Goal: Task Accomplishment & Management: Use online tool/utility

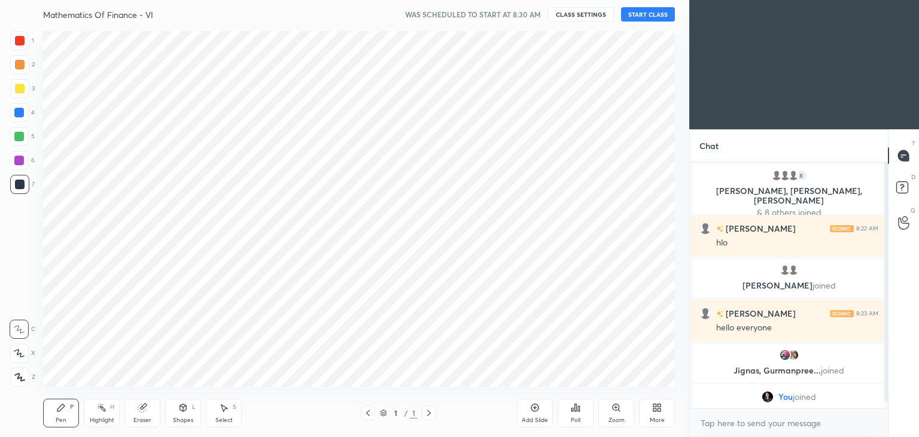
scroll to position [59445, 59164]
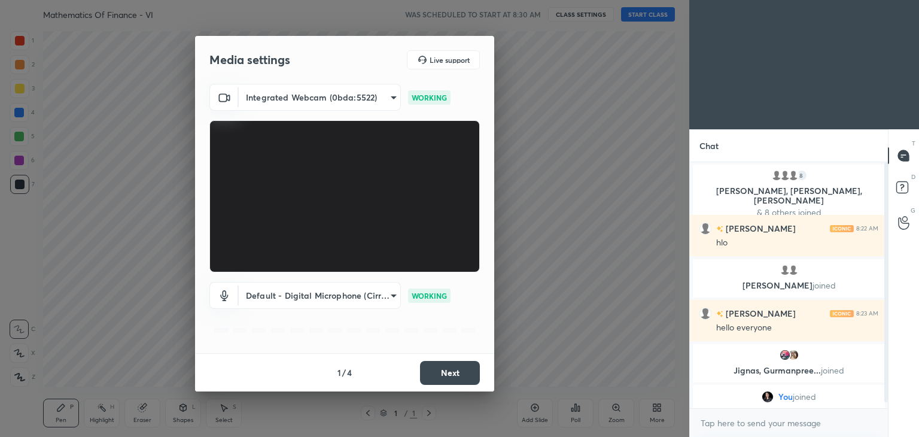
click at [458, 371] on button "Next" at bounding box center [450, 373] width 60 height 24
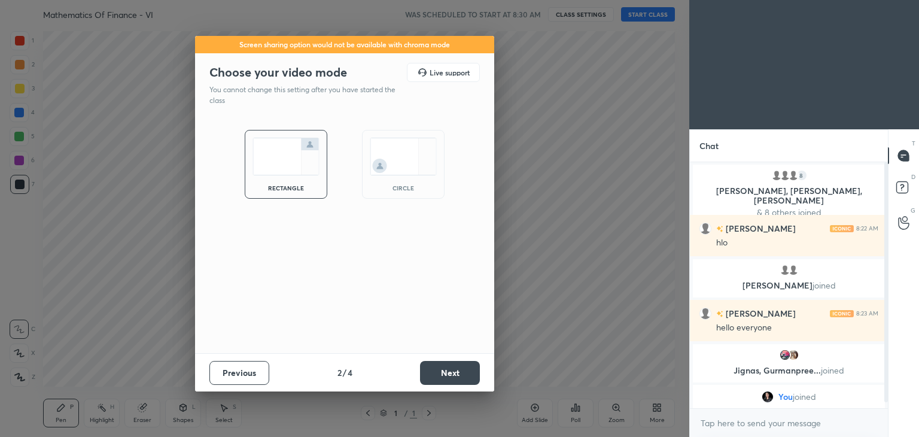
click at [458, 371] on button "Next" at bounding box center [450, 373] width 60 height 24
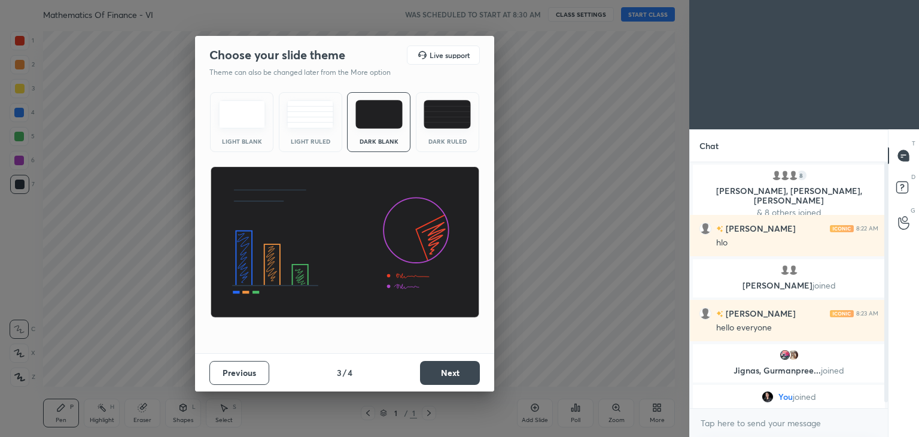
click at [458, 371] on button "Next" at bounding box center [450, 373] width 60 height 24
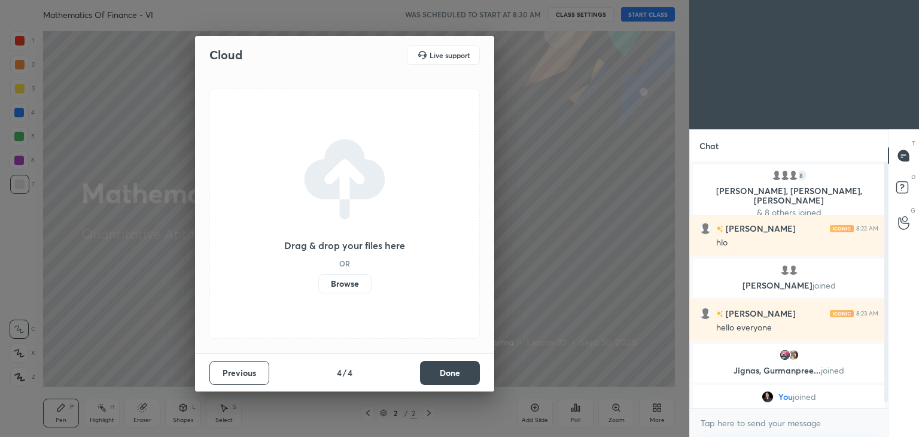
click at [458, 371] on button "Done" at bounding box center [450, 373] width 60 height 24
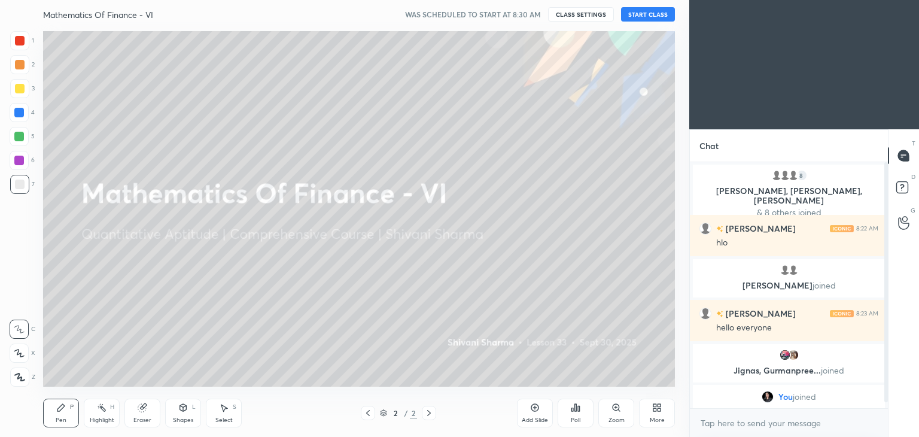
click at [659, 414] on div "More" at bounding box center [657, 412] width 36 height 29
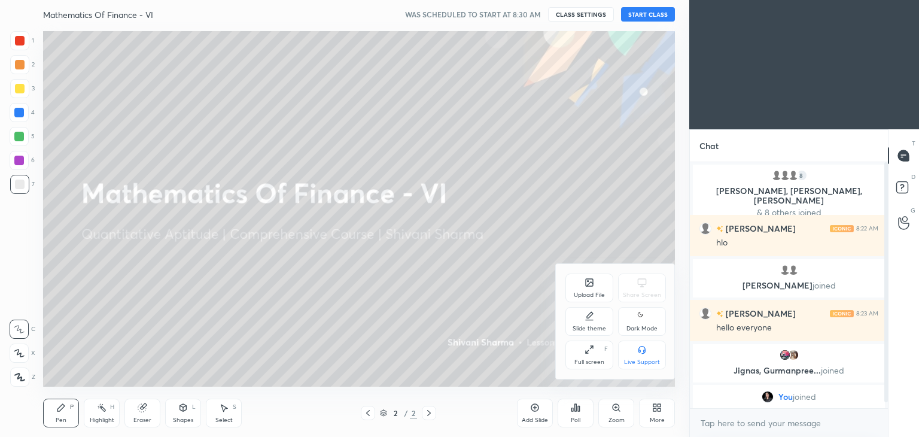
click at [640, 326] on div "Dark Mode" at bounding box center [641, 328] width 31 height 6
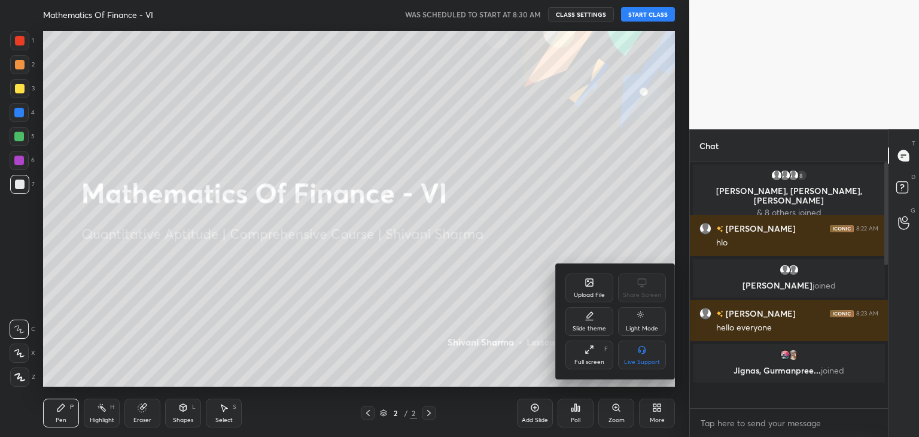
scroll to position [242, 194]
click at [640, 20] on div at bounding box center [459, 218] width 919 height 437
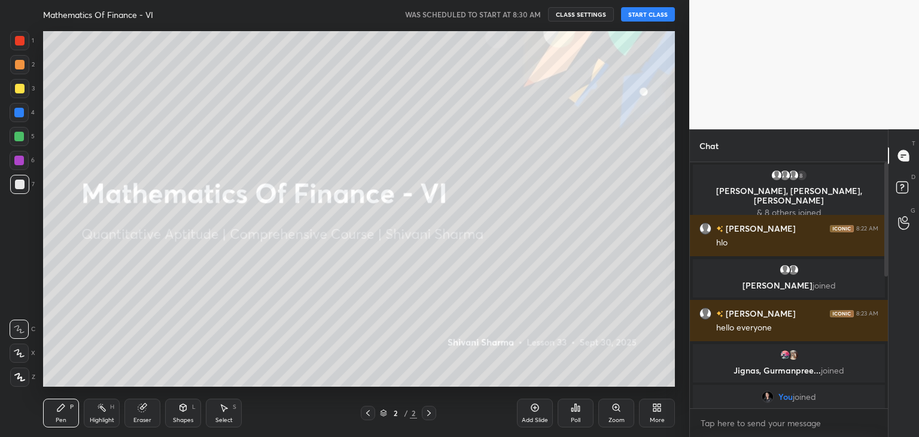
click at [640, 20] on div "Upload File Share Screen Slide theme Light Mode Full screen F Live Support" at bounding box center [459, 218] width 919 height 437
click at [638, 13] on button "START CLASS" at bounding box center [648, 14] width 54 height 14
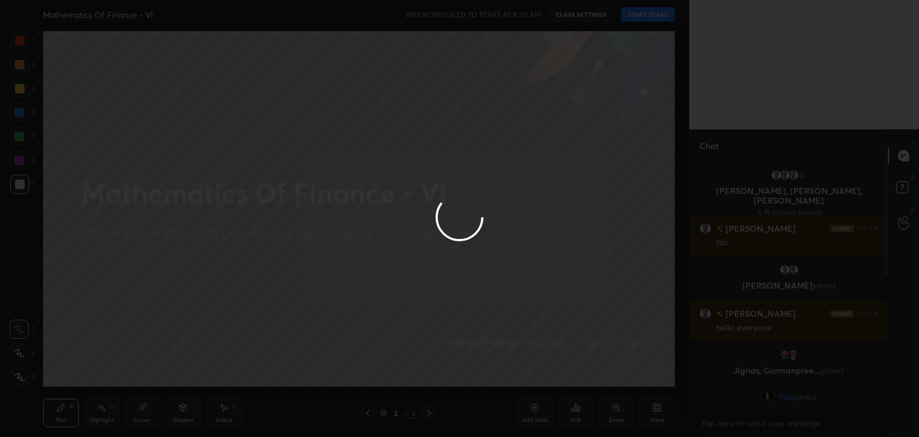
click at [638, 13] on div at bounding box center [459, 218] width 919 height 437
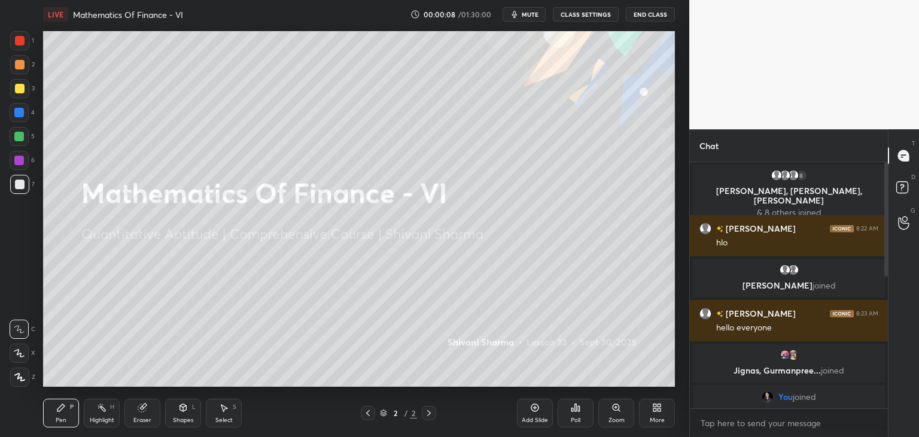
drag, startPoint x: 882, startPoint y: 267, endPoint x: 872, endPoint y: 368, distance: 101.5
click at [872, 368] on div "8 [PERSON_NAME], [PERSON_NAME], [PERSON_NAME] & 8 others joined [PERSON_NAME] 8…" at bounding box center [789, 285] width 198 height 246
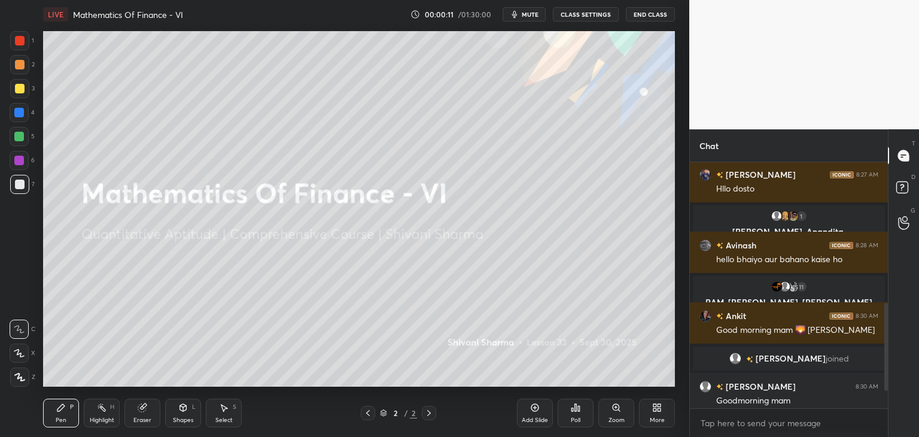
scroll to position [481, 0]
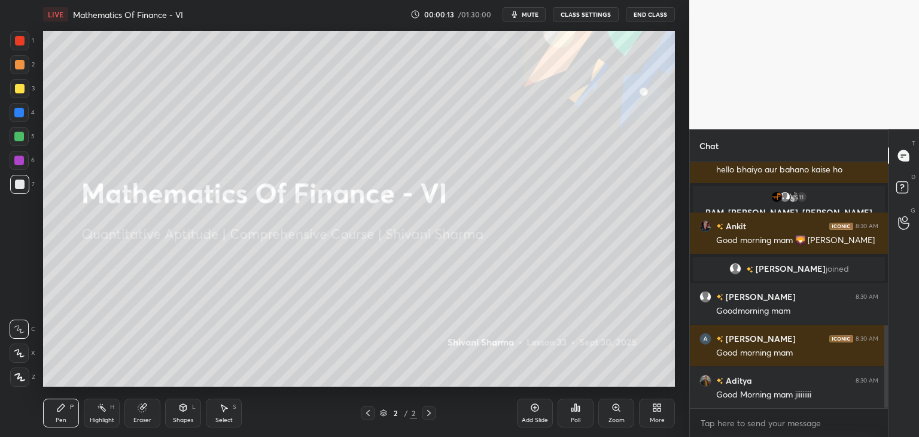
click at [888, 336] on div "T Messages (T) D Doubts (D) G Raise Hand (G)" at bounding box center [903, 282] width 31 height 307
click at [782, 426] on textarea at bounding box center [788, 422] width 179 height 19
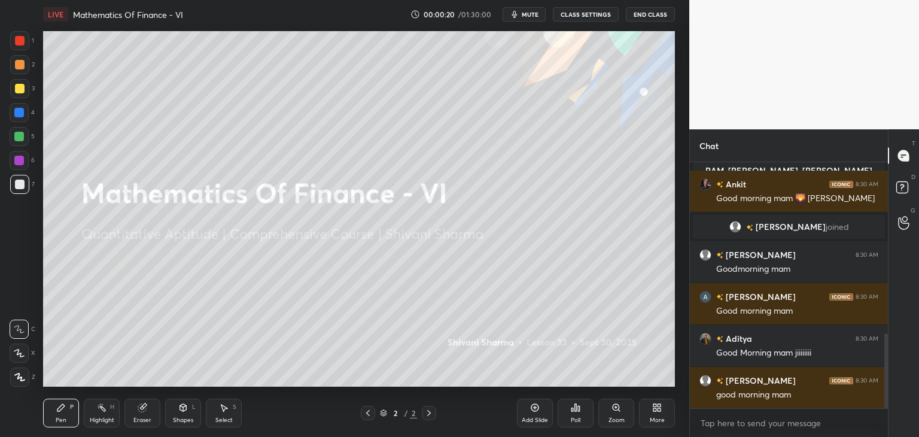
scroll to position [565, 0]
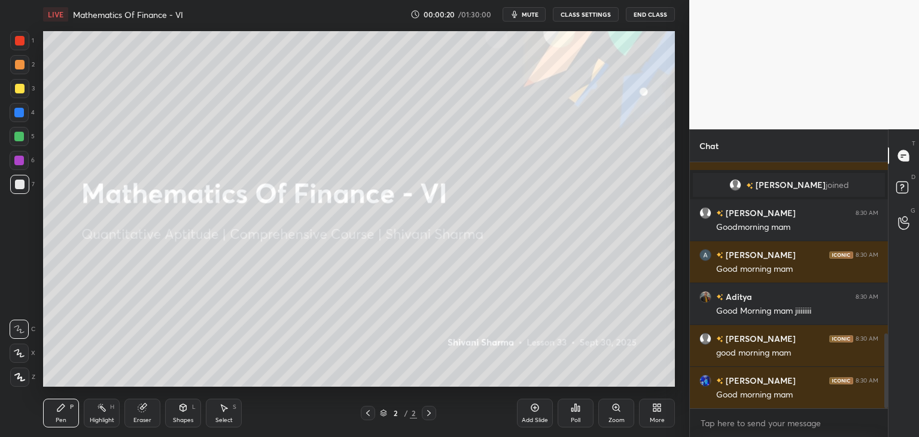
drag, startPoint x: 886, startPoint y: 336, endPoint x: 888, endPoint y: 429, distance: 93.3
click at [888, 429] on div "Chat 11 RAM, [PERSON_NAME], [PERSON_NAME] & 11 others joined Ankit 8:30 AM Good…" at bounding box center [804, 282] width 230 height 307
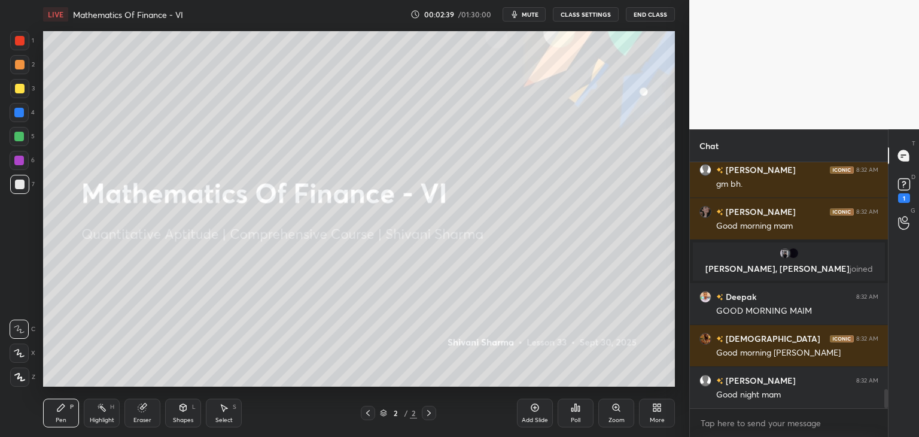
scroll to position [2962, 0]
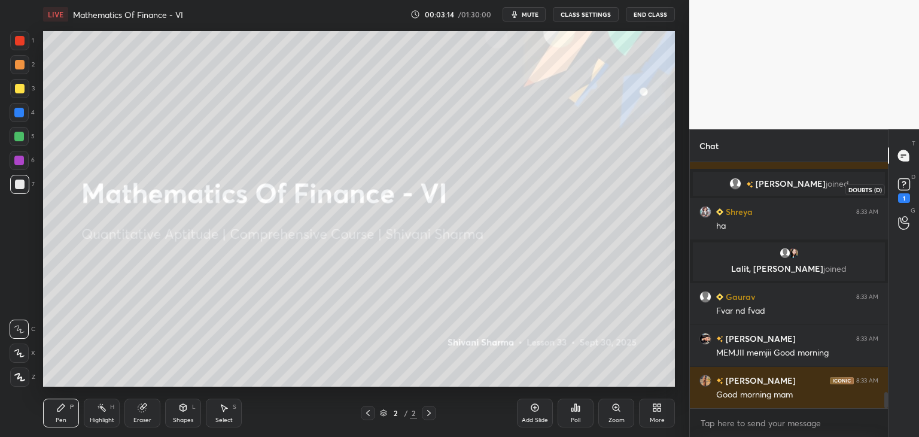
click at [907, 192] on icon at bounding box center [904, 184] width 18 height 18
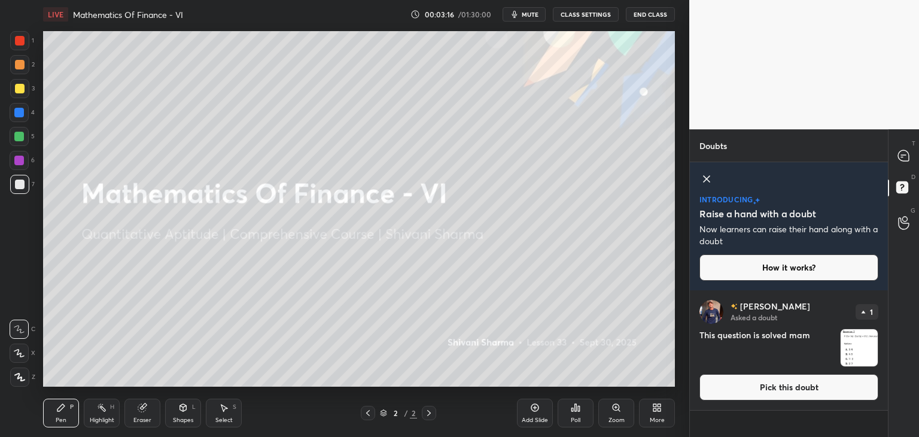
click at [853, 343] on img "grid" at bounding box center [858, 347] width 37 height 37
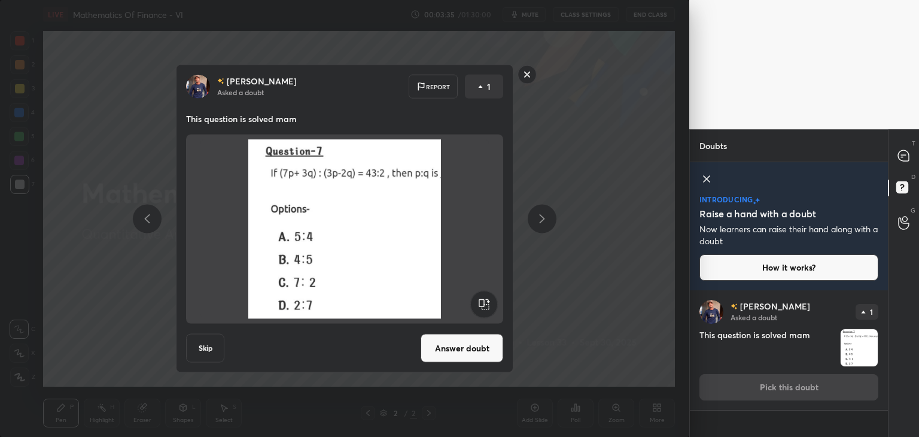
click at [522, 87] on div at bounding box center [526, 76] width 19 height 22
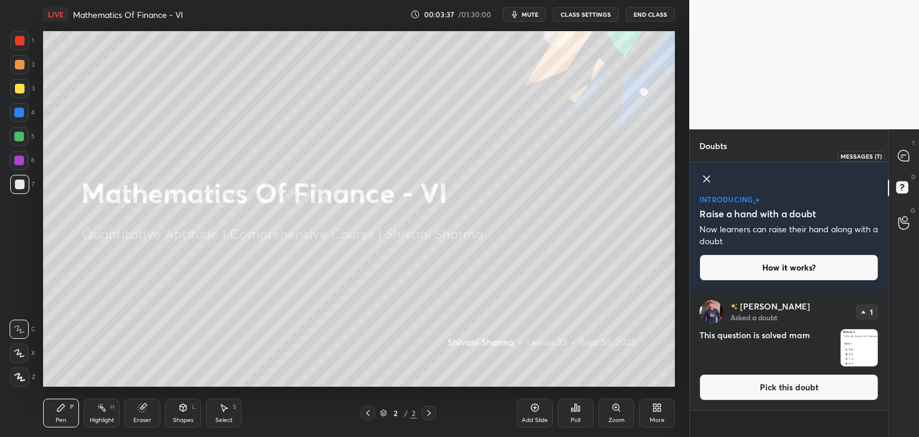
click at [904, 153] on icon at bounding box center [903, 155] width 11 height 11
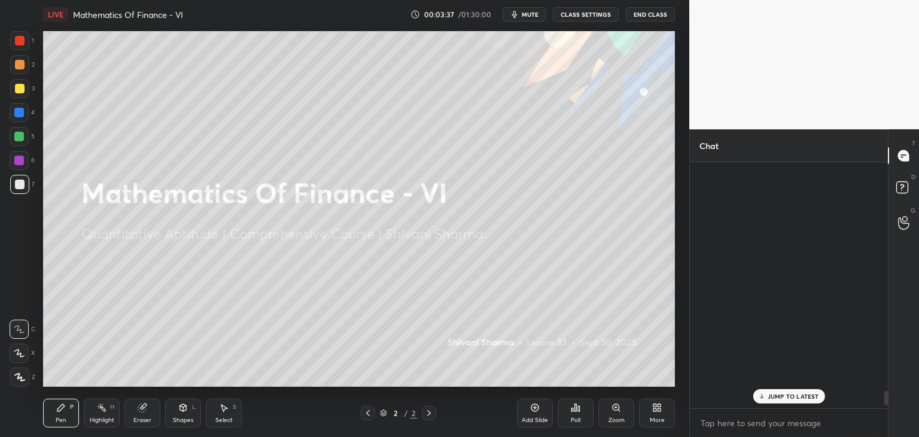
scroll to position [242, 194]
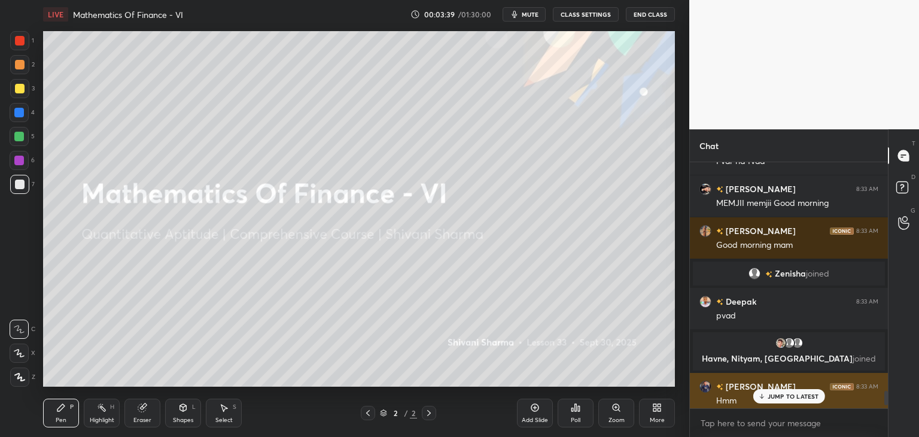
click at [775, 405] on div "Hmm" at bounding box center [797, 401] width 162 height 12
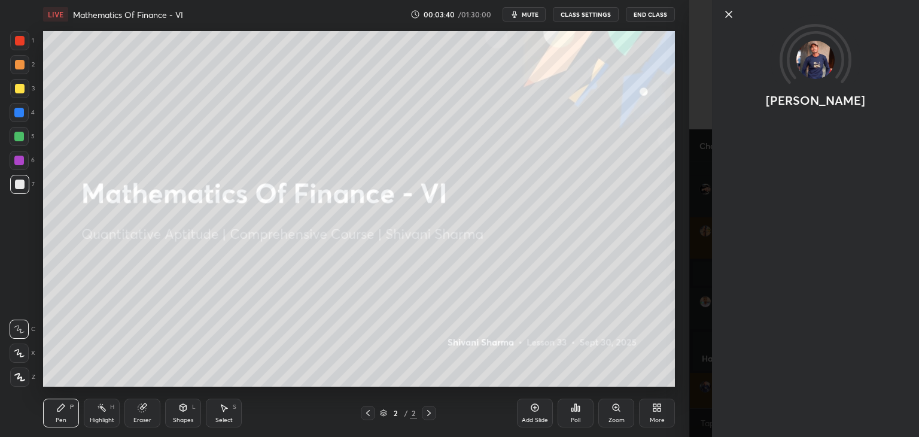
click at [603, 407] on div "Zoom" at bounding box center [616, 412] width 36 height 29
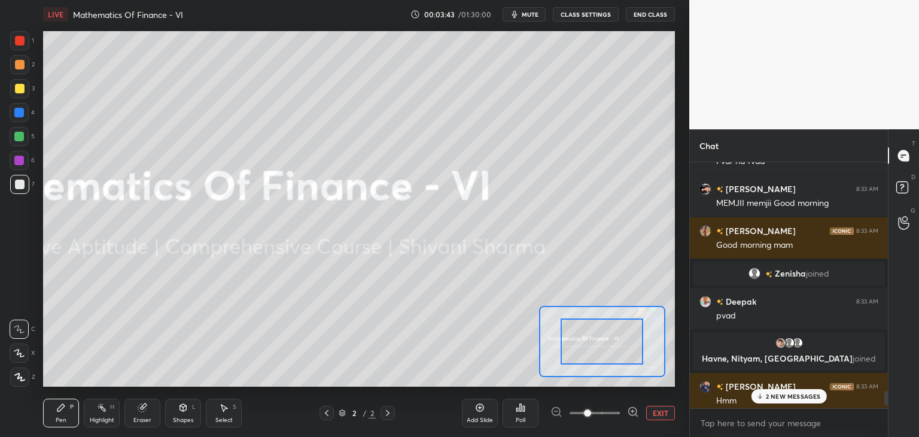
click at [758, 397] on icon at bounding box center [760, 398] width 4 height 2
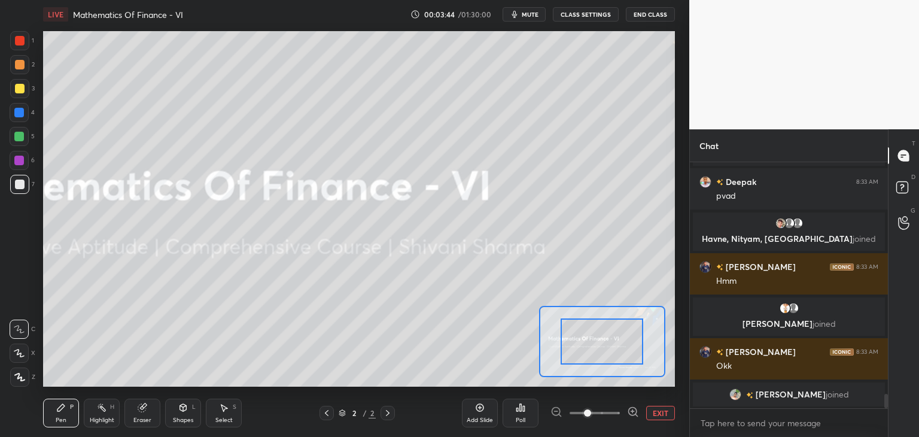
scroll to position [4037, 0]
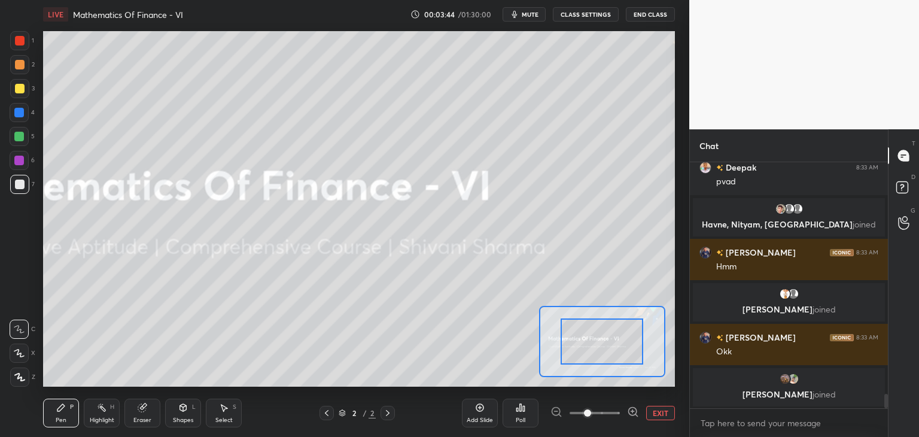
click at [651, 414] on button "EXIT" at bounding box center [660, 412] width 29 height 14
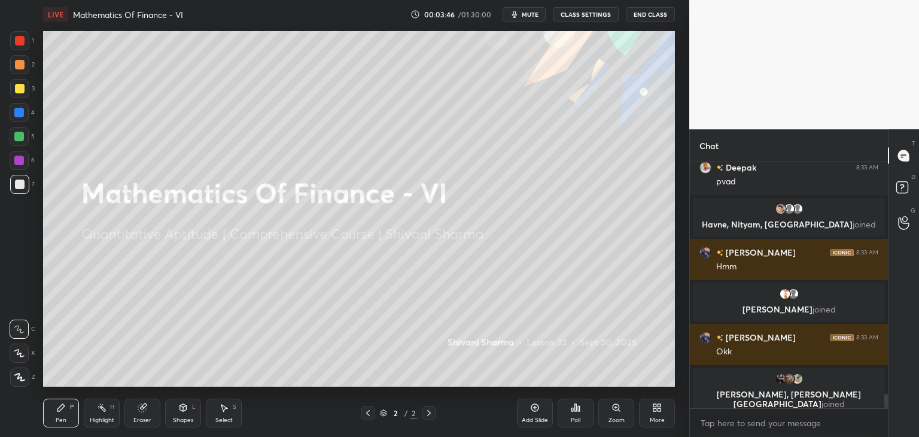
click at [529, 419] on div "Add Slide" at bounding box center [535, 420] width 26 height 6
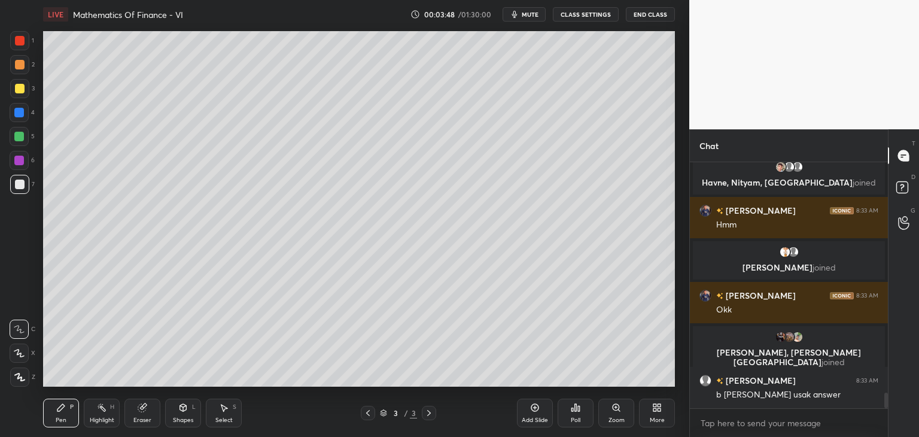
scroll to position [3716, 0]
click at [657, 415] on div "More" at bounding box center [657, 412] width 36 height 29
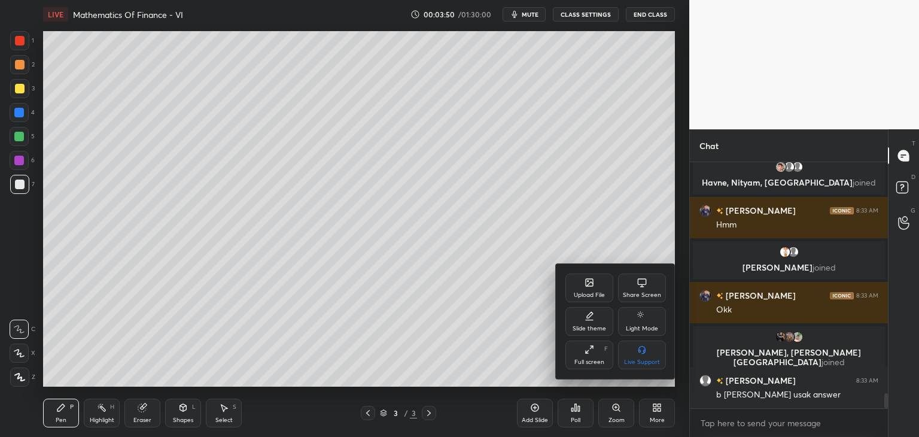
scroll to position [3745, 0]
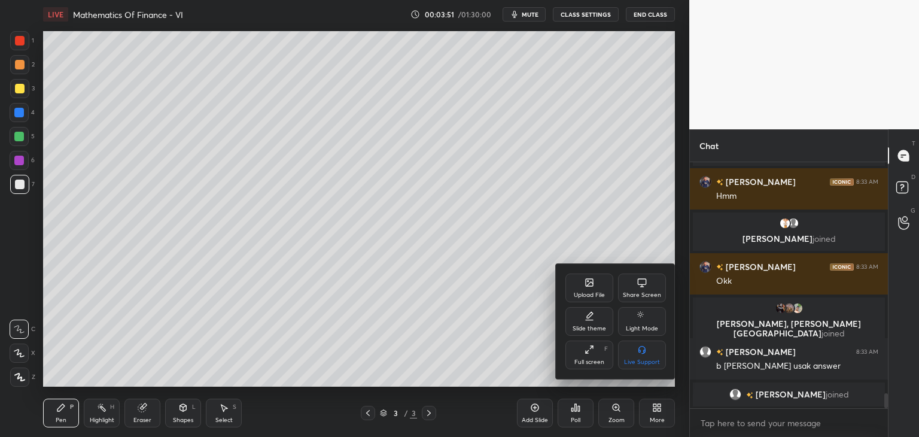
click at [585, 292] on div "Upload File" at bounding box center [589, 295] width 31 height 6
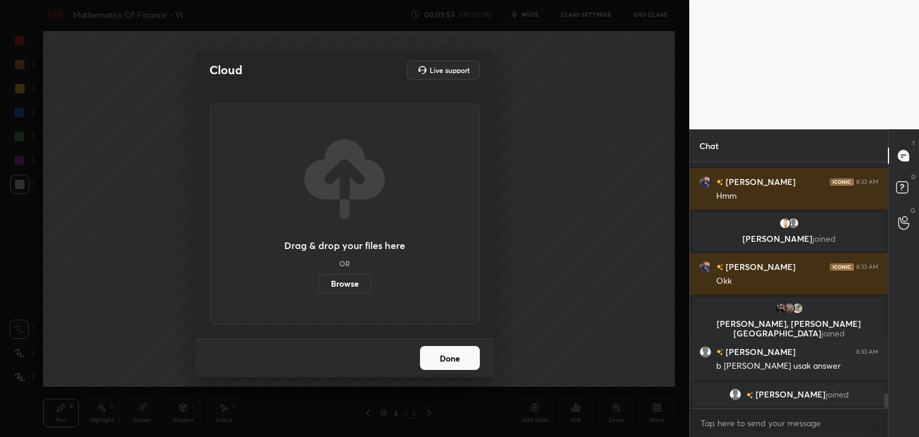
click at [349, 285] on label "Browse" at bounding box center [344, 283] width 53 height 19
click at [318, 285] on input "Browse" at bounding box center [318, 283] width 0 height 19
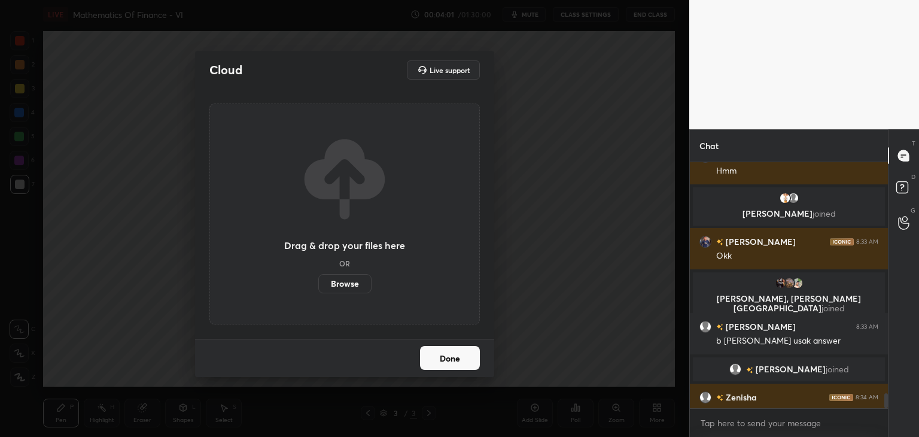
scroll to position [3762, 0]
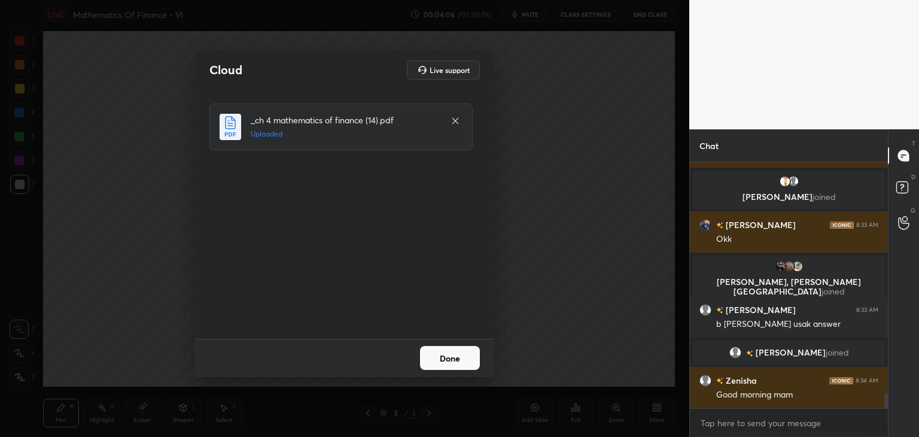
click at [448, 362] on button "Done" at bounding box center [450, 358] width 60 height 24
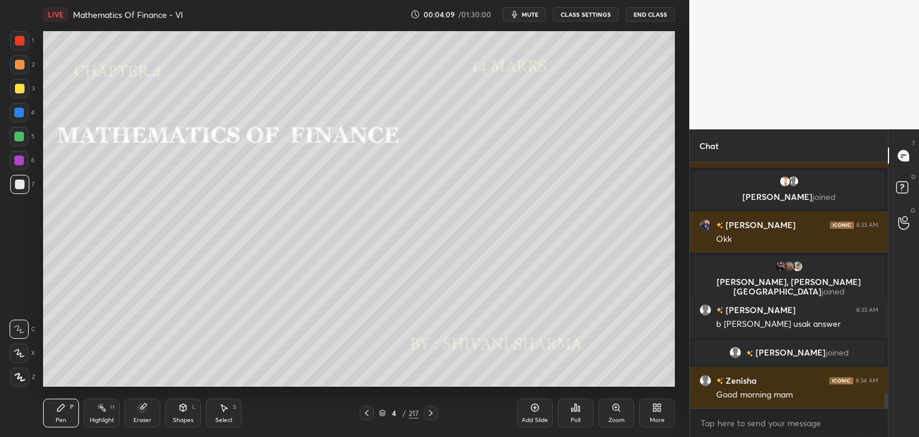
click at [406, 413] on div "4 / 217" at bounding box center [399, 412] width 40 height 11
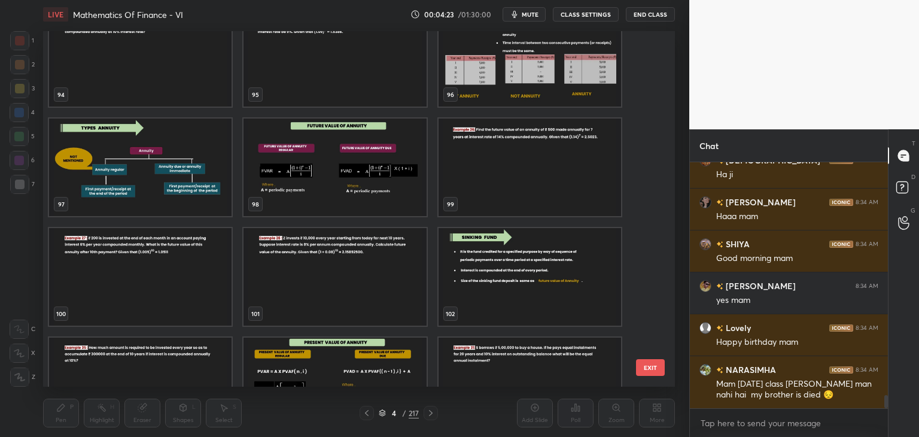
scroll to position [4392, 0]
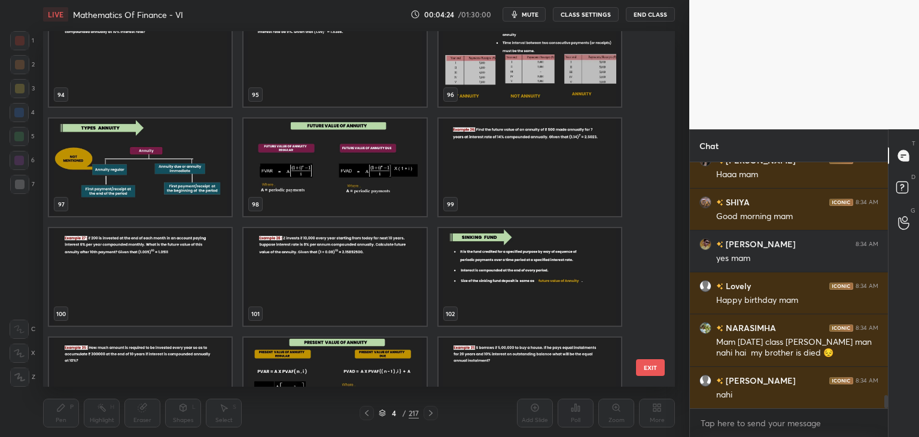
click at [396, 361] on img "grid" at bounding box center [334, 385] width 182 height 97
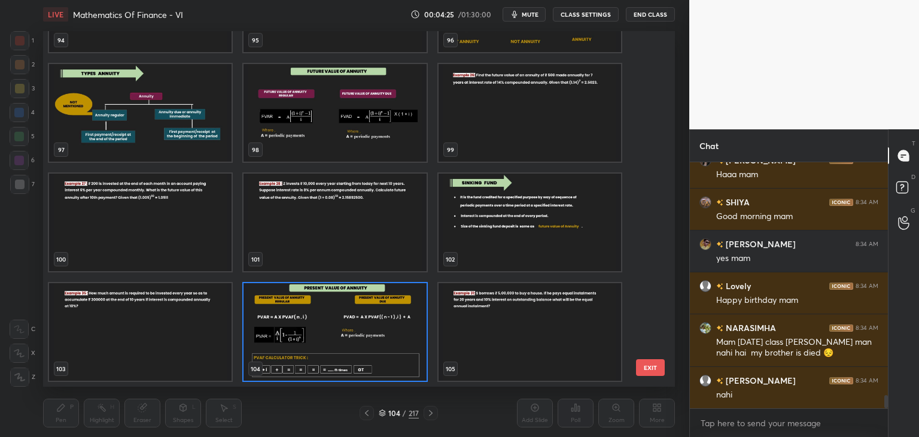
click at [396, 361] on div "94 95 96 97 98 99 100 101 102 103 104 105 106 107 108 109 110 111" at bounding box center [348, 208] width 611 height 355
click at [396, 361] on img "grid" at bounding box center [334, 331] width 182 height 97
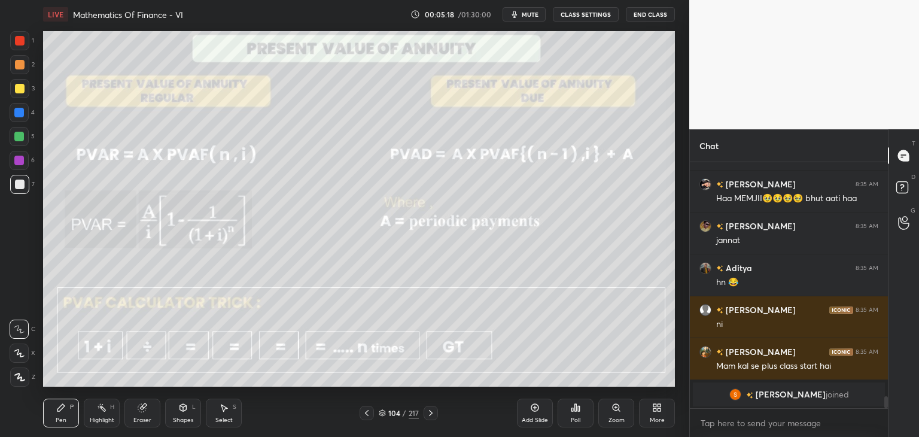
scroll to position [4878, 0]
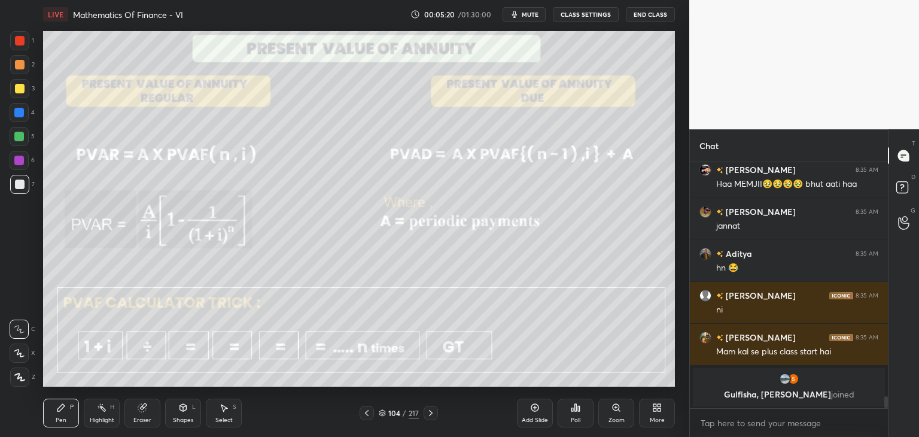
click at [538, 421] on div "Add Slide" at bounding box center [535, 420] width 26 height 6
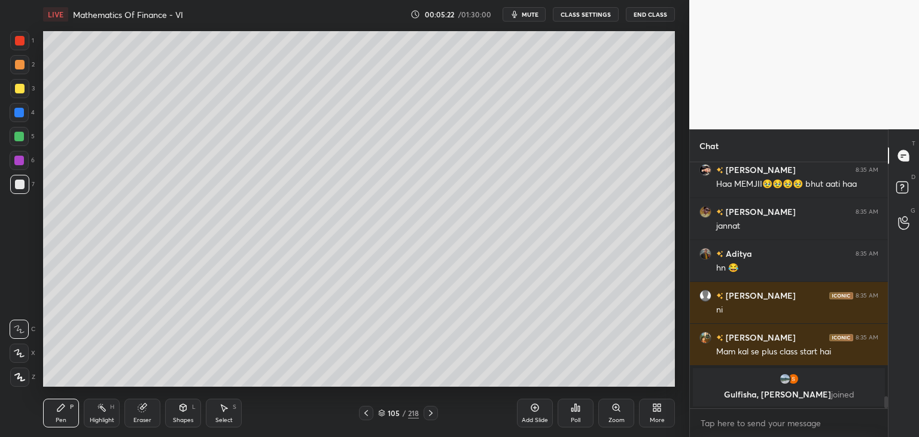
scroll to position [4836, 0]
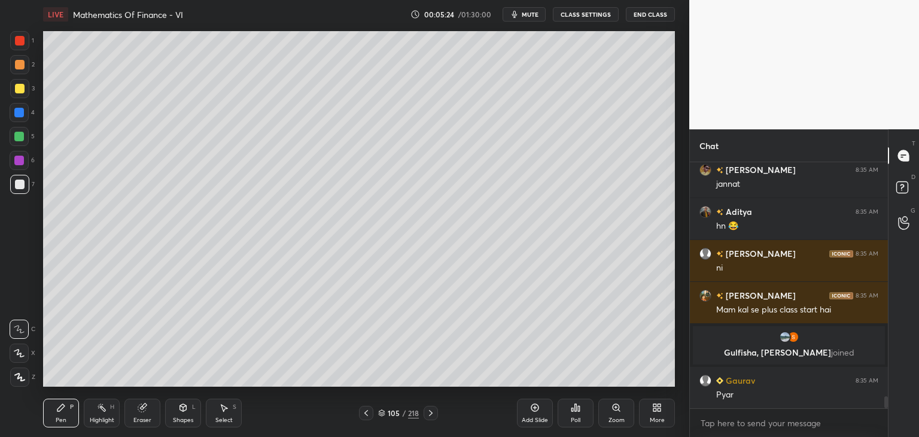
click at [22, 379] on icon at bounding box center [19, 377] width 11 height 8
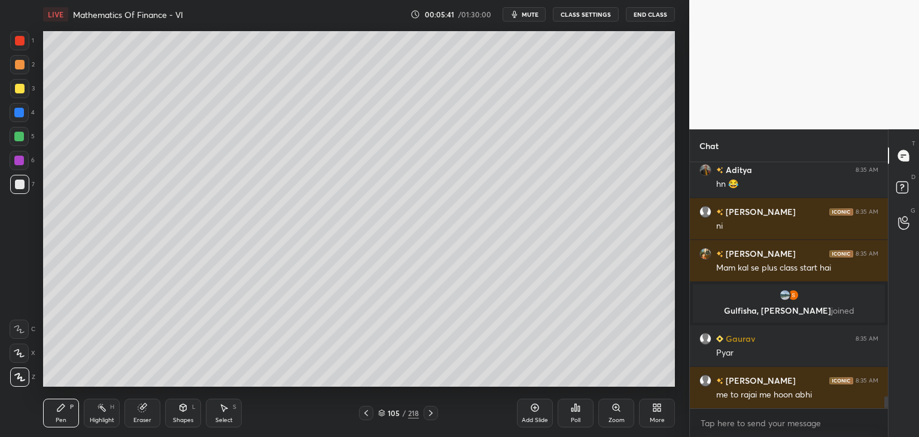
scroll to position [4906, 0]
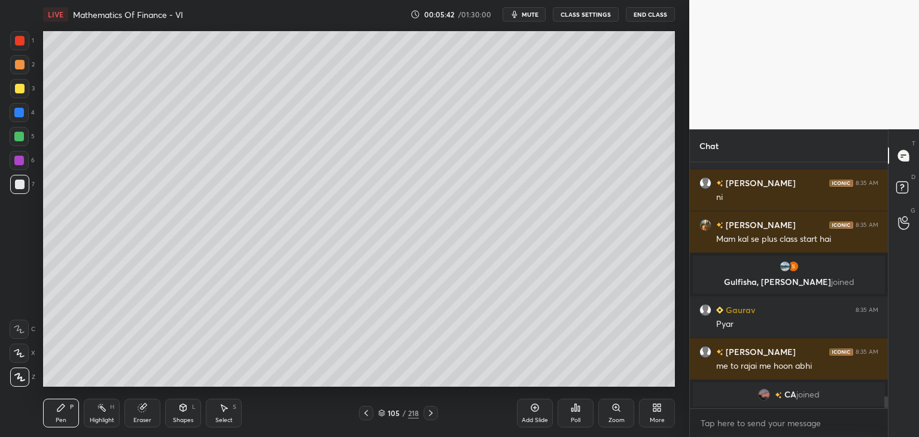
drag, startPoint x: 182, startPoint y: 418, endPoint x: 186, endPoint y: 408, distance: 11.0
click at [180, 418] on div "Shapes" at bounding box center [183, 420] width 20 height 6
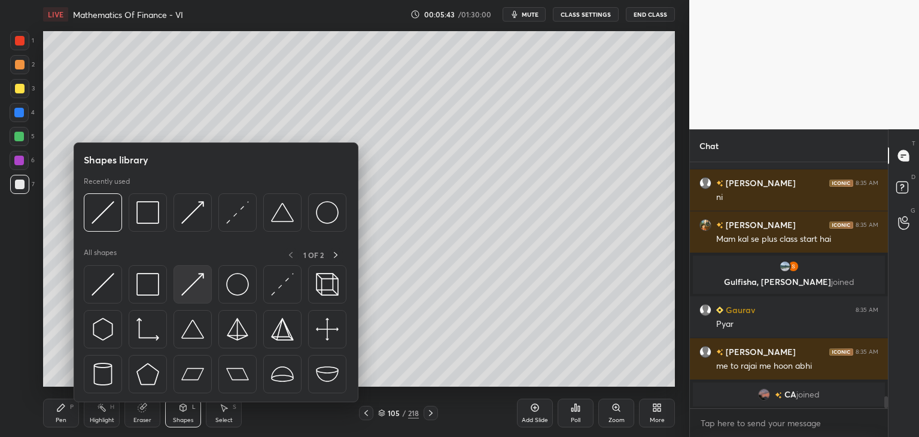
click at [199, 282] on img at bounding box center [192, 284] width 23 height 23
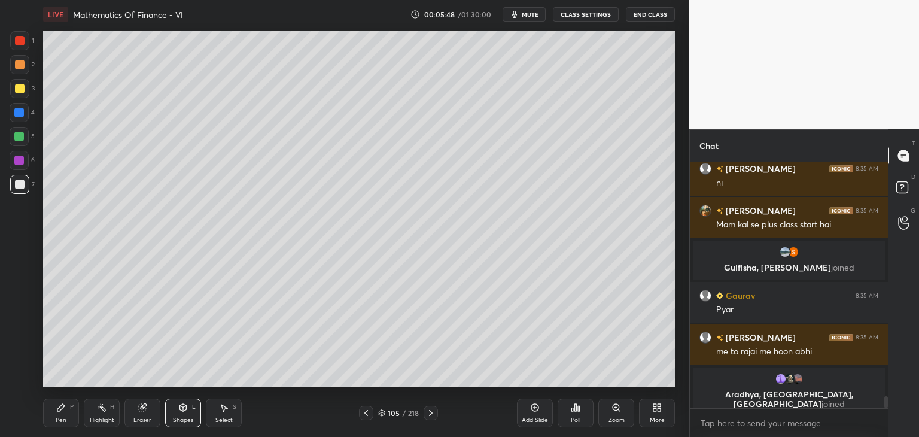
scroll to position [4930, 0]
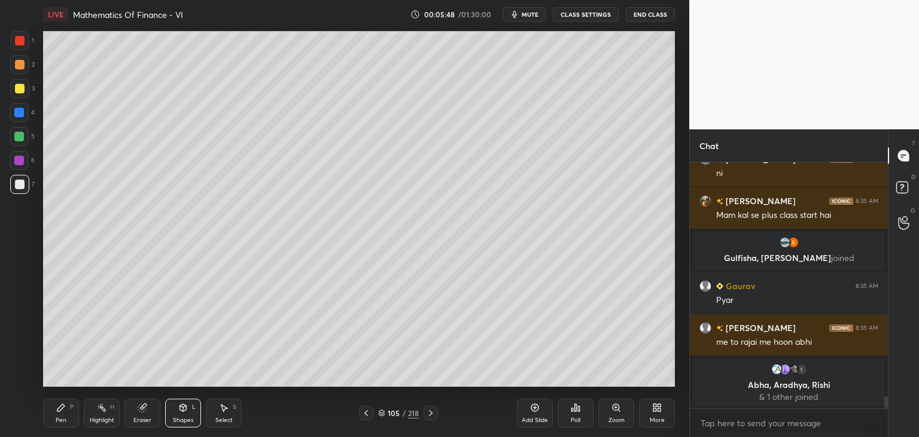
click at [65, 413] on div "Pen P" at bounding box center [61, 412] width 36 height 29
click at [22, 80] on div at bounding box center [19, 88] width 19 height 19
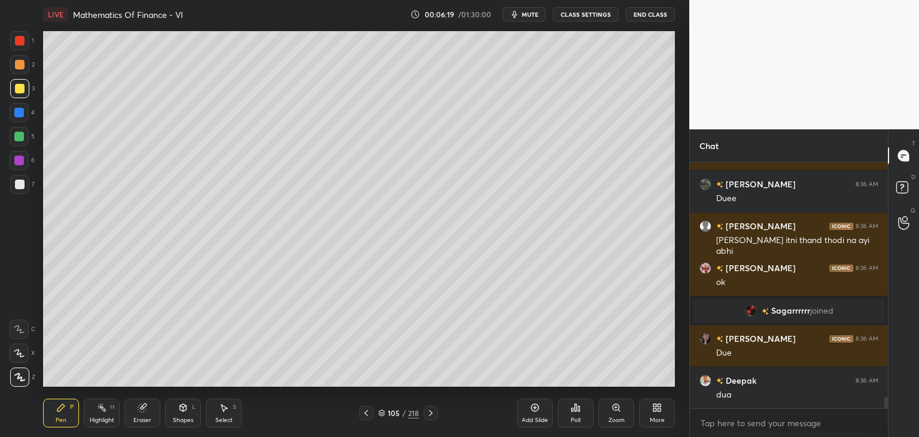
scroll to position [5194, 0]
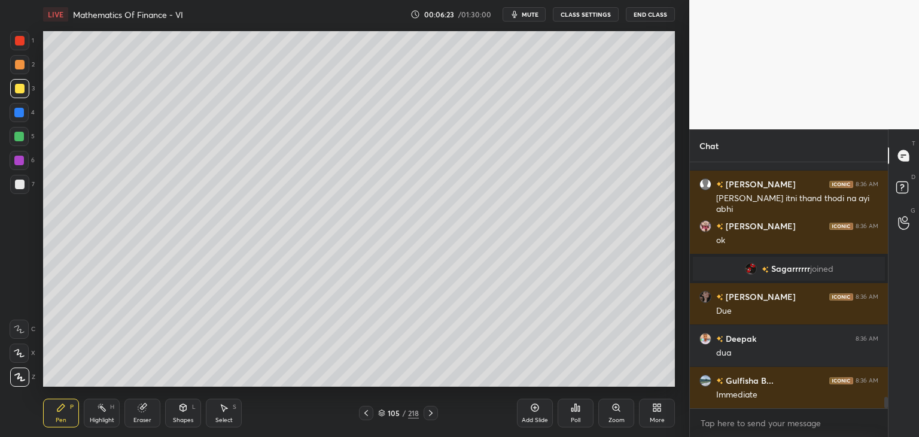
click at [19, 36] on div at bounding box center [20, 41] width 10 height 10
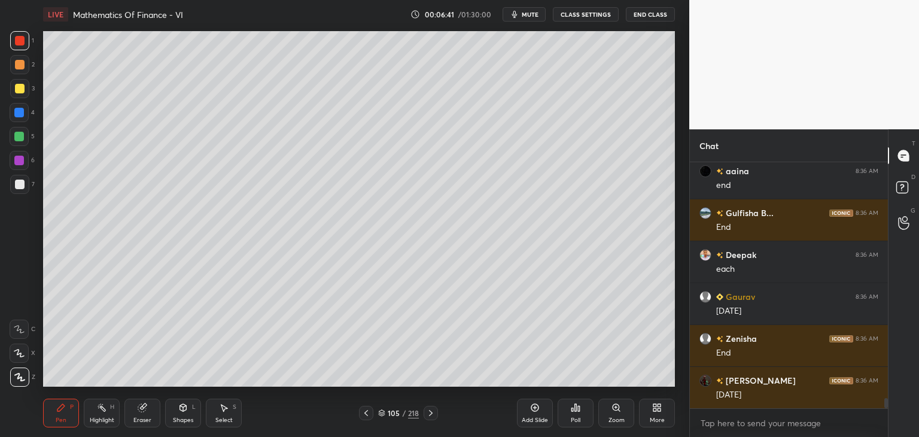
scroll to position [5636, 0]
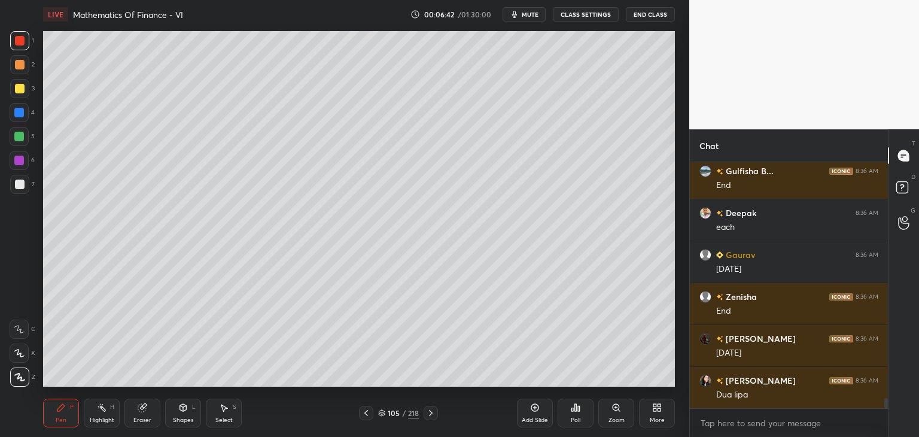
click at [23, 187] on div at bounding box center [20, 184] width 10 height 10
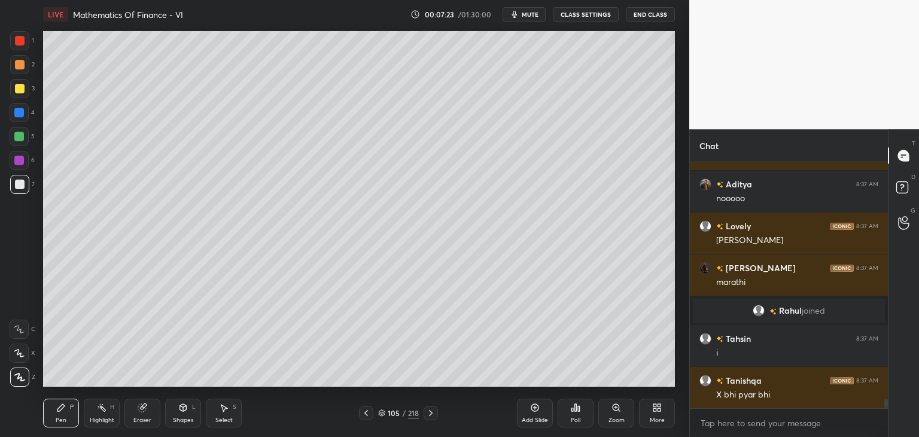
scroll to position [6271, 0]
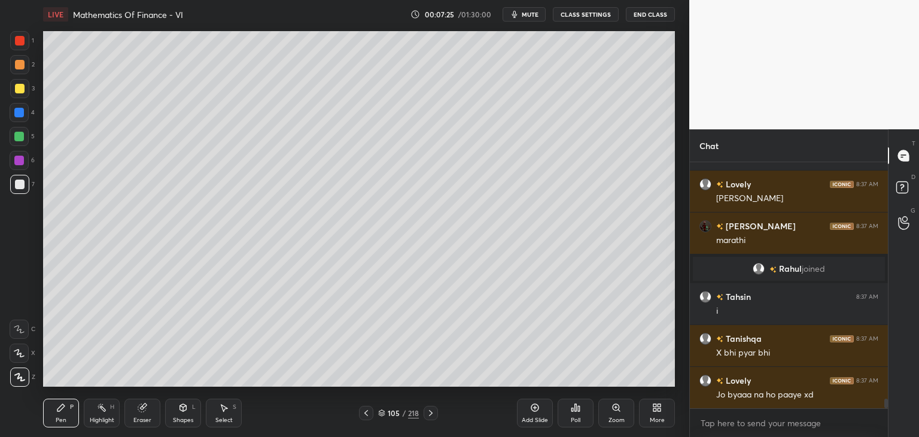
drag, startPoint x: 365, startPoint y: 417, endPoint x: 371, endPoint y: 412, distance: 8.0
click at [366, 417] on div at bounding box center [366, 412] width 14 height 14
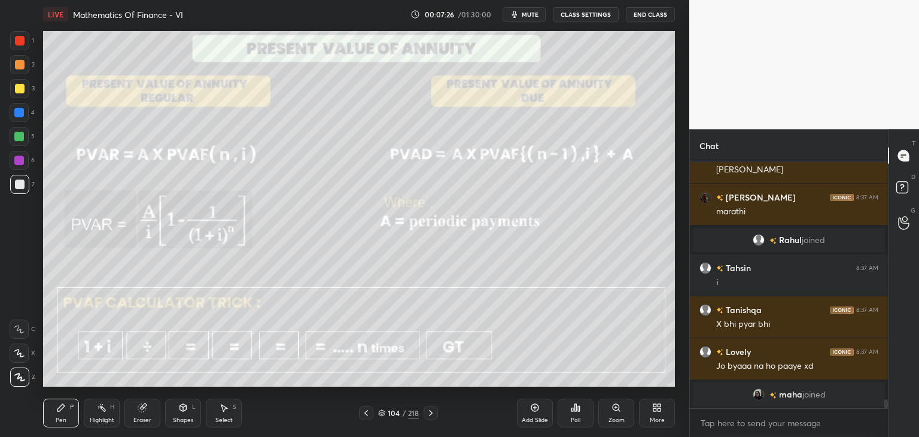
scroll to position [6314, 0]
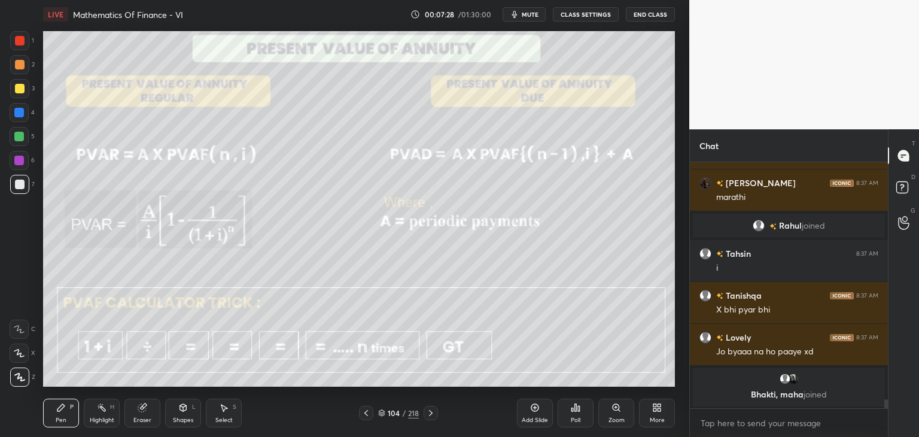
click at [431, 412] on icon at bounding box center [431, 413] width 10 height 10
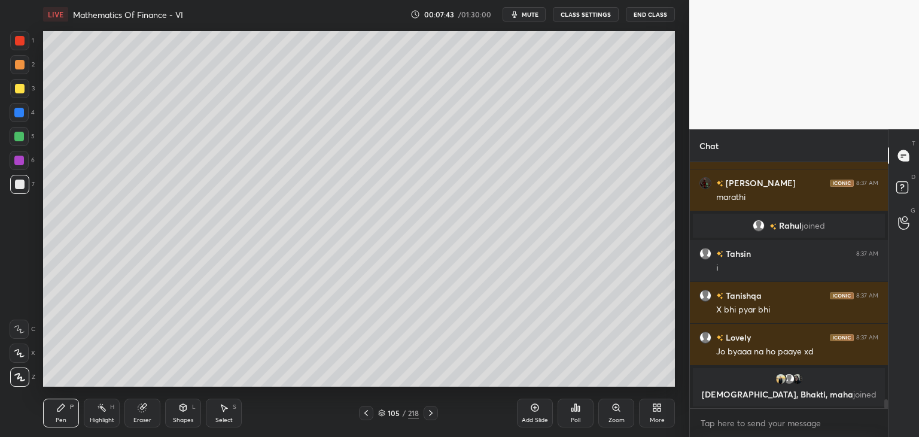
click at [21, 39] on div at bounding box center [20, 41] width 10 height 10
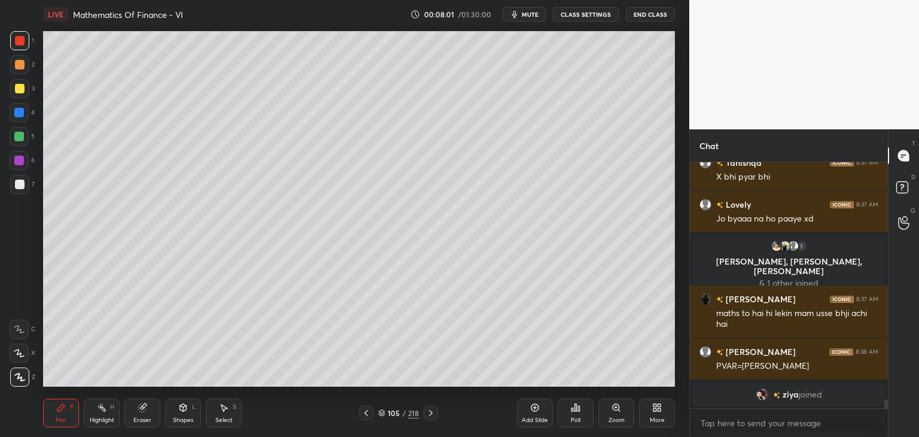
scroll to position [6376, 0]
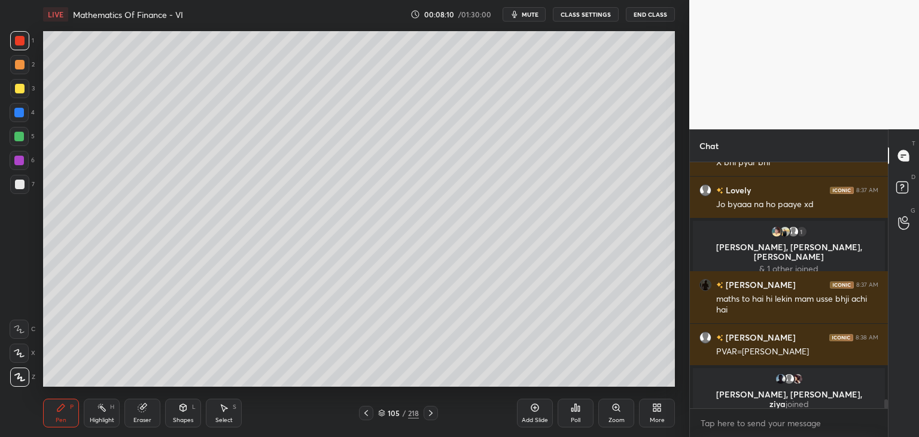
click at [21, 138] on div at bounding box center [19, 137] width 10 height 10
drag, startPoint x: 180, startPoint y: 419, endPoint x: 177, endPoint y: 412, distance: 7.8
click at [180, 419] on div "Shapes" at bounding box center [183, 420] width 20 height 6
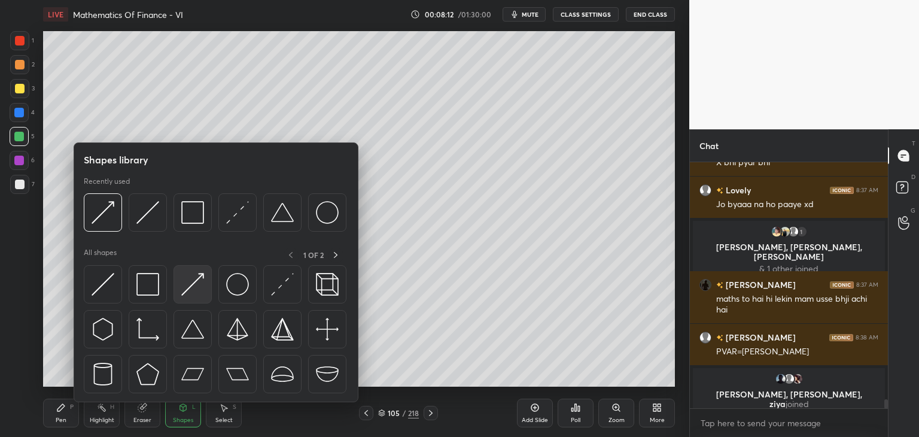
click at [187, 288] on img at bounding box center [192, 284] width 23 height 23
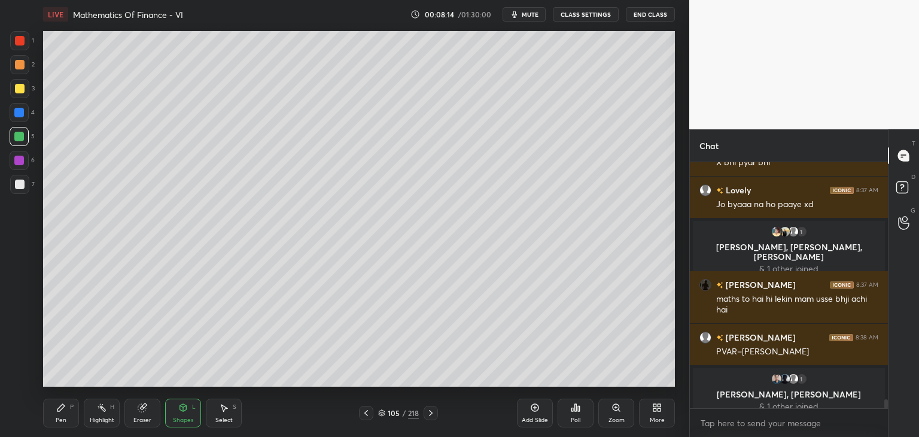
scroll to position [6386, 0]
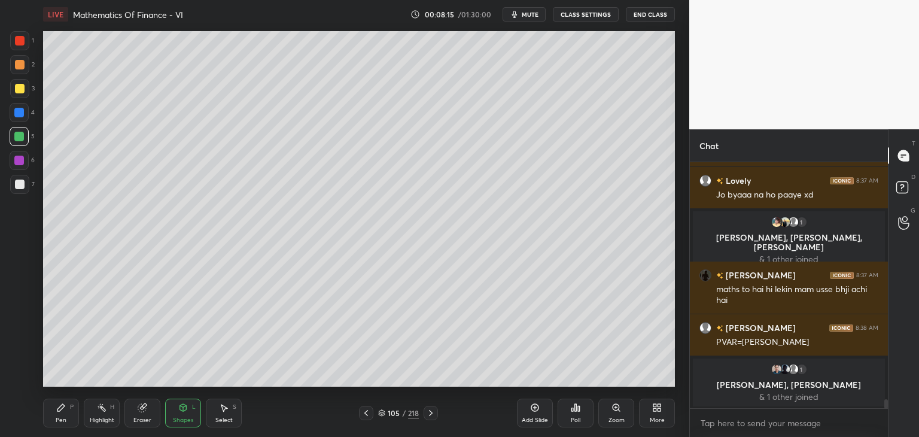
click at [53, 420] on div "Pen P" at bounding box center [61, 412] width 36 height 29
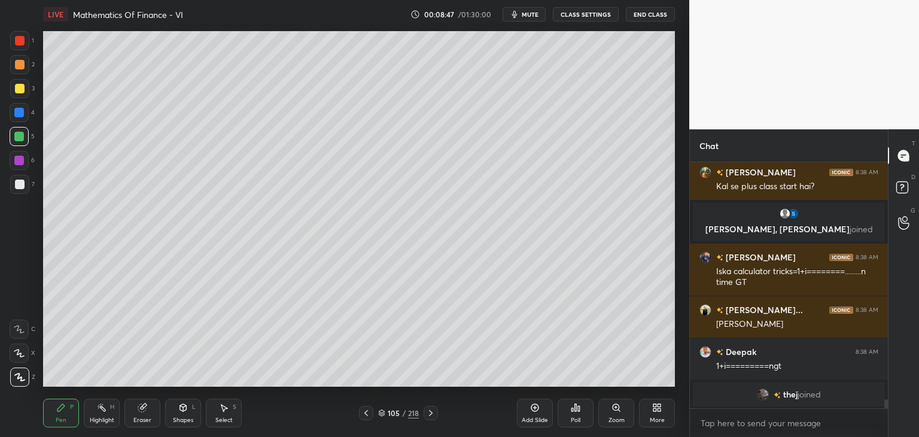
scroll to position [6674, 0]
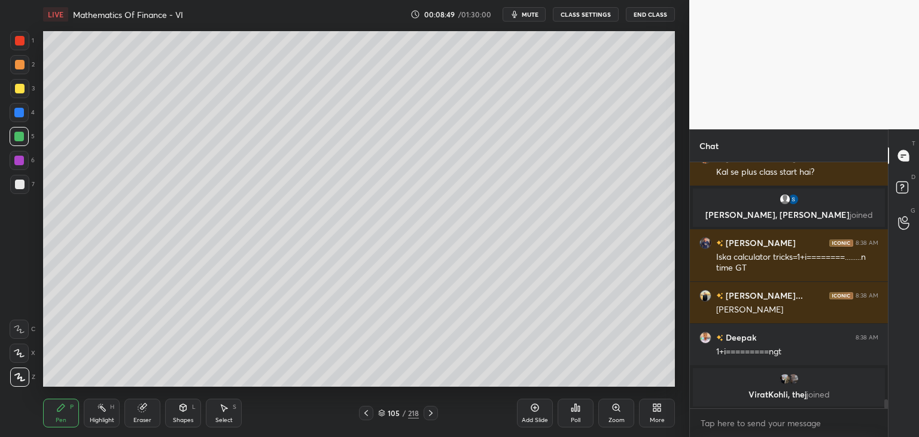
click at [359, 415] on div at bounding box center [366, 412] width 14 height 14
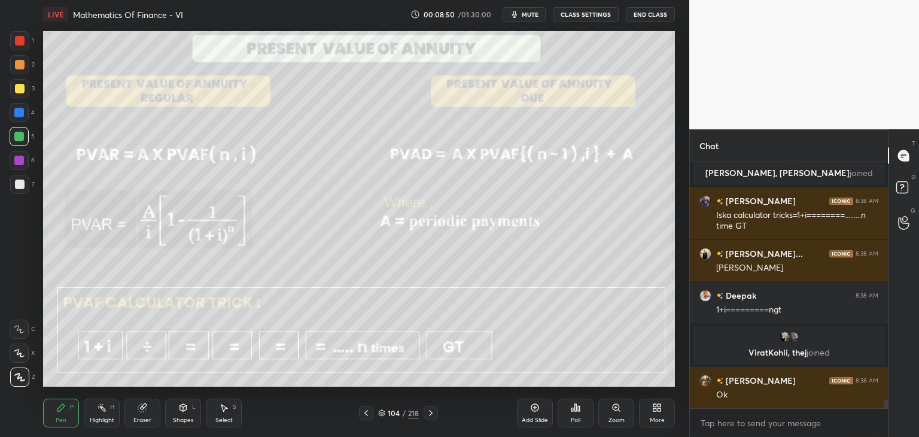
scroll to position [6722, 0]
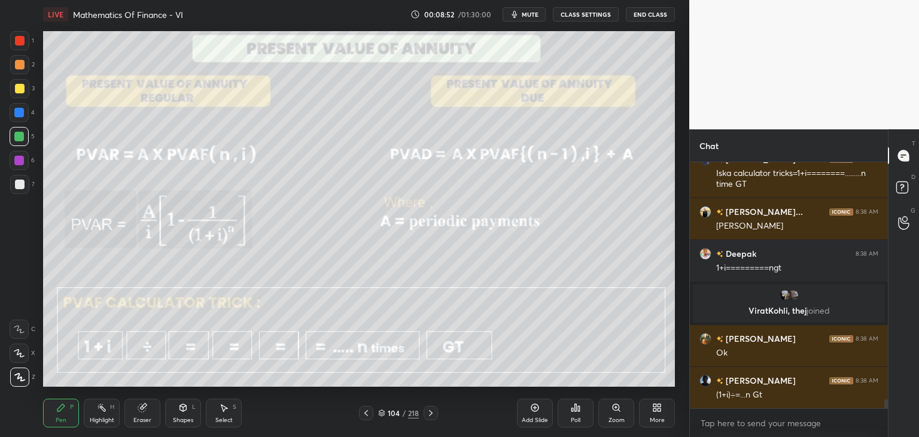
click at [433, 411] on icon at bounding box center [431, 413] width 10 height 10
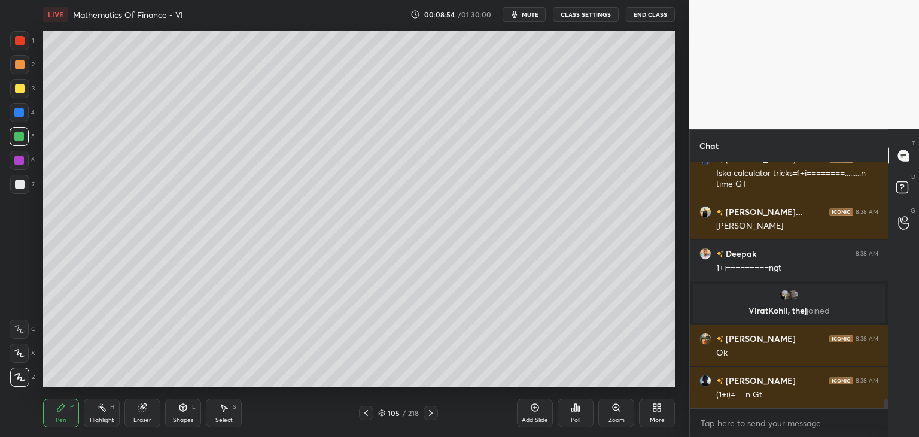
drag, startPoint x: 227, startPoint y: 417, endPoint x: 196, endPoint y: 397, distance: 37.7
click at [225, 417] on div "Select" at bounding box center [223, 420] width 17 height 6
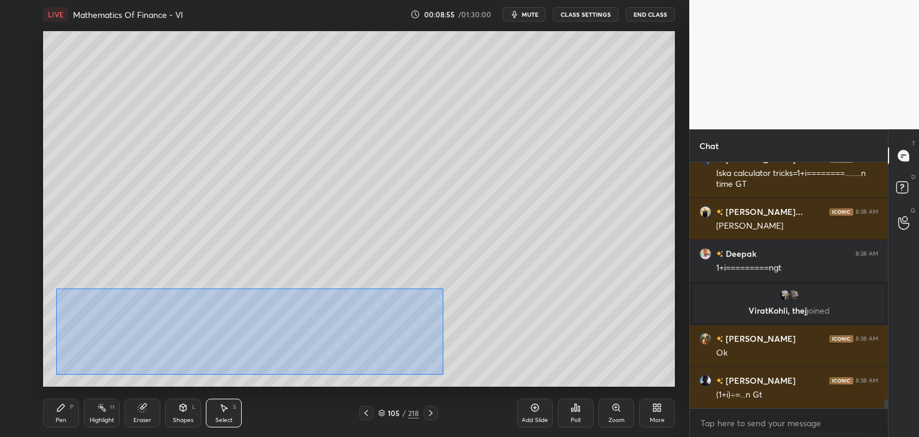
drag, startPoint x: 78, startPoint y: 309, endPoint x: 376, endPoint y: 353, distance: 300.4
click at [442, 374] on div "0 ° Undo Copy Duplicate Duplicate to new slide Delete" at bounding box center [359, 208] width 632 height 355
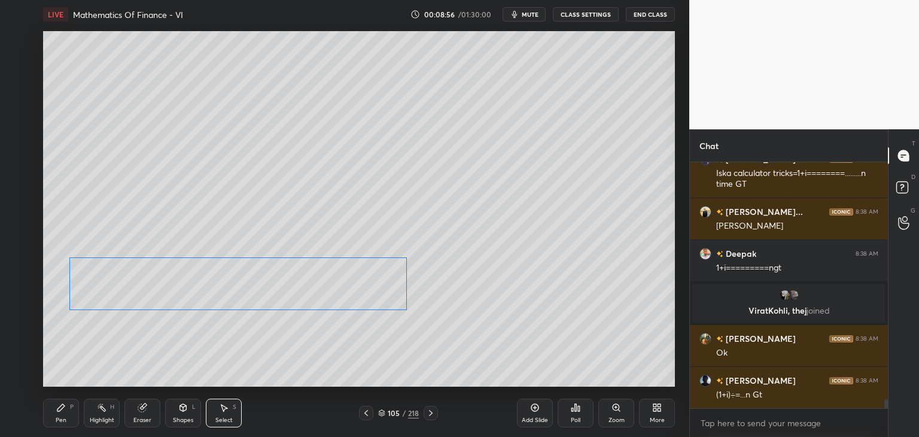
drag, startPoint x: 231, startPoint y: 336, endPoint x: 233, endPoint y: 286, distance: 49.7
click at [234, 284] on div "0 ° Undo Copy Duplicate Duplicate to new slide Delete" at bounding box center [359, 208] width 632 height 355
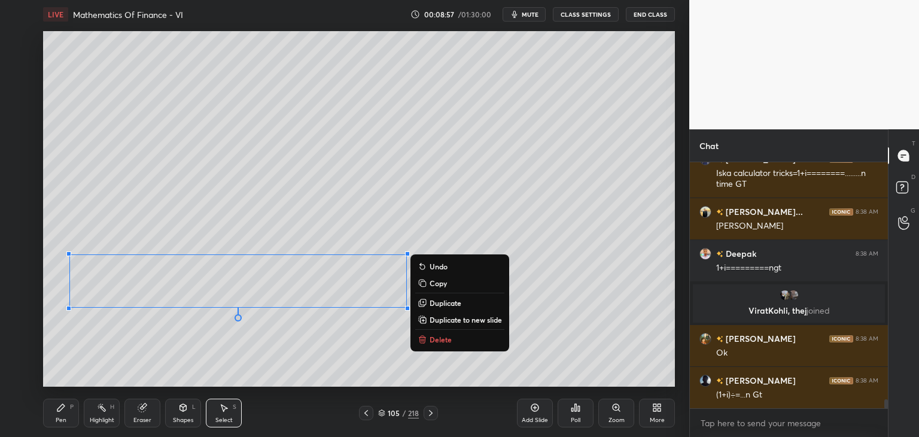
click at [209, 357] on div "0 ° Undo Copy Duplicate Duplicate to new slide Delete" at bounding box center [359, 208] width 632 height 355
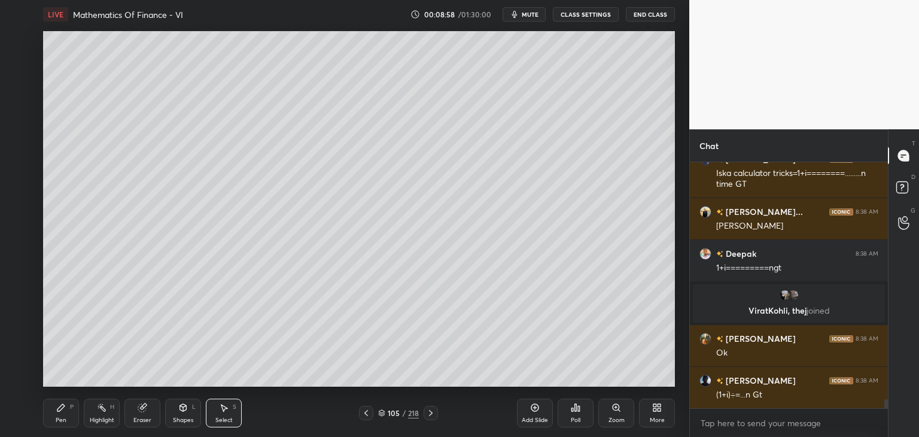
click at [62, 422] on div "Pen" at bounding box center [61, 420] width 11 height 6
click at [20, 188] on div at bounding box center [20, 184] width 10 height 10
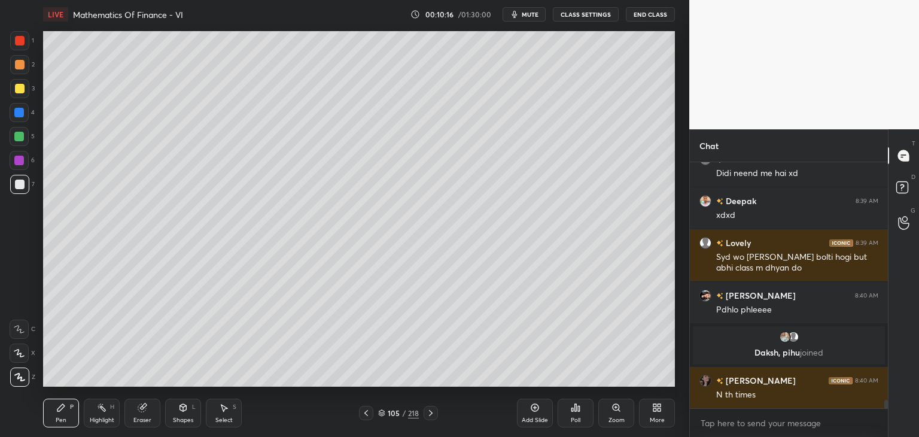
scroll to position [7228, 0]
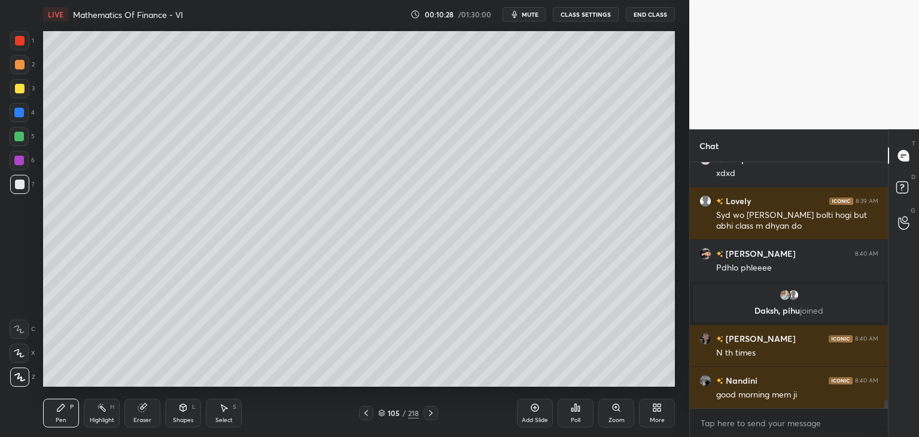
click at [18, 87] on div at bounding box center [20, 89] width 10 height 10
click at [19, 180] on div at bounding box center [20, 184] width 10 height 10
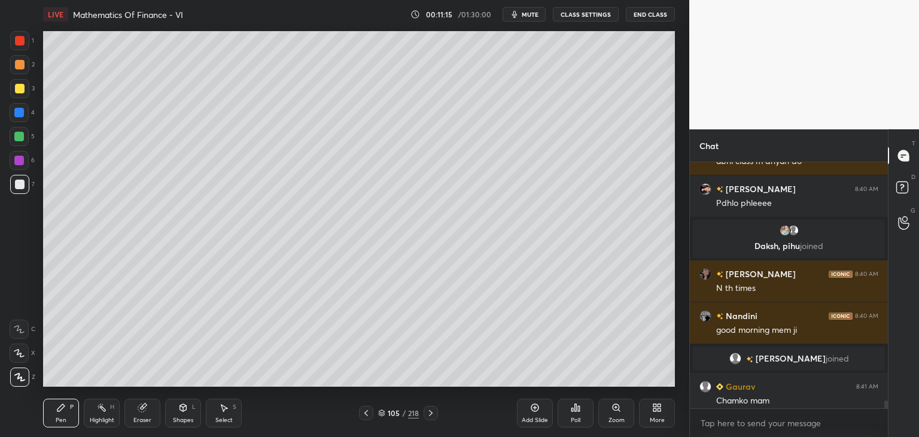
scroll to position [7263, 0]
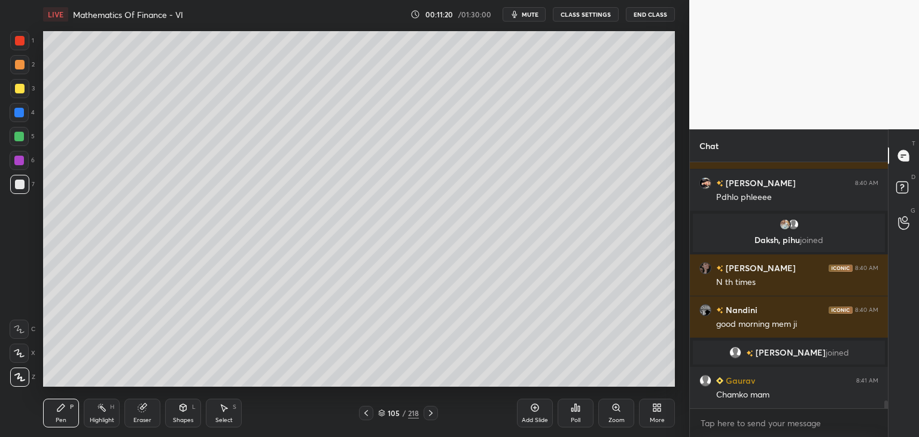
click at [367, 414] on icon at bounding box center [366, 413] width 10 height 10
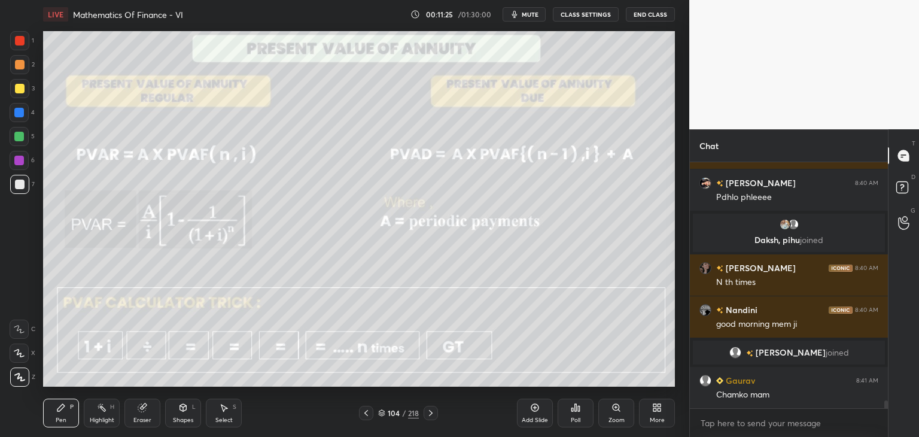
scroll to position [7305, 0]
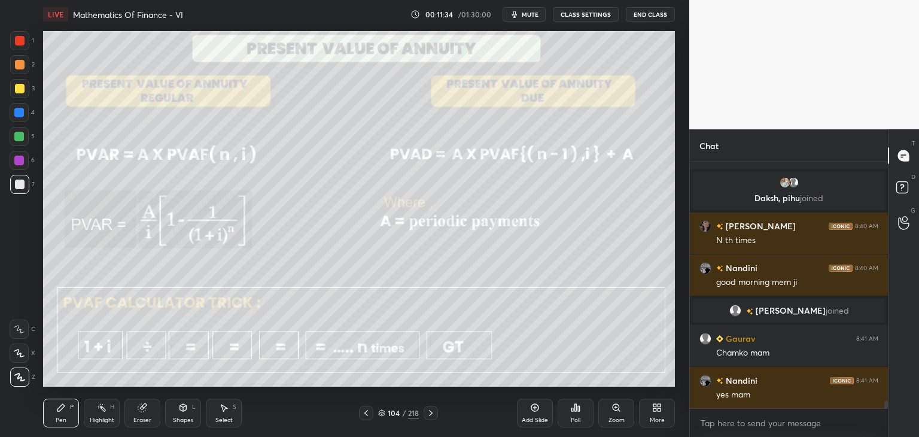
click at [429, 411] on icon at bounding box center [431, 413] width 10 height 10
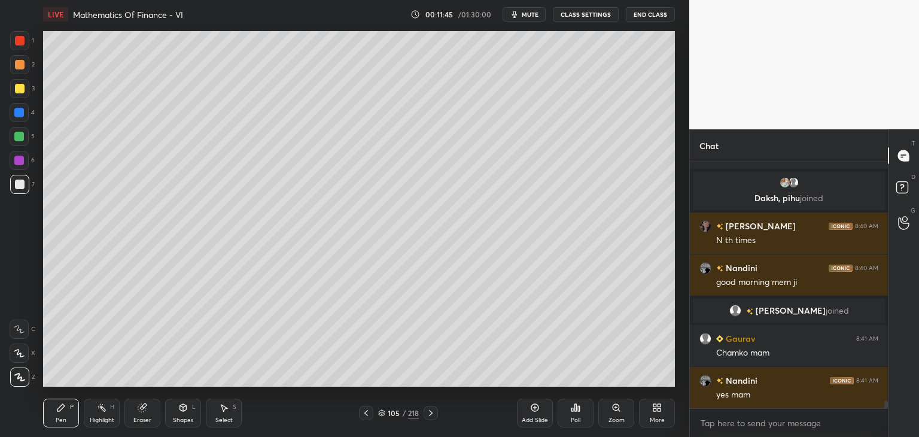
click at [538, 420] on div "Add Slide" at bounding box center [535, 420] width 26 height 6
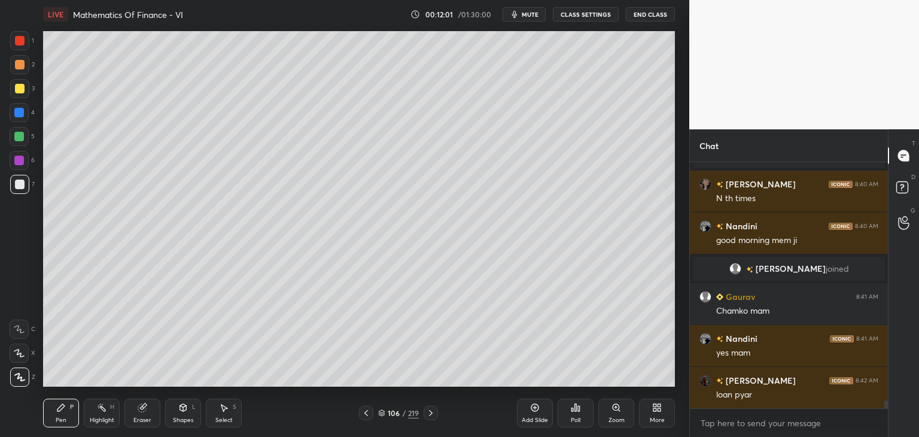
click at [65, 410] on icon at bounding box center [61, 407] width 10 height 10
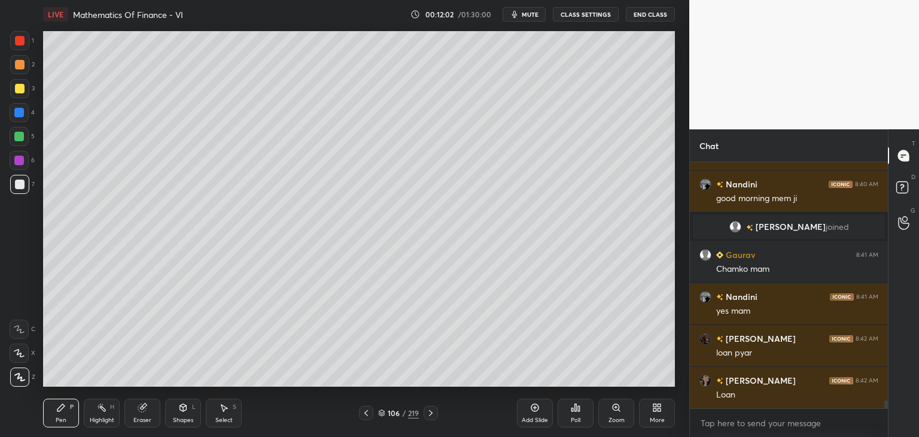
click at [17, 89] on div at bounding box center [20, 89] width 10 height 10
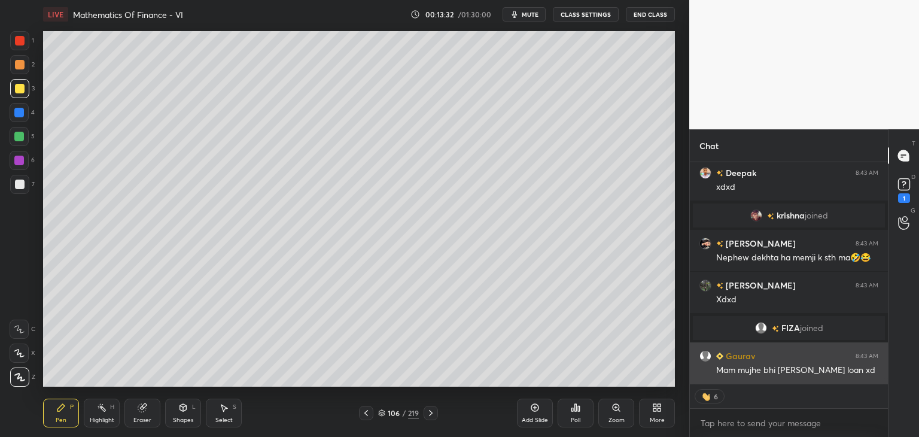
scroll to position [7741, 0]
drag, startPoint x: 801, startPoint y: 373, endPoint x: 787, endPoint y: 367, distance: 15.5
click at [800, 371] on div "Nandini 8:41 AM yes mam [PERSON_NAME] 8:42 AM loan pyar [PERSON_NAME] 8:42 AM L…" at bounding box center [789, 273] width 198 height 222
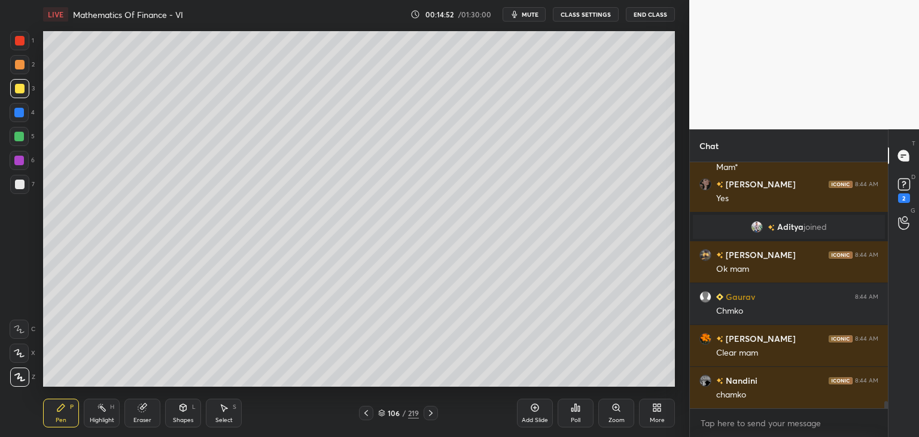
scroll to position [8260, 0]
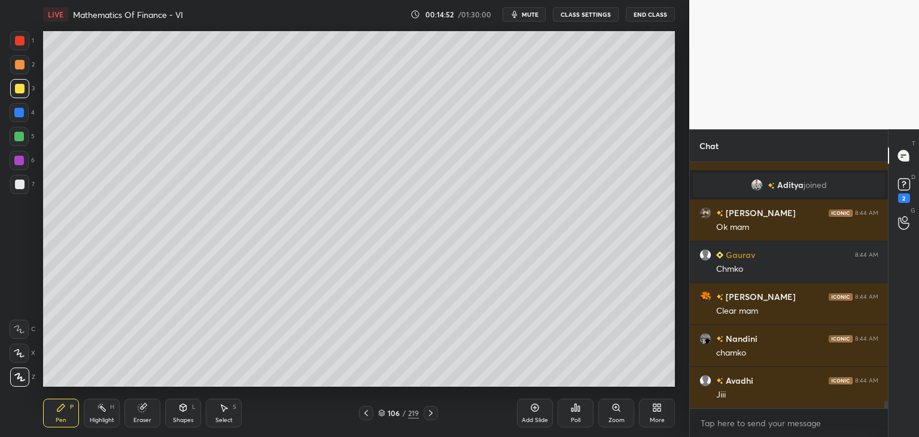
click at [147, 419] on div "Eraser" at bounding box center [142, 420] width 18 height 6
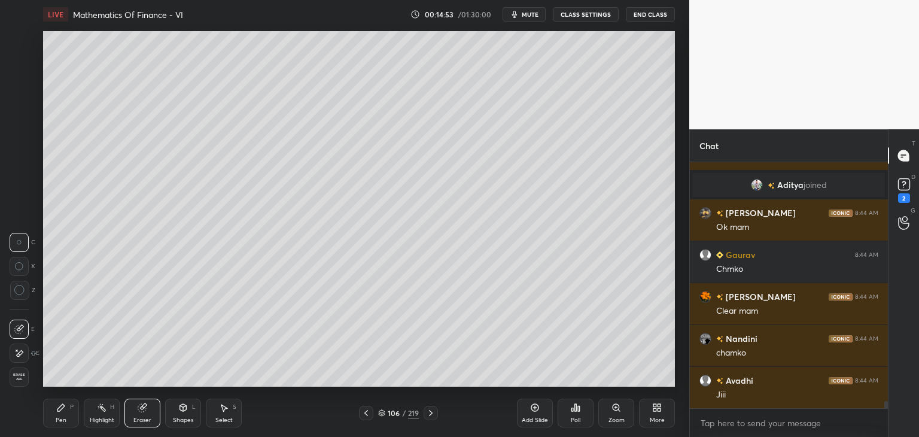
click at [24, 374] on span "Erase all" at bounding box center [19, 377] width 18 height 8
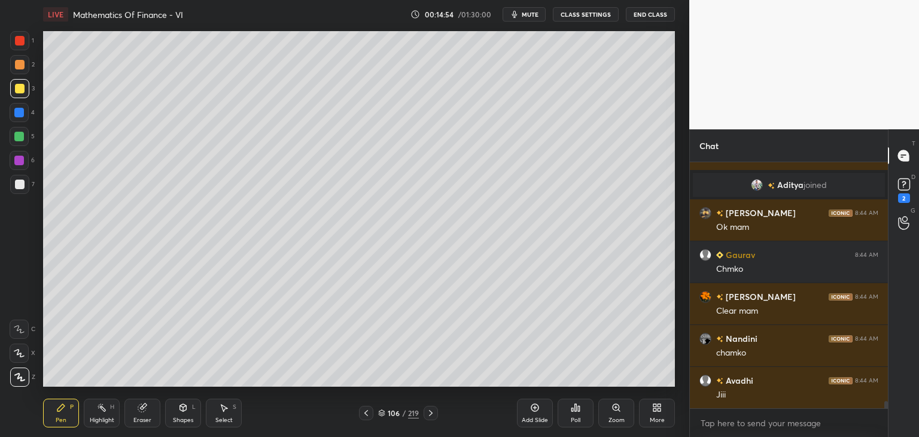
click at [428, 414] on icon at bounding box center [431, 413] width 10 height 10
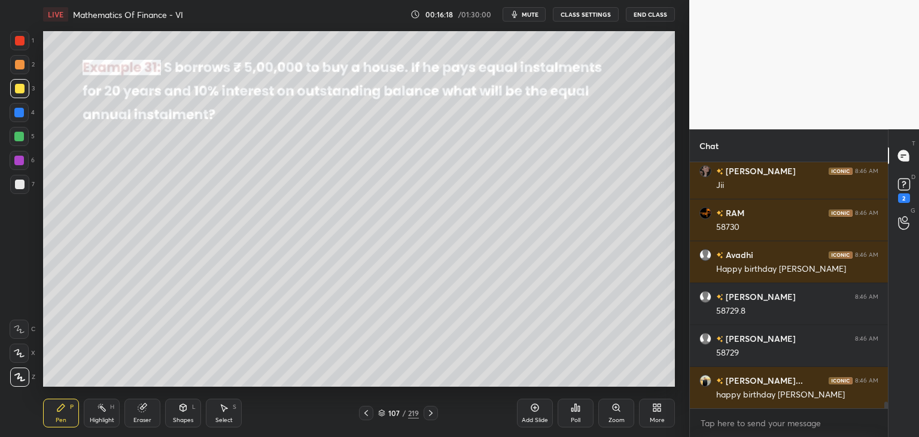
scroll to position [9081, 0]
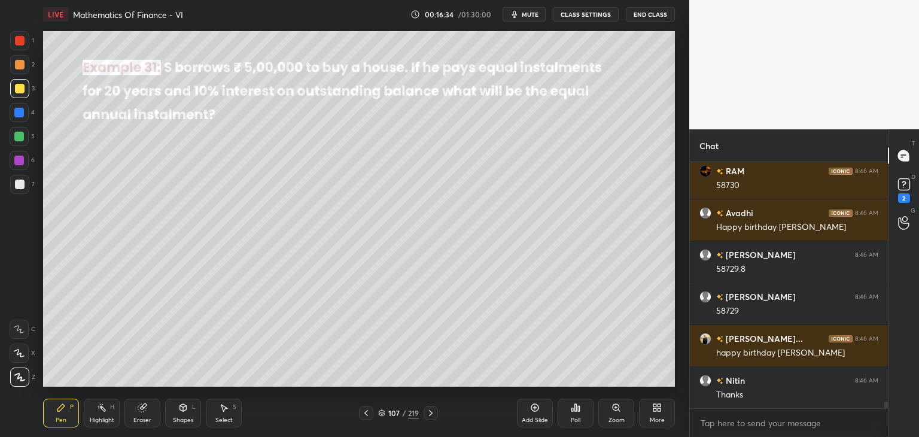
click at [180, 424] on div "Shapes L" at bounding box center [183, 412] width 36 height 29
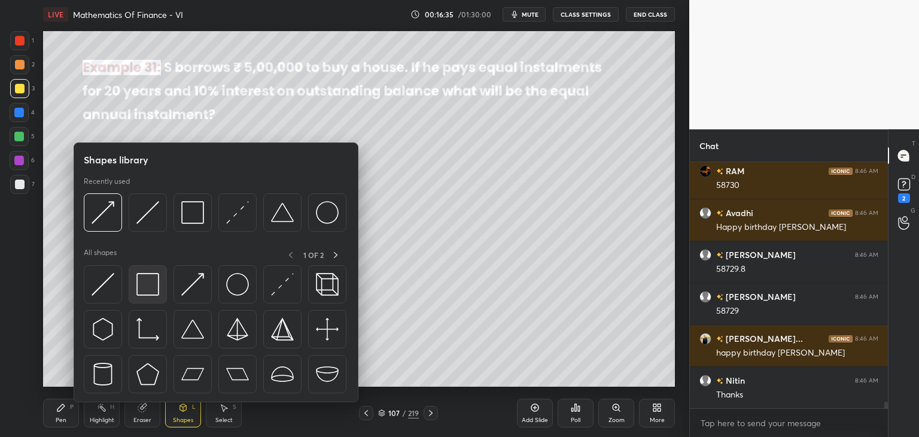
click at [150, 285] on img at bounding box center [147, 284] width 23 height 23
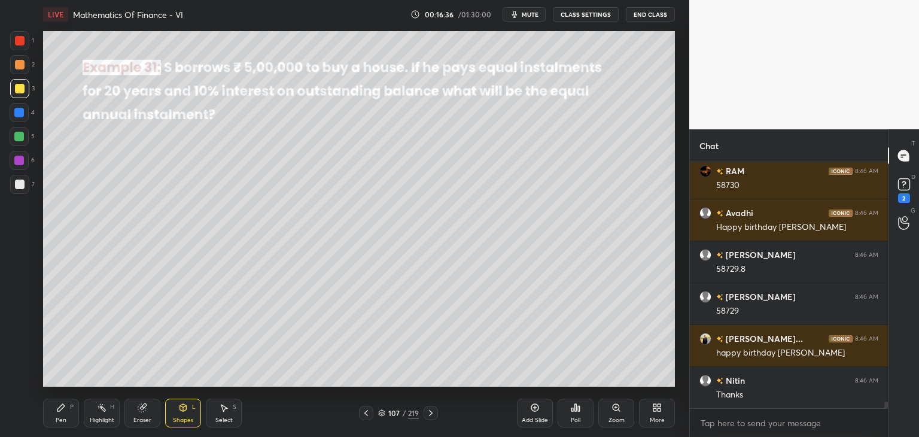
click at [22, 184] on div at bounding box center [20, 184] width 10 height 10
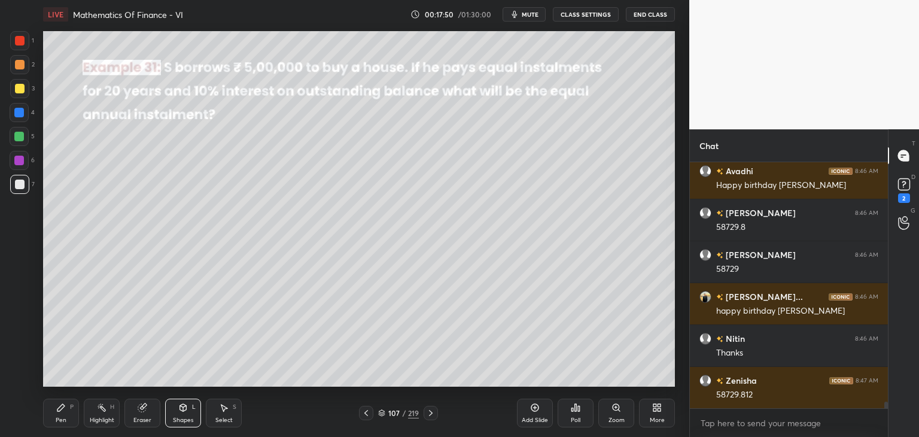
click at [59, 423] on div "Pen" at bounding box center [61, 420] width 11 height 6
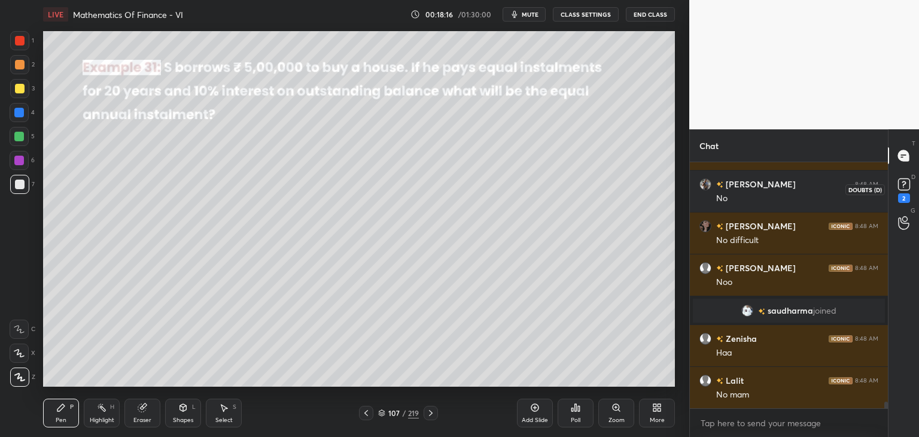
scroll to position [9242, 0]
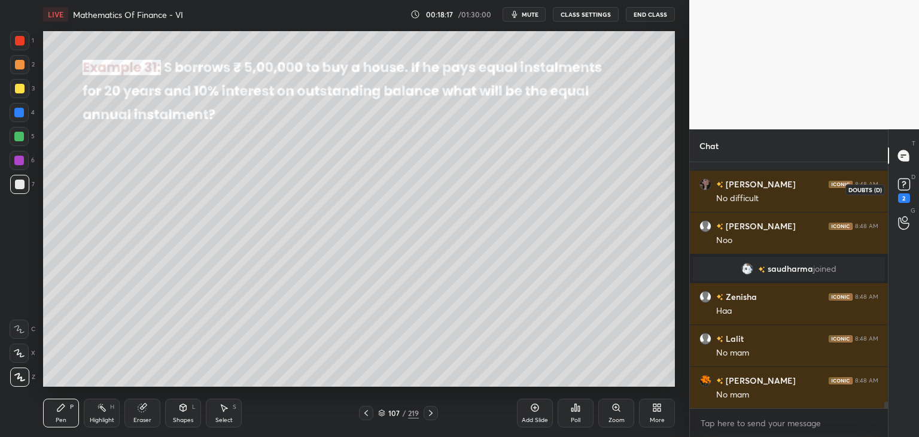
click at [899, 199] on div "2" at bounding box center [904, 198] width 12 height 10
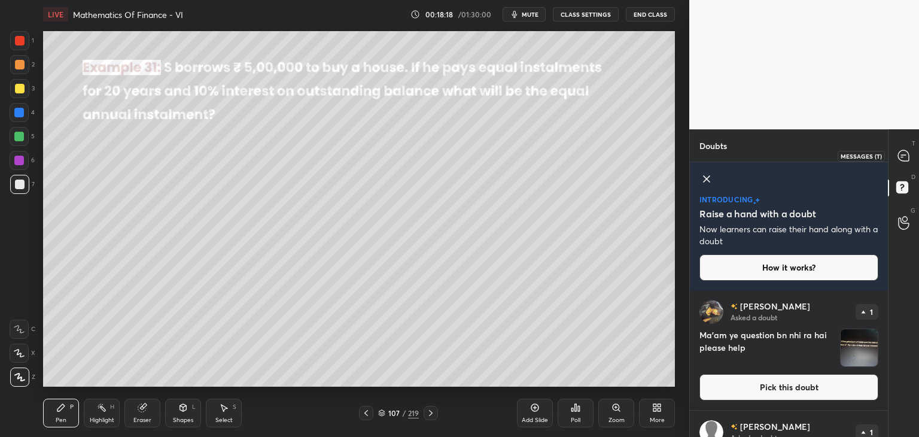
click at [905, 159] on icon at bounding box center [903, 155] width 11 height 11
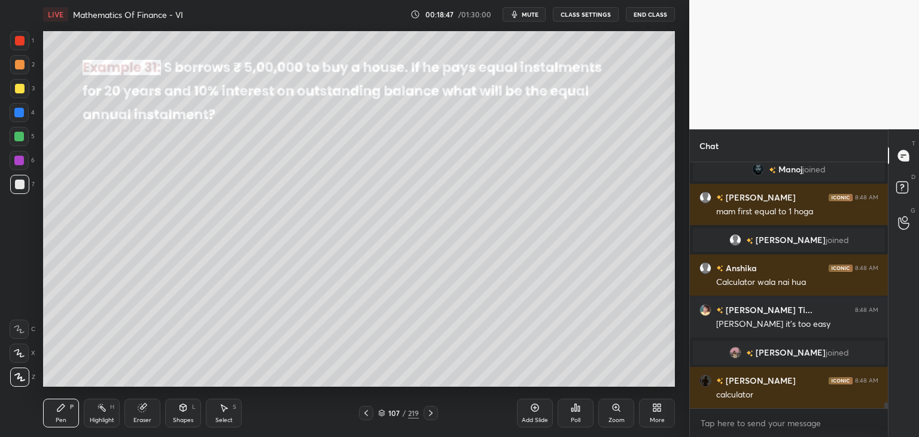
scroll to position [9611, 0]
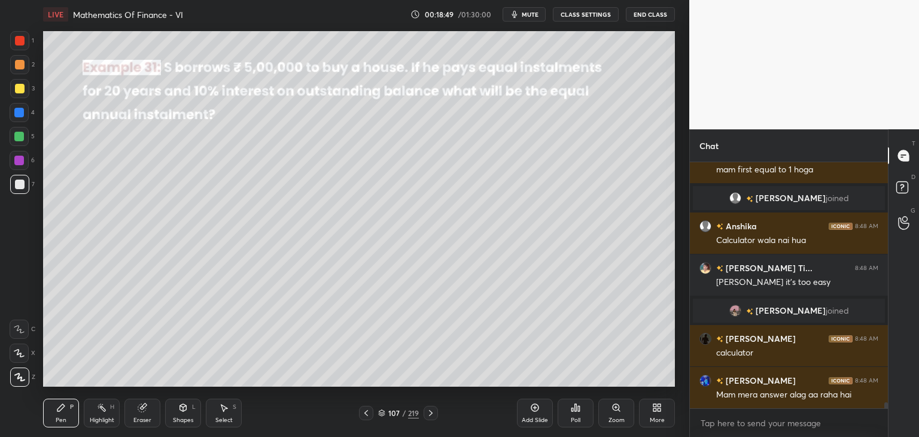
drag, startPoint x: 227, startPoint y: 416, endPoint x: 240, endPoint y: 396, distance: 24.2
click at [227, 417] on div "Select" at bounding box center [223, 420] width 17 height 6
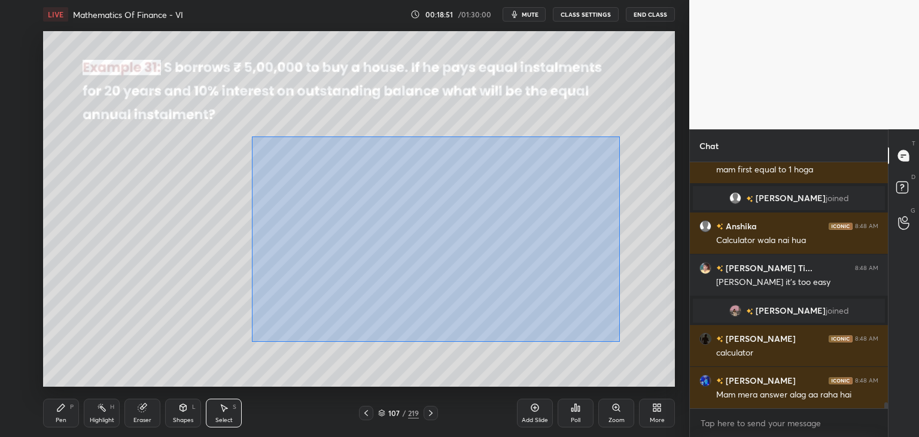
drag, startPoint x: 251, startPoint y: 136, endPoint x: 620, endPoint y: 341, distance: 421.7
click at [620, 341] on div "0 ° Undo Copy Duplicate Duplicate to new slide Delete" at bounding box center [359, 208] width 632 height 355
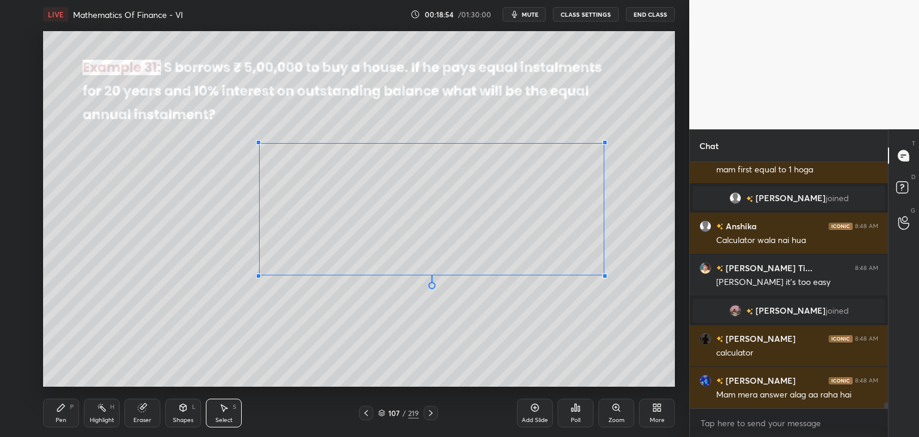
drag, startPoint x: 554, startPoint y: 300, endPoint x: 600, endPoint y: 276, distance: 52.2
click at [604, 276] on div at bounding box center [604, 275] width 5 height 5
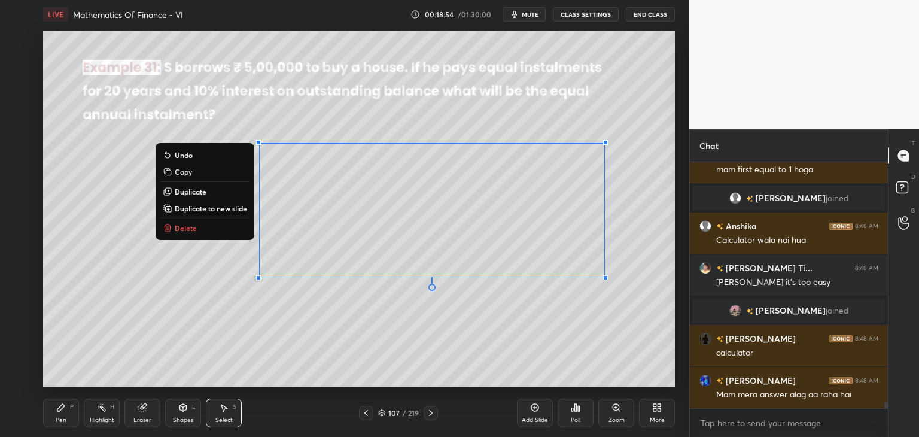
scroll to position [9653, 0]
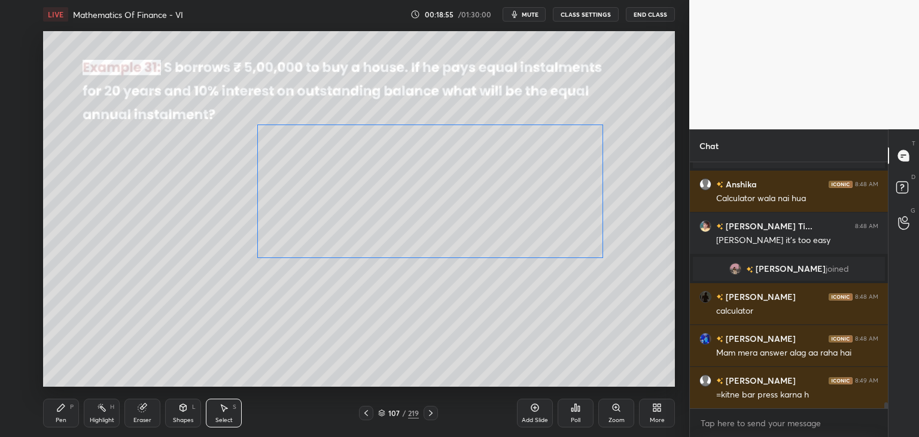
drag, startPoint x: 358, startPoint y: 231, endPoint x: 355, endPoint y: 215, distance: 17.0
click at [356, 211] on div "0 ° Undo Copy Duplicate Duplicate to new slide Delete" at bounding box center [359, 208] width 632 height 355
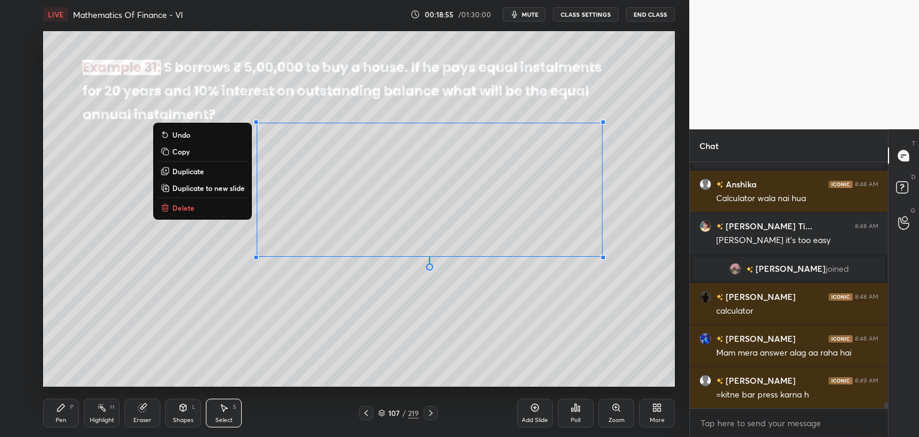
click at [283, 312] on div "0 ° Undo Copy Duplicate Duplicate to new slide Delete" at bounding box center [359, 208] width 632 height 355
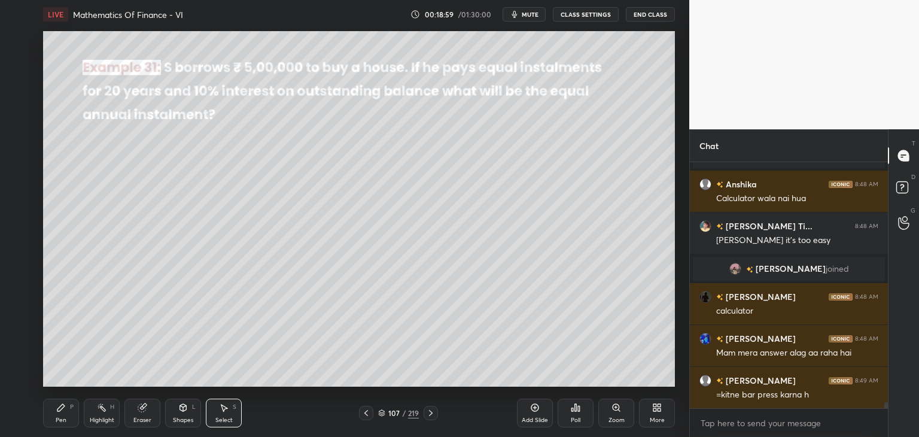
drag, startPoint x: 184, startPoint y: 411, endPoint x: 181, endPoint y: 405, distance: 7.2
click at [184, 411] on icon at bounding box center [183, 407] width 10 height 10
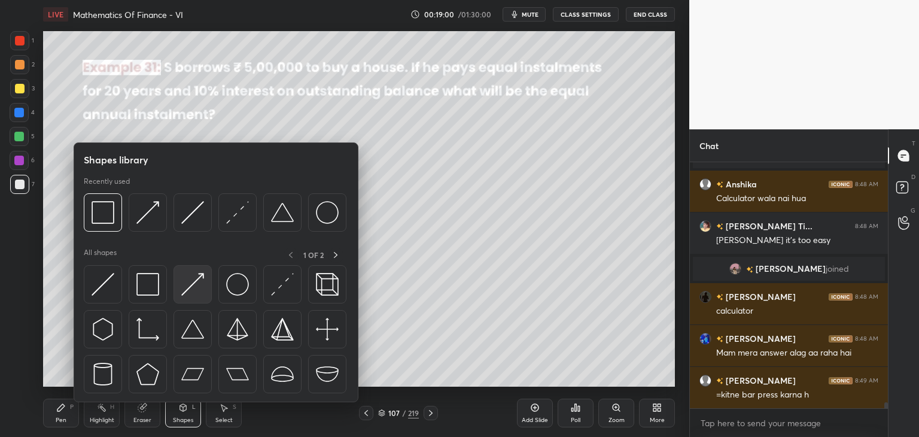
click at [197, 288] on img at bounding box center [192, 284] width 23 height 23
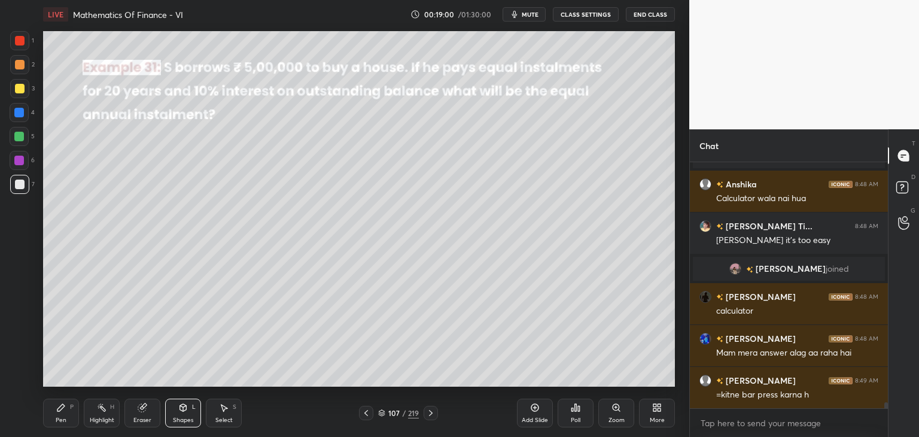
drag, startPoint x: 16, startPoint y: 132, endPoint x: 36, endPoint y: 142, distance: 22.2
click at [17, 133] on div at bounding box center [19, 137] width 10 height 10
click at [57, 422] on div "Pen" at bounding box center [61, 420] width 11 height 6
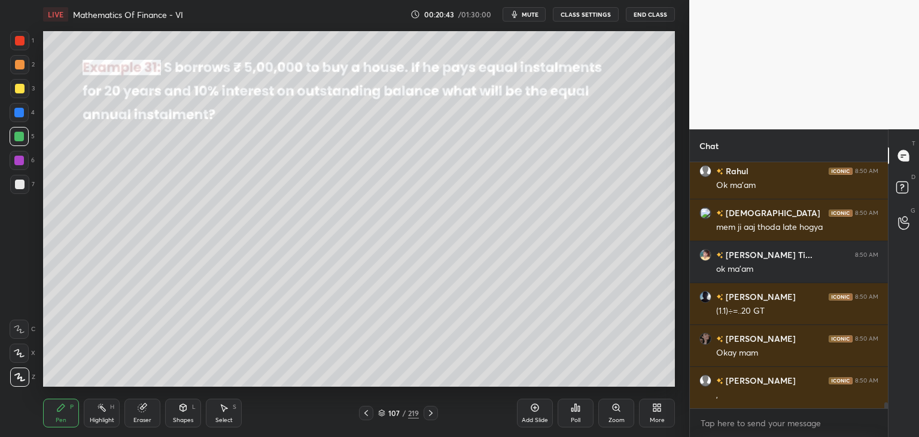
scroll to position [10063, 0]
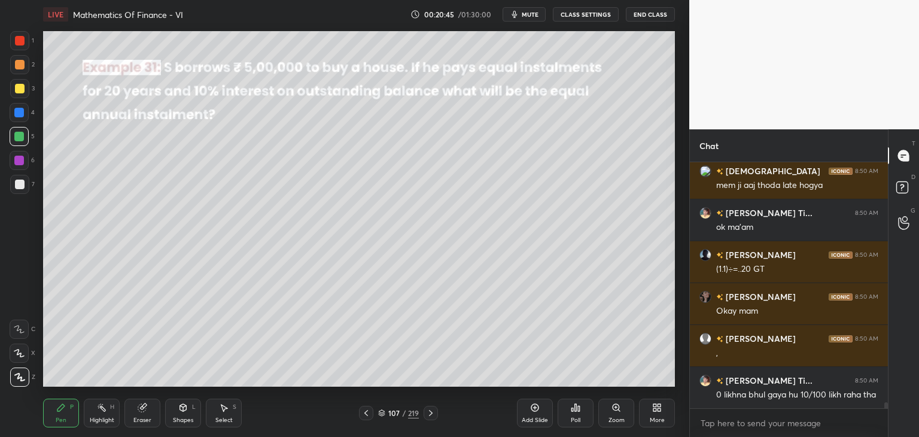
click at [370, 411] on icon at bounding box center [366, 413] width 10 height 10
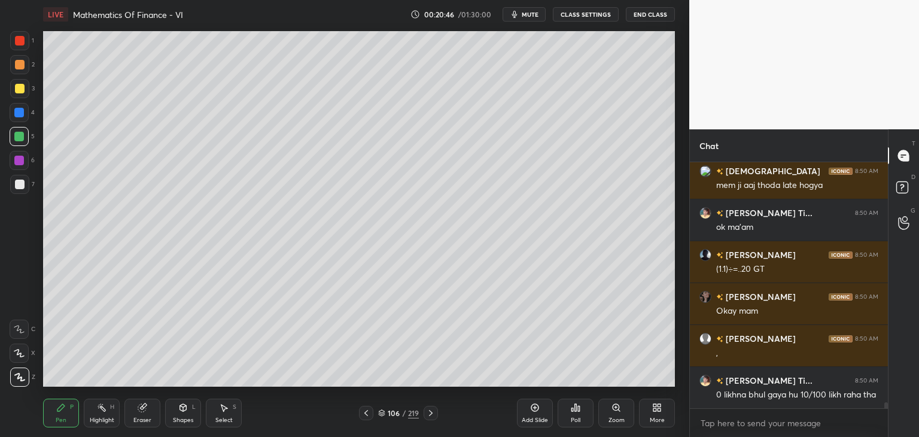
click at [426, 413] on icon at bounding box center [431, 413] width 10 height 10
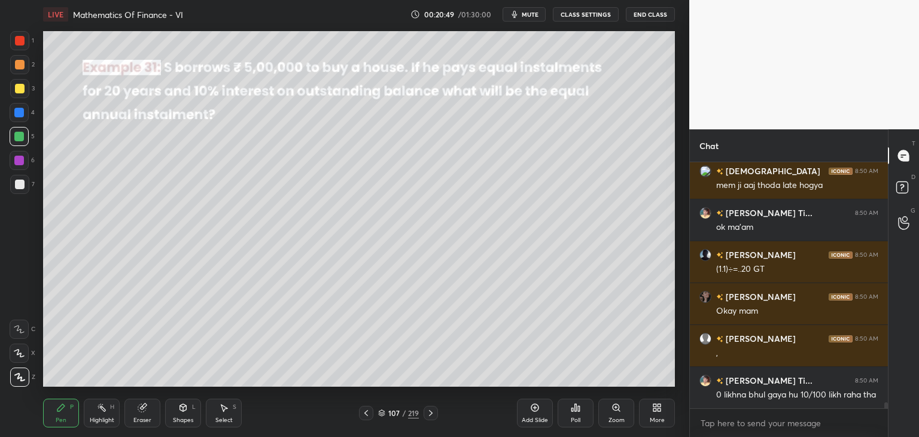
scroll to position [10105, 0]
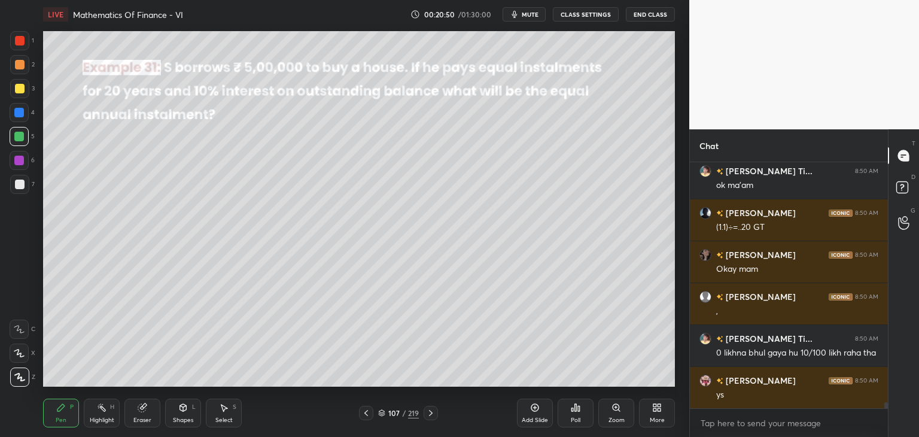
click at [429, 414] on icon at bounding box center [431, 413] width 10 height 10
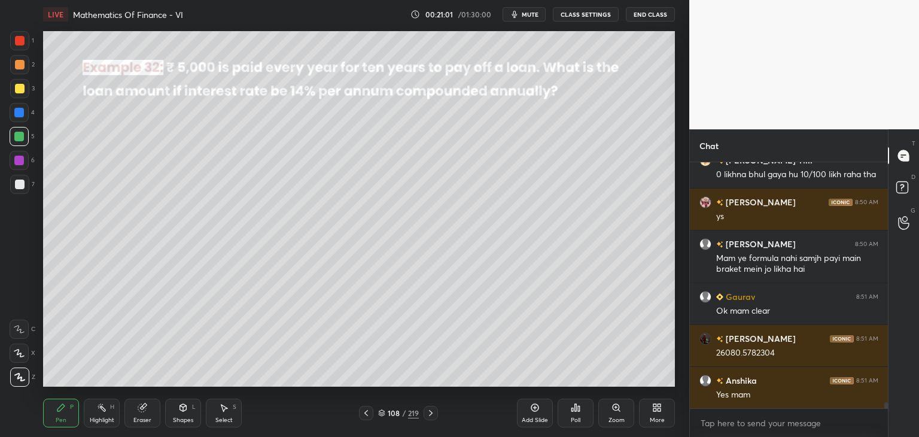
scroll to position [10325, 0]
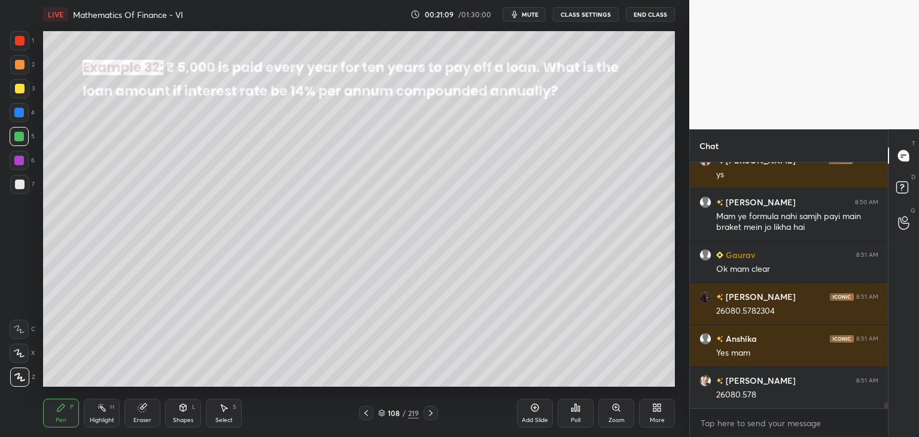
click at [22, 188] on div at bounding box center [20, 184] width 10 height 10
drag, startPoint x: 24, startPoint y: 90, endPoint x: 28, endPoint y: 96, distance: 7.8
click at [24, 91] on div at bounding box center [19, 88] width 19 height 19
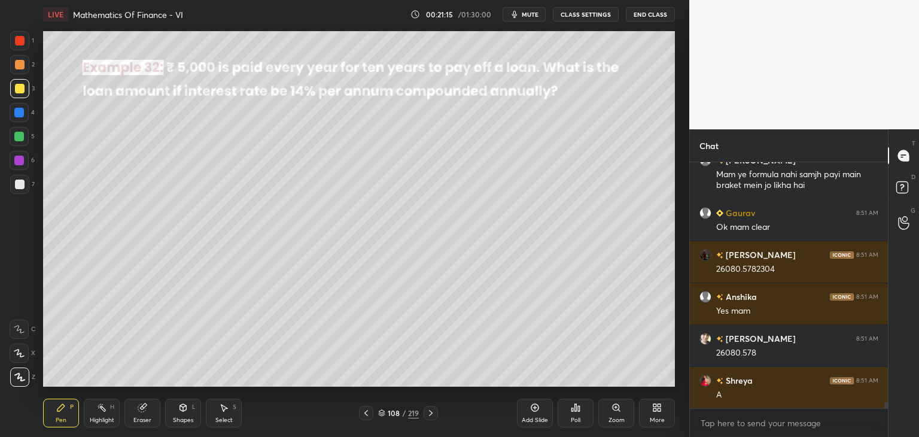
scroll to position [10409, 0]
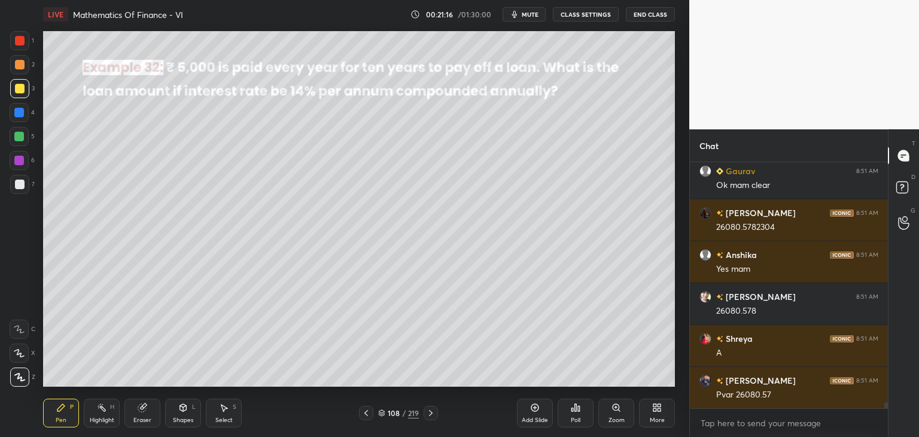
drag, startPoint x: 187, startPoint y: 414, endPoint x: 194, endPoint y: 406, distance: 11.0
click at [187, 414] on div "Shapes L" at bounding box center [183, 412] width 36 height 29
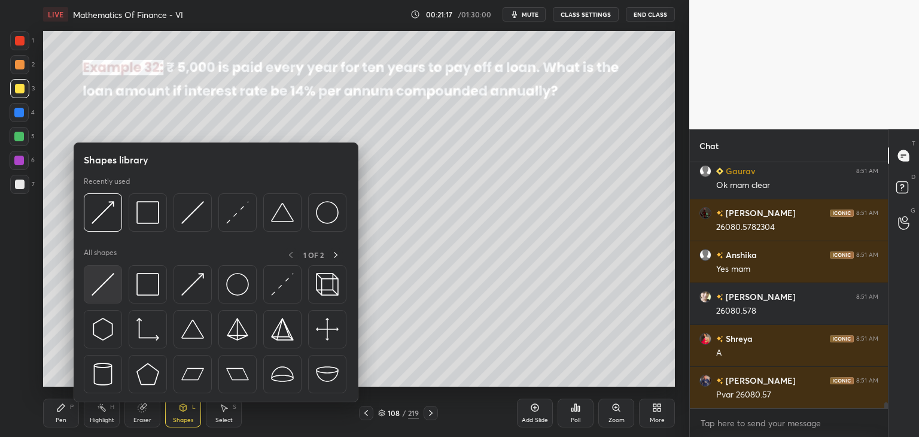
click at [105, 285] on img at bounding box center [103, 284] width 23 height 23
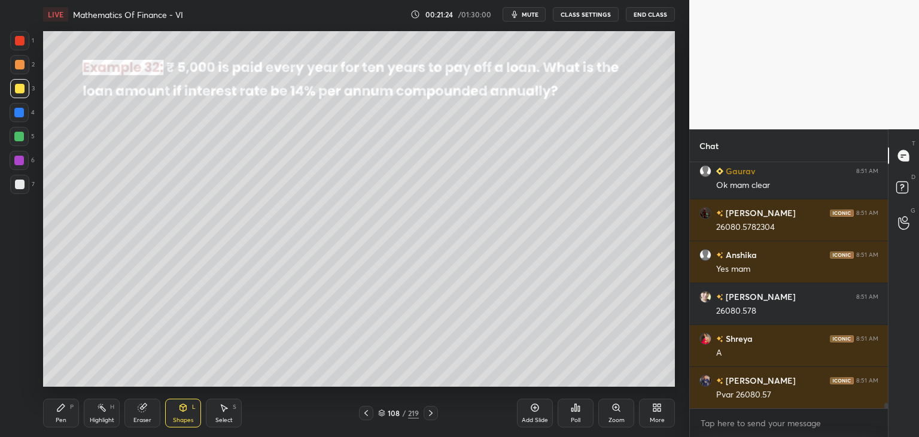
scroll to position [10450, 0]
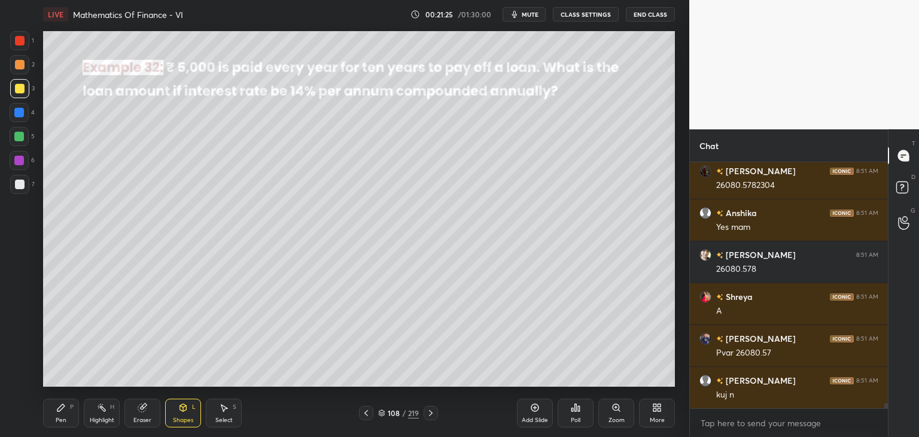
click at [60, 417] on div "Pen" at bounding box center [61, 420] width 11 height 6
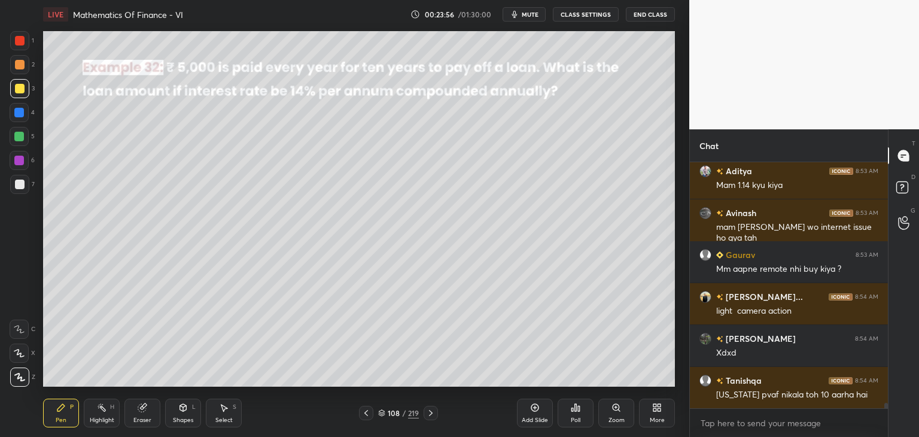
scroll to position [11641, 0]
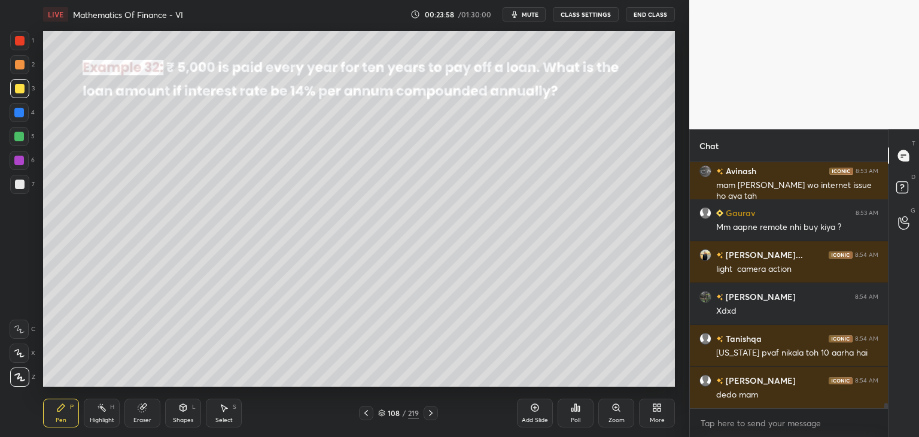
click at [21, 136] on div at bounding box center [19, 137] width 10 height 10
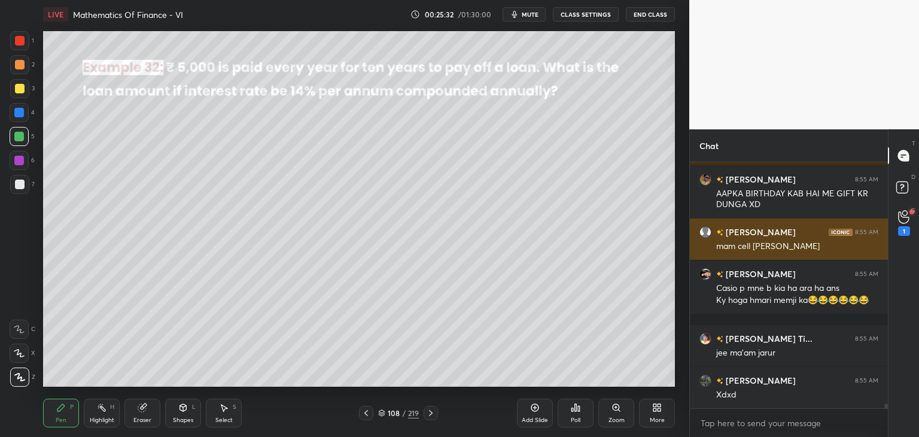
scroll to position [12602, 0]
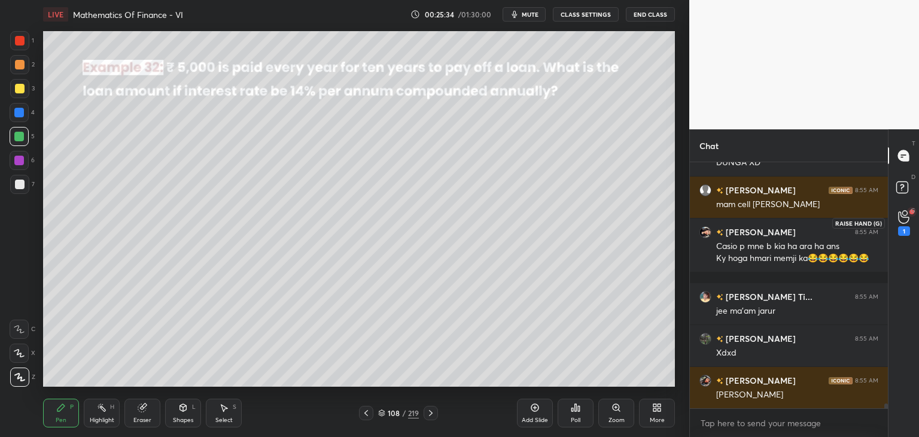
click at [904, 225] on div "1" at bounding box center [904, 223] width 12 height 26
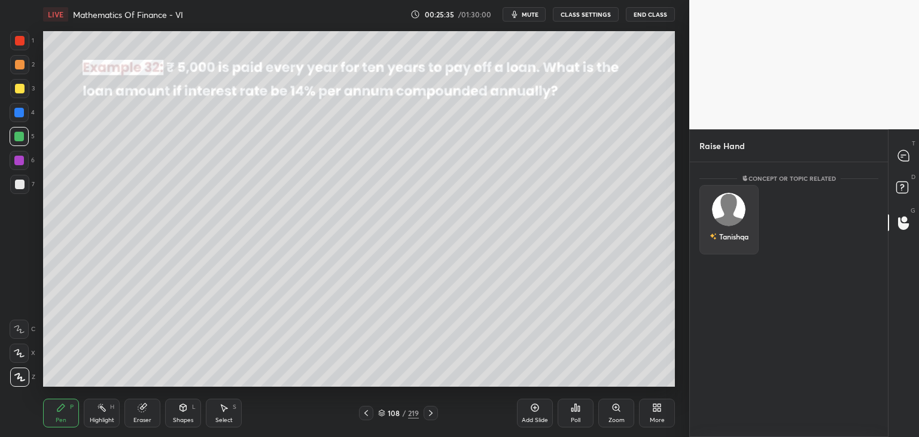
drag, startPoint x: 730, startPoint y: 225, endPoint x: 732, endPoint y: 236, distance: 10.4
click at [730, 225] on div "Tanishqa" at bounding box center [728, 219] width 59 height 69
drag, startPoint x: 734, startPoint y: 240, endPoint x: 773, endPoint y: 226, distance: 41.8
click at [734, 238] on button "INVITE" at bounding box center [729, 245] width 48 height 16
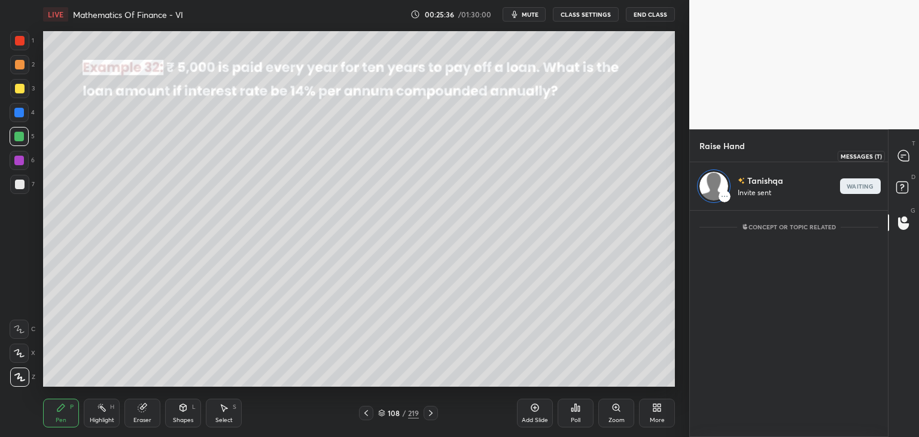
drag, startPoint x: 910, startPoint y: 158, endPoint x: 904, endPoint y: 185, distance: 27.0
click at [910, 160] on div at bounding box center [904, 156] width 24 height 22
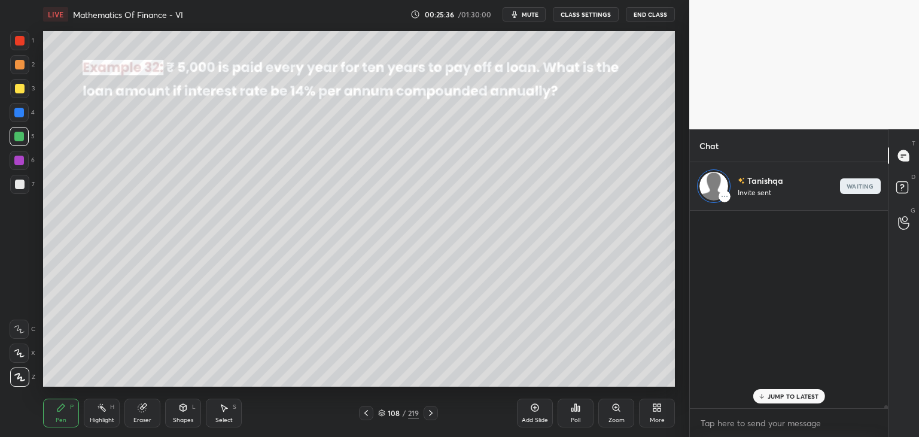
scroll to position [194, 194]
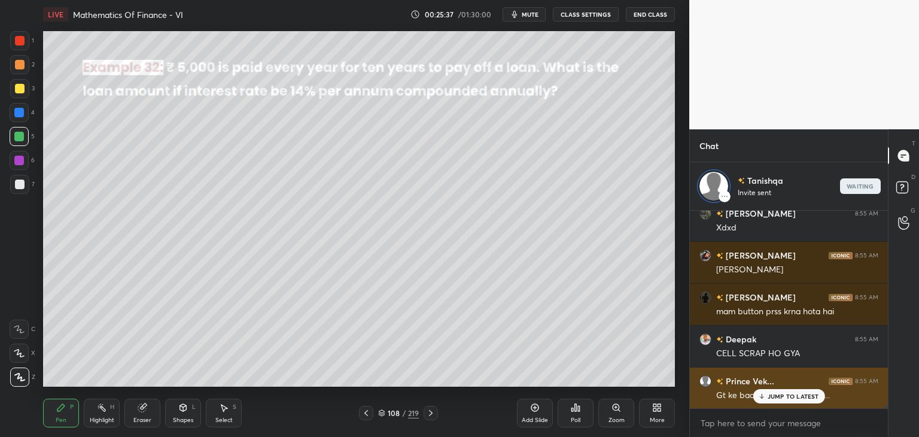
drag, startPoint x: 774, startPoint y: 393, endPoint x: 763, endPoint y: 395, distance: 12.2
click at [774, 393] on p "JUMP TO LATEST" at bounding box center [792, 395] width 51 height 7
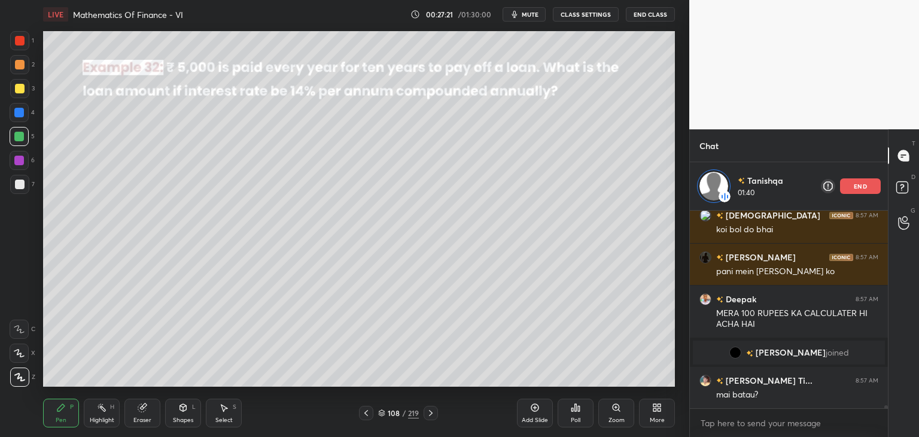
scroll to position [13655, 0]
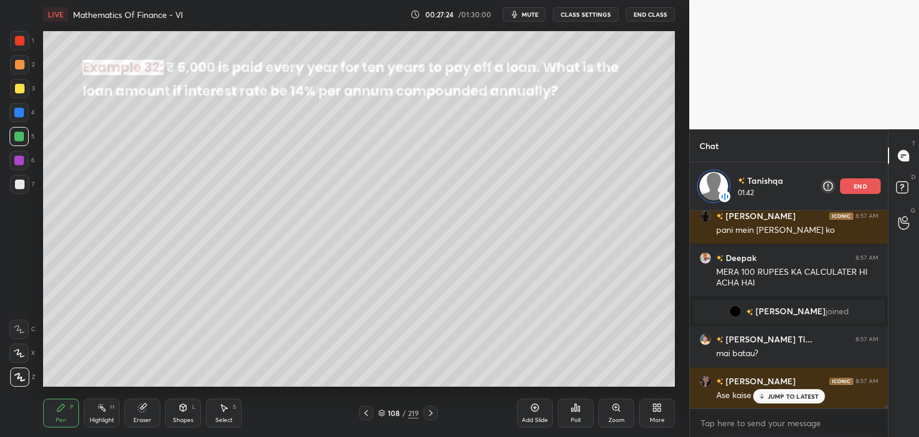
click at [783, 398] on p "JUMP TO LATEST" at bounding box center [792, 395] width 51 height 7
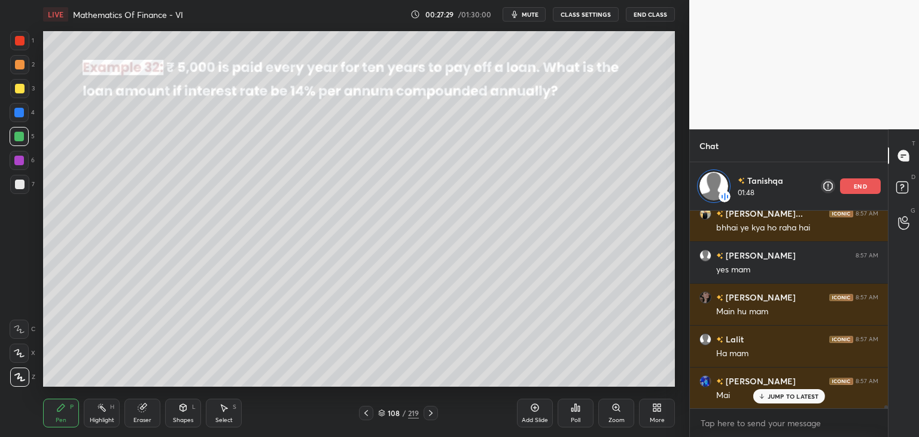
scroll to position [14157, 0]
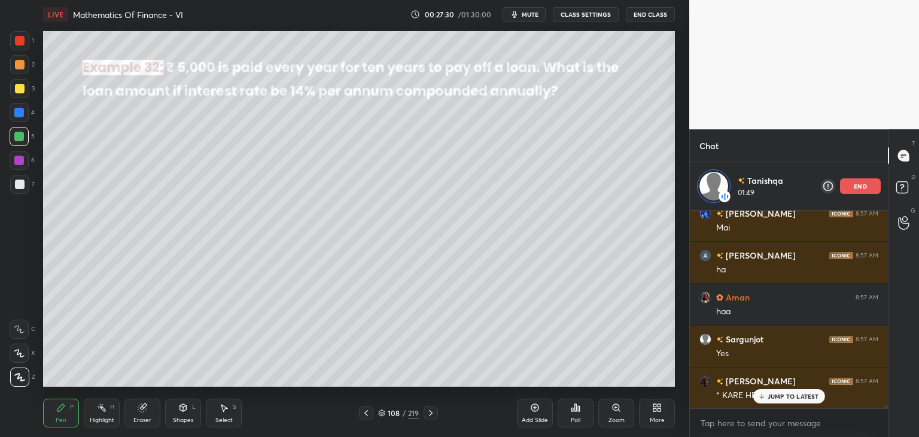
click at [798, 393] on p "JUMP TO LATEST" at bounding box center [792, 395] width 51 height 7
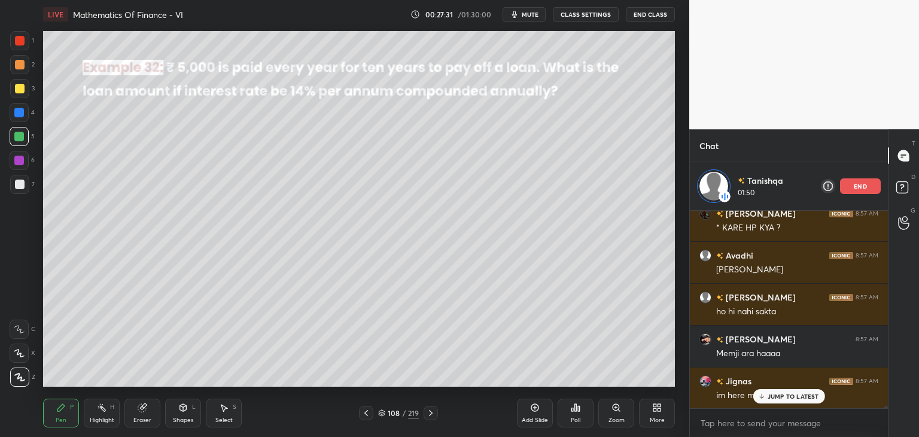
click at [798, 393] on div "Nandini 8:57 AM [PERSON_NAME] 8:57 AM [PERSON_NAME]... 8:57 AM bhhai ye kya ho …" at bounding box center [789, 309] width 198 height 197
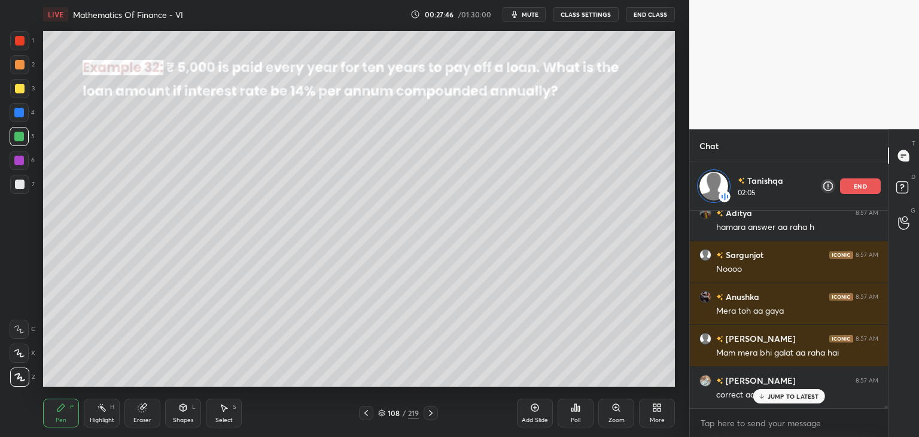
scroll to position [15267, 0]
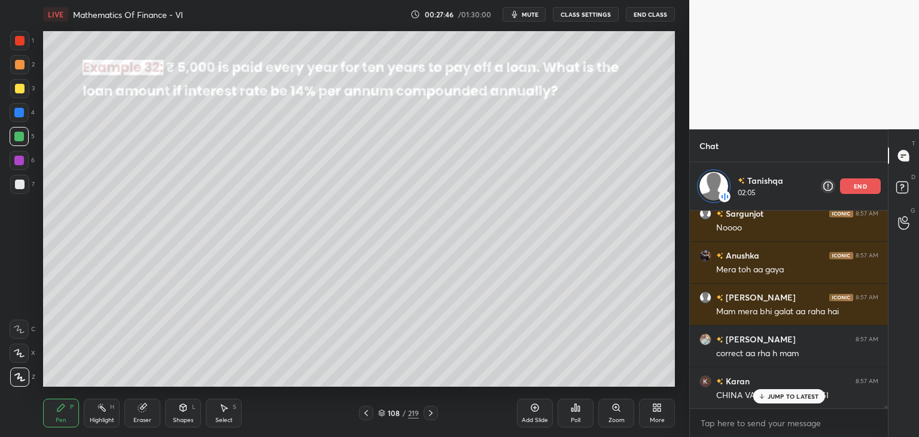
click at [862, 187] on p "end" at bounding box center [859, 186] width 13 height 6
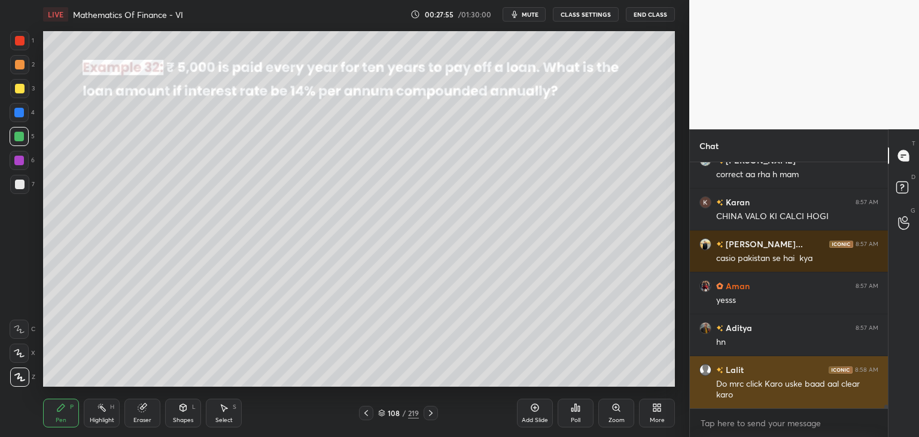
scroll to position [15439, 0]
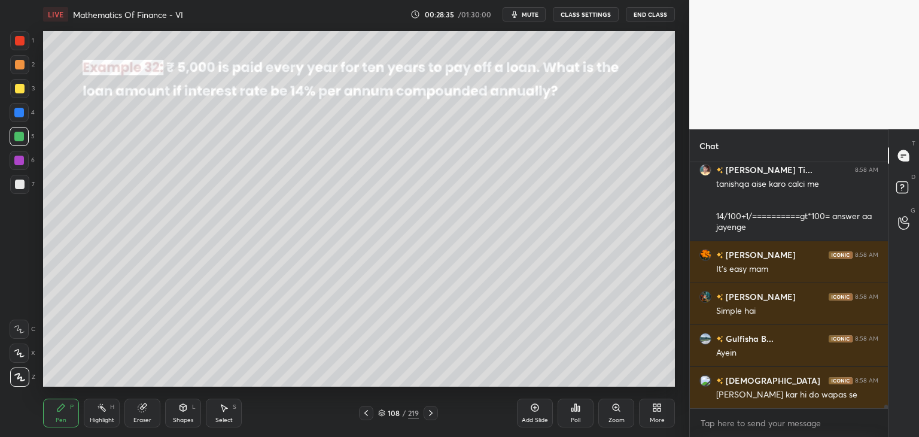
click at [428, 411] on icon at bounding box center [431, 413] width 10 height 10
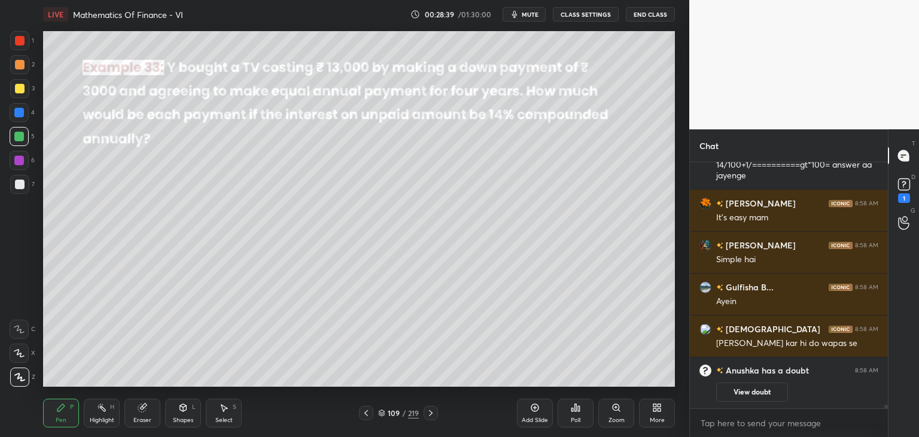
drag, startPoint x: 776, startPoint y: 391, endPoint x: 784, endPoint y: 392, distance: 7.9
click at [775, 391] on button "View doubt" at bounding box center [752, 391] width 72 height 19
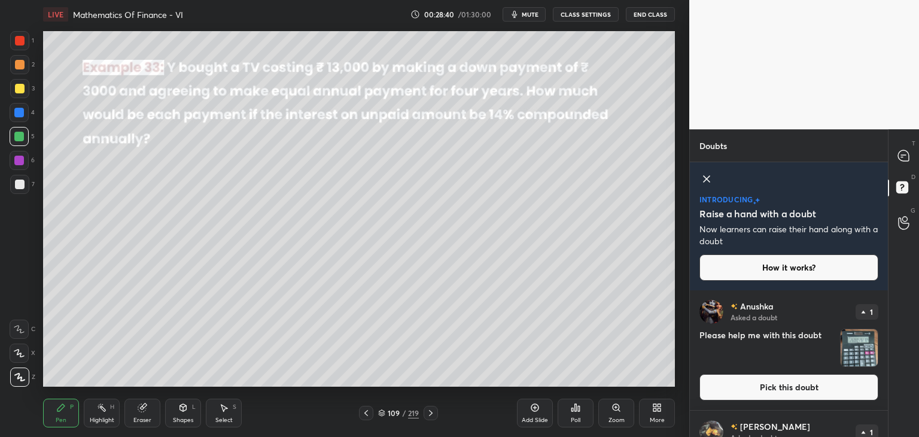
click at [864, 344] on img "grid" at bounding box center [858, 347] width 37 height 37
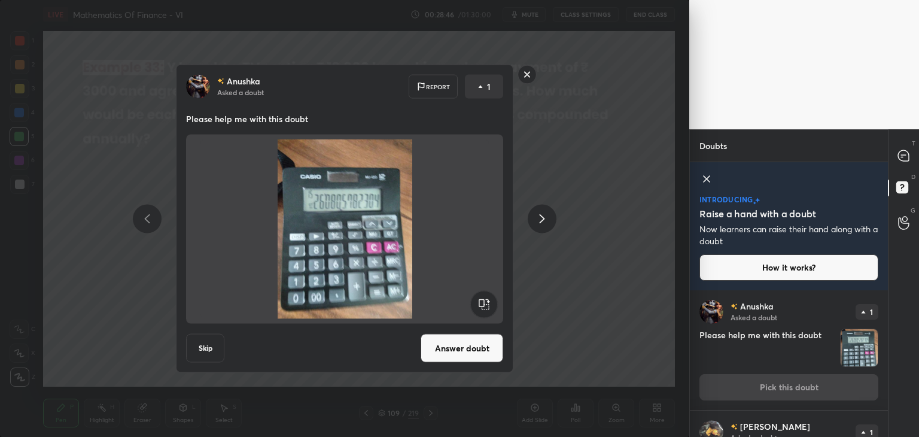
click at [524, 75] on rect at bounding box center [527, 74] width 19 height 19
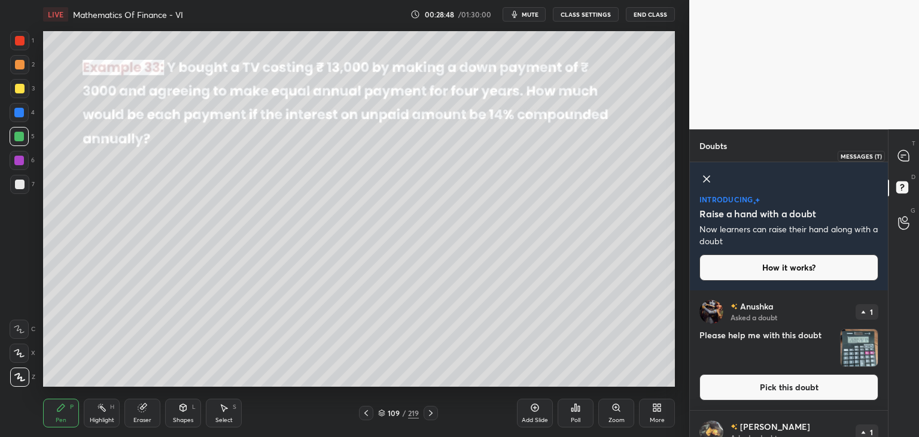
click at [903, 154] on icon at bounding box center [903, 156] width 13 height 13
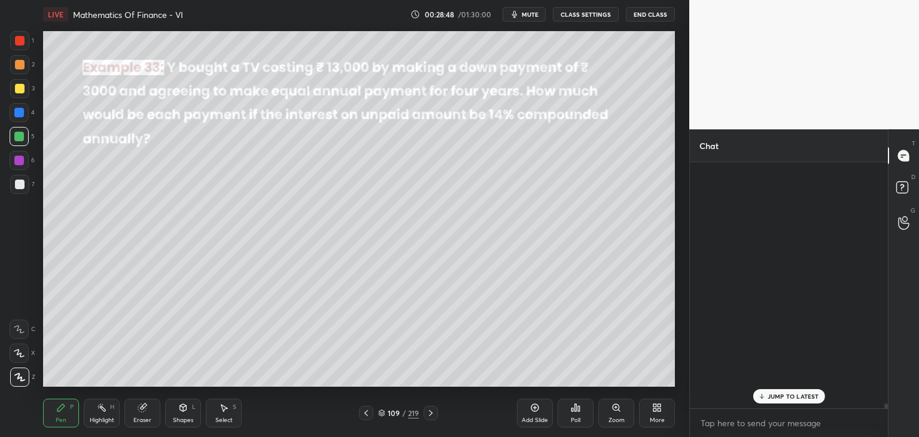
scroll to position [242, 194]
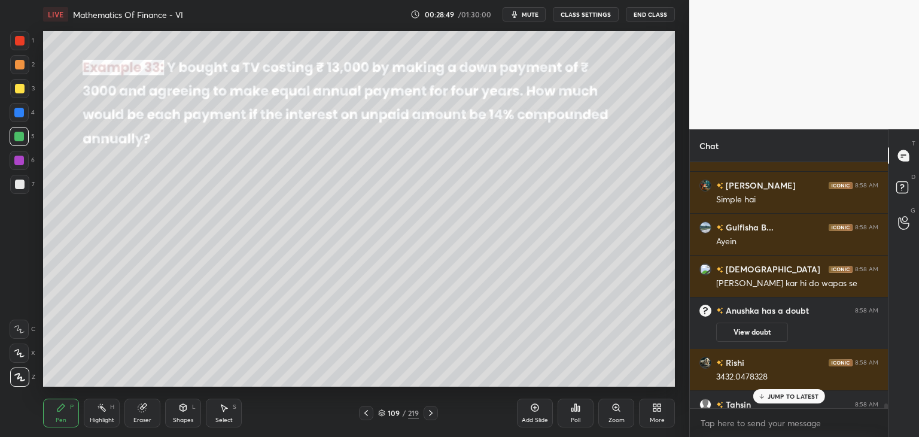
click at [773, 398] on p "JUMP TO LATEST" at bounding box center [792, 395] width 51 height 7
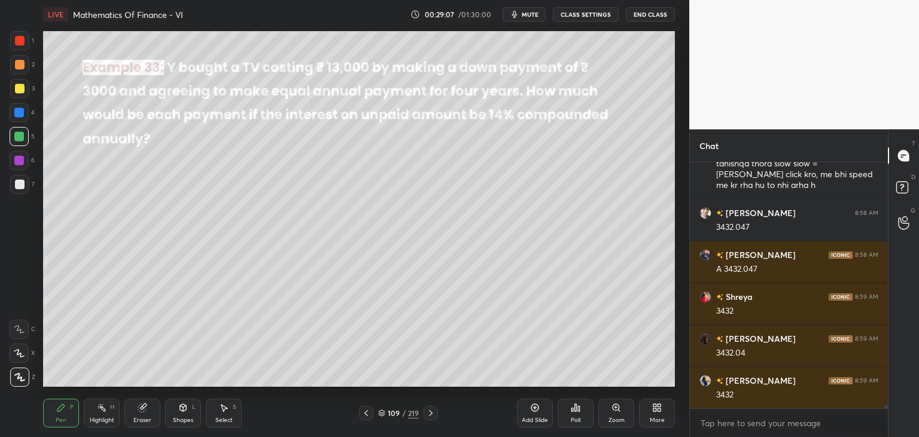
scroll to position [15431, 0]
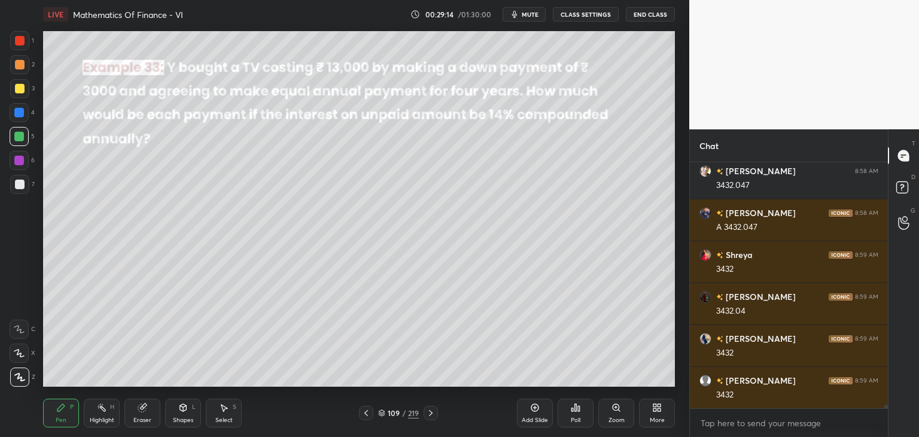
click at [19, 89] on div at bounding box center [20, 89] width 10 height 10
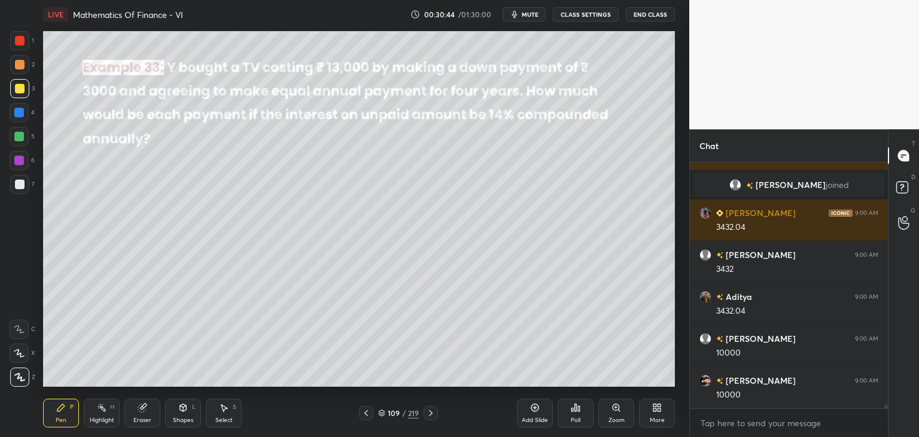
scroll to position [15624, 0]
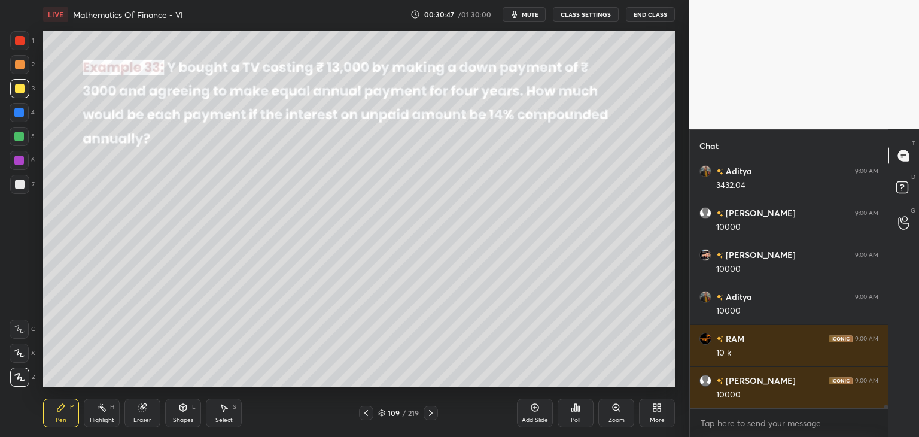
click at [24, 187] on div at bounding box center [20, 184] width 10 height 10
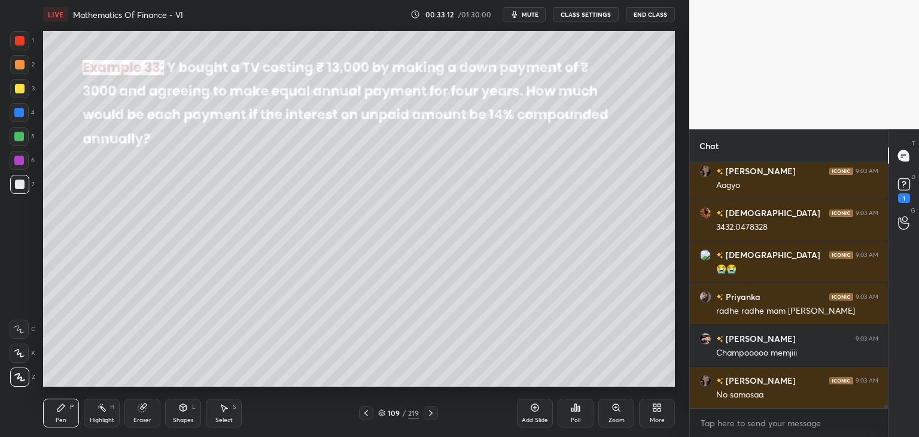
scroll to position [16507, 0]
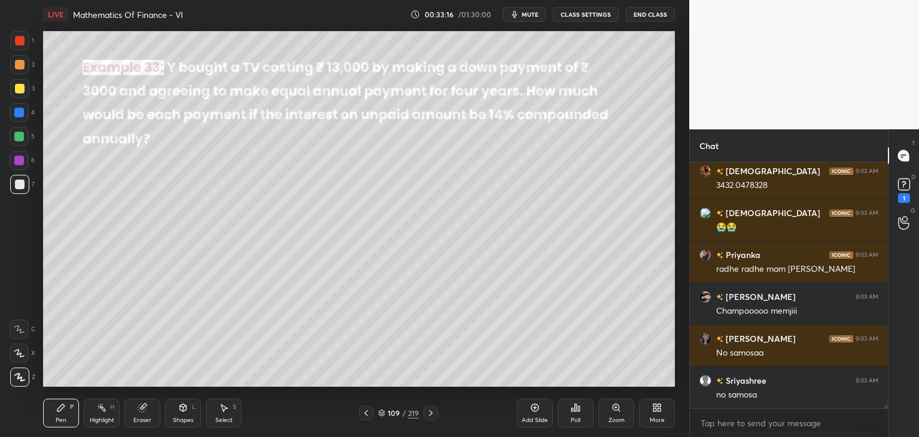
click at [541, 419] on div "Add Slide" at bounding box center [535, 420] width 26 height 6
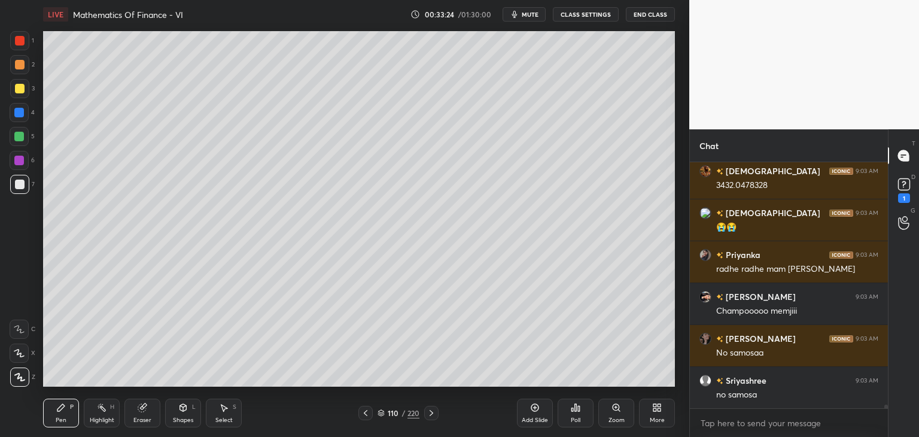
scroll to position [16549, 0]
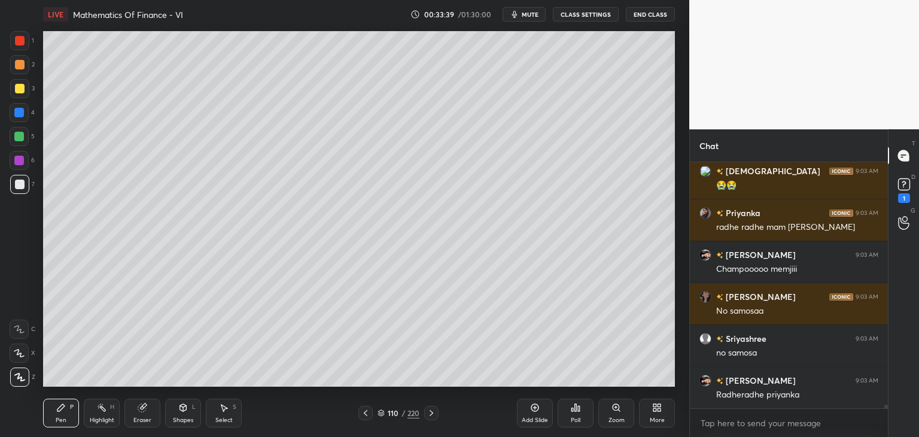
click at [364, 419] on div at bounding box center [365, 412] width 14 height 14
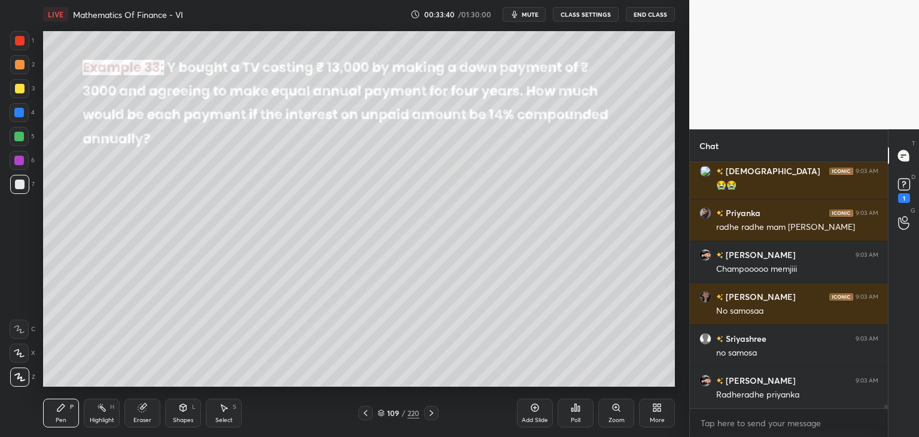
scroll to position [16591, 0]
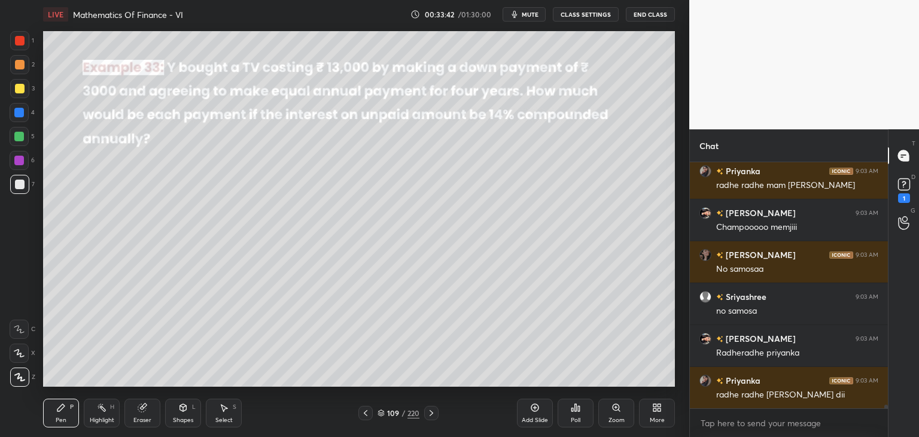
drag, startPoint x: 435, startPoint y: 411, endPoint x: 452, endPoint y: 390, distance: 26.8
click at [437, 410] on div at bounding box center [431, 412] width 14 height 14
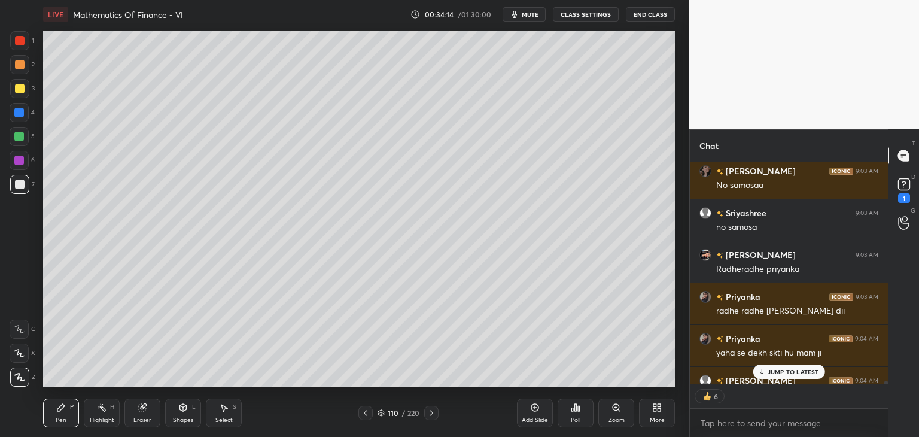
scroll to position [16741, 0]
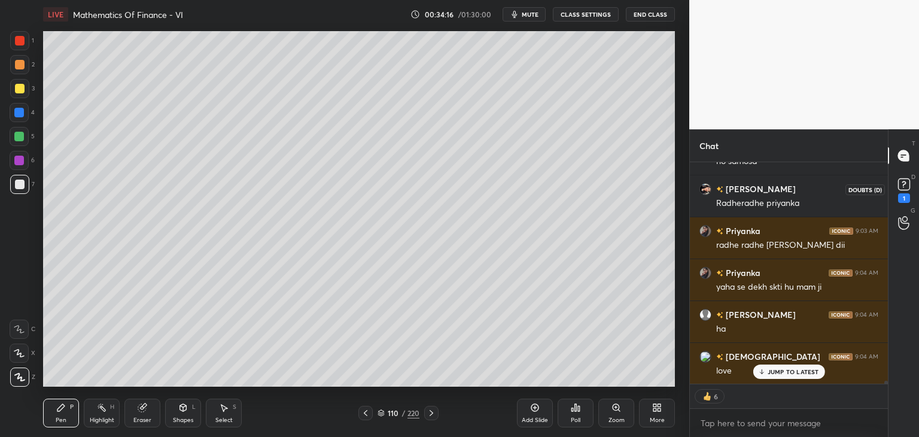
drag, startPoint x: 907, startPoint y: 197, endPoint x: 904, endPoint y: 212, distance: 15.2
click at [906, 197] on div "1" at bounding box center [904, 198] width 12 height 10
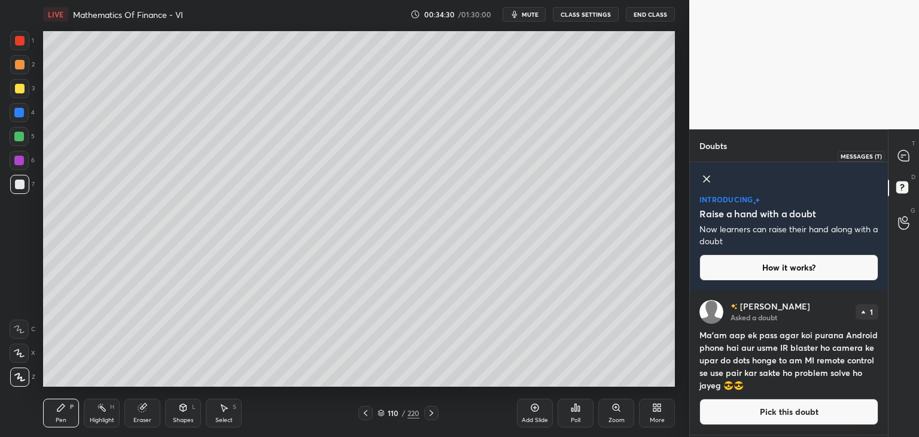
click at [904, 156] on icon at bounding box center [903, 155] width 11 height 11
type textarea "x"
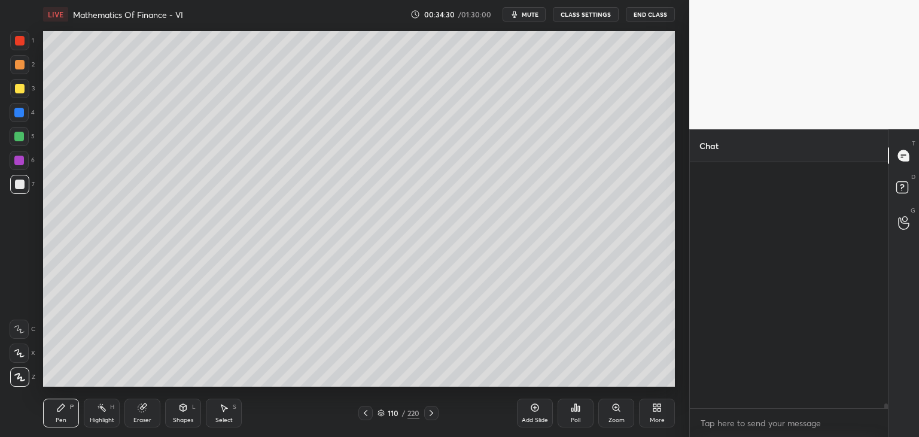
scroll to position [242, 194]
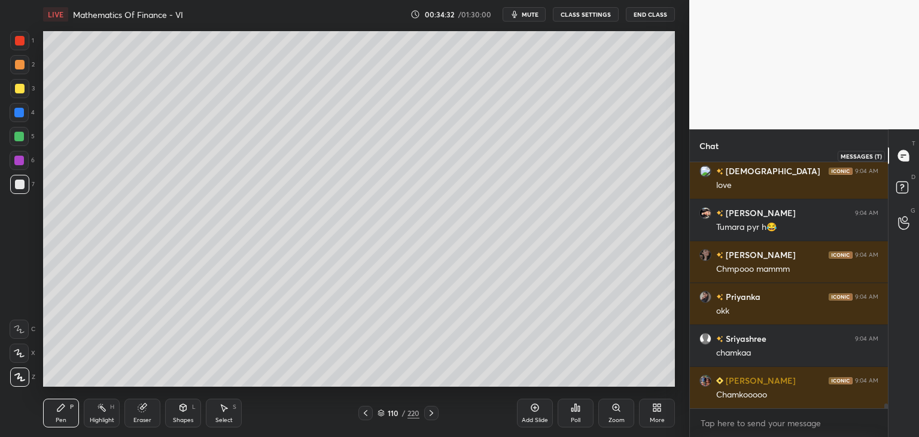
click at [903, 155] on icon at bounding box center [903, 155] width 11 height 11
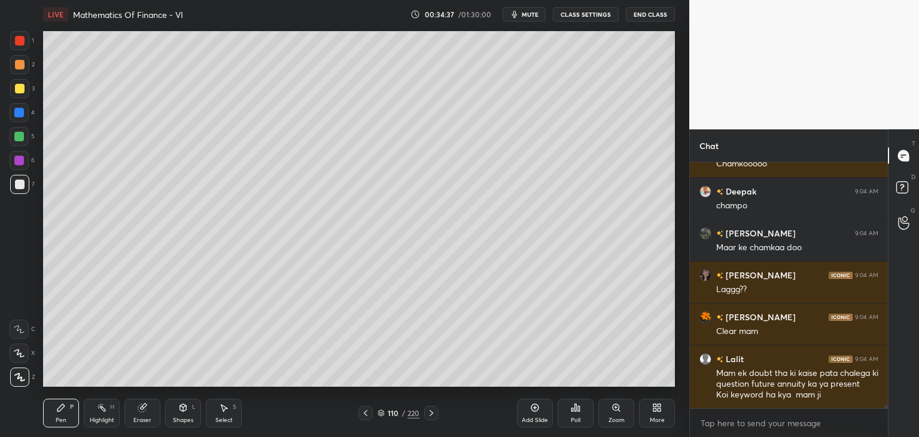
scroll to position [17444, 0]
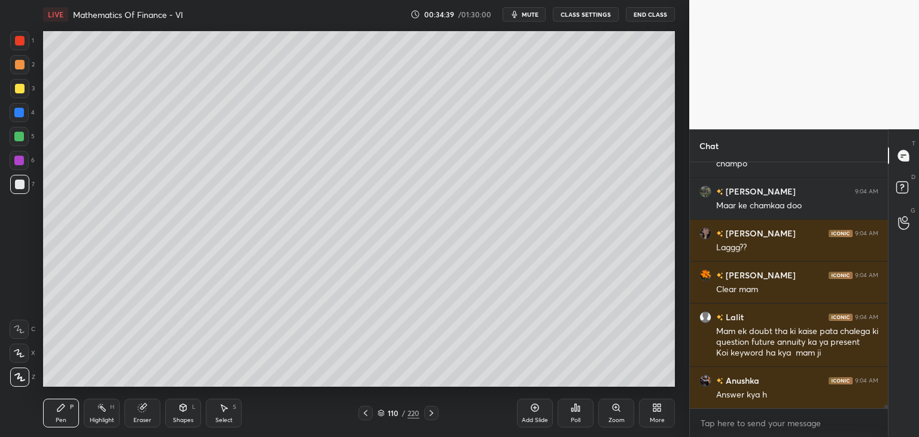
click at [366, 412] on icon at bounding box center [366, 413] width 10 height 10
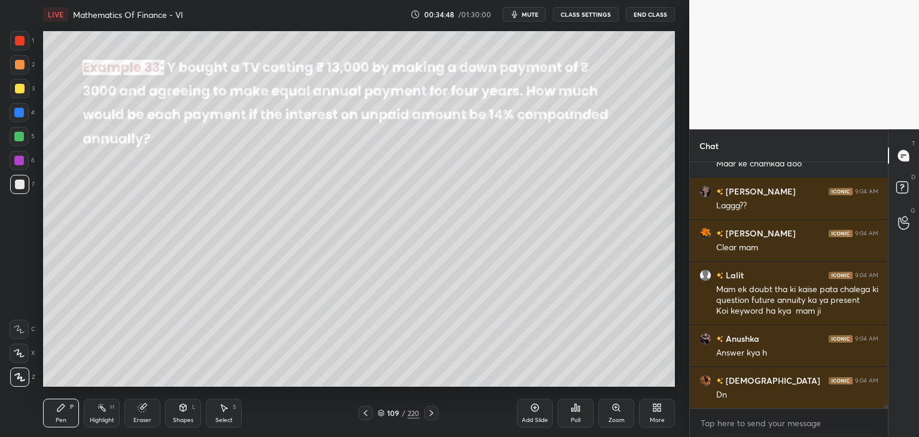
scroll to position [17528, 0]
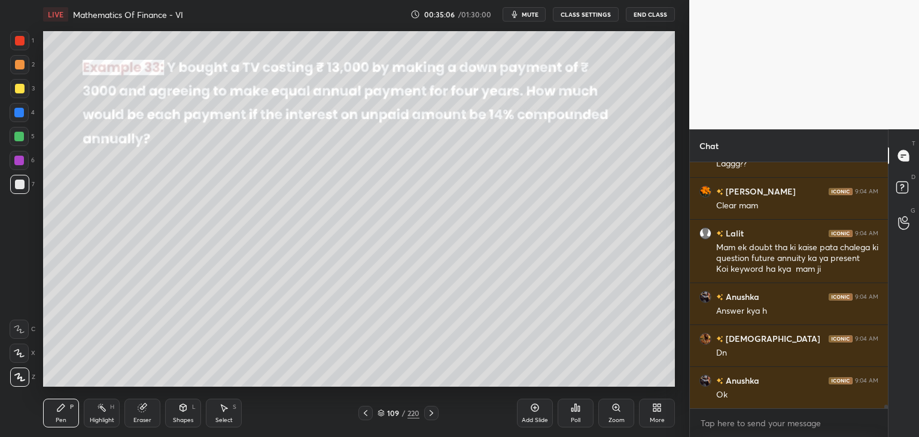
click at [429, 413] on icon at bounding box center [431, 413] width 10 height 10
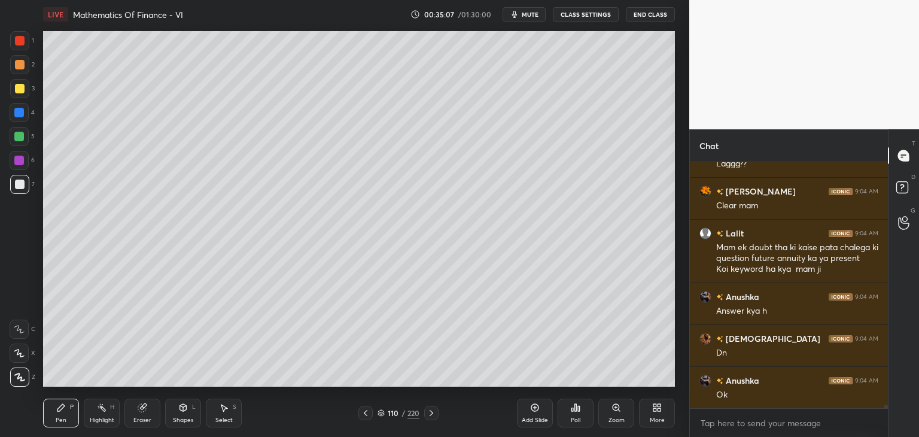
click at [430, 413] on icon at bounding box center [431, 413] width 10 height 10
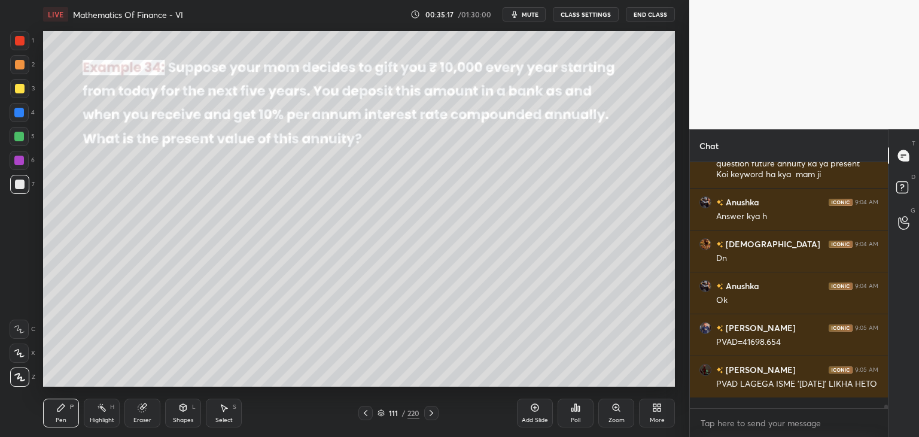
scroll to position [17664, 0]
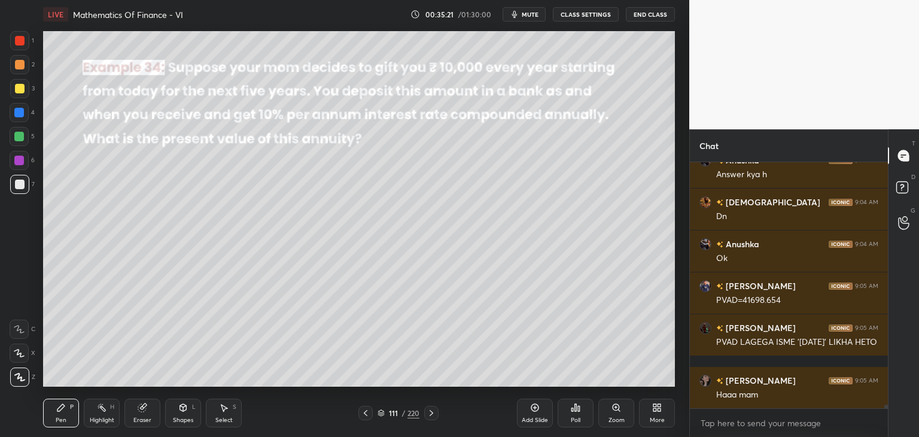
click at [184, 421] on div "Shapes" at bounding box center [183, 420] width 20 height 6
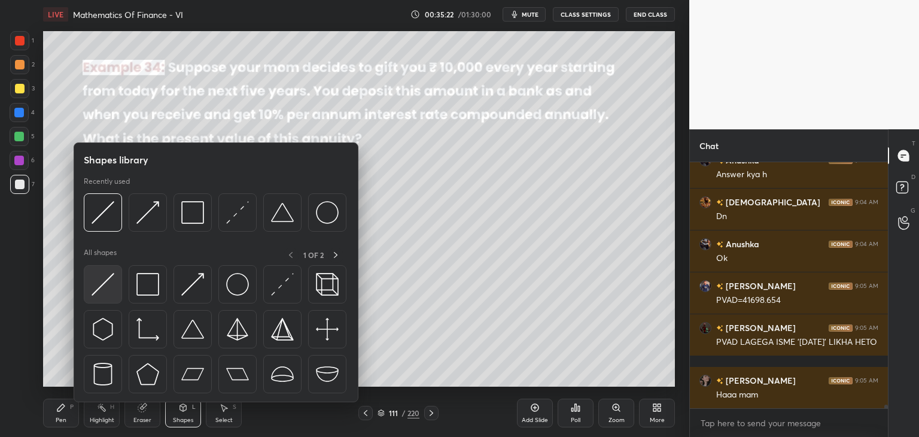
scroll to position [17706, 0]
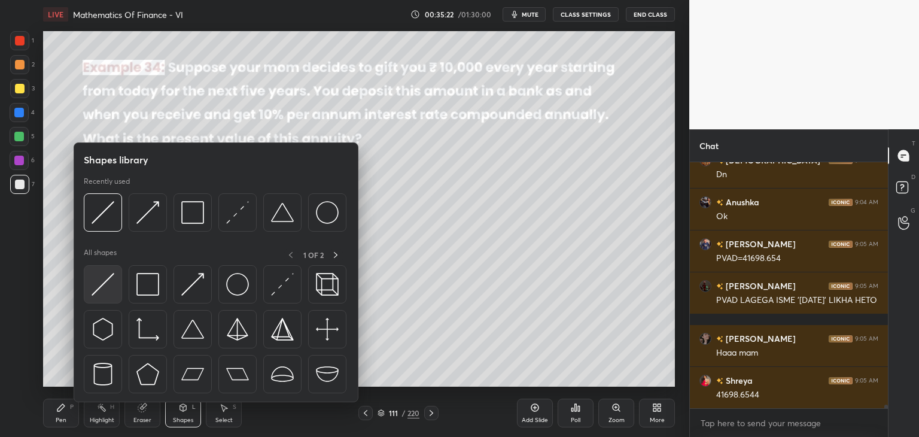
click at [106, 283] on img at bounding box center [103, 284] width 23 height 23
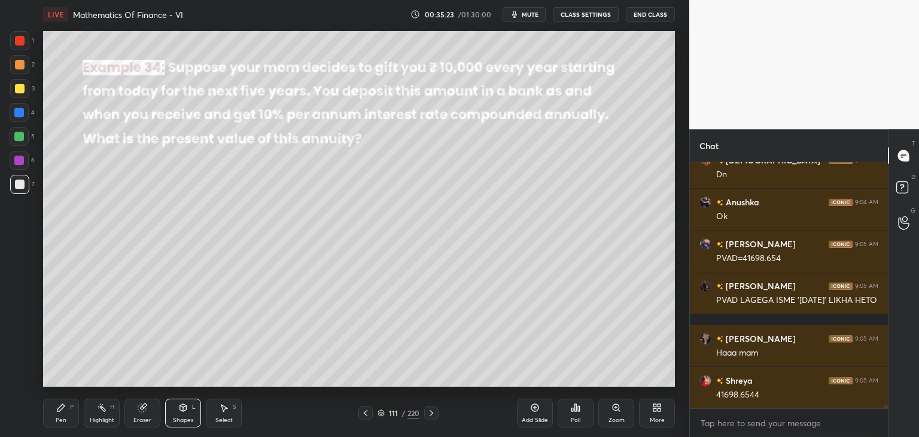
click at [18, 82] on div at bounding box center [19, 88] width 19 height 19
click at [60, 417] on div "Pen" at bounding box center [61, 420] width 11 height 6
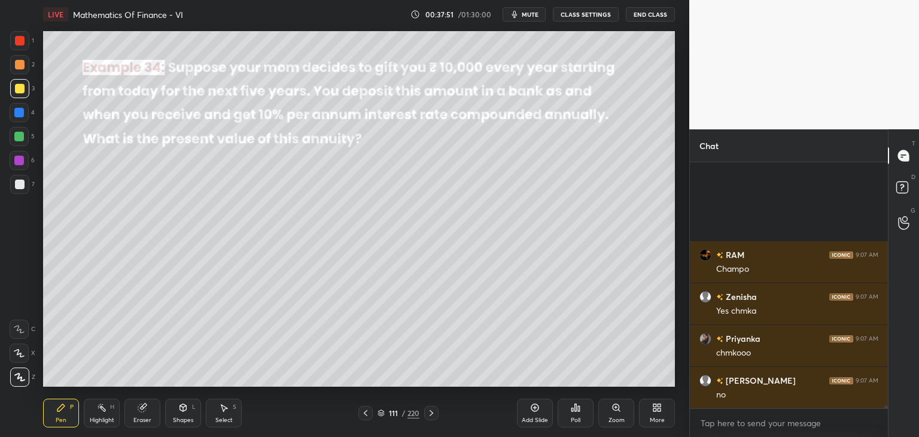
scroll to position [18566, 0]
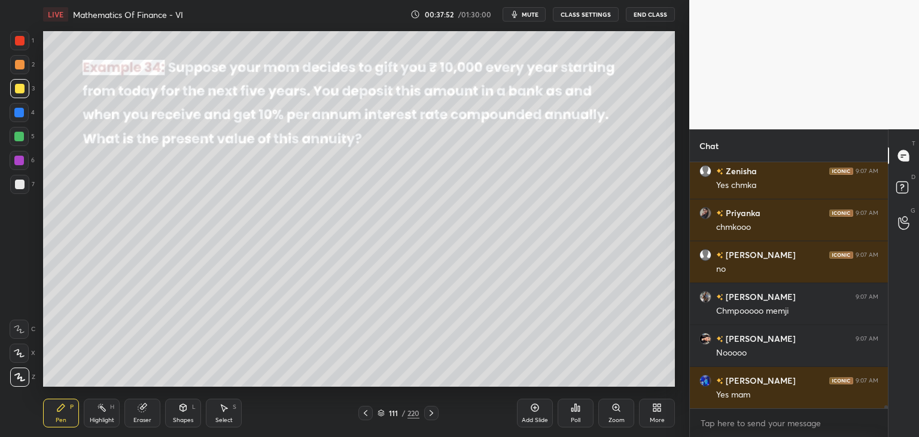
click at [426, 414] on icon at bounding box center [431, 413] width 10 height 10
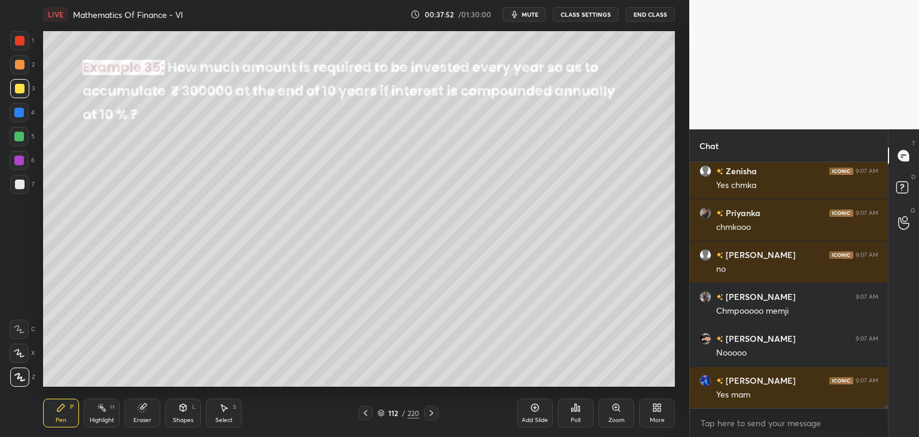
scroll to position [18650, 0]
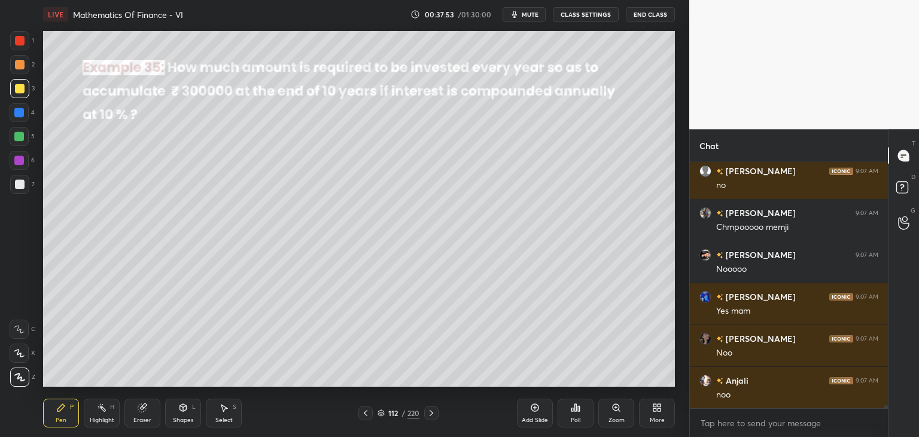
click at [427, 413] on icon at bounding box center [431, 413] width 10 height 10
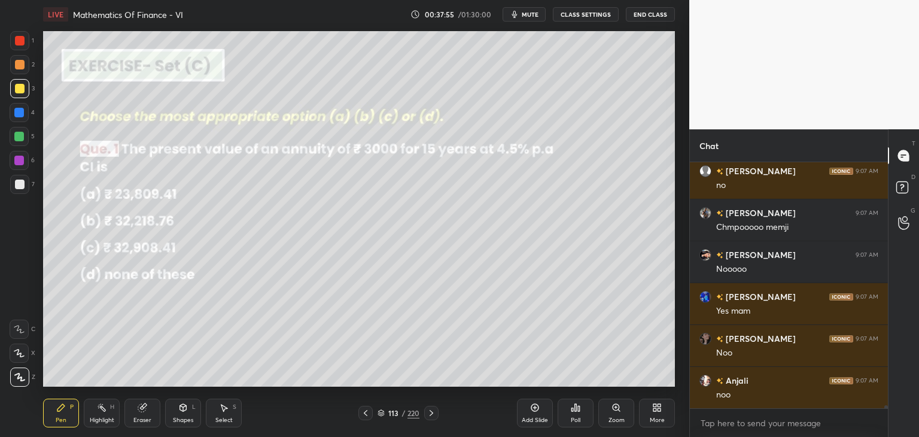
scroll to position [18692, 0]
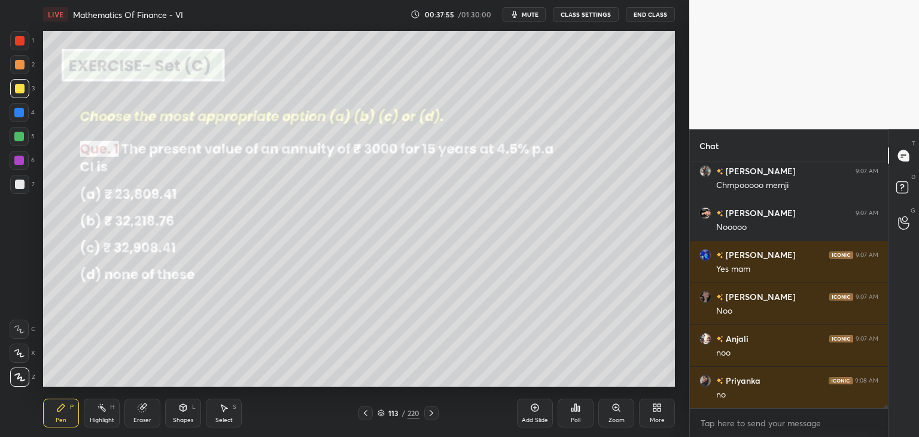
click at [577, 414] on div "Poll" at bounding box center [575, 412] width 36 height 29
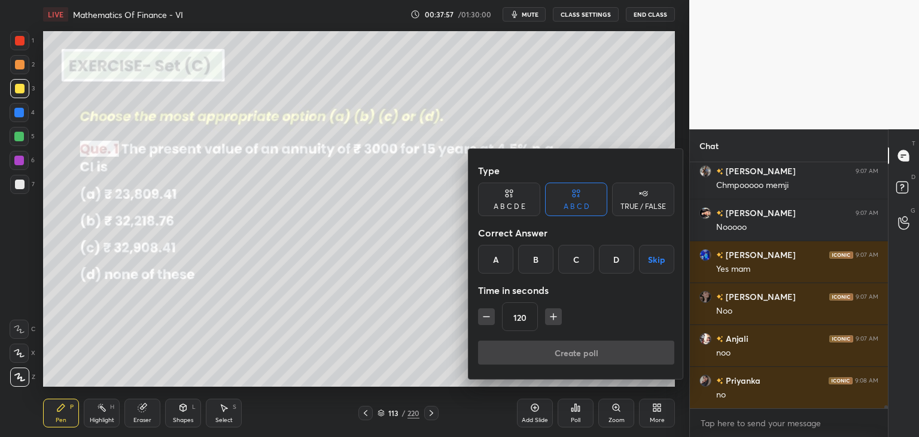
click at [481, 315] on icon "button" at bounding box center [486, 316] width 12 height 12
click at [483, 315] on icon "button" at bounding box center [486, 316] width 12 height 12
click at [483, 316] on icon "button" at bounding box center [486, 316] width 6 height 0
type input "75"
click at [535, 262] on div "B" at bounding box center [535, 259] width 35 height 29
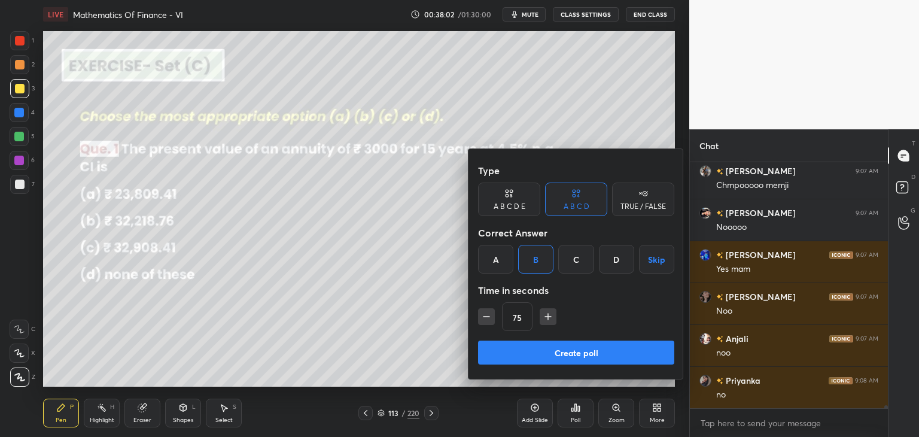
drag, startPoint x: 520, startPoint y: 349, endPoint x: 510, endPoint y: 346, distance: 11.3
click at [520, 349] on button "Create poll" at bounding box center [576, 352] width 196 height 24
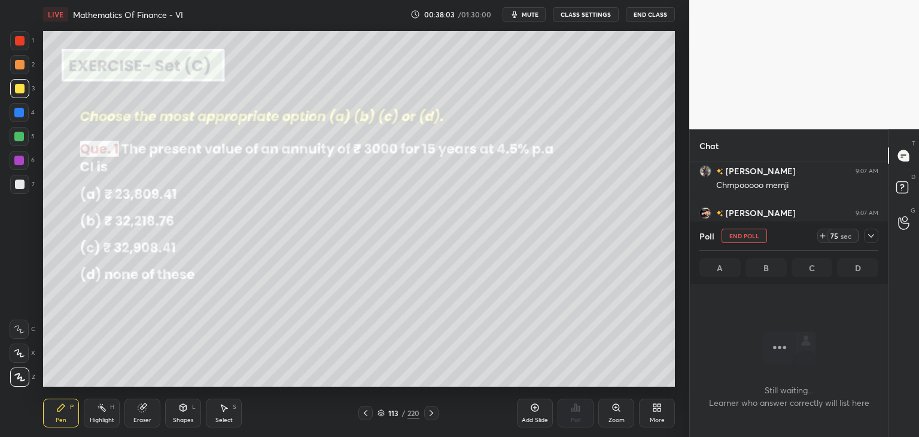
scroll to position [180, 194]
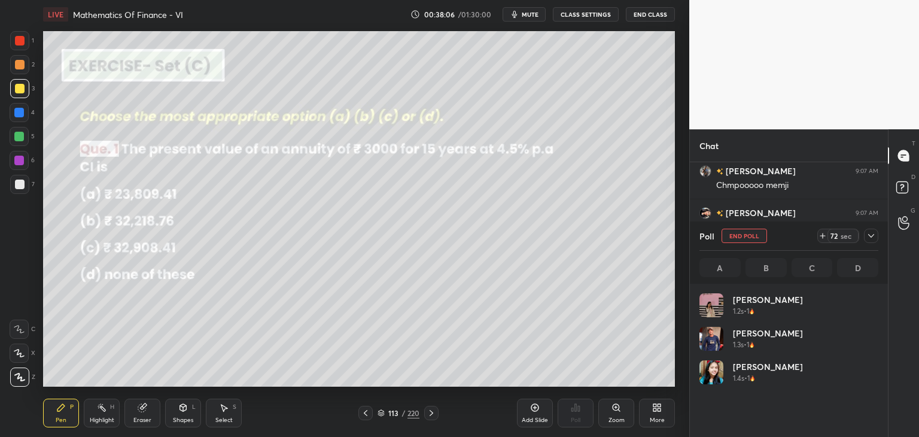
click at [876, 236] on div at bounding box center [871, 235] width 14 height 14
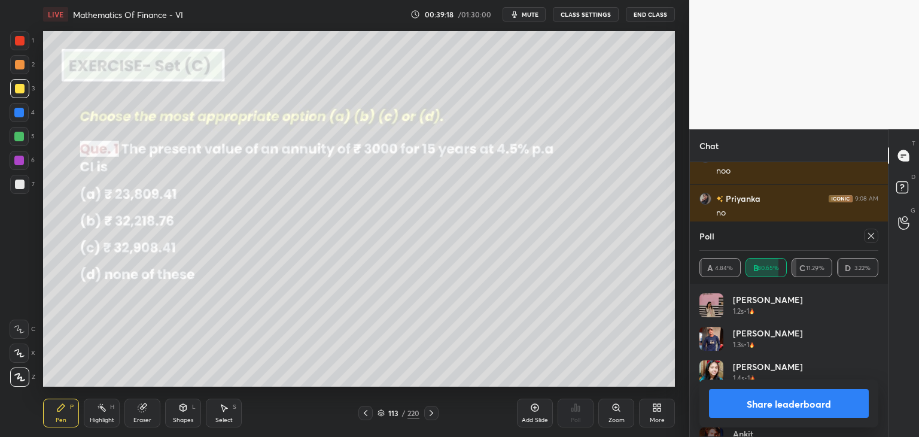
scroll to position [140, 175]
drag, startPoint x: 868, startPoint y: 234, endPoint x: 863, endPoint y: 254, distance: 21.0
click at [868, 234] on icon at bounding box center [871, 236] width 10 height 10
type textarea "x"
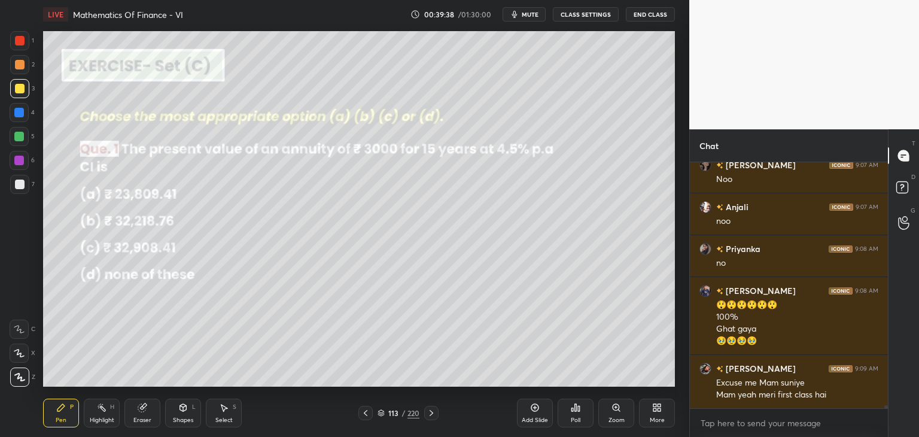
scroll to position [18887, 0]
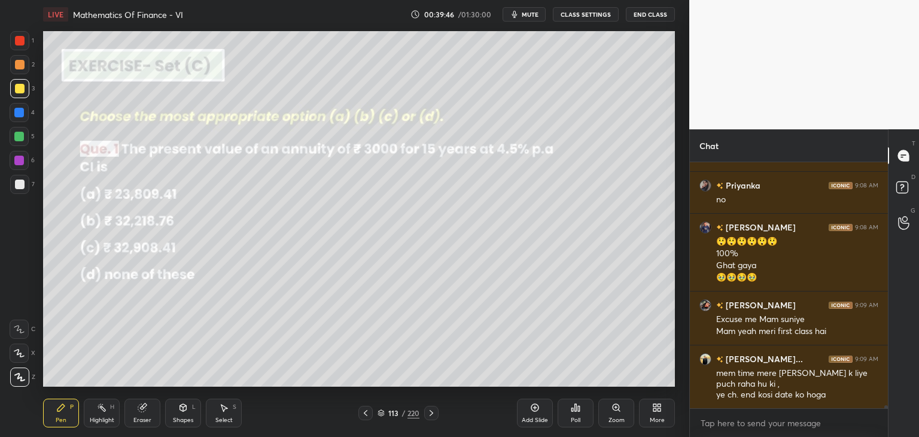
click at [141, 413] on div "Eraser" at bounding box center [142, 412] width 36 height 29
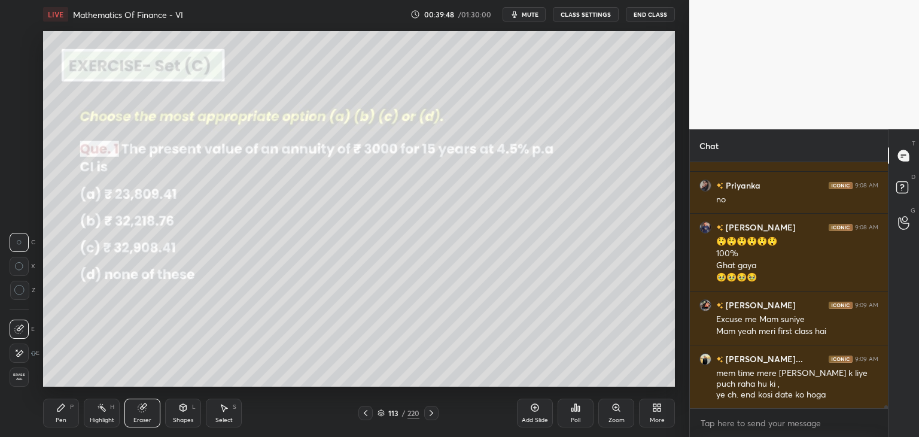
drag, startPoint x: 57, startPoint y: 416, endPoint x: 102, endPoint y: 392, distance: 50.3
click at [59, 417] on div "Pen" at bounding box center [61, 420] width 11 height 6
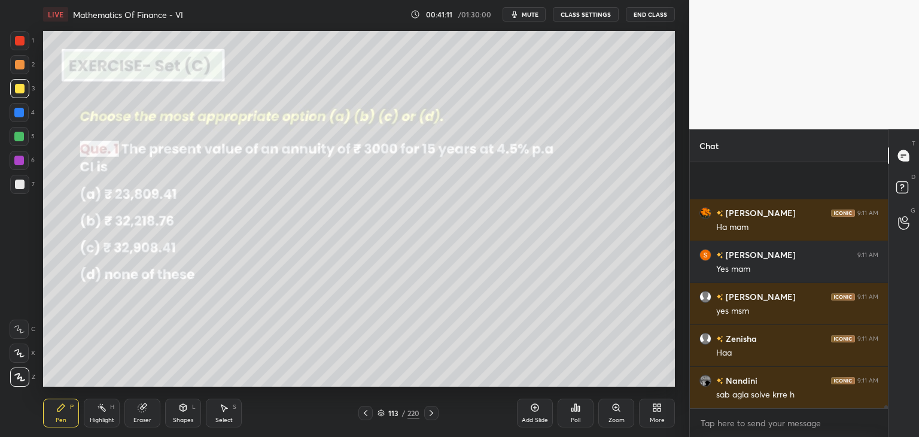
scroll to position [18995, 0]
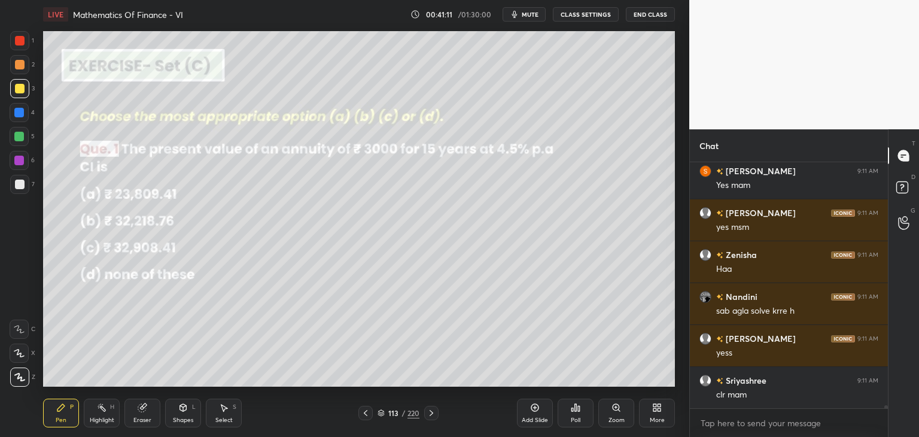
click at [431, 411] on icon at bounding box center [431, 413] width 10 height 10
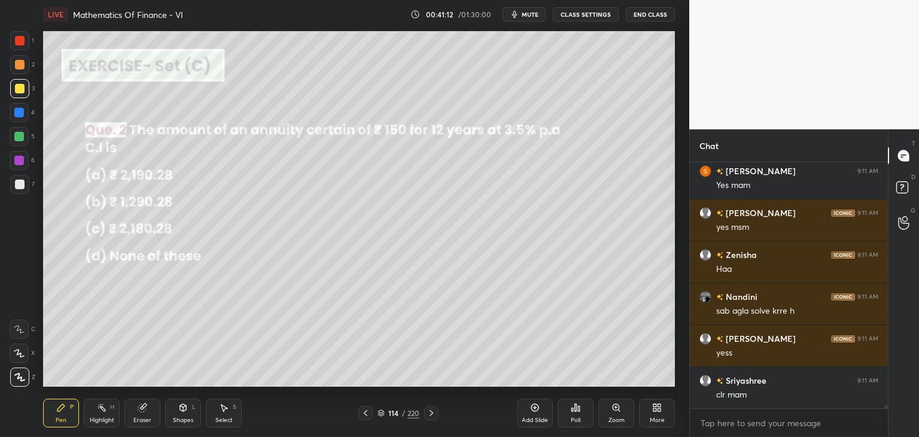
scroll to position [19037, 0]
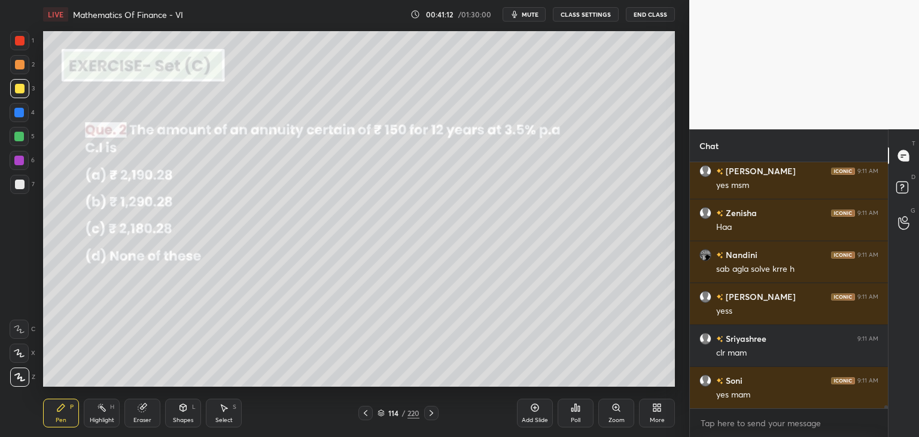
click at [580, 417] on div "Poll" at bounding box center [575, 412] width 36 height 29
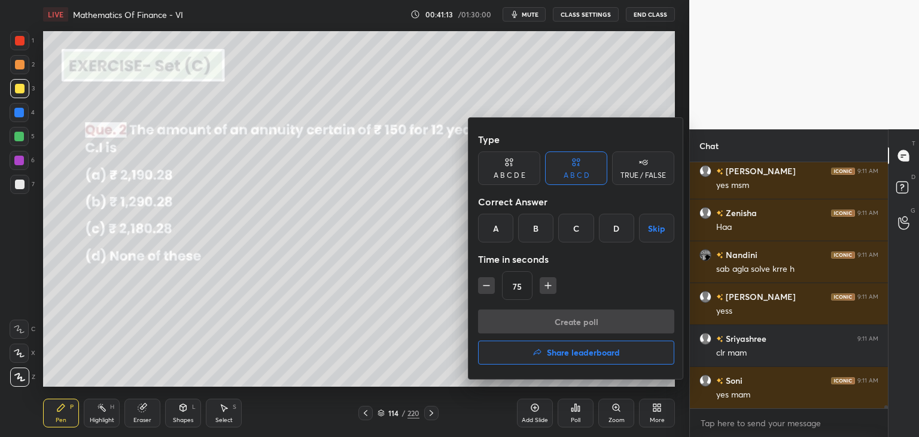
click at [493, 230] on div "A" at bounding box center [495, 228] width 35 height 29
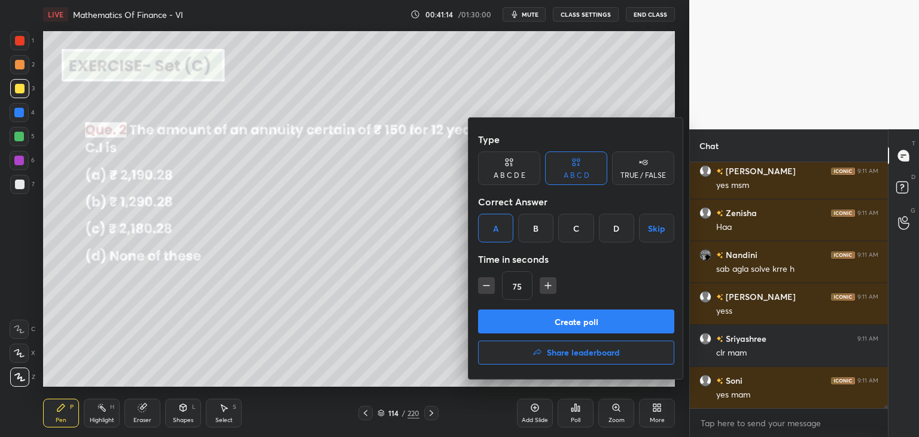
drag, startPoint x: 490, startPoint y: 290, endPoint x: 492, endPoint y: 296, distance: 6.4
click at [490, 290] on icon "button" at bounding box center [486, 285] width 12 height 12
type input "60"
click at [495, 319] on button "Create poll" at bounding box center [576, 321] width 196 height 24
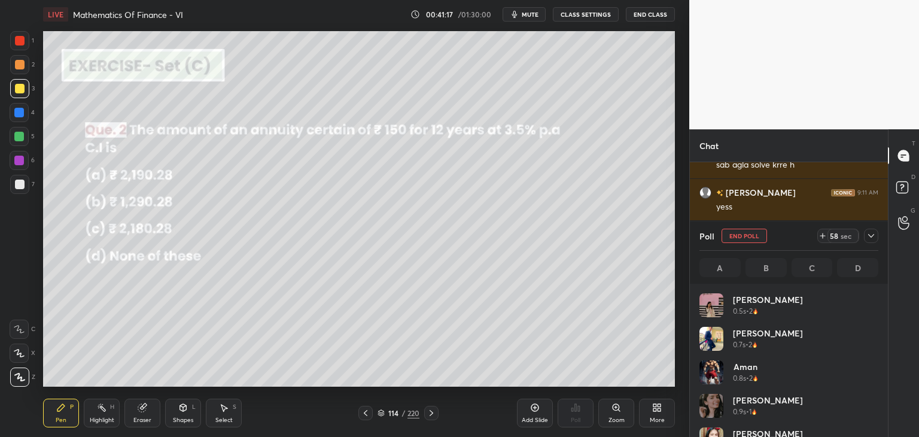
scroll to position [140, 175]
click at [872, 234] on icon at bounding box center [871, 236] width 10 height 10
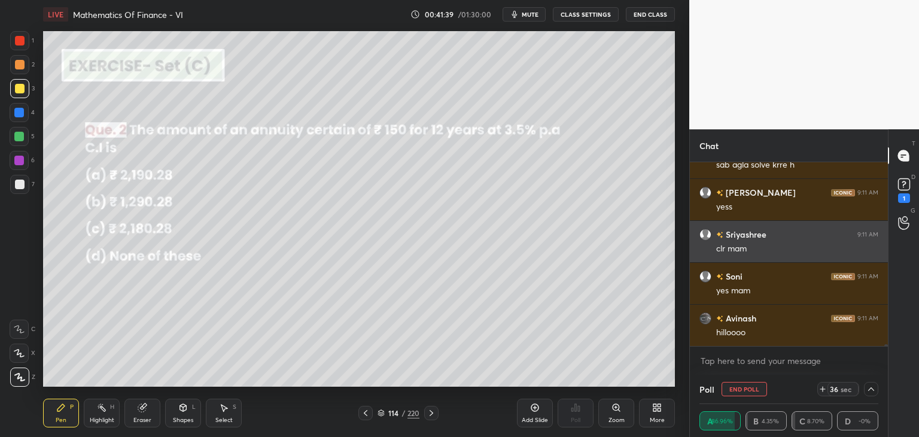
scroll to position [19193, 0]
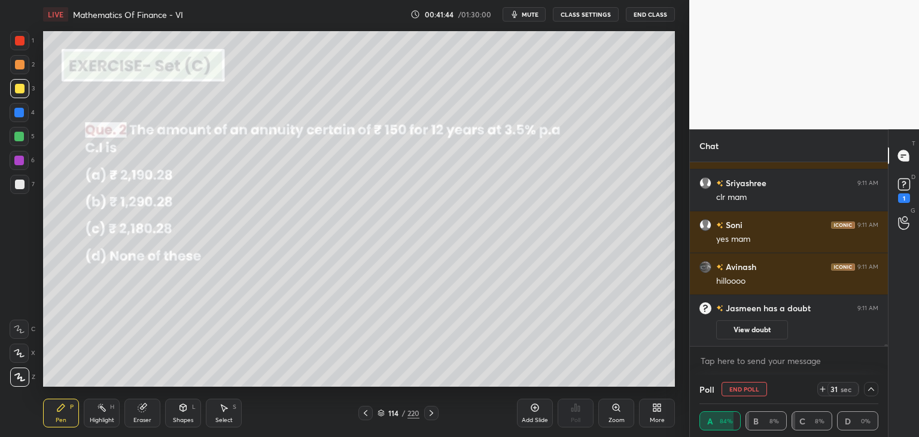
click at [749, 330] on button "View doubt" at bounding box center [752, 329] width 72 height 19
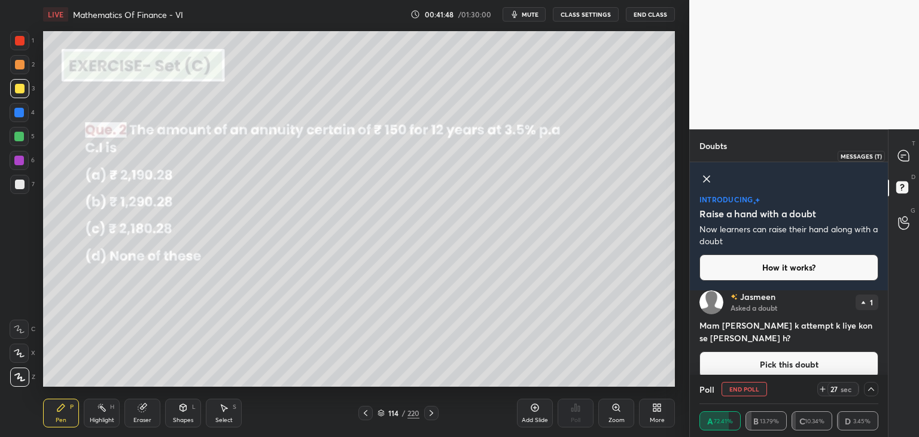
click at [900, 154] on icon at bounding box center [903, 156] width 13 height 13
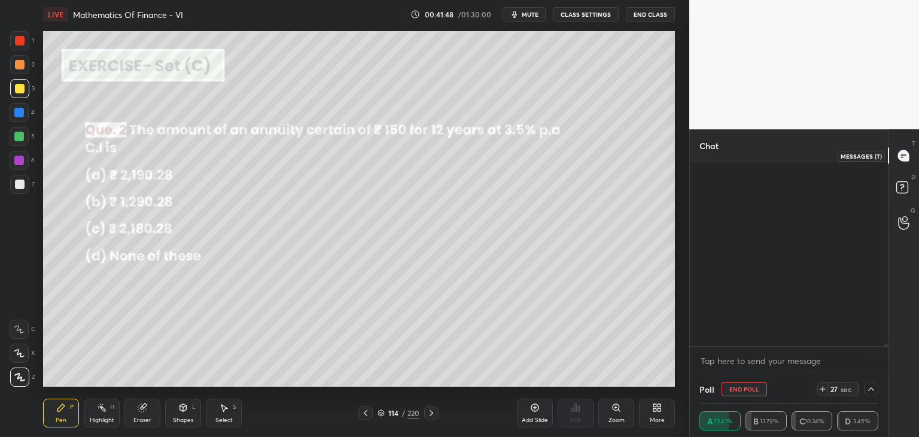
scroll to position [180, 194]
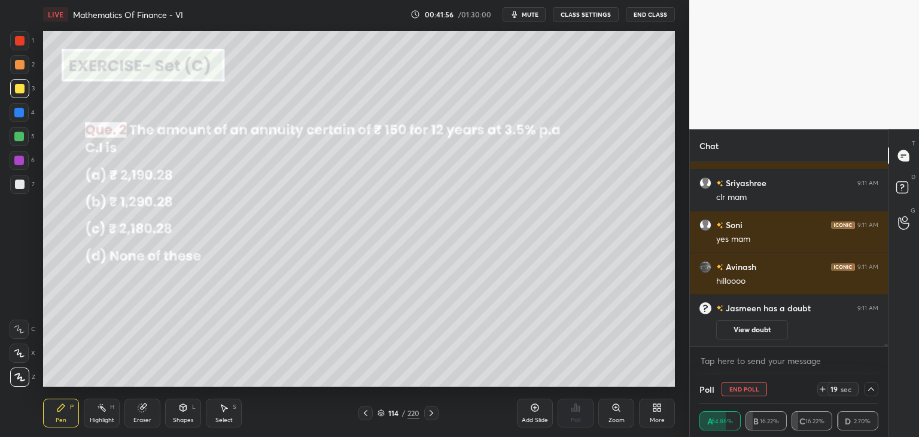
click at [871, 389] on icon at bounding box center [871, 389] width 10 height 10
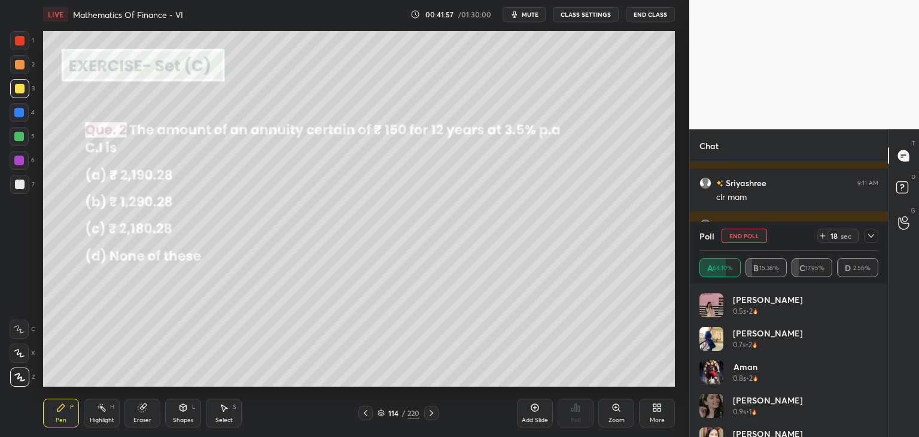
click at [870, 237] on icon at bounding box center [871, 236] width 6 height 4
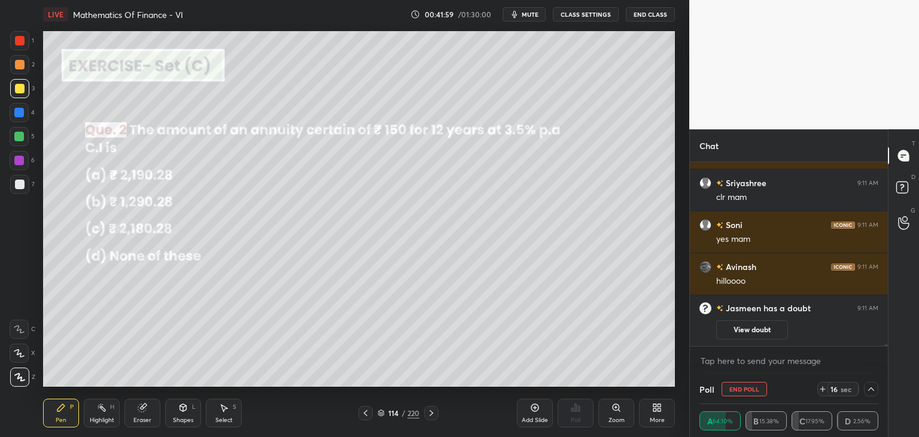
click at [19, 90] on div at bounding box center [20, 89] width 10 height 10
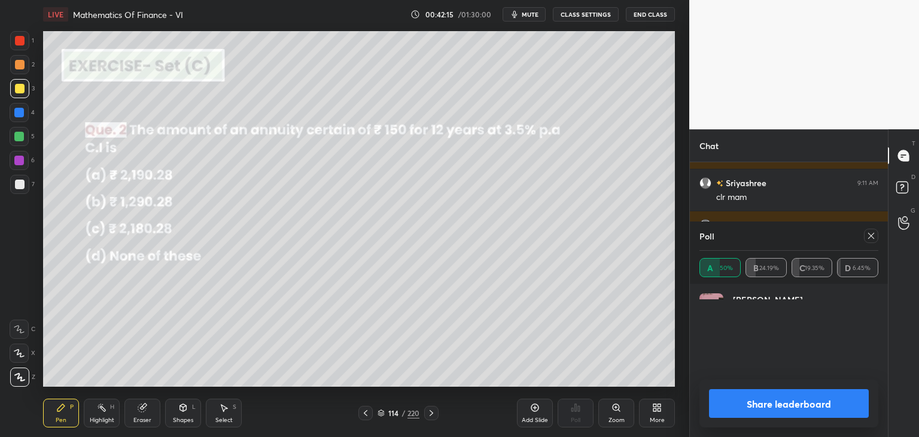
scroll to position [140, 175]
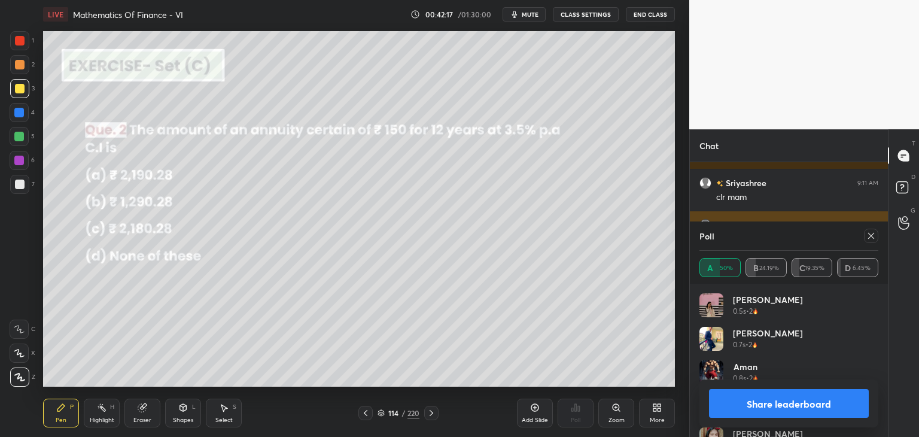
drag, startPoint x: 873, startPoint y: 233, endPoint x: 873, endPoint y: 240, distance: 7.2
click at [873, 233] on icon at bounding box center [871, 236] width 6 height 6
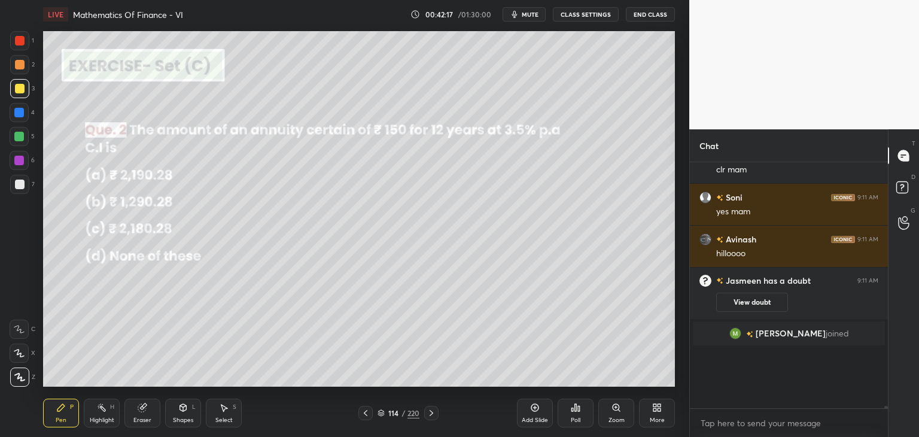
scroll to position [239, 194]
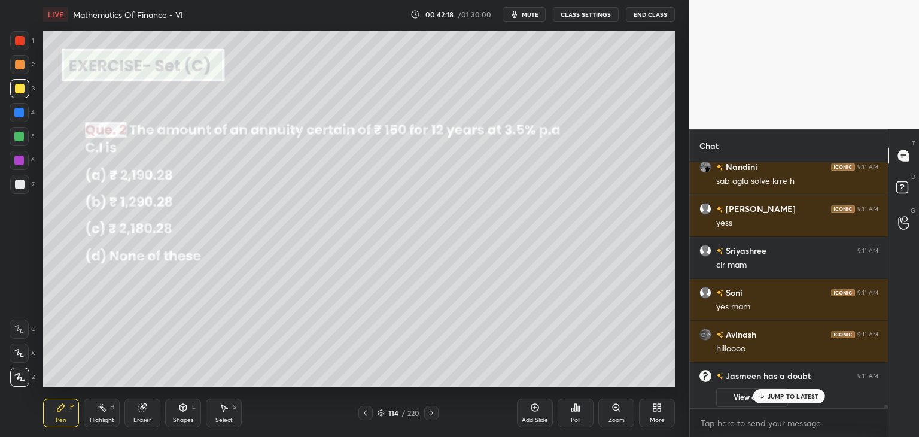
drag, startPoint x: 17, startPoint y: 90, endPoint x: 29, endPoint y: 93, distance: 11.7
click at [17, 90] on div at bounding box center [20, 89] width 10 height 10
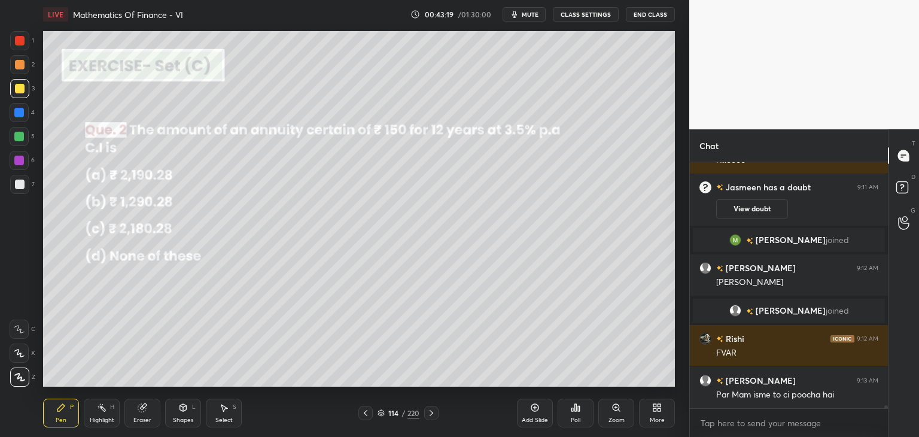
scroll to position [19116, 0]
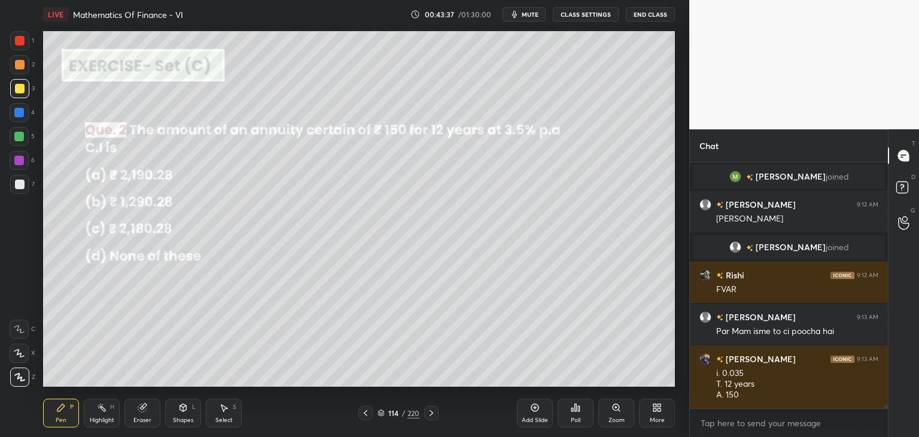
click at [225, 410] on icon at bounding box center [224, 407] width 10 height 10
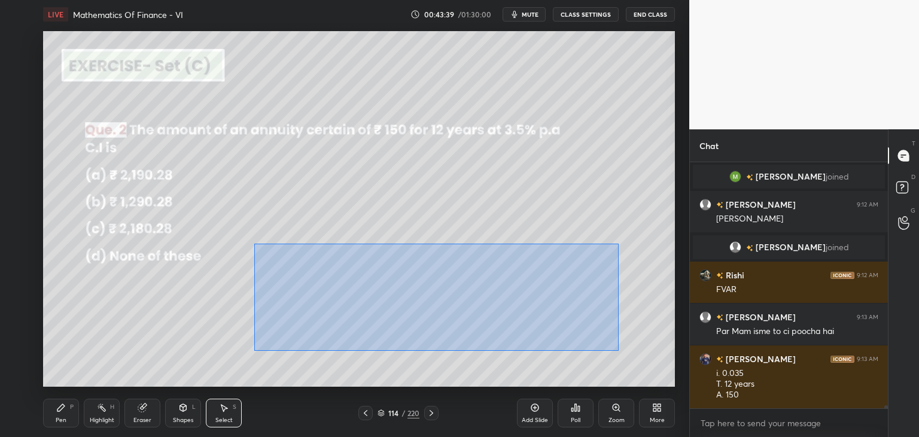
drag, startPoint x: 267, startPoint y: 252, endPoint x: 603, endPoint y: 336, distance: 345.8
click at [617, 348] on div "0 ° Undo Copy Duplicate Duplicate to new slide Delete" at bounding box center [359, 208] width 632 height 355
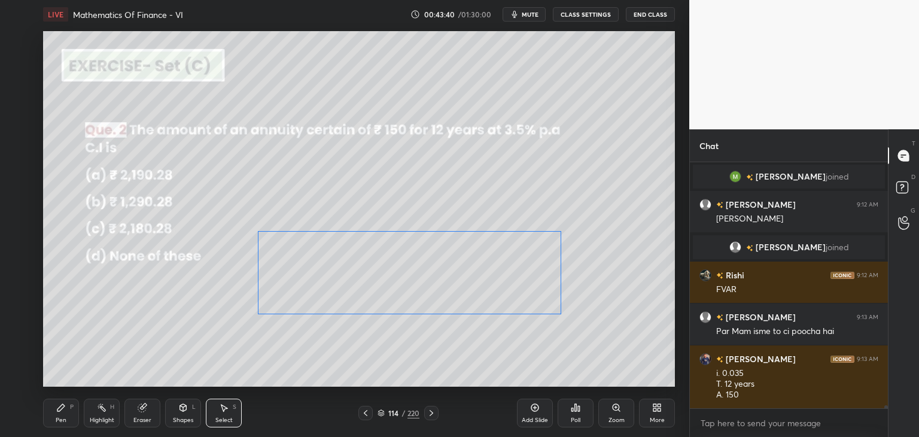
drag, startPoint x: 544, startPoint y: 304, endPoint x: 540, endPoint y: 285, distance: 19.5
click at [541, 285] on div "0 ° Undo Copy Duplicate Duplicate to new slide Delete" at bounding box center [359, 208] width 632 height 355
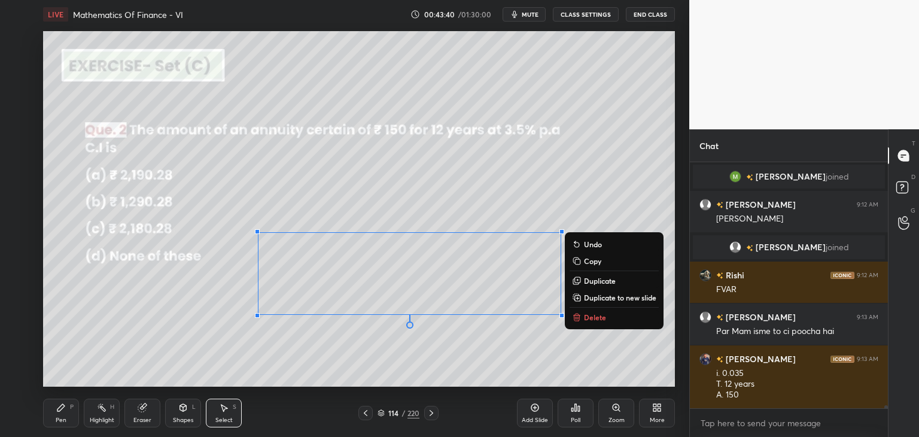
click at [158, 319] on div "0 ° Undo Copy Duplicate Duplicate to new slide Delete" at bounding box center [359, 208] width 632 height 355
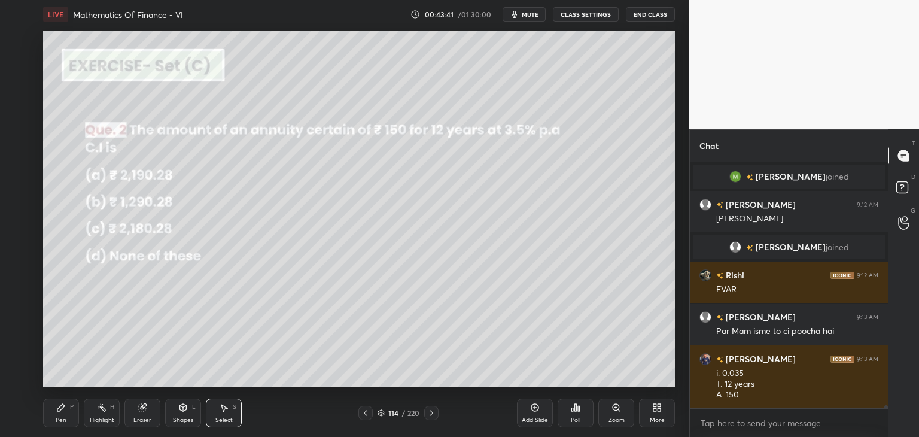
click at [66, 419] on div "Pen" at bounding box center [61, 420] width 11 height 6
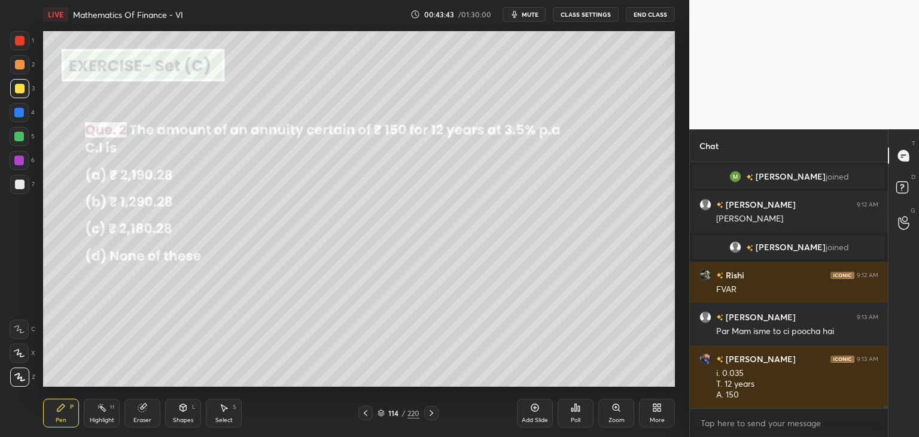
drag, startPoint x: 141, startPoint y: 414, endPoint x: 158, endPoint y: 396, distance: 25.0
click at [141, 412] on div "Eraser" at bounding box center [142, 412] width 36 height 29
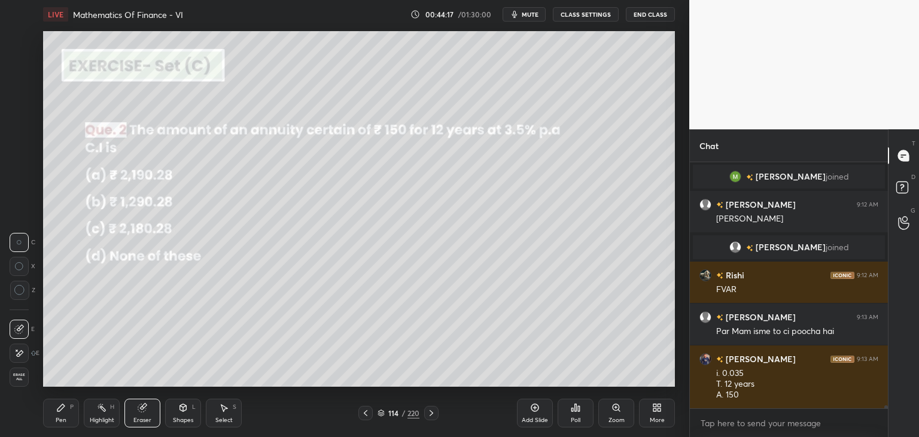
scroll to position [19158, 0]
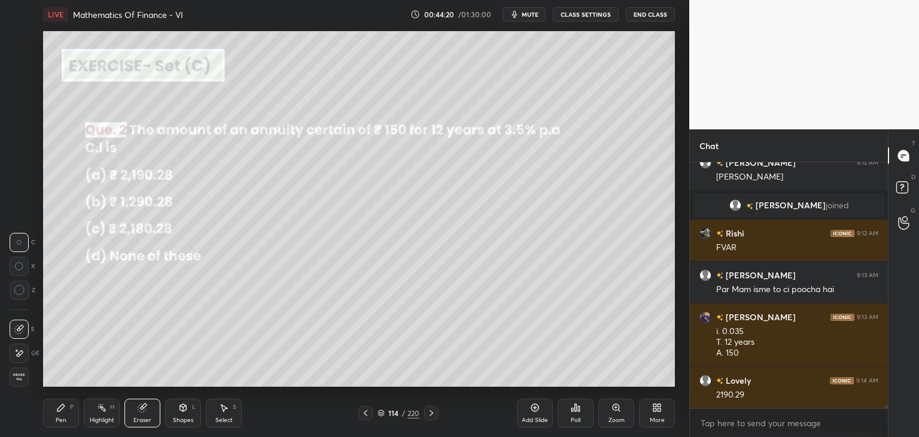
drag, startPoint x: 59, startPoint y: 424, endPoint x: 60, endPoint y: 388, distance: 35.9
click at [58, 424] on div "Pen P" at bounding box center [61, 412] width 36 height 29
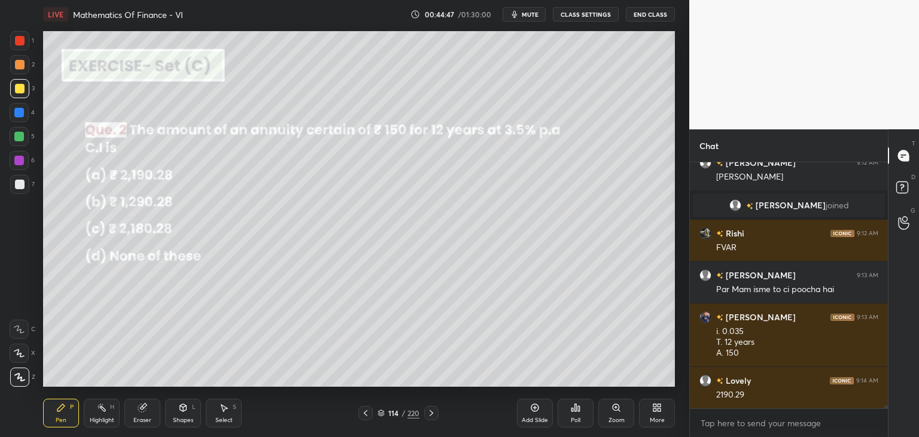
scroll to position [19200, 0]
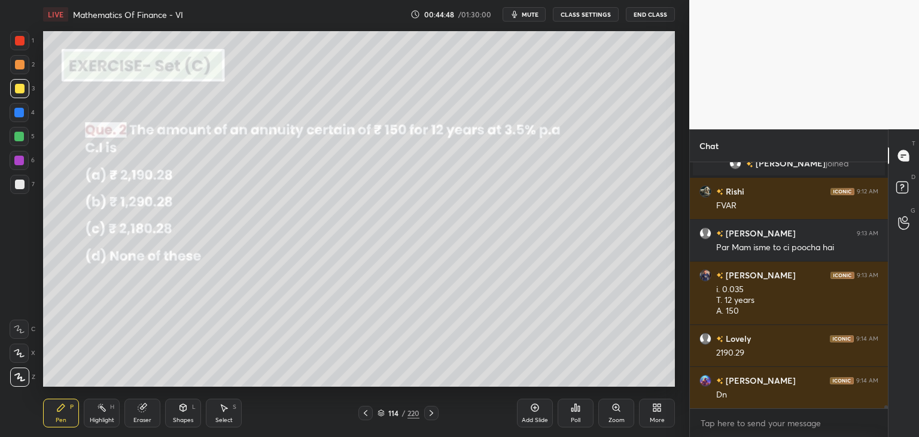
click at [428, 412] on icon at bounding box center [431, 413] width 10 height 10
click at [581, 414] on div "Poll" at bounding box center [575, 412] width 36 height 29
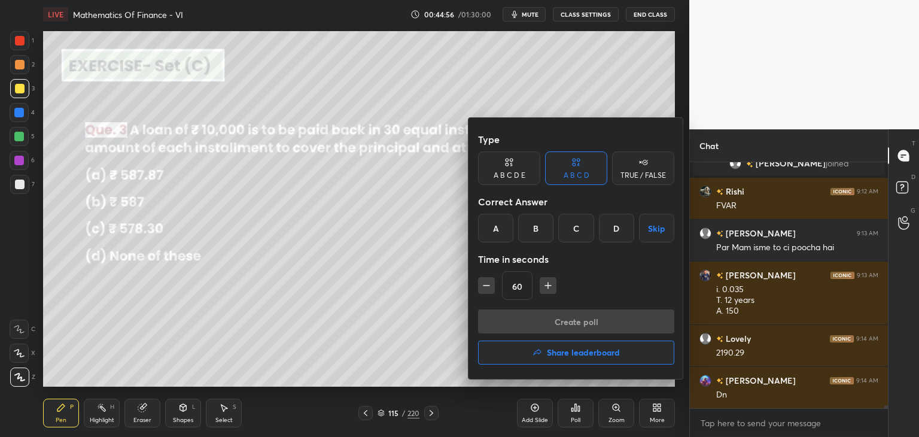
drag, startPoint x: 579, startPoint y: 222, endPoint x: 559, endPoint y: 278, distance: 59.8
click at [579, 223] on div "C" at bounding box center [575, 228] width 35 height 29
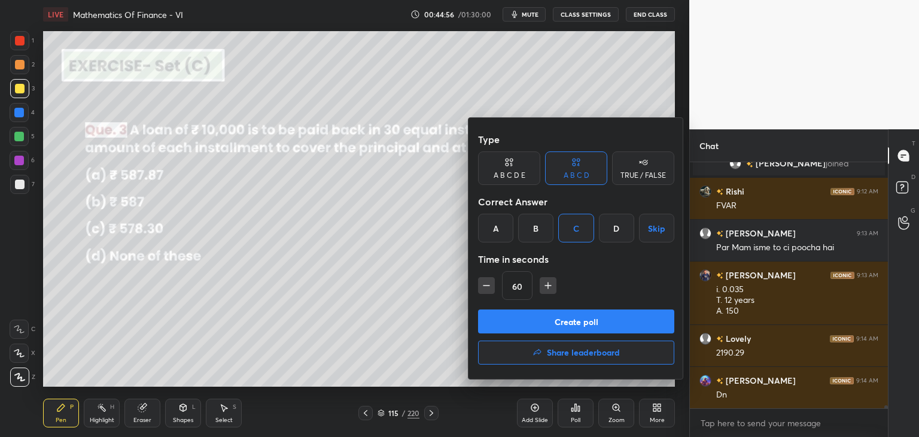
click at [522, 322] on button "Create poll" at bounding box center [576, 321] width 196 height 24
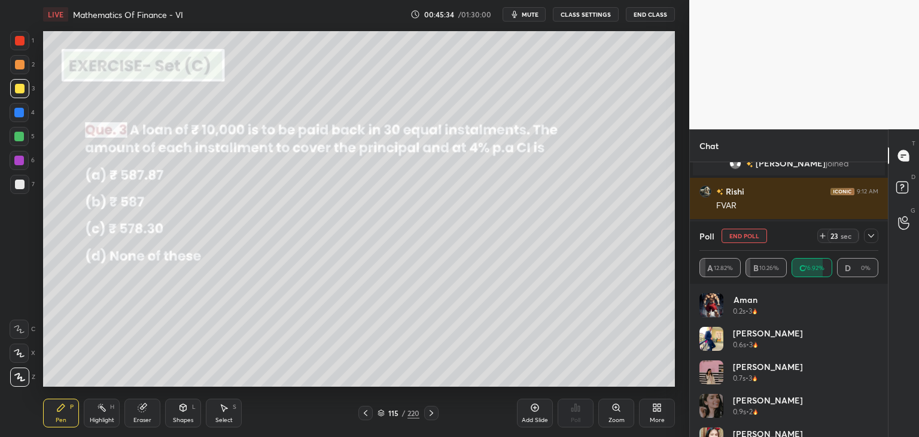
scroll to position [19291, 0]
click at [867, 236] on icon at bounding box center [871, 236] width 10 height 10
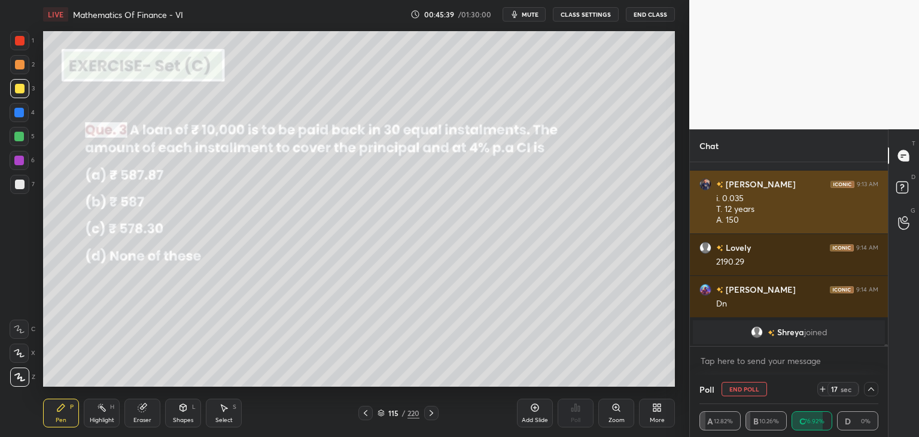
scroll to position [0, 4]
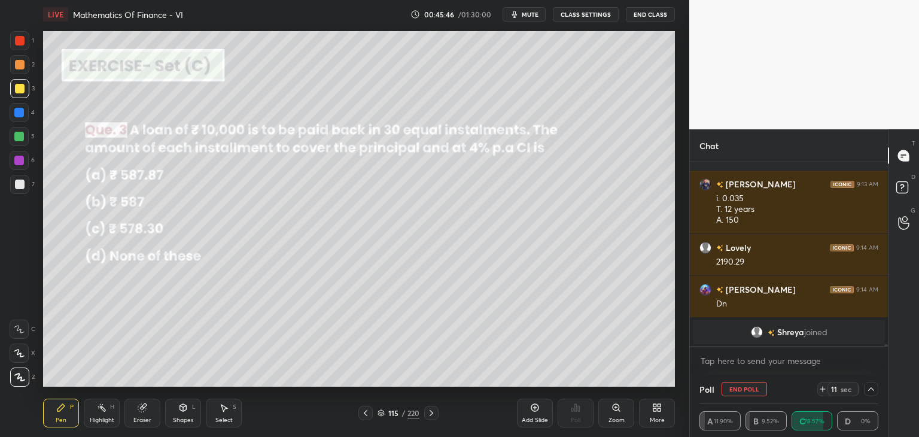
click at [185, 417] on div "Shapes" at bounding box center [183, 420] width 20 height 6
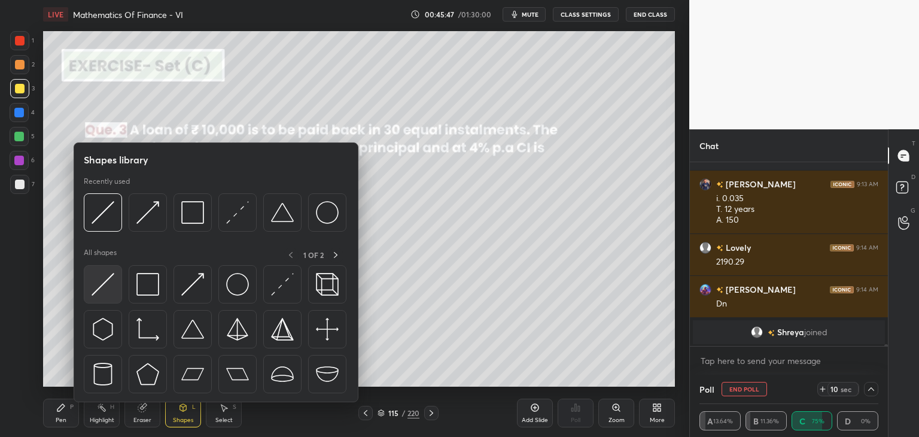
click at [101, 292] on img at bounding box center [103, 284] width 23 height 23
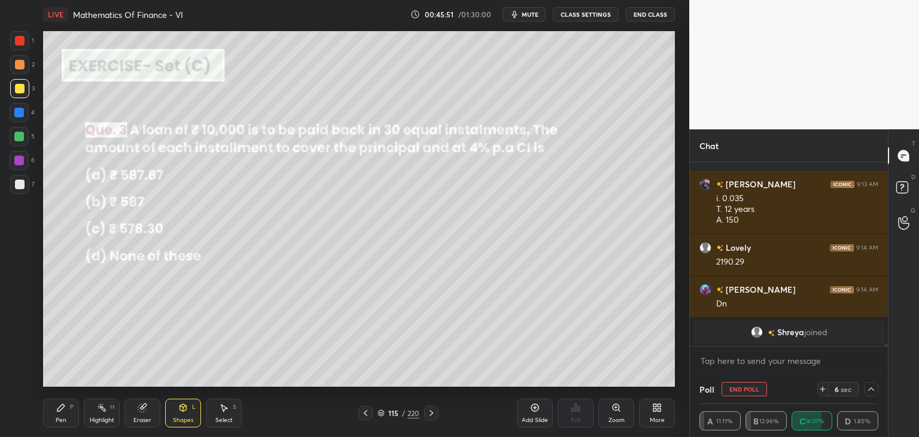
scroll to position [19237, 0]
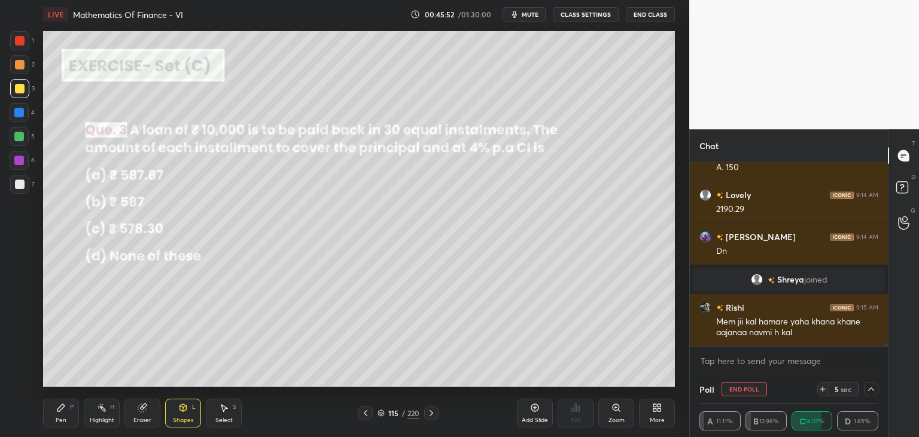
click at [61, 414] on div "Pen P" at bounding box center [61, 412] width 36 height 29
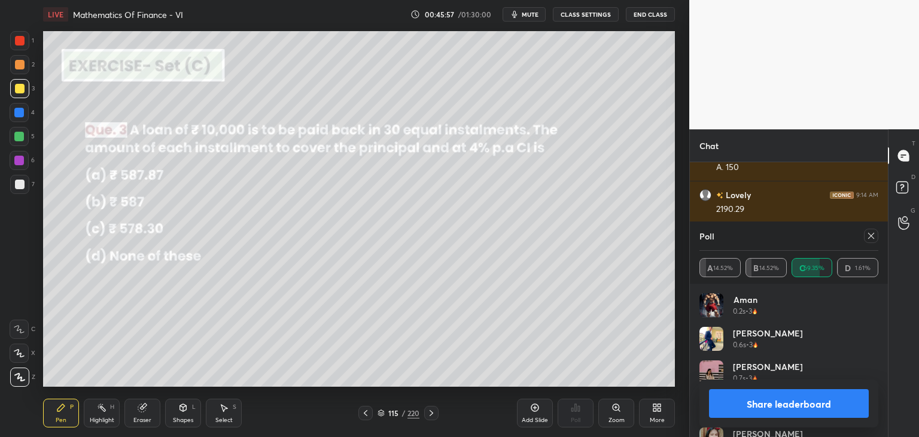
scroll to position [140, 175]
drag, startPoint x: 20, startPoint y: 86, endPoint x: 31, endPoint y: 92, distance: 12.3
click at [19, 85] on div at bounding box center [20, 89] width 10 height 10
click at [872, 235] on icon at bounding box center [871, 236] width 10 height 10
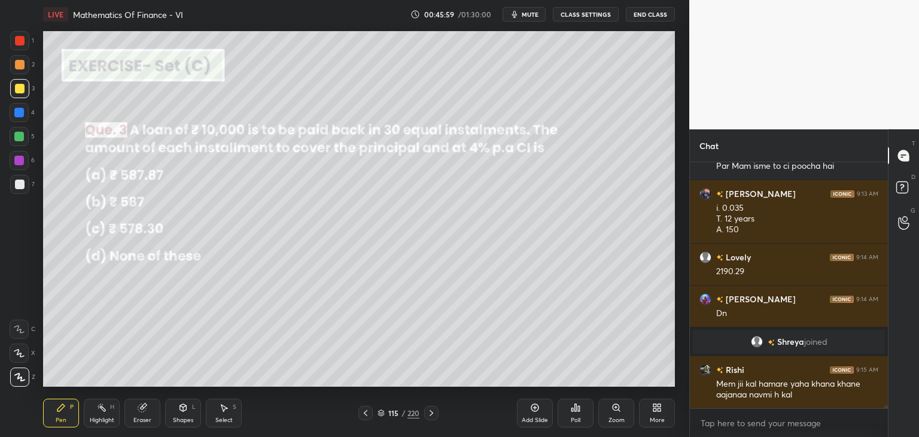
scroll to position [242, 194]
click at [63, 407] on icon at bounding box center [60, 407] width 7 height 7
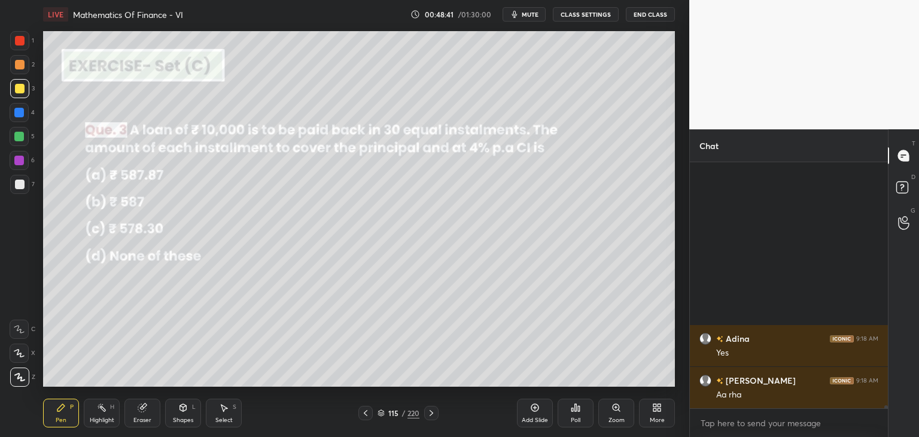
scroll to position [21153, 0]
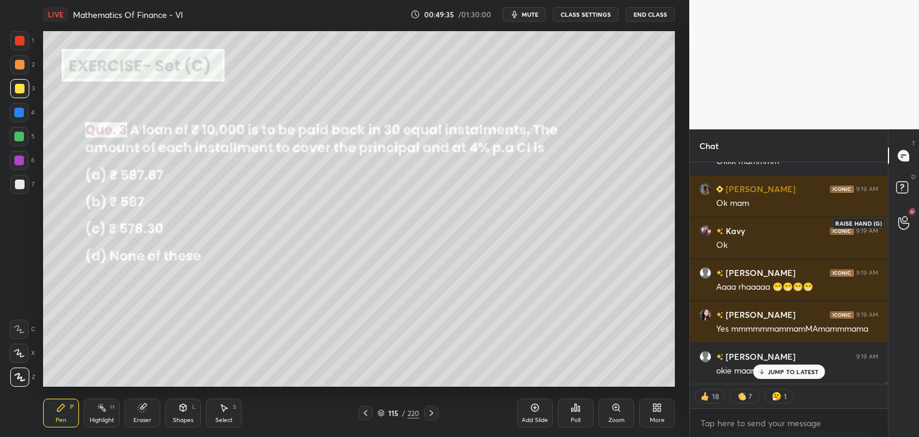
click at [900, 221] on icon at bounding box center [903, 223] width 11 height 14
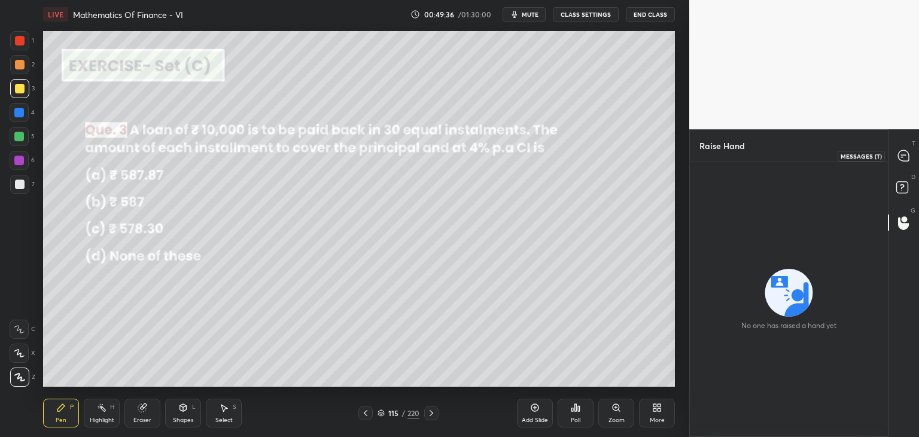
drag, startPoint x: 906, startPoint y: 154, endPoint x: 905, endPoint y: 164, distance: 9.6
click at [906, 155] on icon at bounding box center [903, 155] width 11 height 11
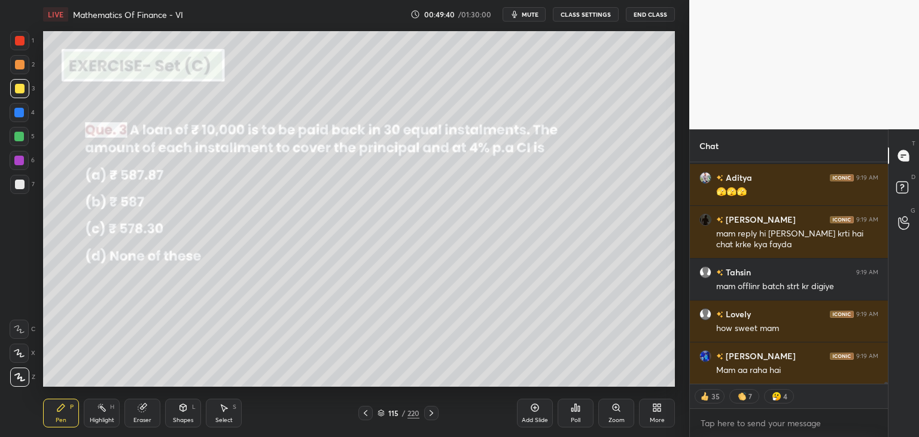
click at [432, 412] on icon at bounding box center [431, 413] width 10 height 10
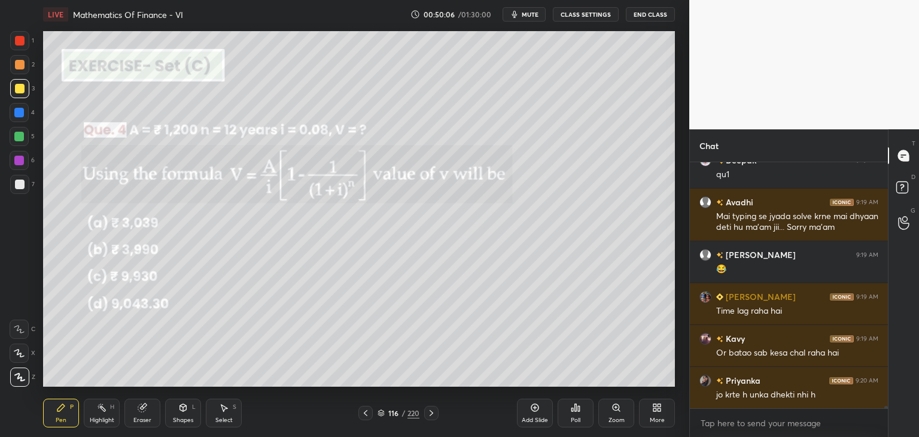
click at [575, 417] on div "Poll" at bounding box center [576, 420] width 10 height 6
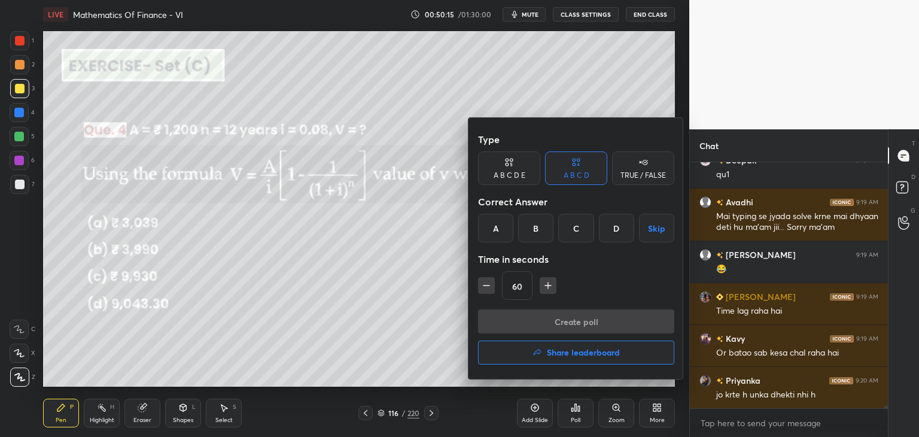
click at [612, 224] on div "D" at bounding box center [616, 228] width 35 height 29
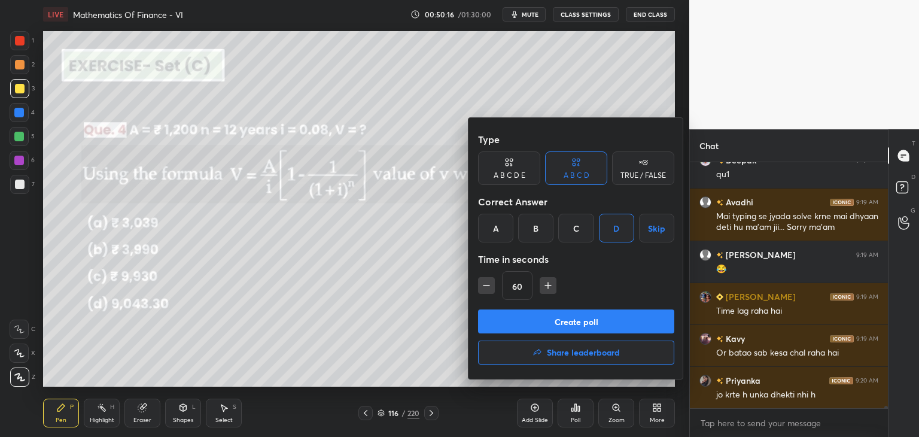
click at [522, 323] on button "Create poll" at bounding box center [576, 321] width 196 height 24
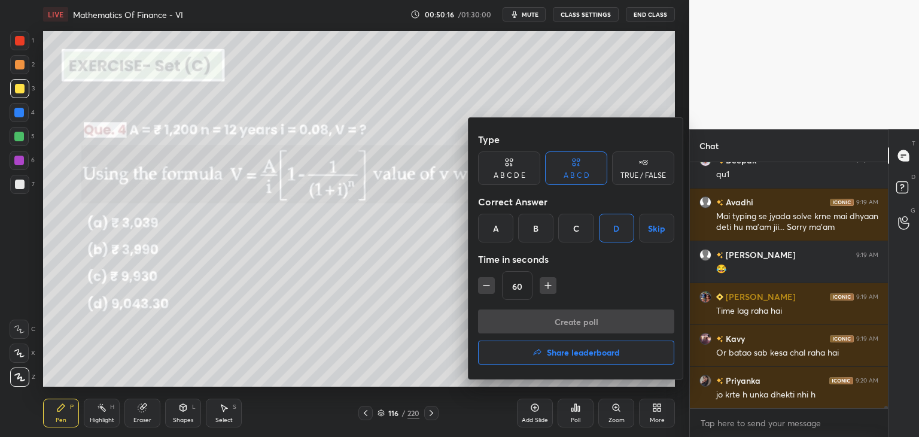
scroll to position [117, 194]
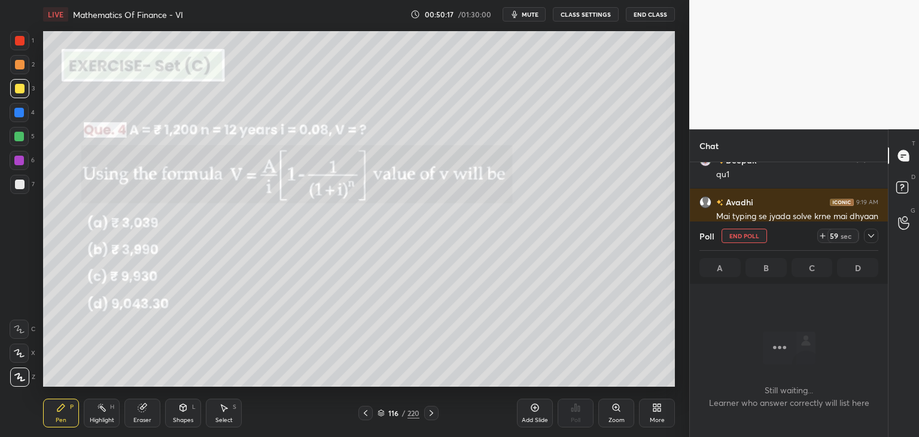
drag, startPoint x: 868, startPoint y: 235, endPoint x: 858, endPoint y: 242, distance: 12.1
click at [866, 237] on icon at bounding box center [871, 236] width 10 height 10
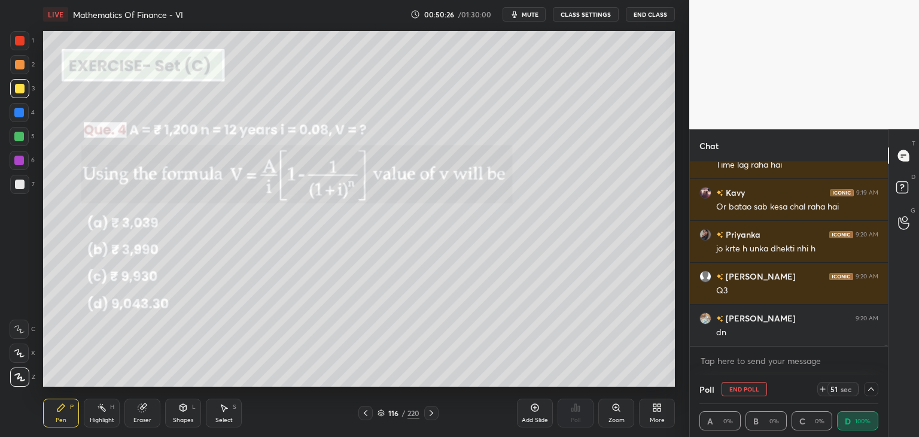
click at [362, 413] on icon at bounding box center [366, 413] width 10 height 10
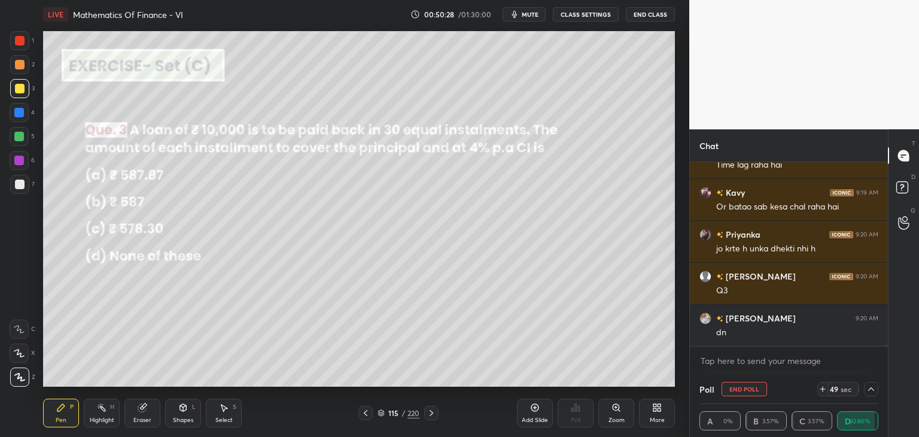
click at [431, 417] on icon at bounding box center [431, 413] width 10 height 10
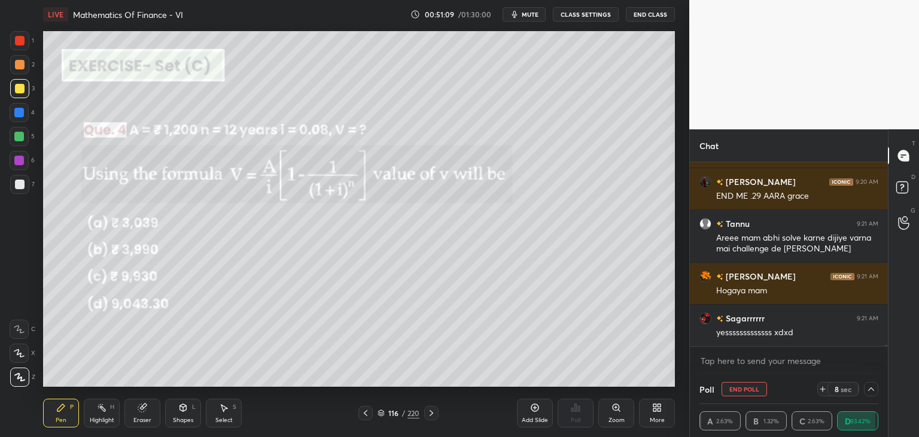
scroll to position [24702, 0]
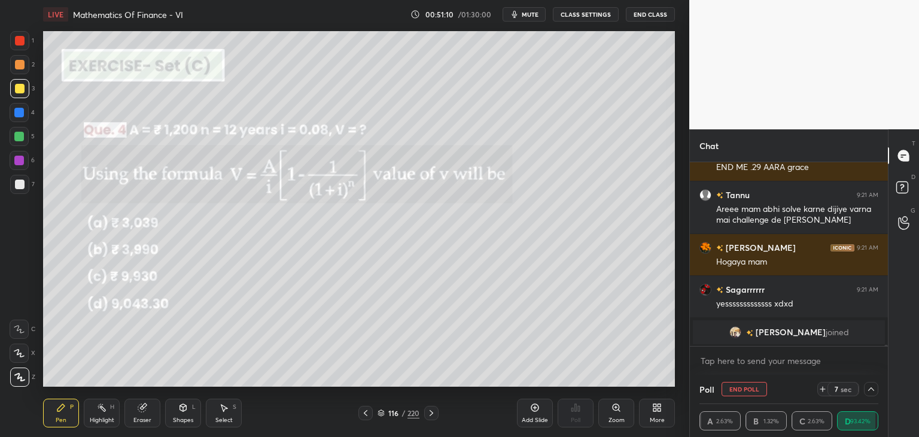
click at [22, 187] on div at bounding box center [20, 184] width 10 height 10
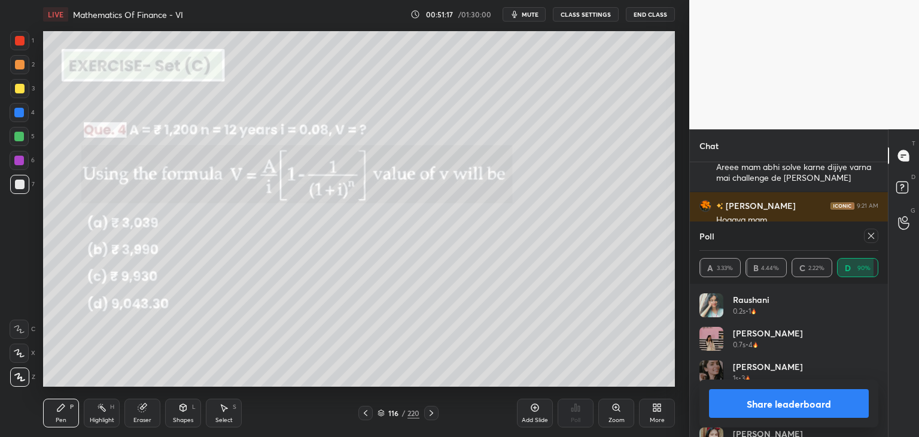
scroll to position [23054, 0]
click at [870, 242] on div at bounding box center [871, 235] width 14 height 14
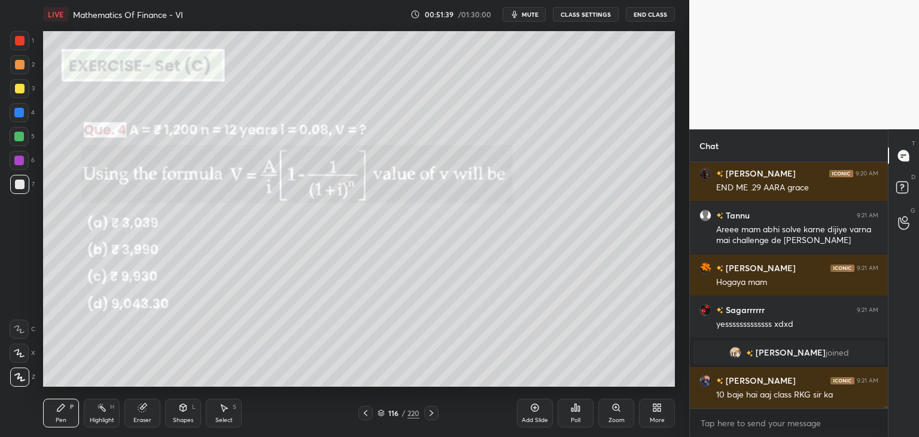
scroll to position [23033, 0]
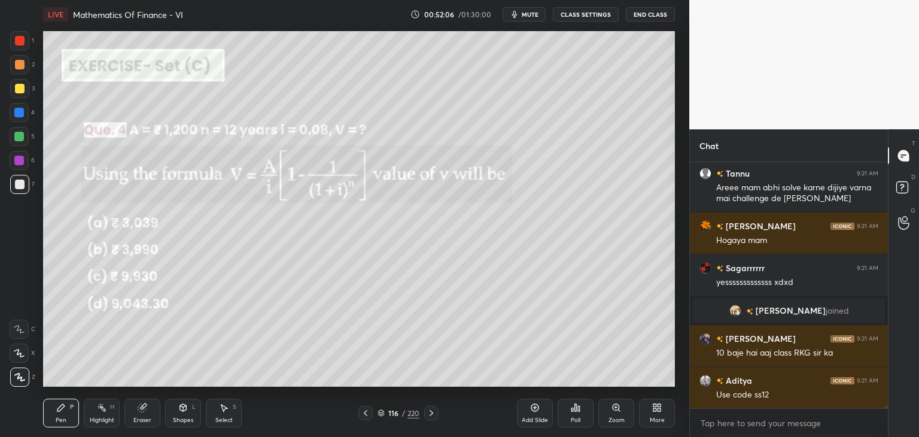
click at [429, 416] on icon at bounding box center [431, 413] width 10 height 10
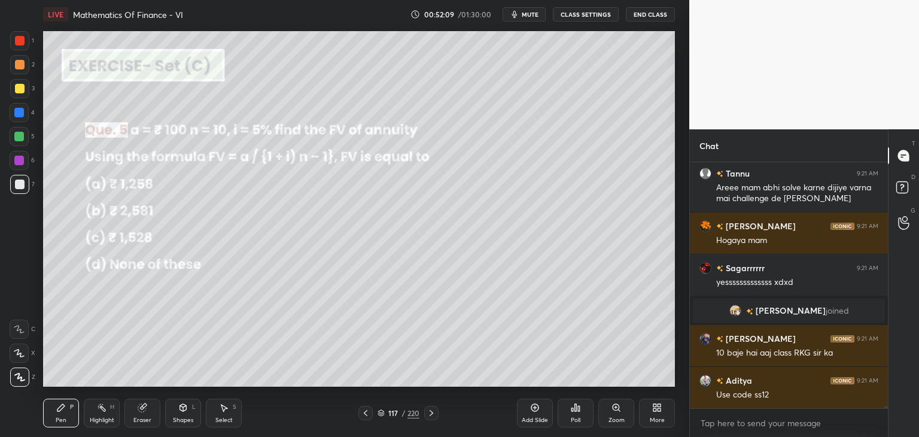
click at [577, 418] on div "Poll" at bounding box center [576, 420] width 10 height 6
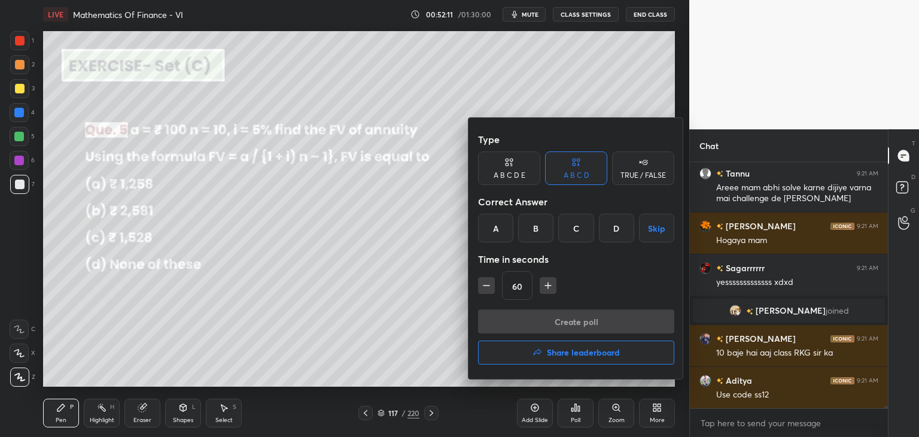
click at [540, 223] on div "B" at bounding box center [535, 228] width 35 height 29
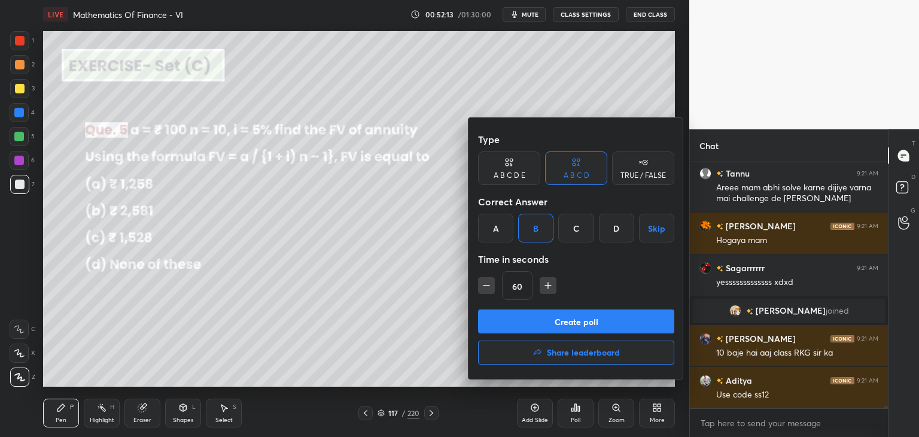
click at [652, 227] on button "Skip" at bounding box center [656, 228] width 35 height 29
drag, startPoint x: 615, startPoint y: 231, endPoint x: 594, endPoint y: 274, distance: 47.9
click at [615, 231] on div "D" at bounding box center [616, 228] width 35 height 29
drag, startPoint x: 564, startPoint y: 318, endPoint x: 565, endPoint y: 309, distance: 9.6
click at [563, 318] on button "Create poll" at bounding box center [576, 321] width 196 height 24
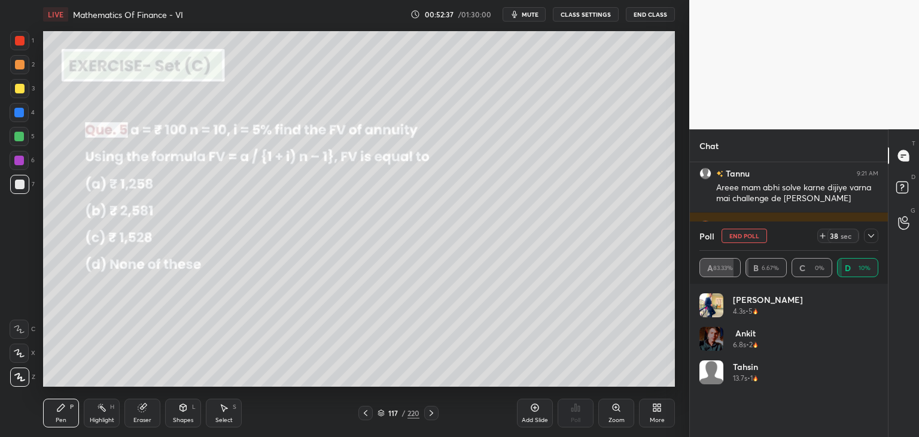
scroll to position [23138, 0]
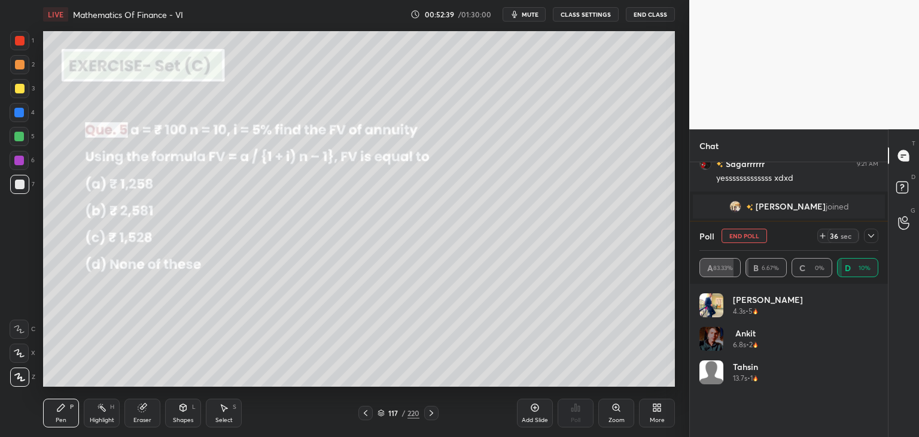
click at [868, 238] on icon at bounding box center [871, 236] width 10 height 10
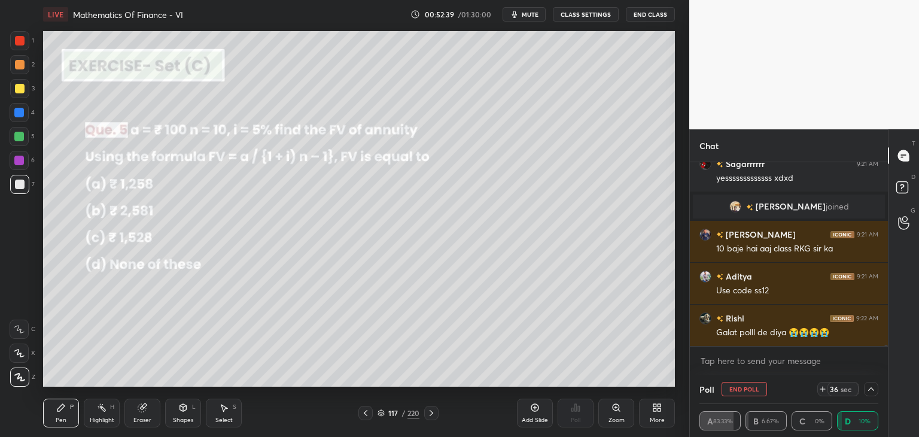
scroll to position [0, 4]
click at [870, 386] on icon at bounding box center [871, 389] width 10 height 10
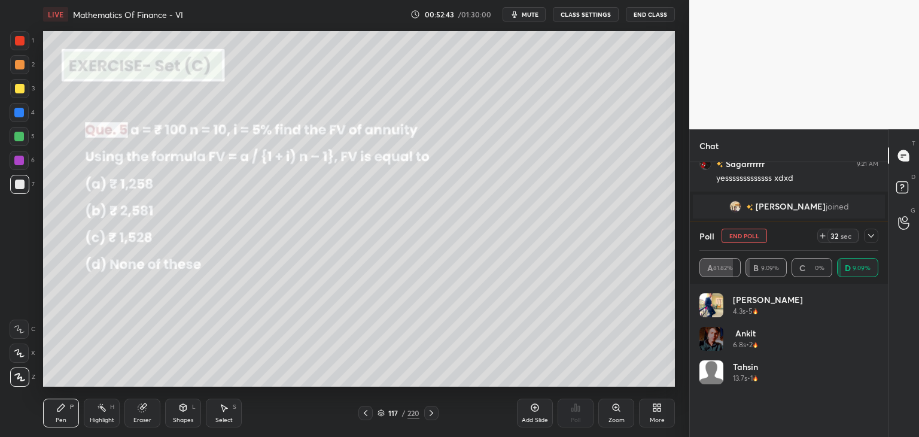
scroll to position [140, 175]
click at [871, 239] on icon at bounding box center [871, 236] width 10 height 10
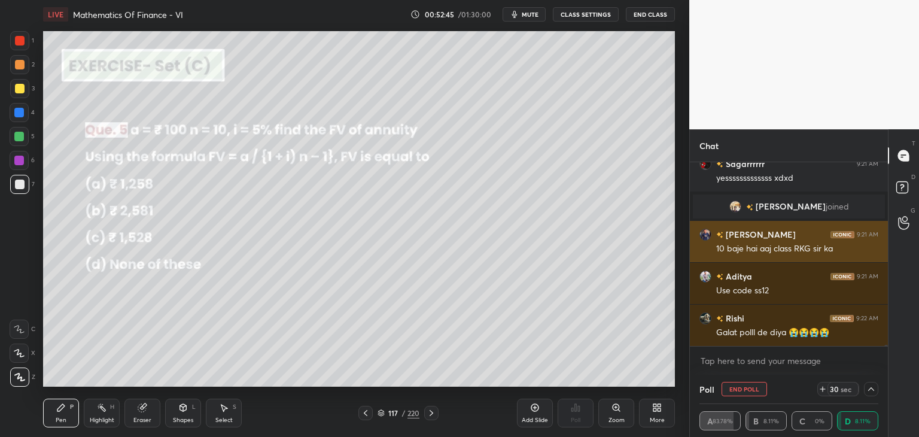
scroll to position [0, 0]
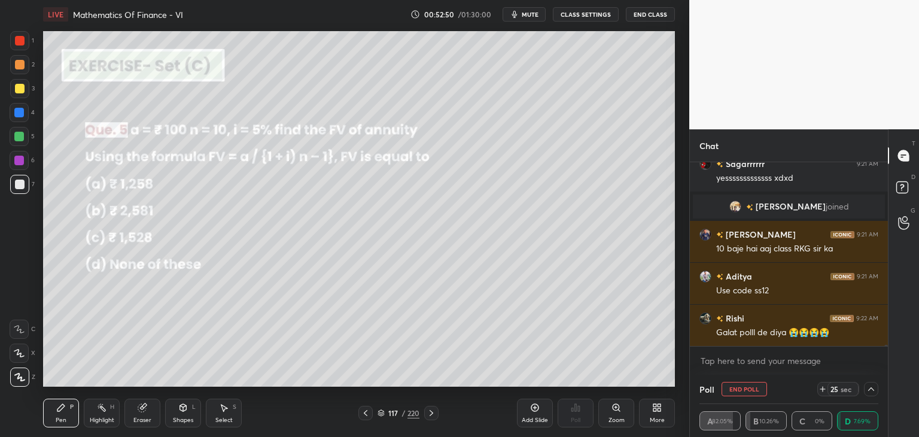
click at [868, 386] on icon at bounding box center [871, 389] width 10 height 10
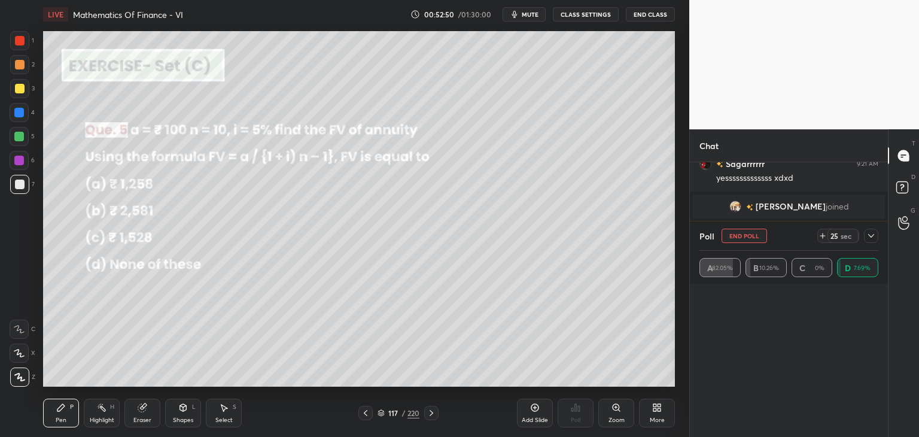
scroll to position [4, 4]
click at [866, 239] on icon at bounding box center [871, 236] width 10 height 10
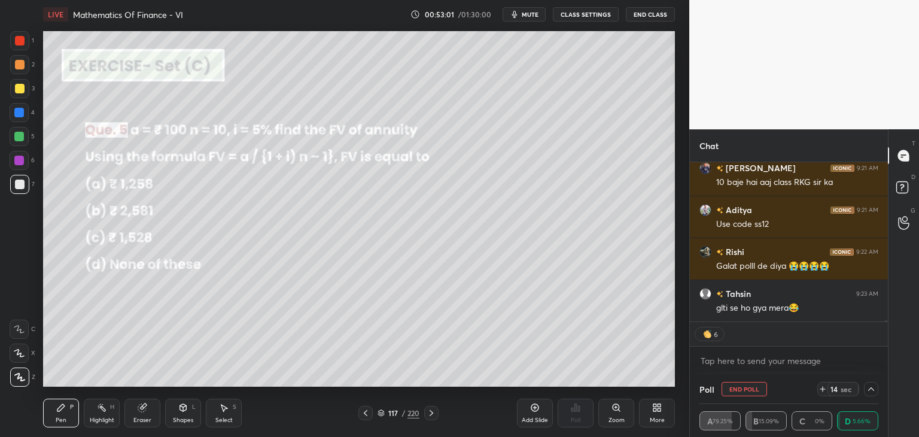
click at [16, 80] on div at bounding box center [19, 88] width 19 height 19
click at [868, 387] on icon at bounding box center [871, 389] width 10 height 10
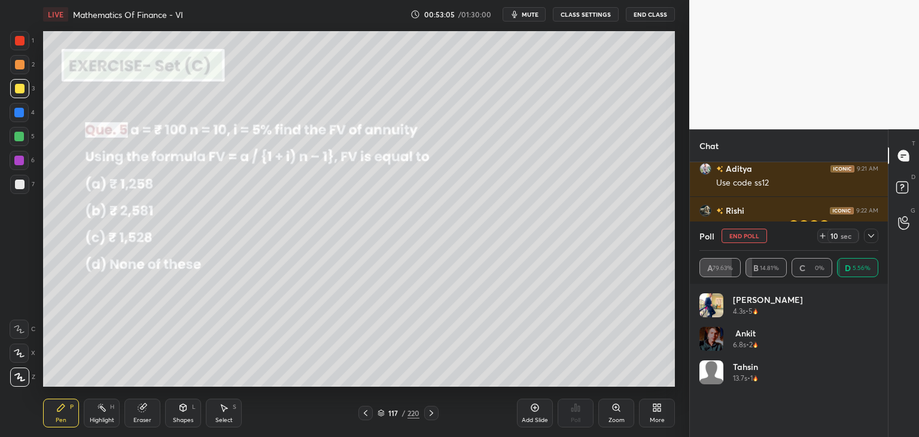
click at [869, 233] on icon at bounding box center [871, 236] width 10 height 10
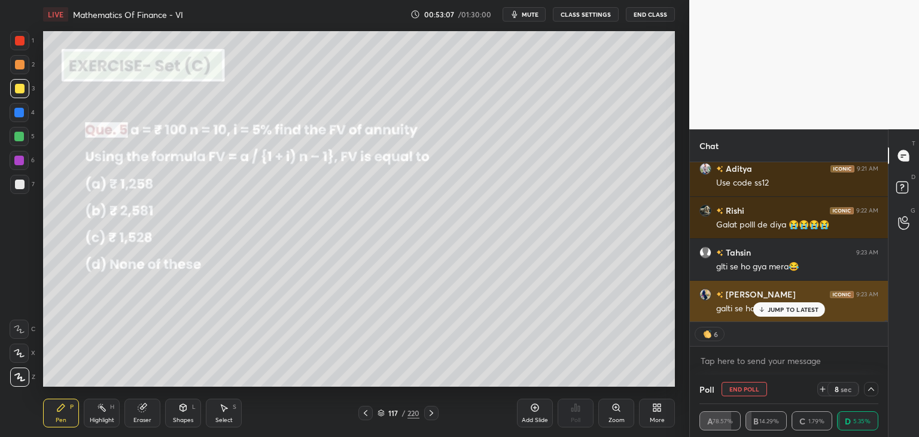
click at [794, 309] on p "JUMP TO LATEST" at bounding box center [792, 309] width 51 height 7
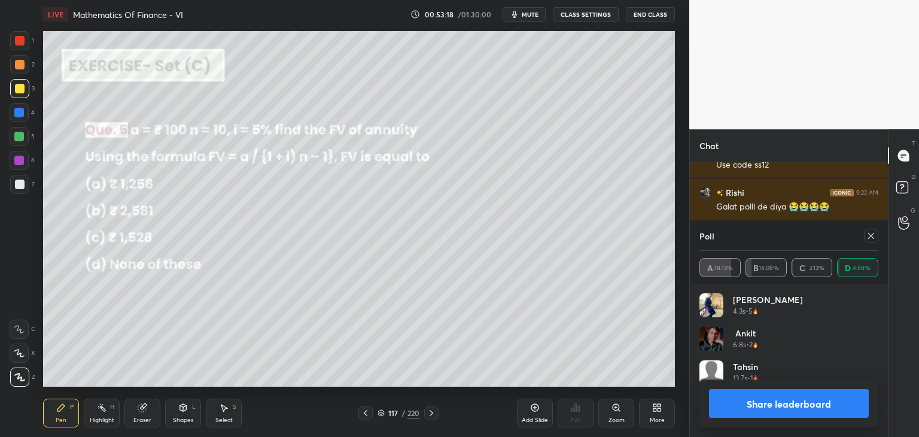
drag, startPoint x: 871, startPoint y: 237, endPoint x: 865, endPoint y: 242, distance: 7.2
click at [871, 237] on icon at bounding box center [871, 236] width 10 height 10
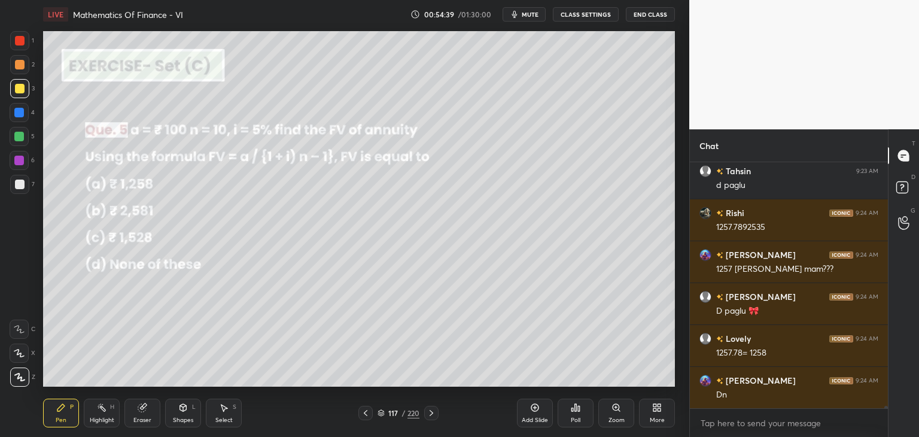
scroll to position [23620, 0]
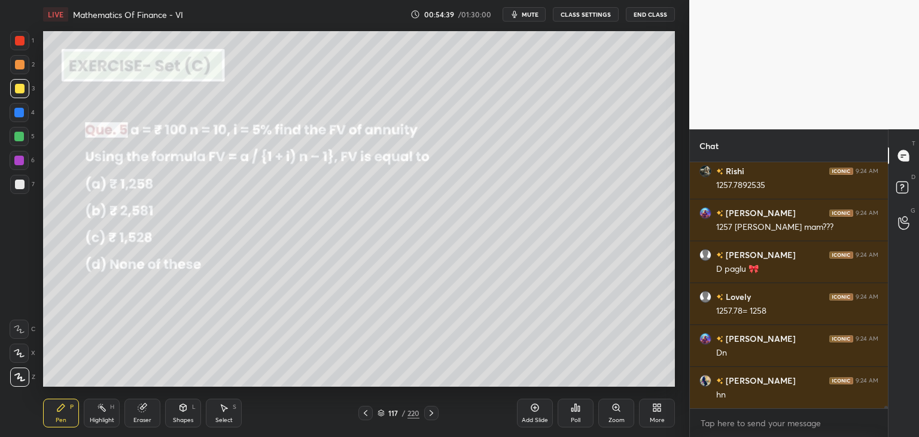
click at [433, 411] on icon at bounding box center [431, 413] width 10 height 10
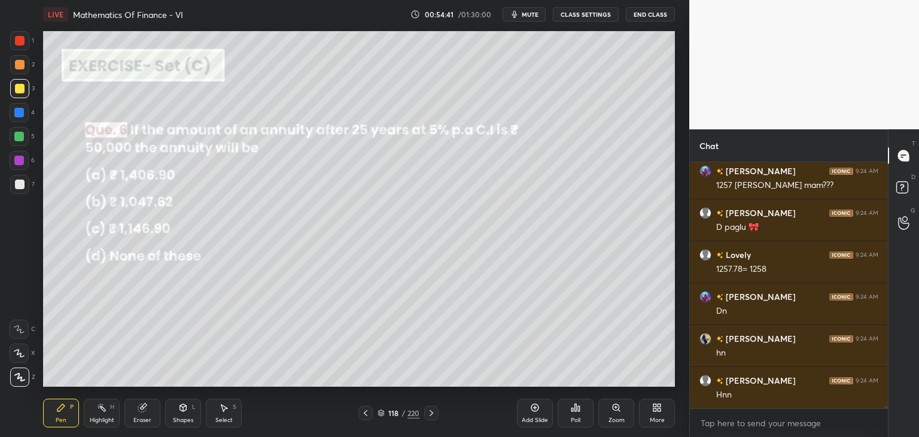
scroll to position [23703, 0]
click at [572, 417] on div "Poll" at bounding box center [576, 420] width 10 height 6
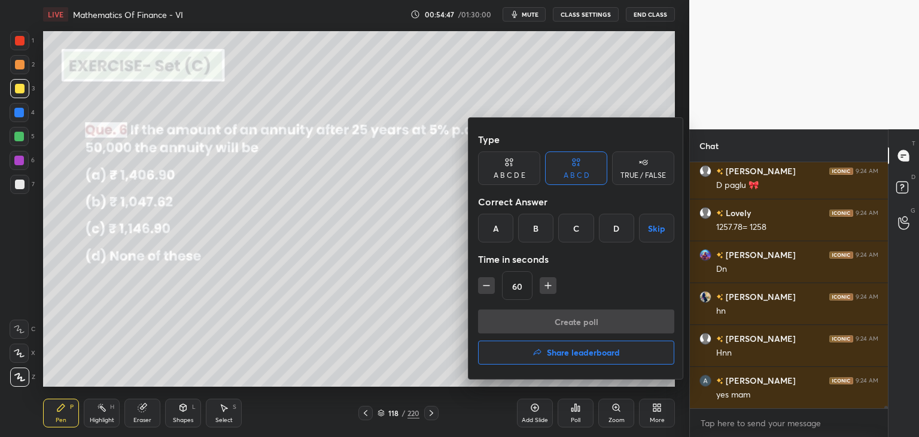
click at [578, 232] on div "C" at bounding box center [575, 228] width 35 height 29
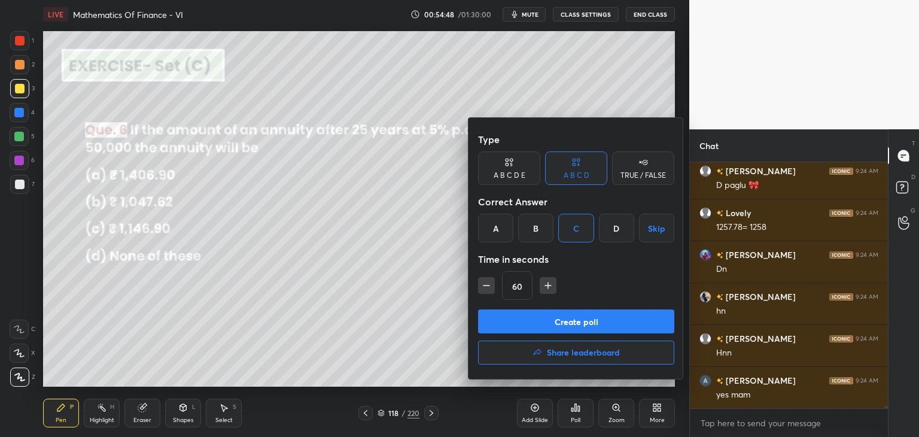
click at [552, 320] on button "Create poll" at bounding box center [576, 321] width 196 height 24
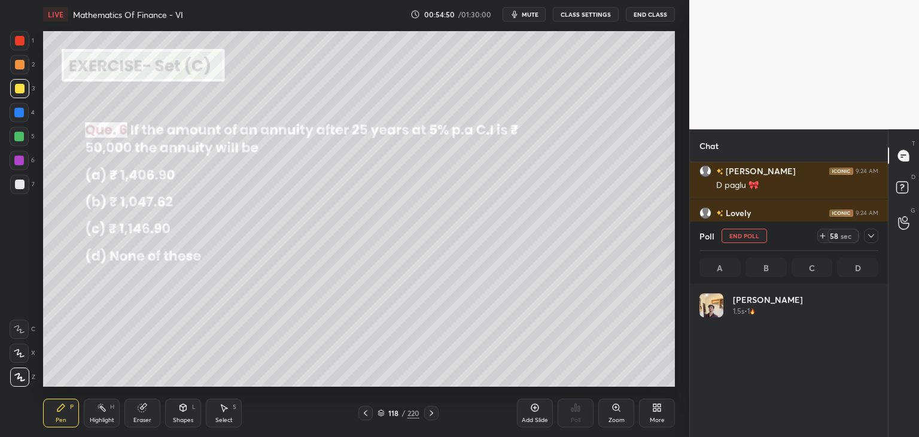
scroll to position [140, 175]
click at [11, 376] on div at bounding box center [19, 376] width 19 height 19
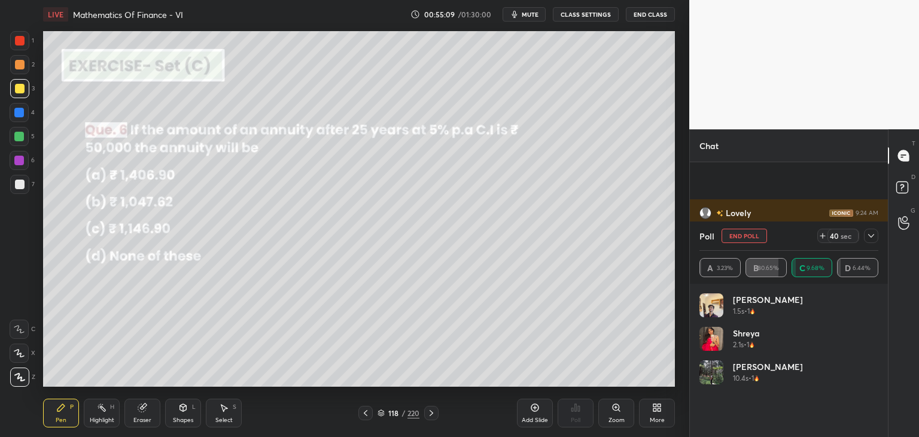
scroll to position [23807, 0]
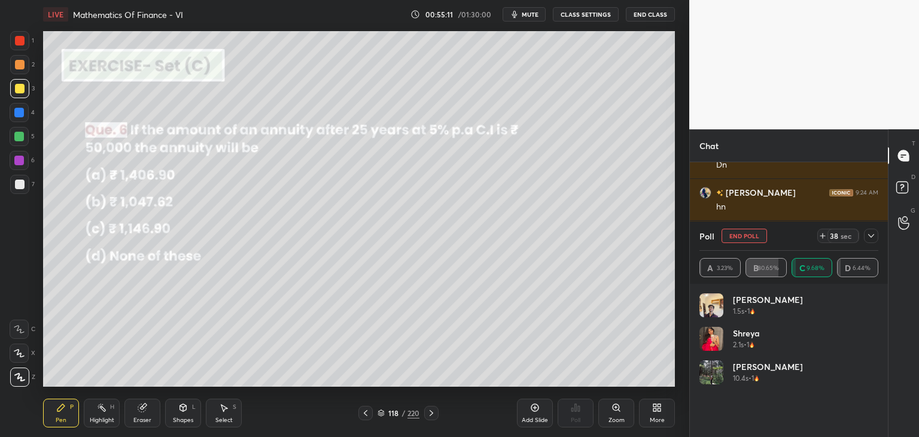
click at [874, 235] on icon at bounding box center [871, 236] width 10 height 10
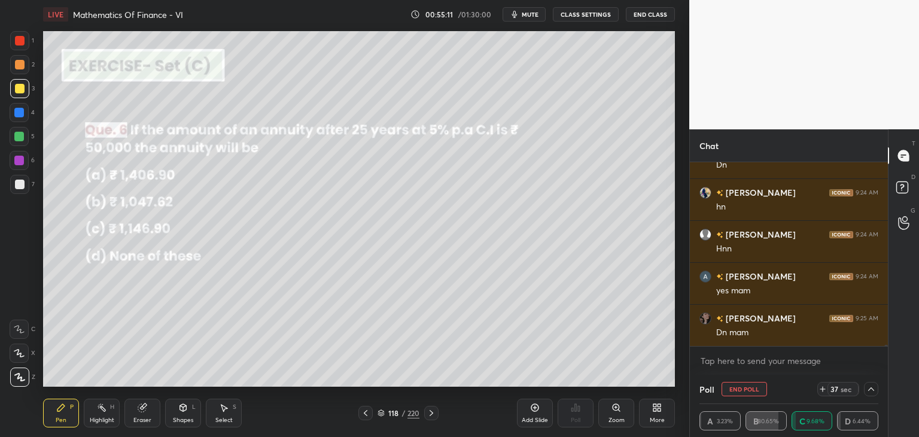
scroll to position [0, 4]
click at [873, 386] on icon at bounding box center [871, 389] width 10 height 10
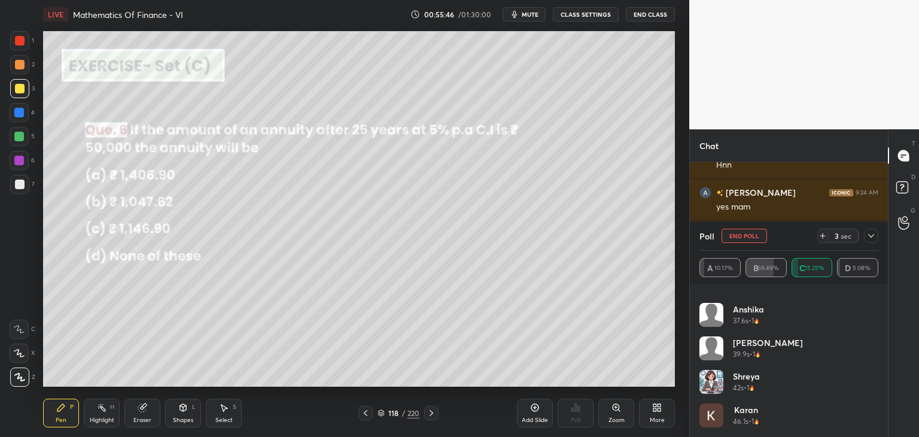
scroll to position [23903, 0]
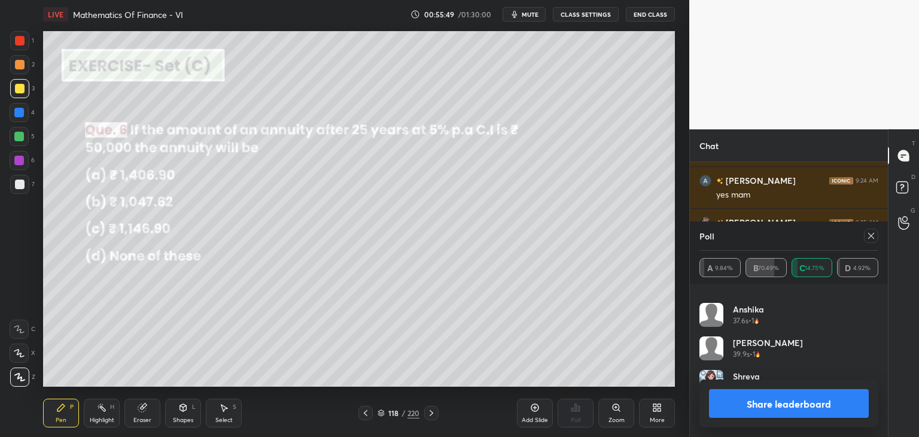
click at [823, 406] on button "Share leaderboard" at bounding box center [789, 403] width 160 height 29
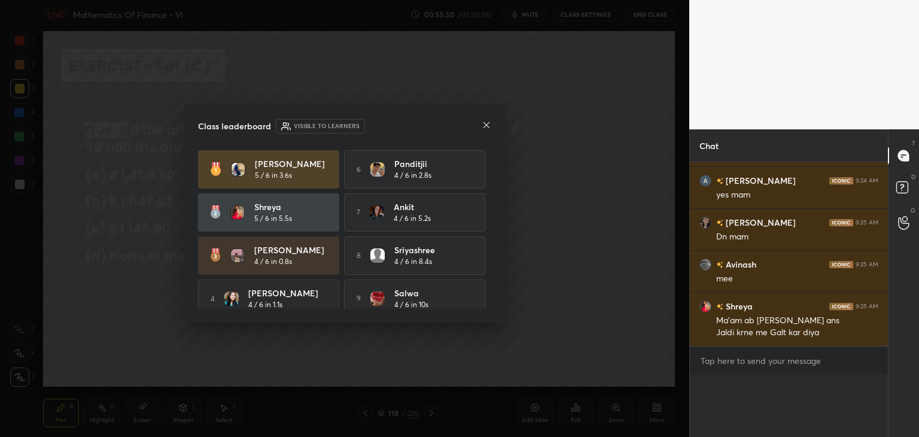
scroll to position [23847, 0]
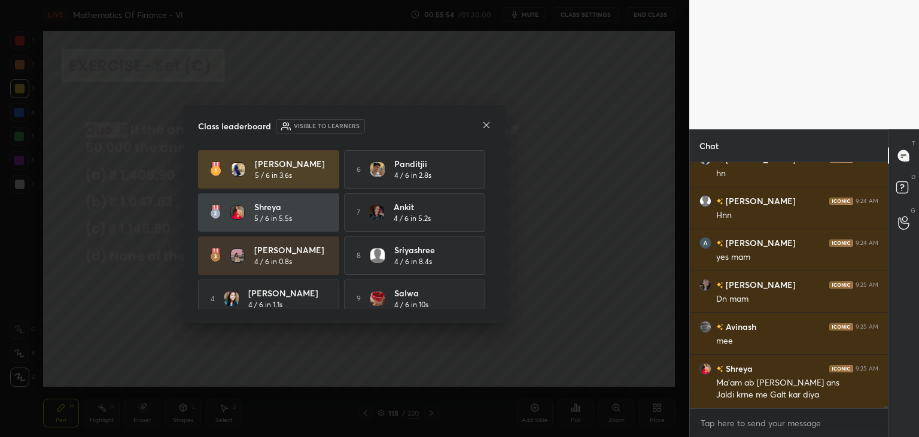
click at [483, 123] on icon at bounding box center [486, 125] width 10 height 10
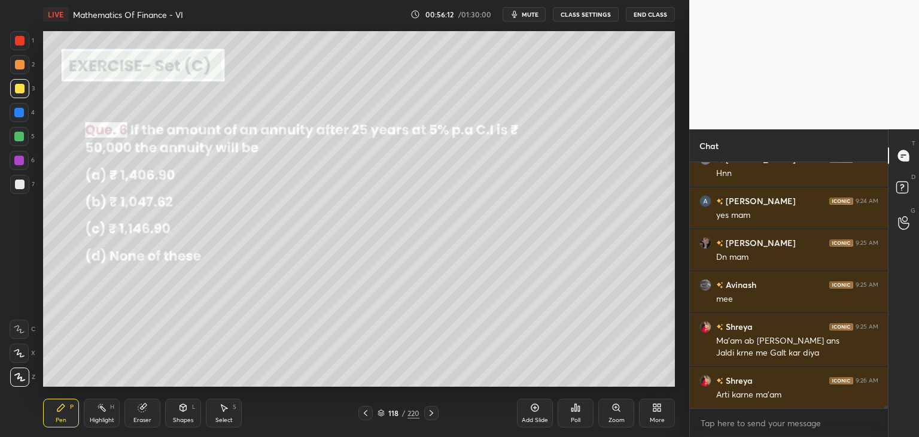
click at [227, 414] on div "Select S" at bounding box center [224, 412] width 36 height 29
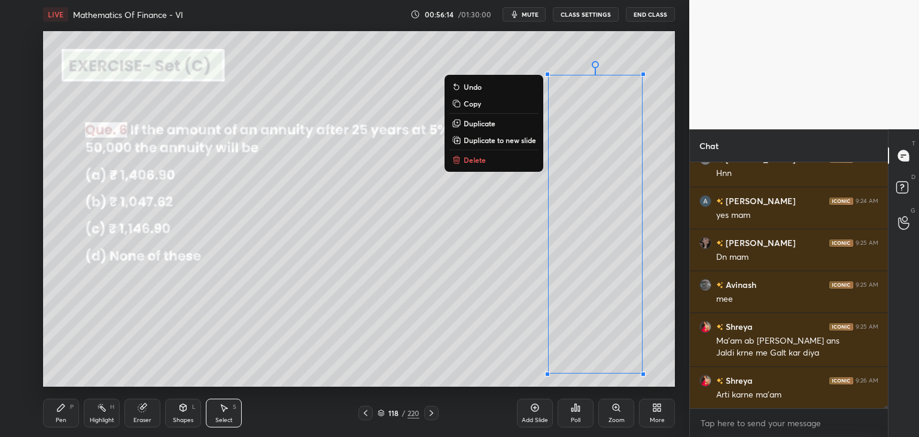
drag, startPoint x: 516, startPoint y: 62, endPoint x: 667, endPoint y: 379, distance: 350.7
click at [671, 381] on div "LIVE Mathematics Of Finance - VI 00:56:14 / 01:30:00 mute CLASS SETTINGS End Cl…" at bounding box center [358, 218] width 641 height 437
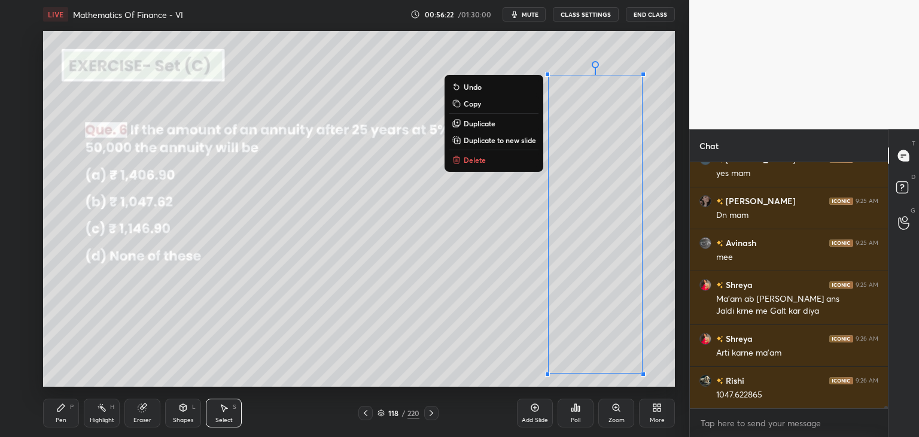
click at [469, 159] on p "Delete" at bounding box center [474, 160] width 22 height 10
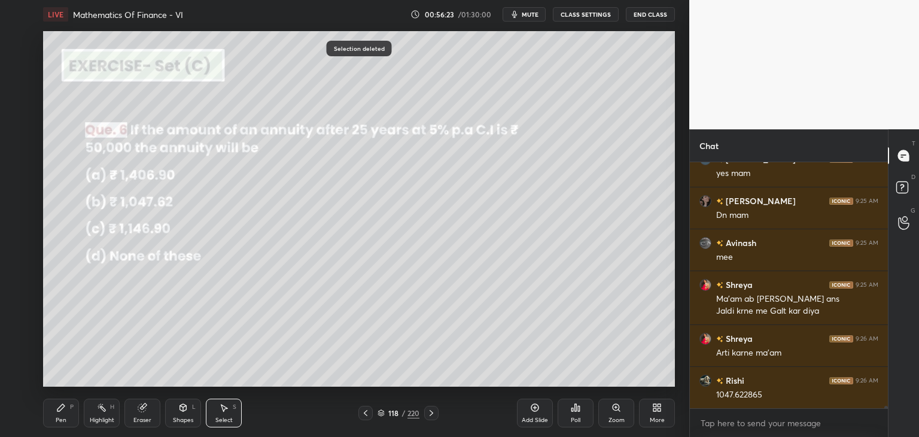
click at [57, 419] on div "Pen" at bounding box center [61, 420] width 11 height 6
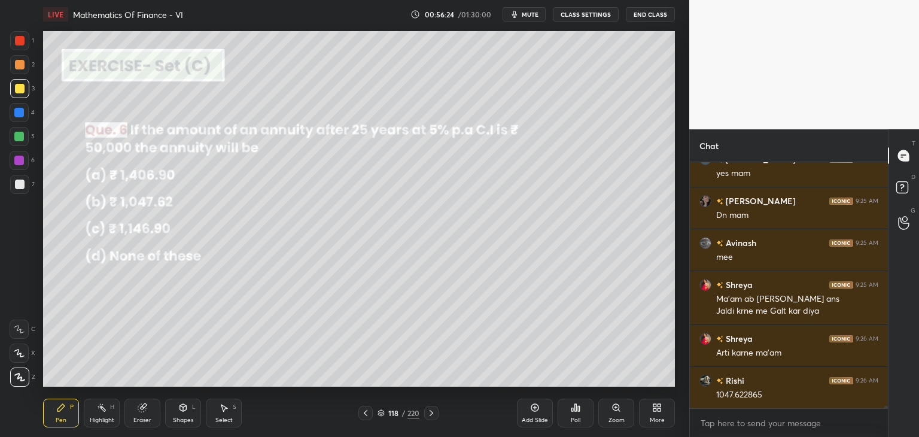
scroll to position [23966, 0]
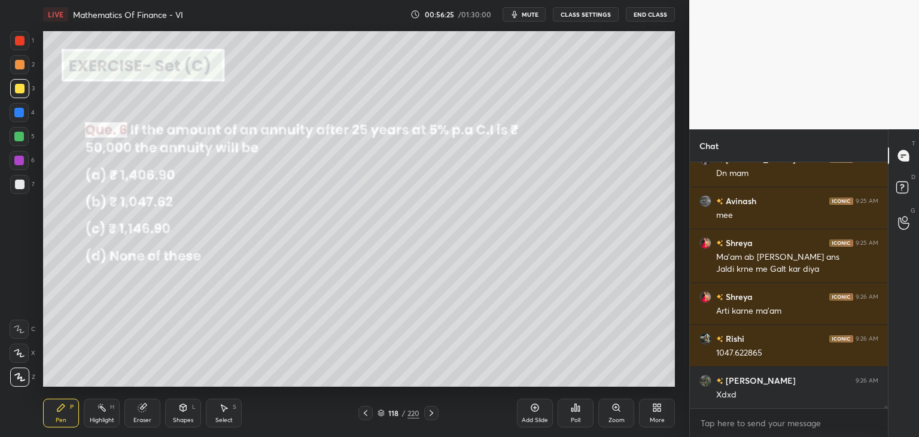
click at [19, 92] on div at bounding box center [20, 89] width 10 height 10
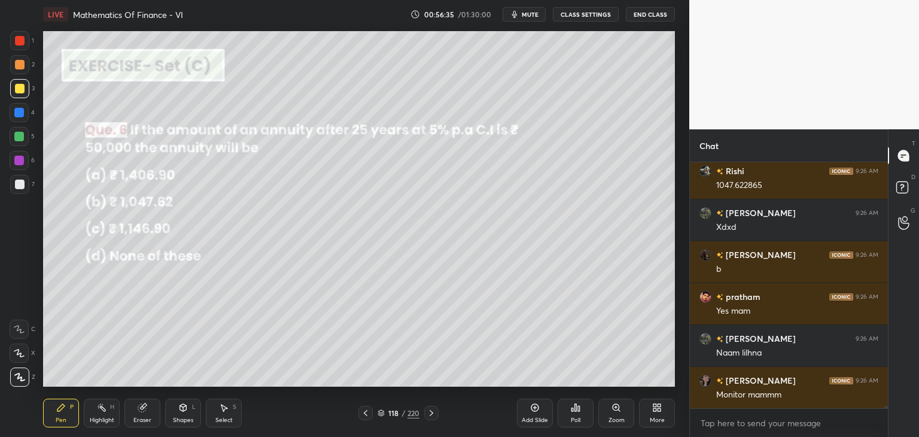
scroll to position [24176, 0]
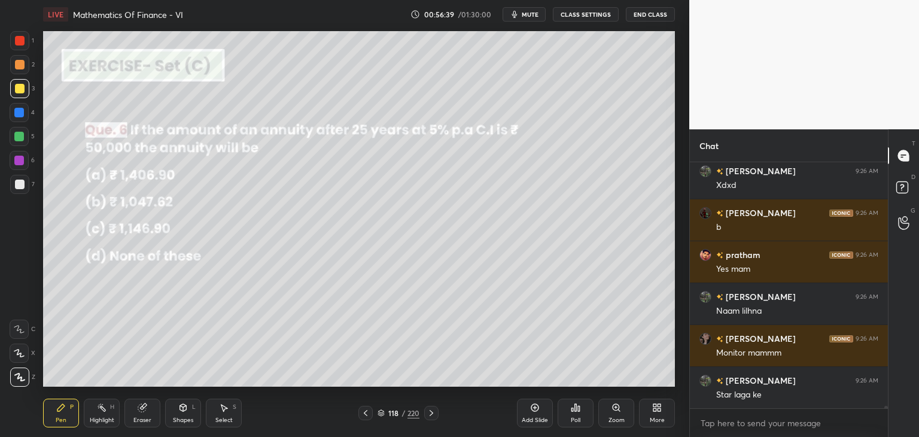
click at [19, 93] on div at bounding box center [19, 88] width 19 height 19
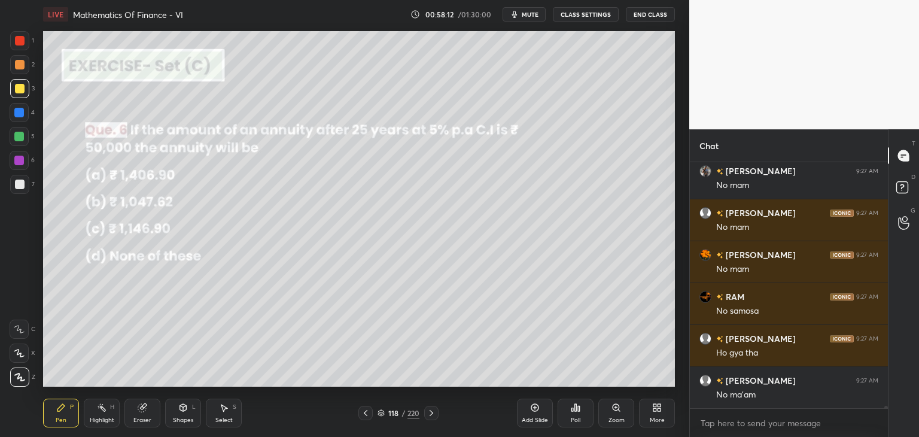
scroll to position [24380, 0]
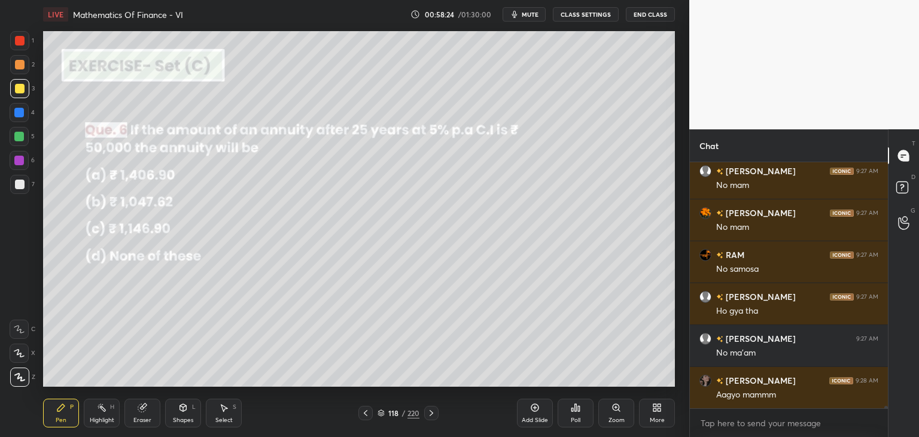
click at [429, 408] on icon at bounding box center [431, 413] width 10 height 10
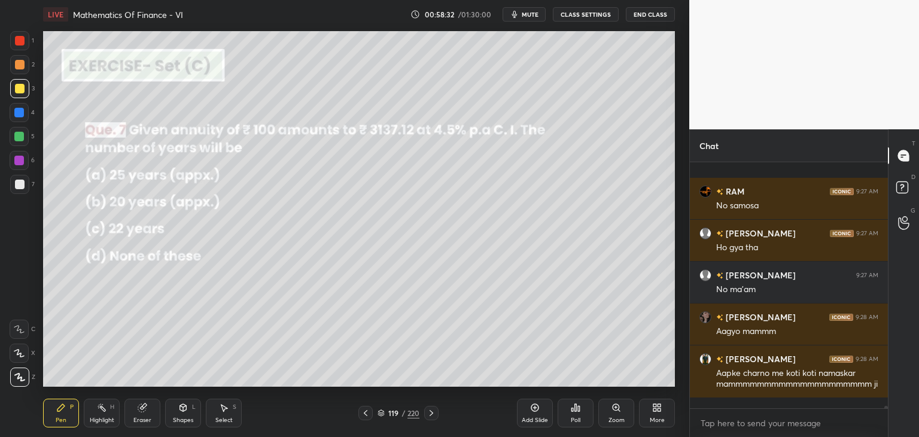
scroll to position [24518, 0]
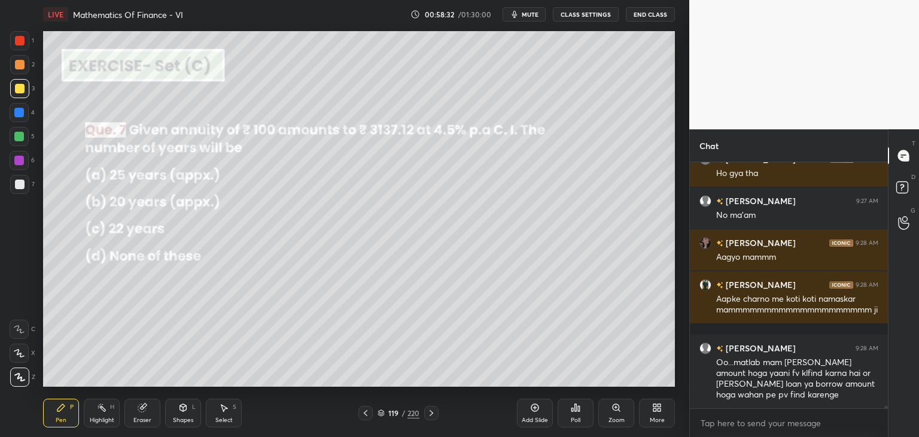
click at [571, 419] on div "Poll" at bounding box center [576, 420] width 10 height 6
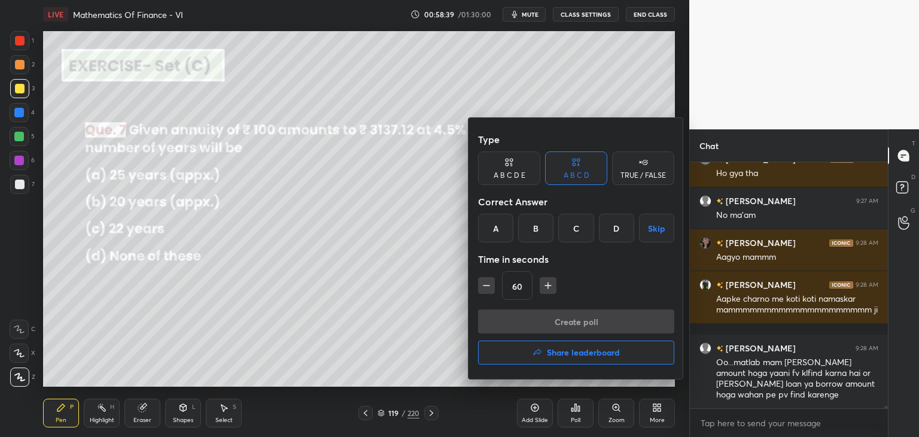
scroll to position [24560, 0]
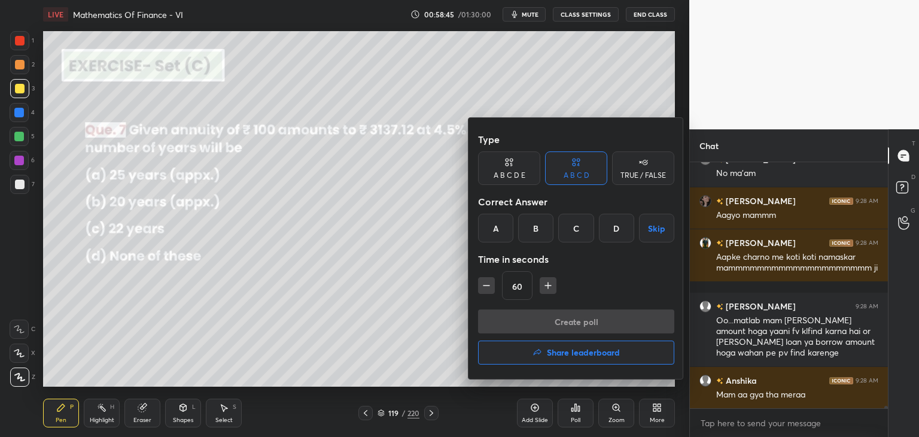
click at [494, 230] on div "A" at bounding box center [495, 228] width 35 height 29
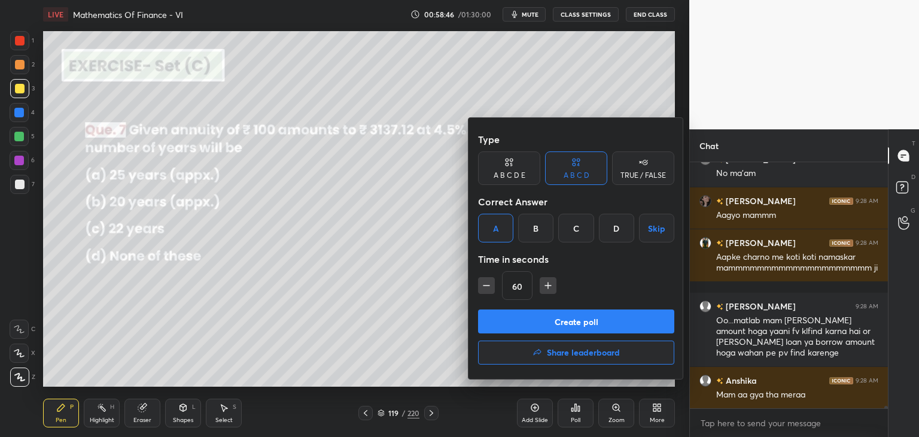
click at [519, 320] on button "Create poll" at bounding box center [576, 321] width 196 height 24
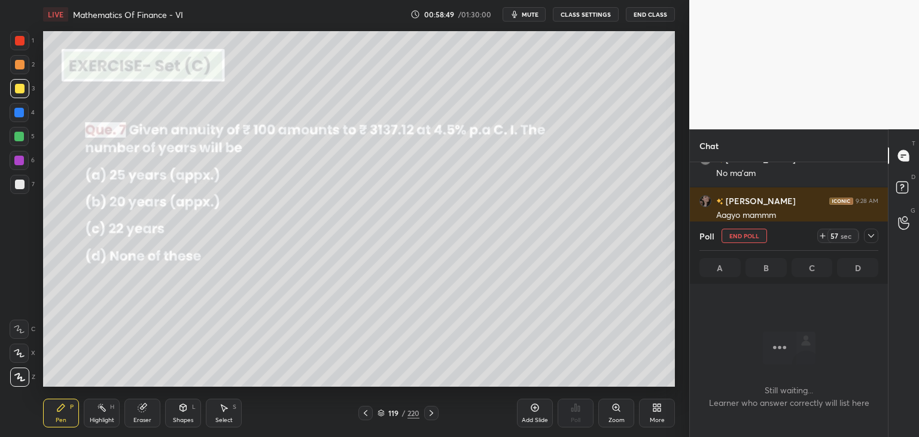
scroll to position [24664, 0]
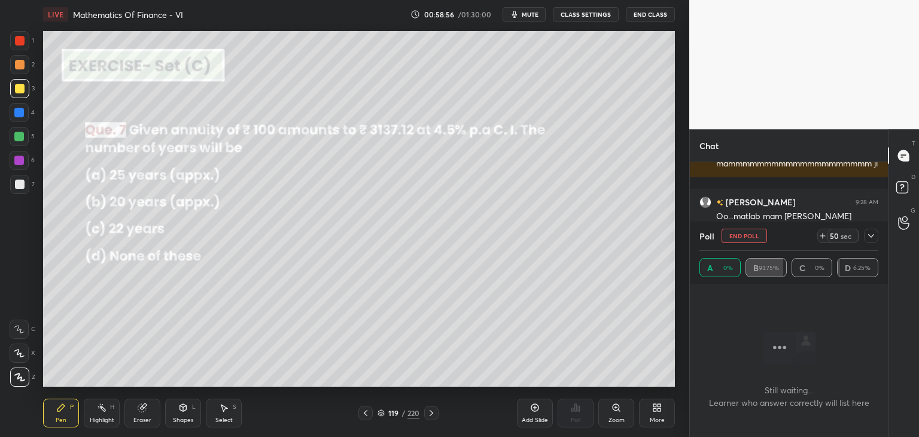
click at [868, 233] on icon at bounding box center [871, 236] width 10 height 10
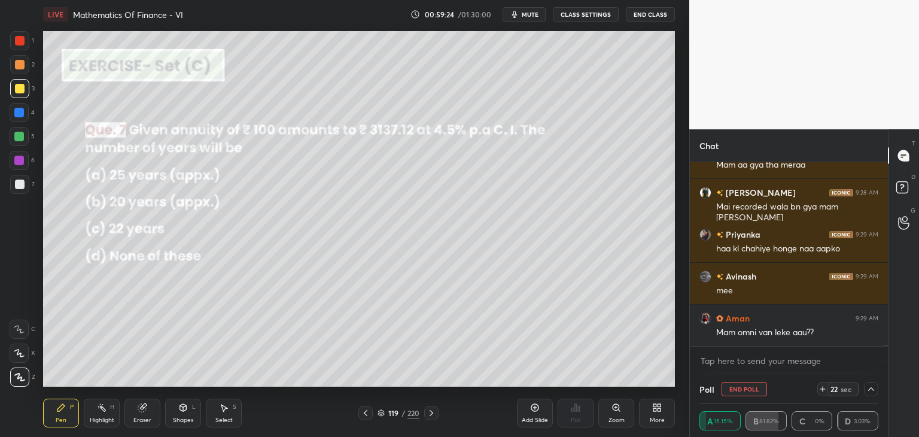
scroll to position [24831, 0]
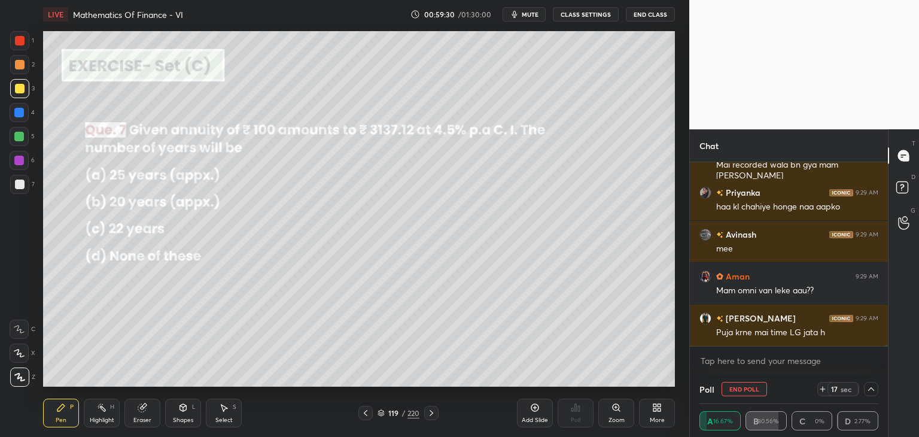
click at [872, 386] on icon at bounding box center [871, 389] width 10 height 10
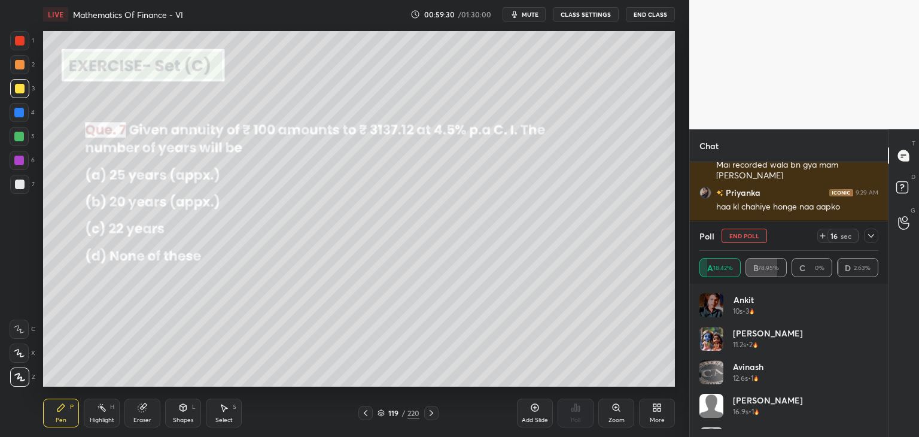
scroll to position [140, 175]
click at [873, 412] on div "[PERSON_NAME] 16.9s • 1" at bounding box center [788, 410] width 179 height 33
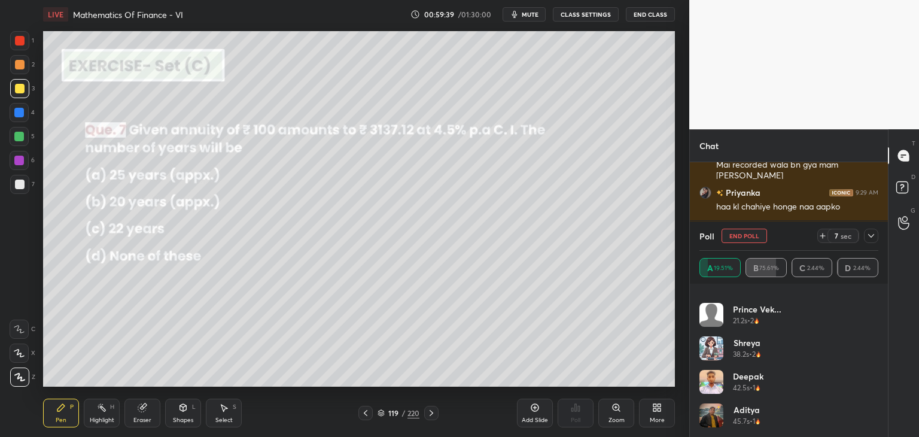
scroll to position [24873, 0]
click at [874, 420] on div "Aditya 45.7s • 1" at bounding box center [788, 419] width 179 height 33
click at [874, 422] on div "Aditya 45.7s • 1" at bounding box center [788, 419] width 179 height 33
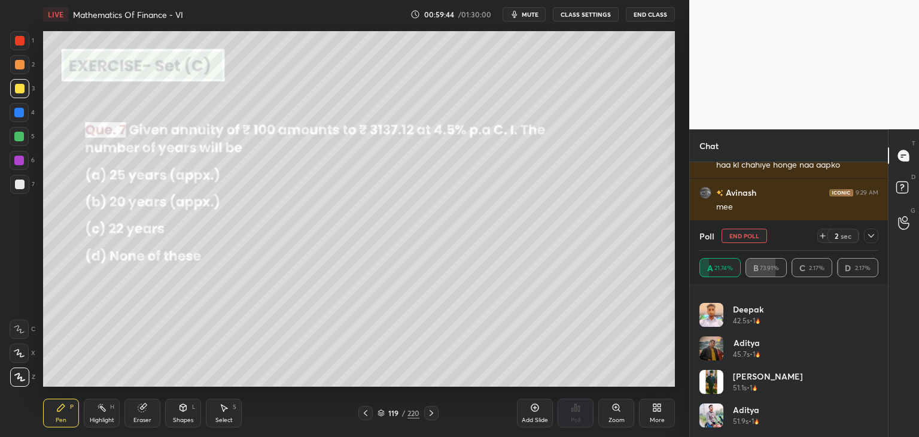
scroll to position [225, 0]
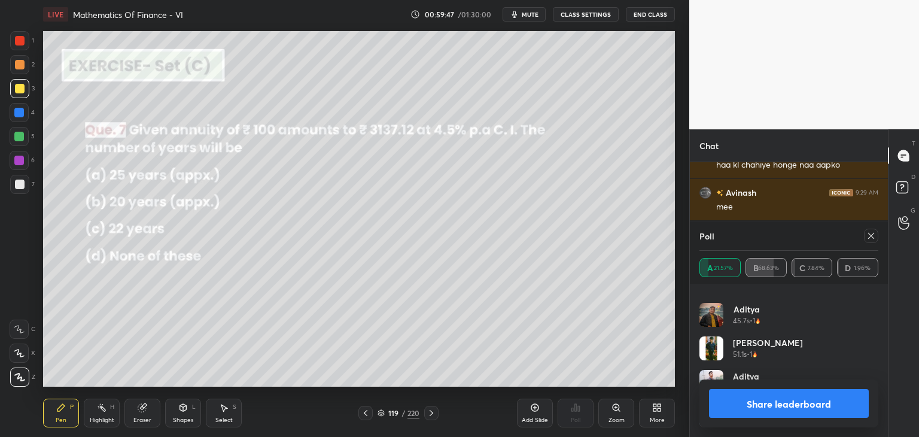
drag, startPoint x: 870, startPoint y: 235, endPoint x: 866, endPoint y: 261, distance: 26.1
click at [870, 236] on icon at bounding box center [871, 236] width 10 height 10
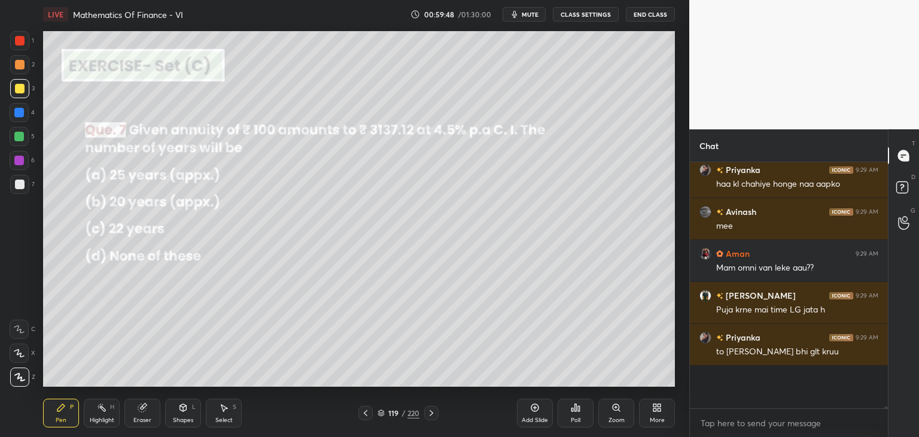
scroll to position [237, 194]
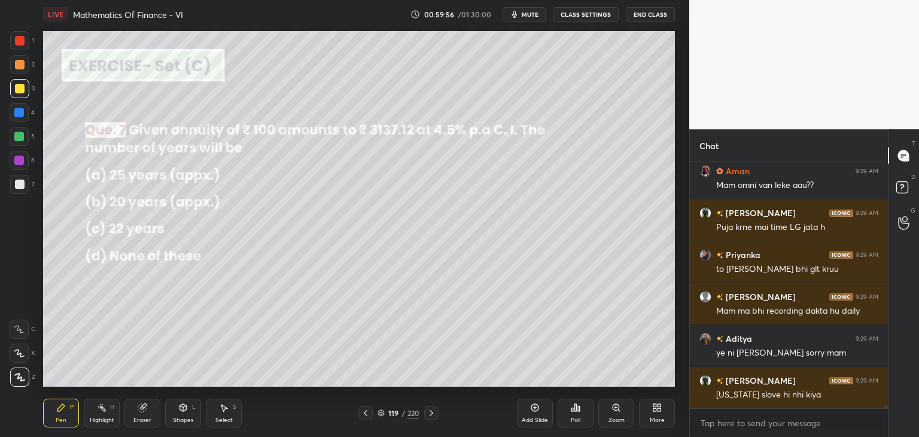
drag, startPoint x: 24, startPoint y: 91, endPoint x: 31, endPoint y: 109, distance: 19.7
click at [24, 91] on div at bounding box center [19, 88] width 19 height 19
drag, startPoint x: 69, startPoint y: 424, endPoint x: 75, endPoint y: 394, distance: 31.1
click at [69, 424] on div "Pen P" at bounding box center [61, 412] width 36 height 29
drag, startPoint x: 23, startPoint y: 83, endPoint x: 36, endPoint y: 97, distance: 19.5
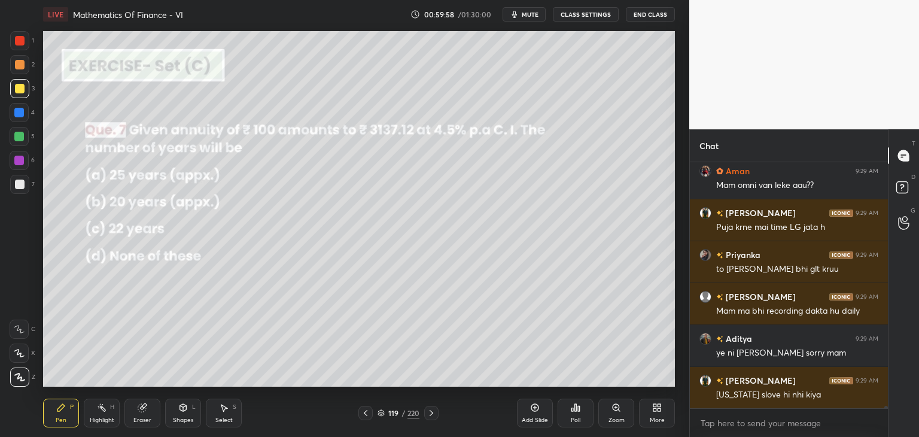
click at [23, 84] on div at bounding box center [19, 88] width 19 height 19
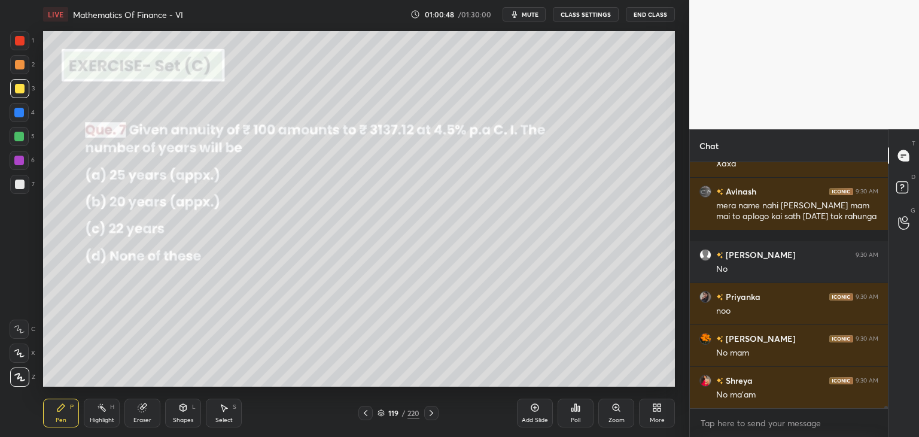
scroll to position [25204, 0]
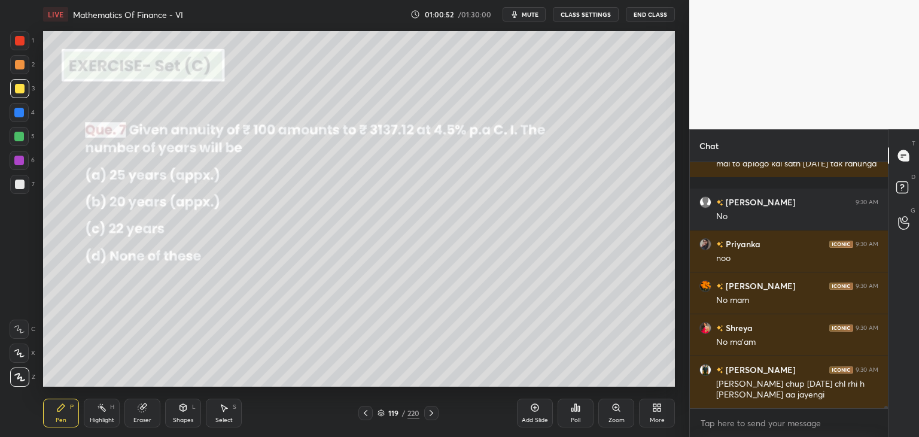
drag, startPoint x: 225, startPoint y: 419, endPoint x: 227, endPoint y: 411, distance: 8.1
click at [225, 420] on div "Select" at bounding box center [223, 420] width 17 height 6
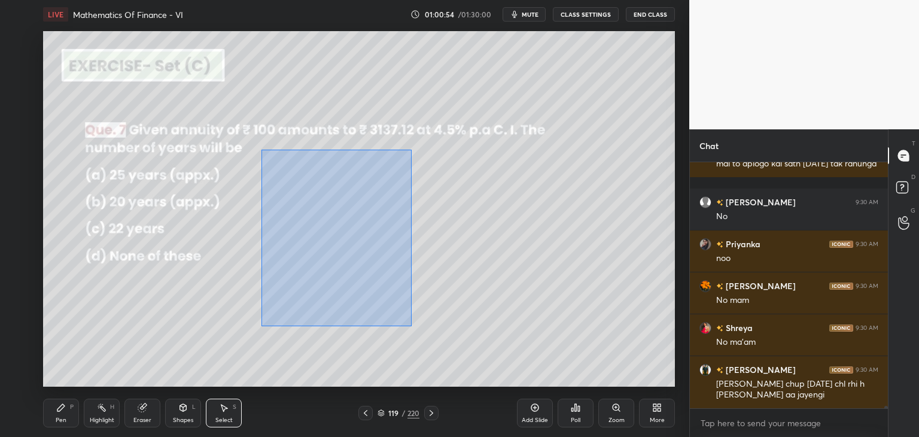
drag, startPoint x: 263, startPoint y: 170, endPoint x: 395, endPoint y: 304, distance: 187.3
click at [416, 324] on div "0 ° Undo Copy Duplicate Duplicate to new slide Delete" at bounding box center [359, 208] width 632 height 355
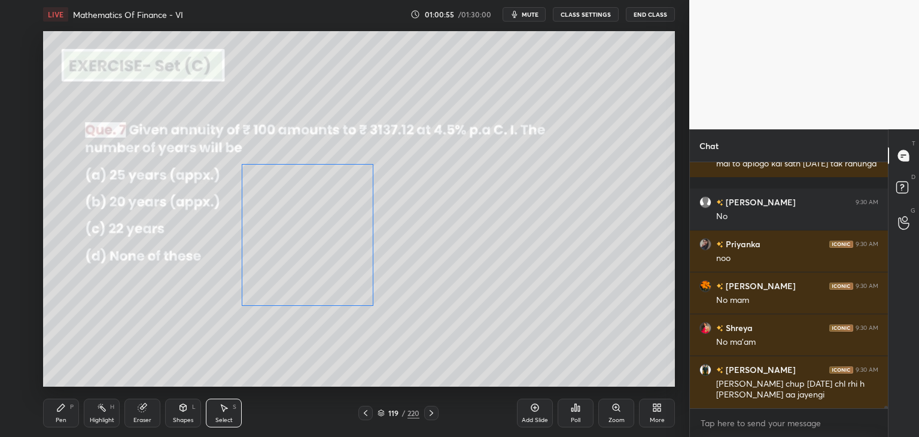
drag, startPoint x: 283, startPoint y: 247, endPoint x: 289, endPoint y: 256, distance: 10.5
click at [285, 246] on div "0 ° Undo Copy Duplicate Duplicate to new slide Delete" at bounding box center [359, 208] width 632 height 355
click at [211, 346] on div "0 ° Undo Copy Duplicate Duplicate to new slide Delete" at bounding box center [359, 208] width 632 height 355
drag, startPoint x: 53, startPoint y: 416, endPoint x: 93, endPoint y: 389, distance: 48.6
click at [53, 417] on div "Pen P" at bounding box center [61, 412] width 36 height 29
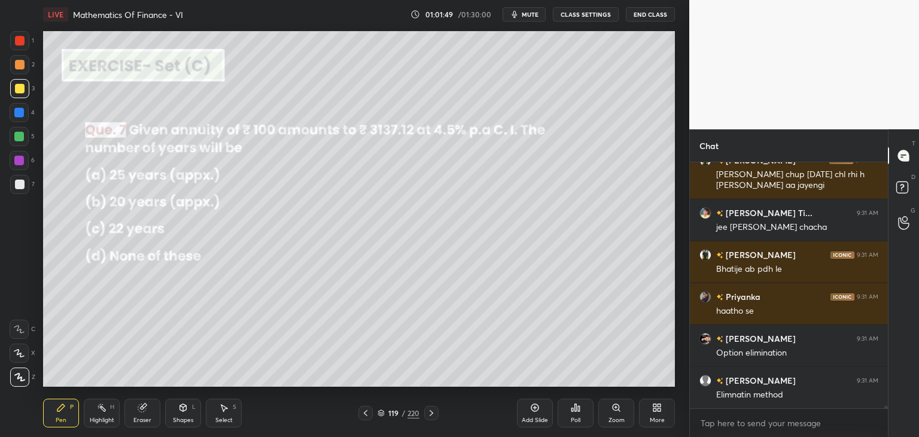
scroll to position [25456, 0]
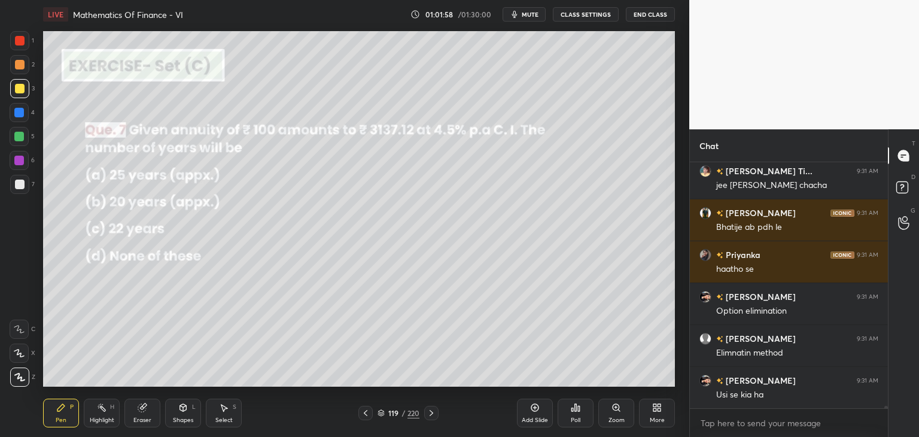
click at [138, 417] on div "Eraser" at bounding box center [142, 420] width 18 height 6
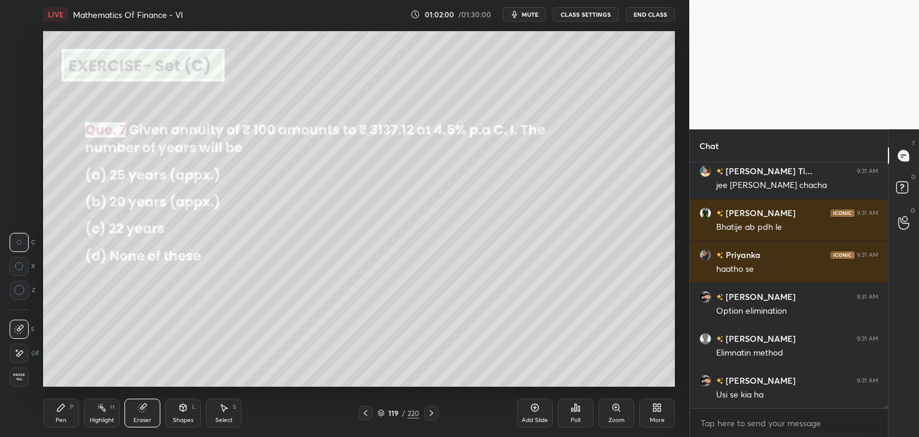
click at [62, 420] on div "Pen" at bounding box center [61, 420] width 11 height 6
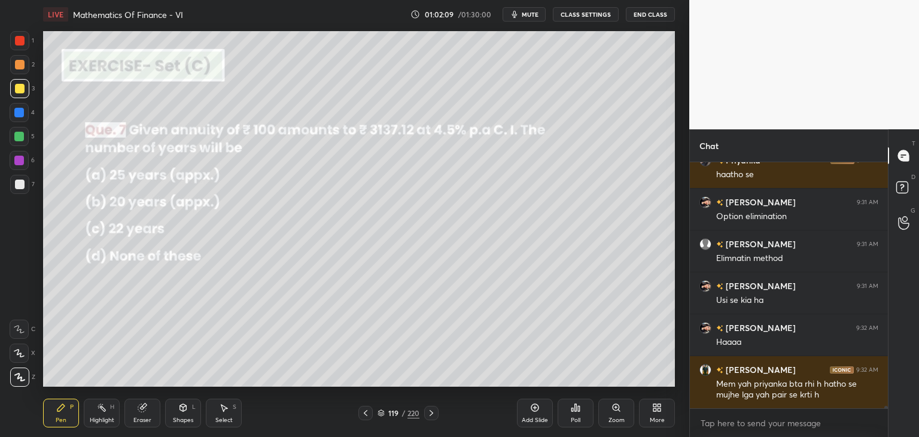
scroll to position [25592, 0]
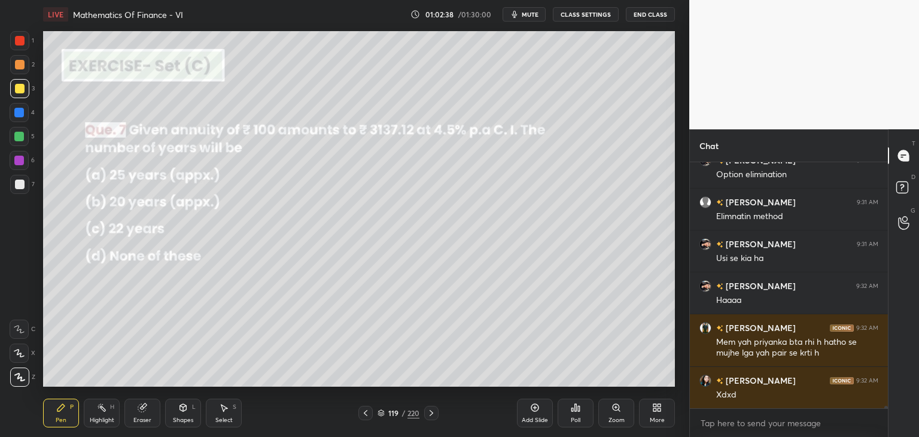
click at [429, 412] on icon at bounding box center [431, 413] width 10 height 10
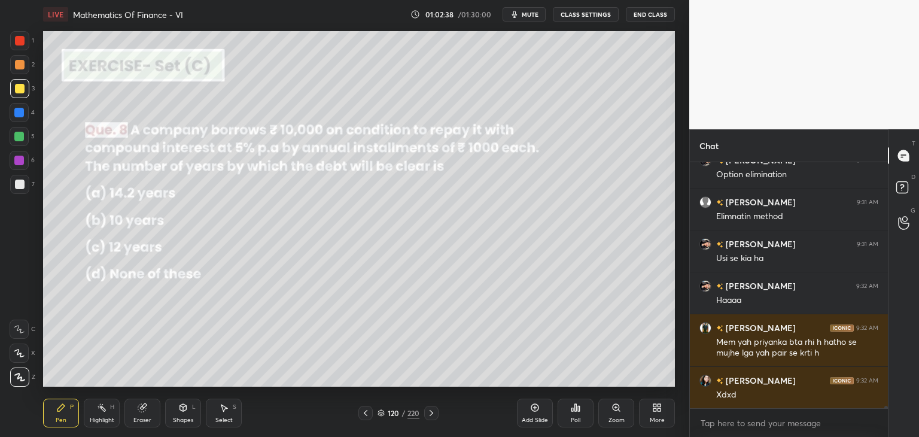
click at [429, 413] on icon at bounding box center [431, 413] width 10 height 10
click at [429, 412] on icon at bounding box center [431, 413] width 10 height 10
click at [427, 410] on icon at bounding box center [431, 413] width 10 height 10
click at [428, 410] on icon at bounding box center [431, 413] width 10 height 10
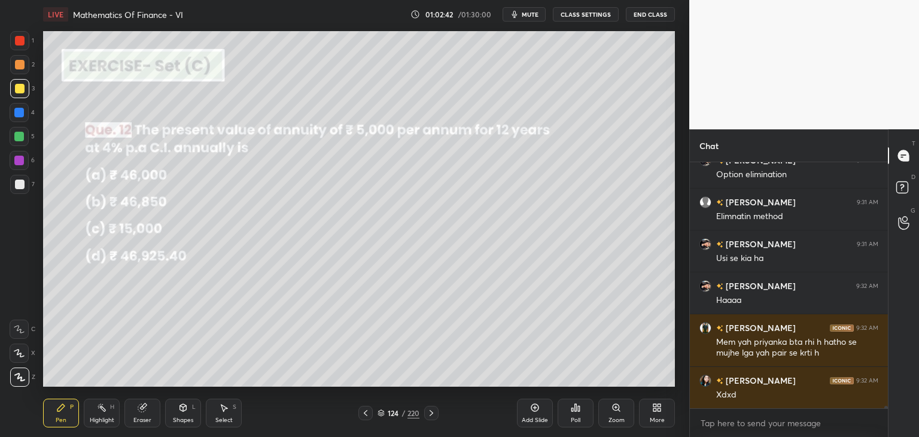
click at [431, 411] on icon at bounding box center [431, 413] width 10 height 10
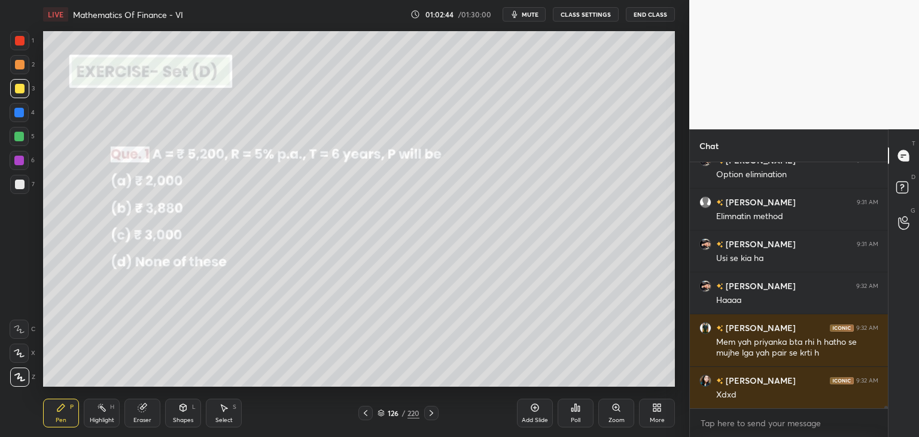
click at [430, 413] on icon at bounding box center [431, 413] width 10 height 10
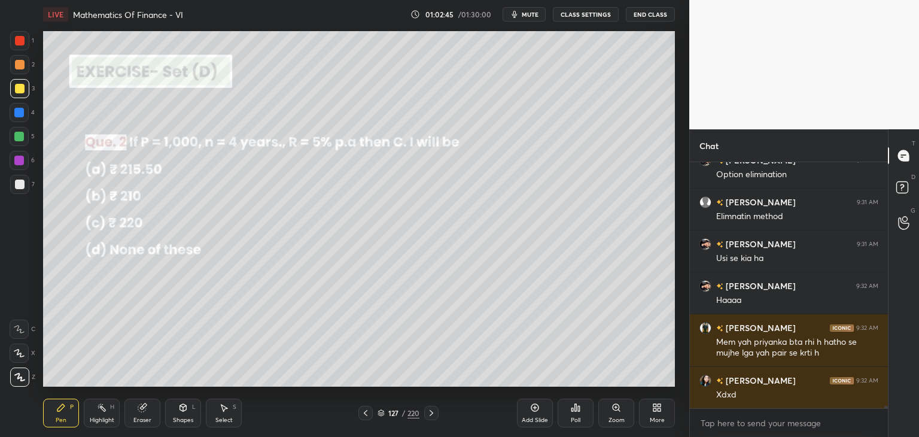
click at [432, 412] on icon at bounding box center [431, 413] width 10 height 10
click at [428, 410] on icon at bounding box center [431, 413] width 10 height 10
click at [428, 413] on icon at bounding box center [431, 413] width 10 height 10
click at [429, 412] on icon at bounding box center [431, 413] width 10 height 10
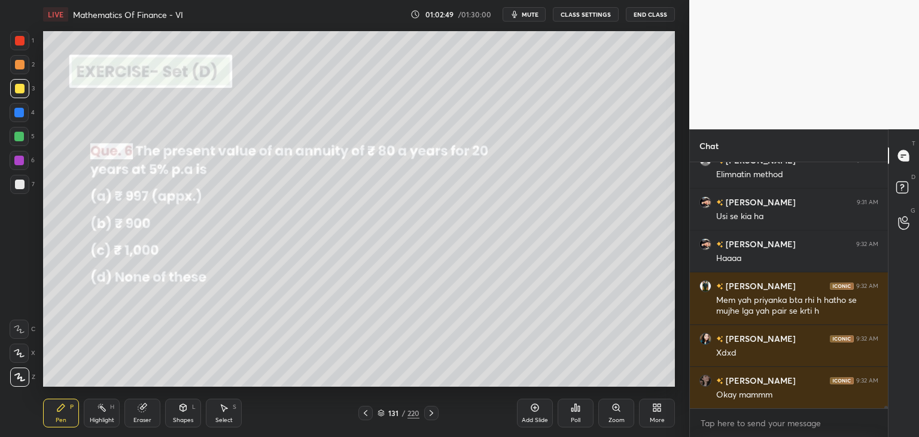
click at [429, 412] on icon at bounding box center [431, 413] width 10 height 10
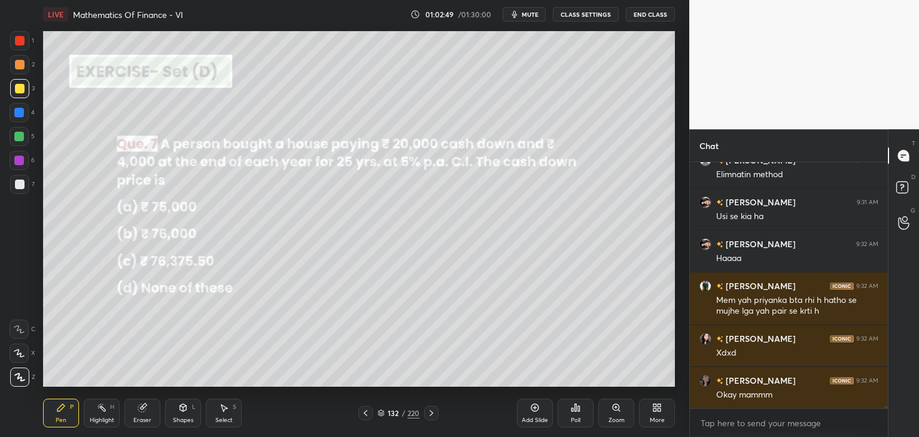
scroll to position [25676, 0]
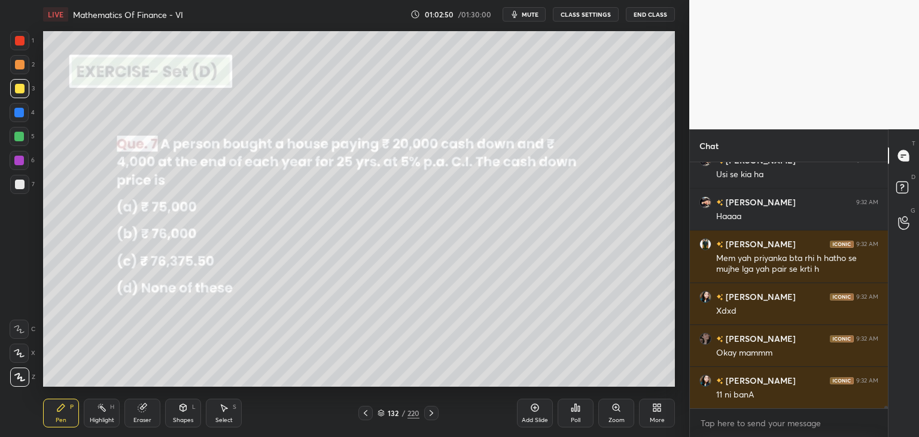
click at [429, 413] on icon at bounding box center [431, 413] width 10 height 10
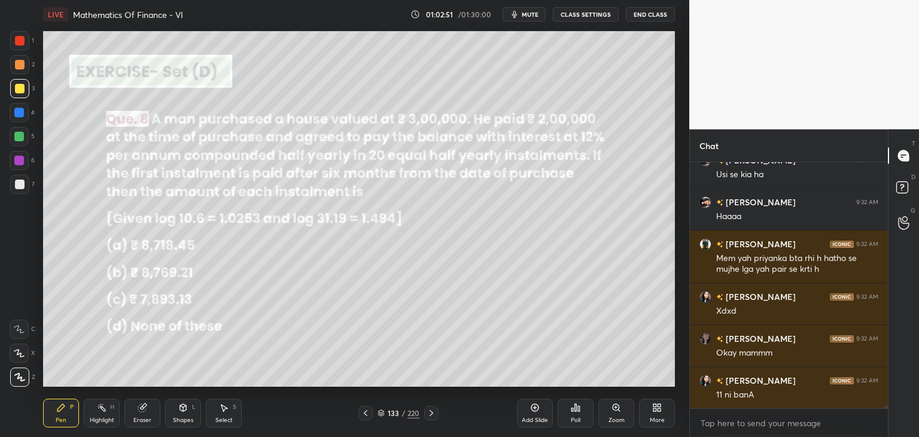
scroll to position [25718, 0]
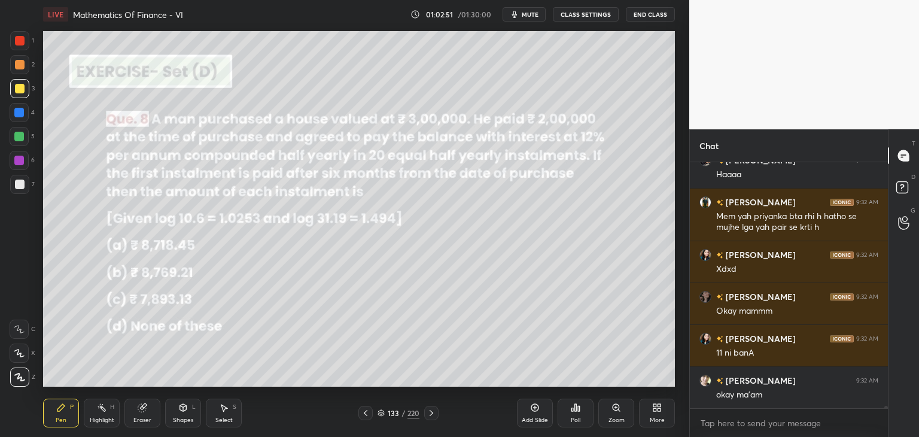
click at [428, 413] on icon at bounding box center [431, 413] width 10 height 10
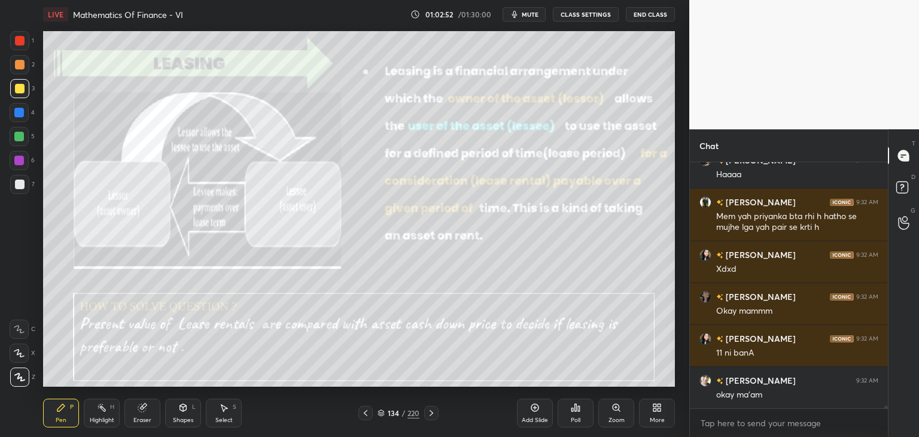
scroll to position [25759, 0]
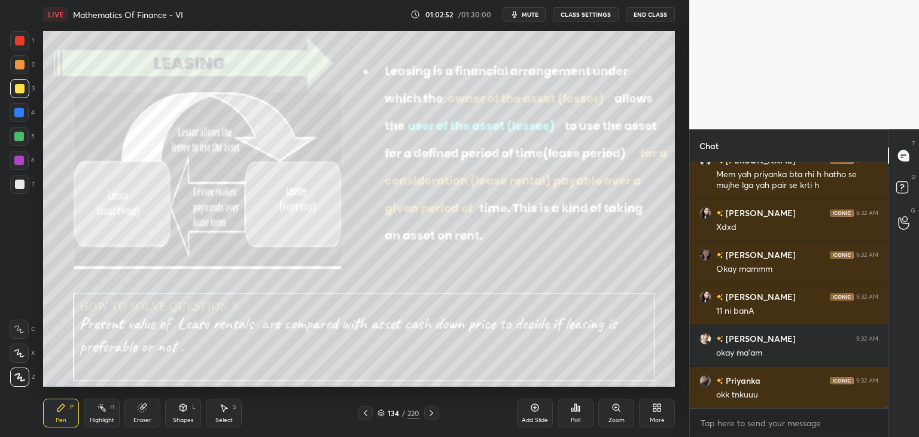
click at [429, 413] on icon at bounding box center [431, 413] width 10 height 10
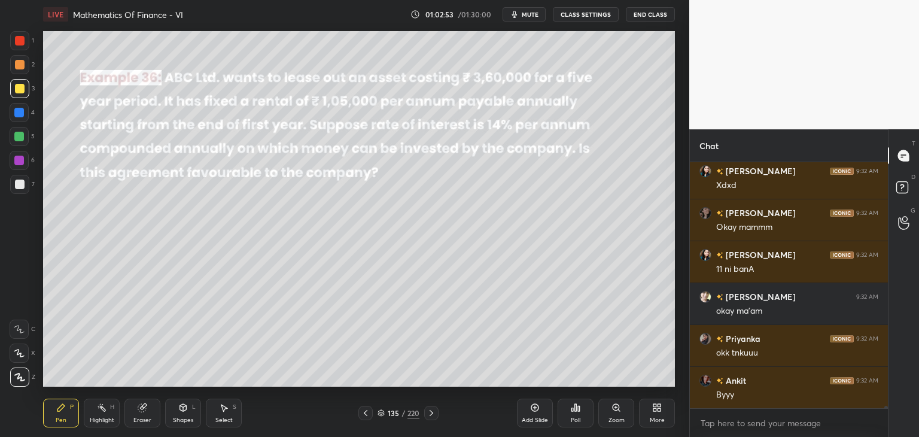
click at [428, 412] on icon at bounding box center [431, 413] width 10 height 10
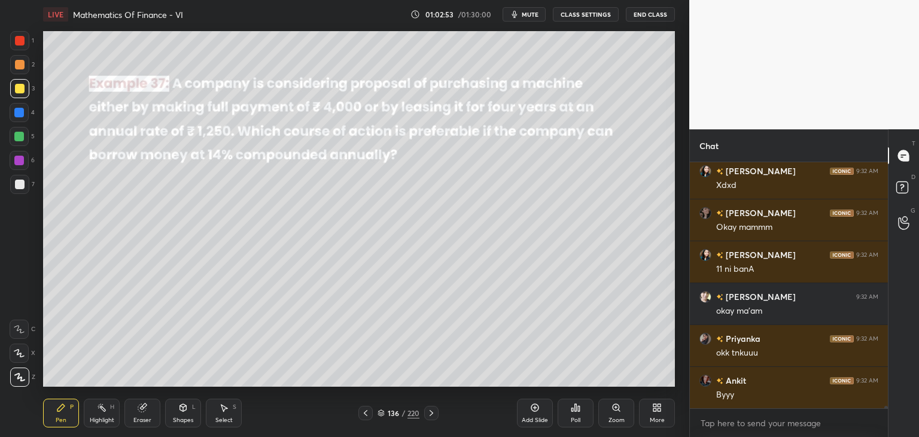
click at [427, 414] on icon at bounding box center [431, 413] width 10 height 10
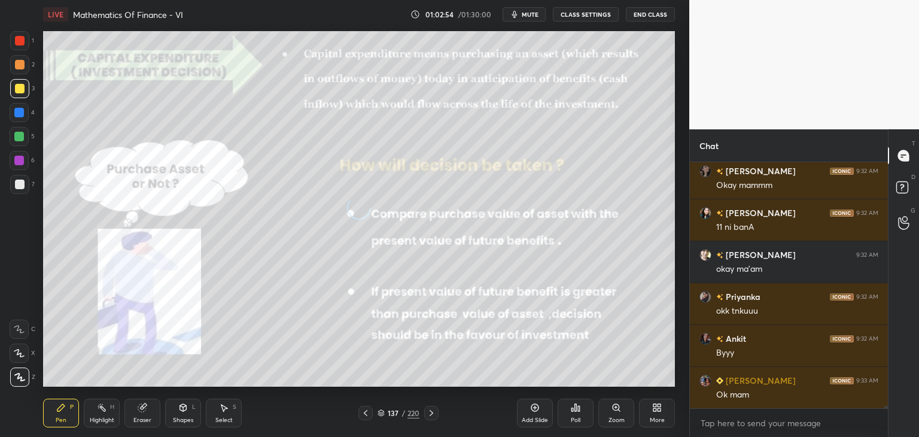
click at [426, 414] on icon at bounding box center [431, 413] width 10 height 10
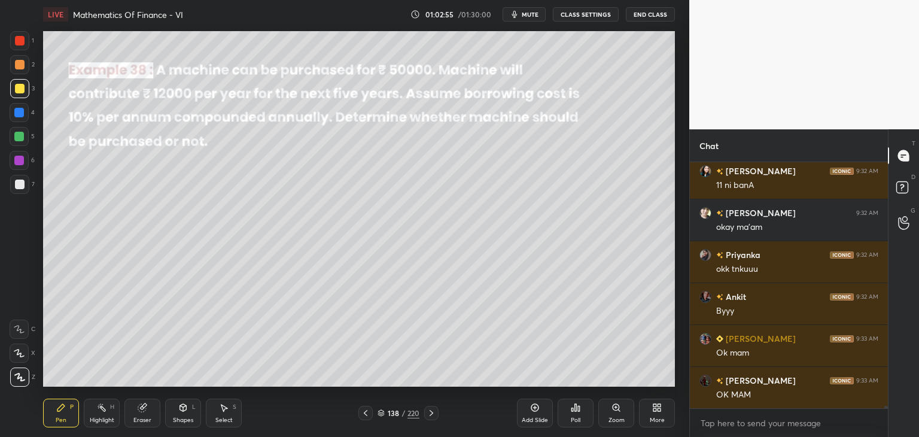
click at [428, 413] on icon at bounding box center [431, 413] width 10 height 10
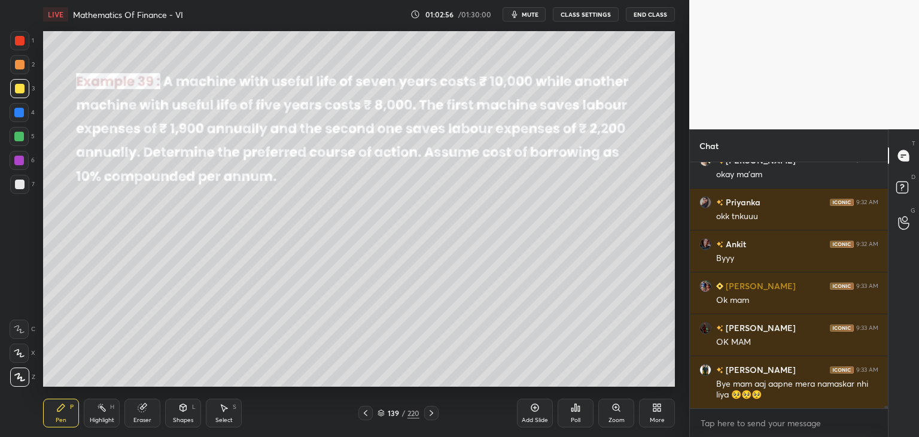
click at [429, 413] on icon at bounding box center [431, 413] width 10 height 10
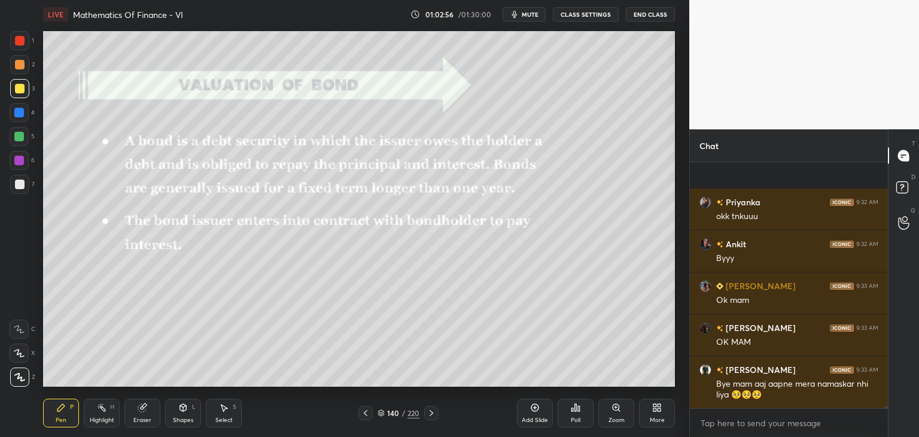
scroll to position [26021, 0]
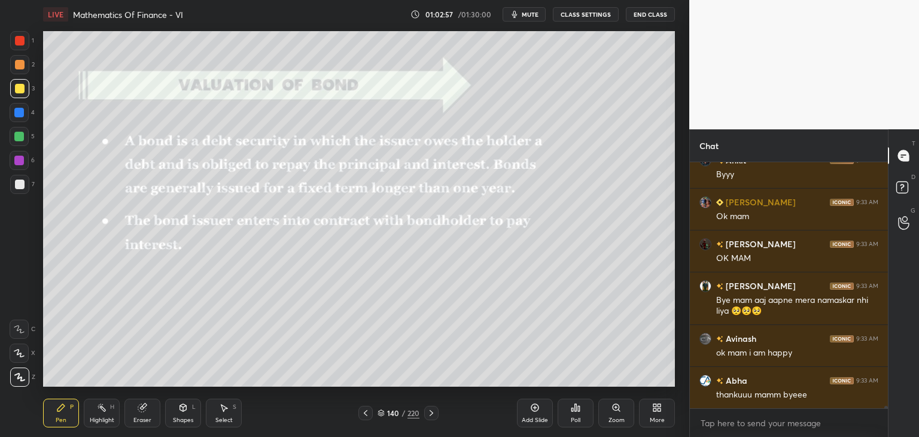
click at [430, 414] on icon at bounding box center [431, 413] width 10 height 10
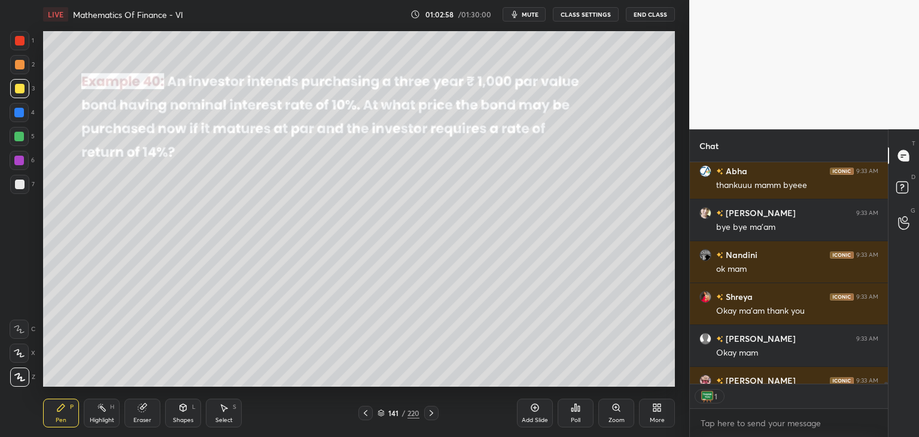
scroll to position [4, 4]
click at [429, 413] on icon at bounding box center [431, 413] width 10 height 10
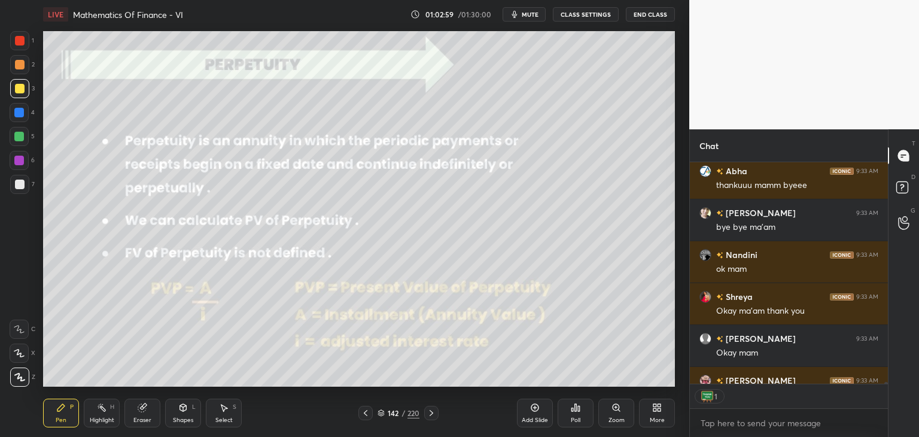
scroll to position [26297, 0]
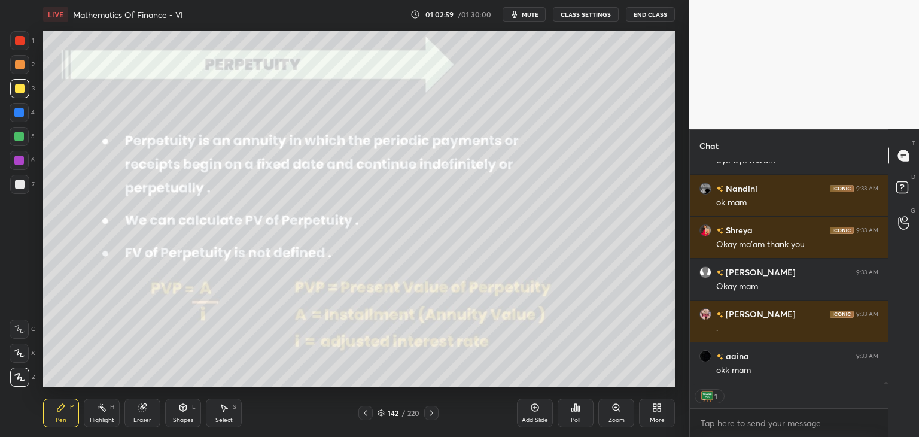
click at [428, 414] on icon at bounding box center [431, 413] width 10 height 10
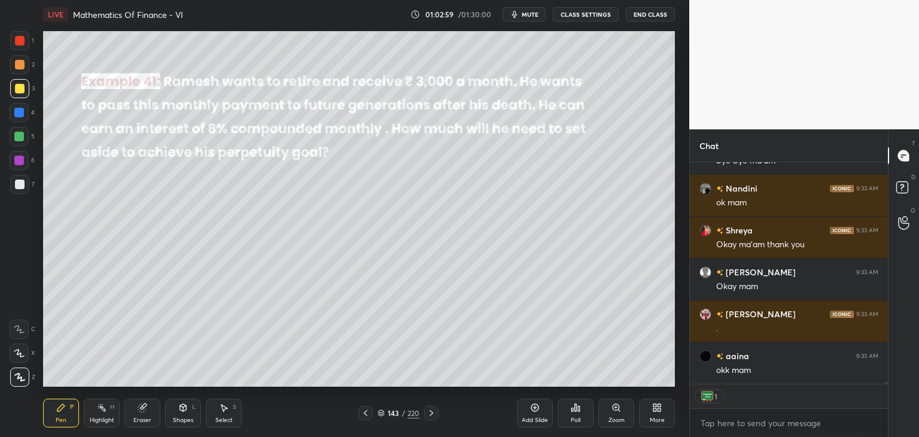
click at [429, 414] on icon at bounding box center [431, 413] width 10 height 10
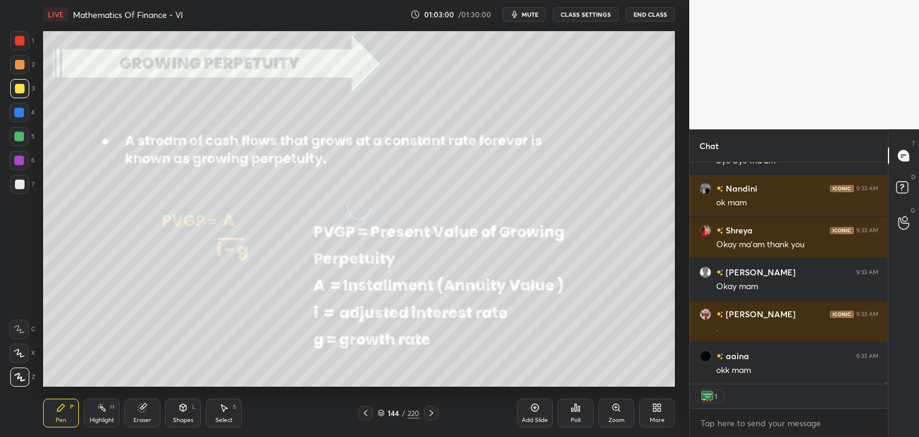
click at [429, 413] on icon at bounding box center [431, 413] width 10 height 10
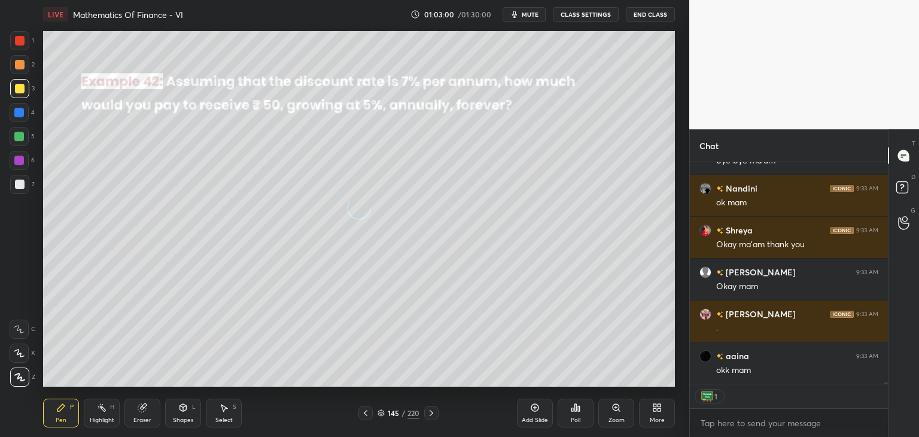
click at [428, 413] on icon at bounding box center [431, 413] width 10 height 10
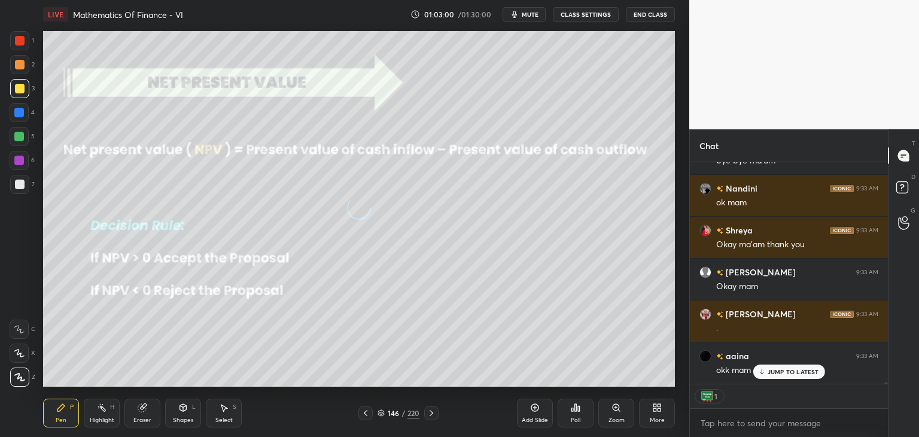
scroll to position [26338, 0]
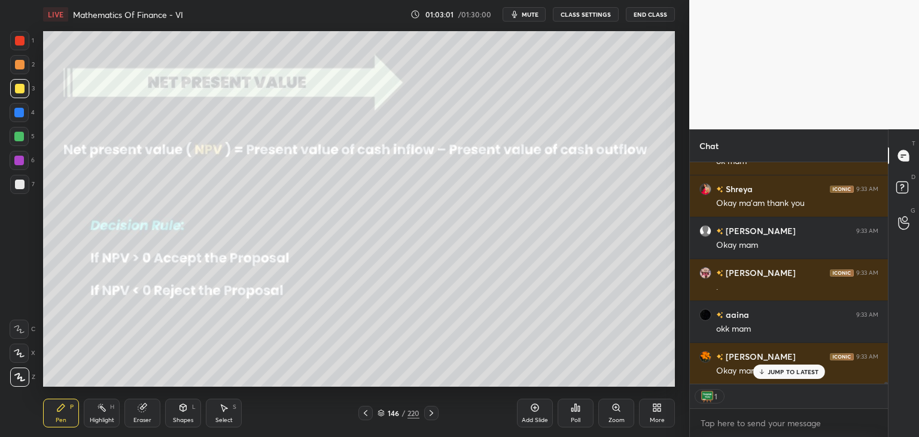
click at [431, 412] on icon at bounding box center [431, 413] width 4 height 6
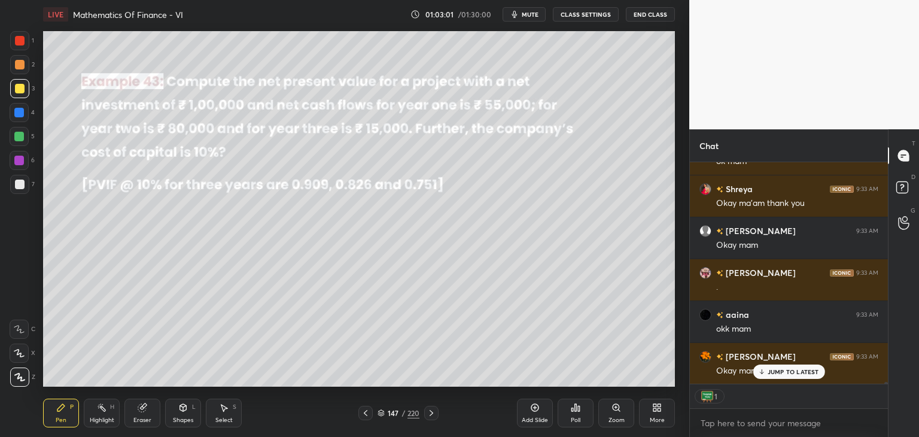
scroll to position [26475, 0]
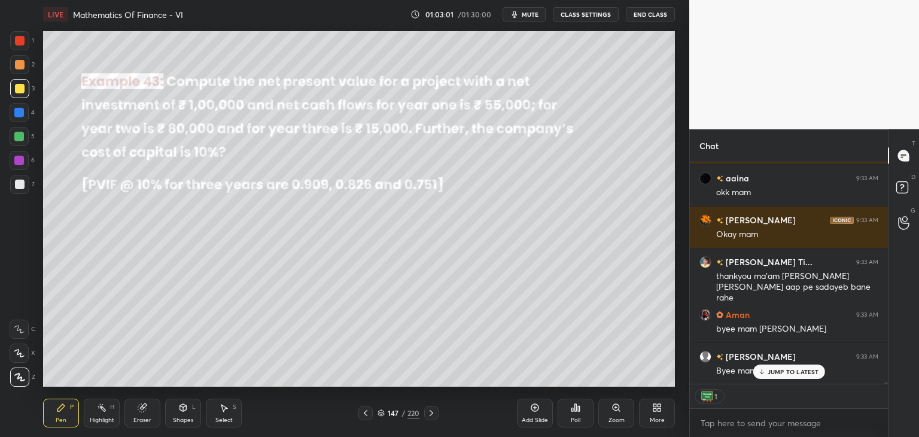
click at [429, 413] on icon at bounding box center [431, 413] width 10 height 10
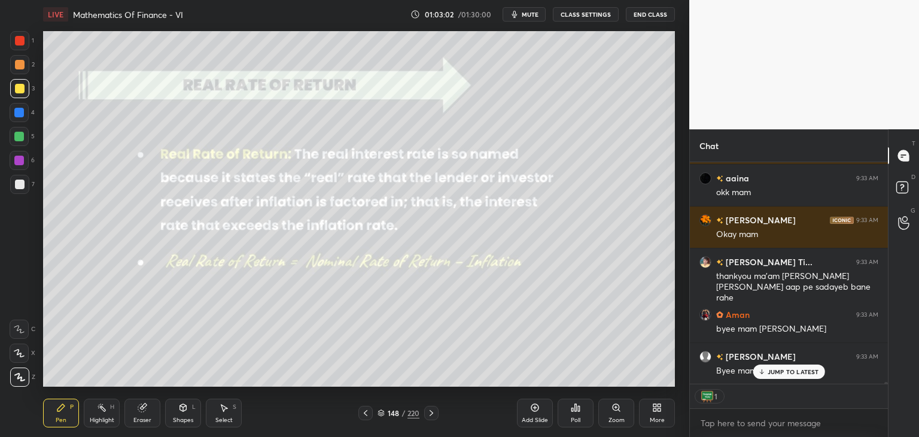
click at [429, 412] on icon at bounding box center [431, 413] width 10 height 10
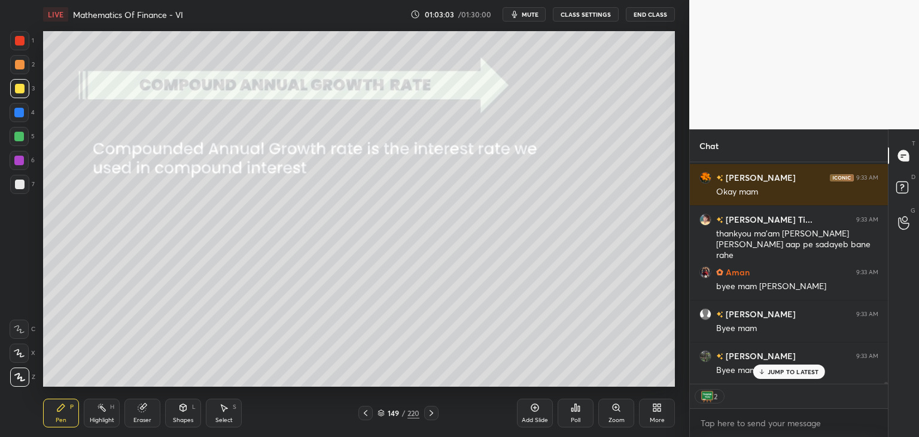
scroll to position [26558, 0]
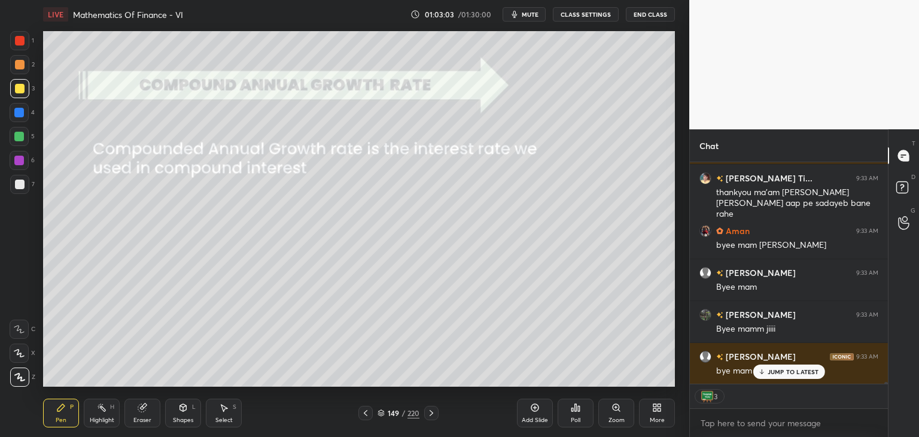
click at [430, 412] on icon at bounding box center [431, 413] width 10 height 10
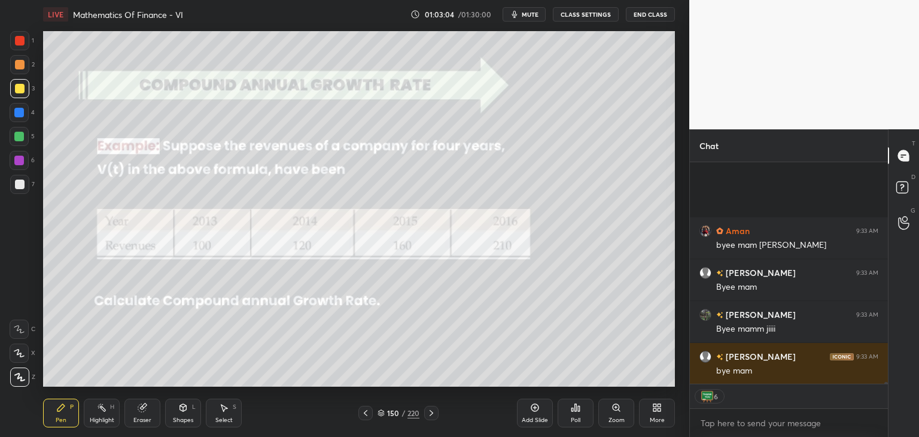
scroll to position [26685, 0]
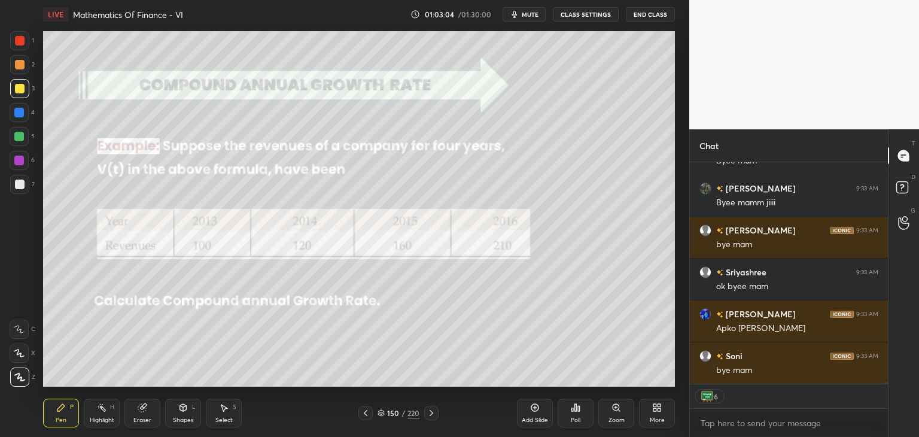
click at [429, 413] on icon at bounding box center [431, 413] width 10 height 10
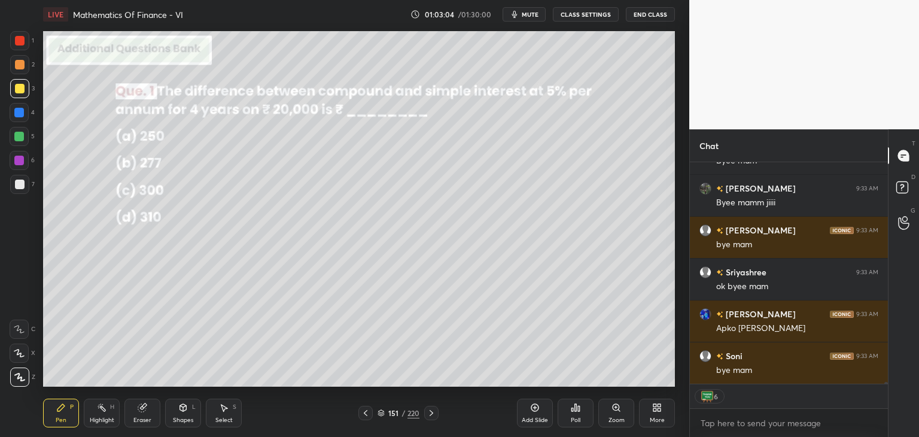
click at [429, 413] on icon at bounding box center [431, 413] width 10 height 10
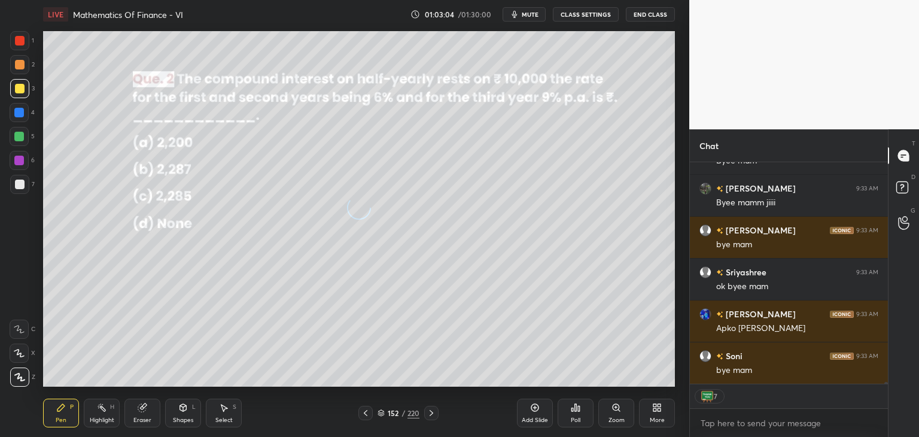
click at [430, 412] on icon at bounding box center [431, 413] width 10 height 10
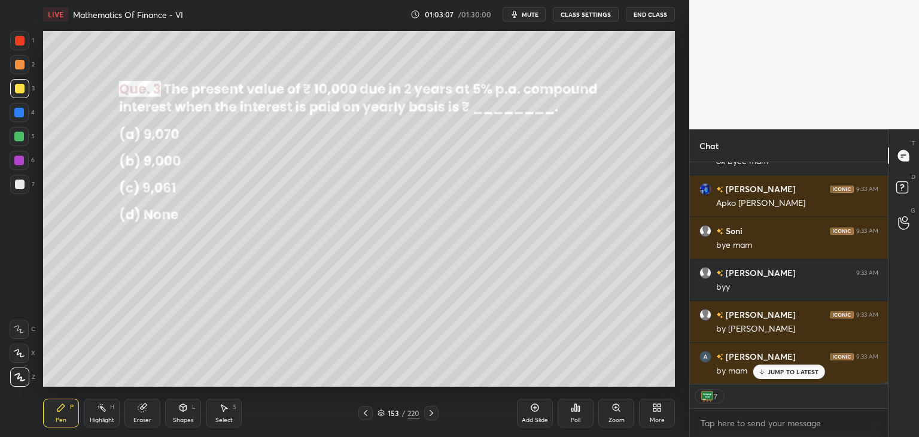
scroll to position [26852, 0]
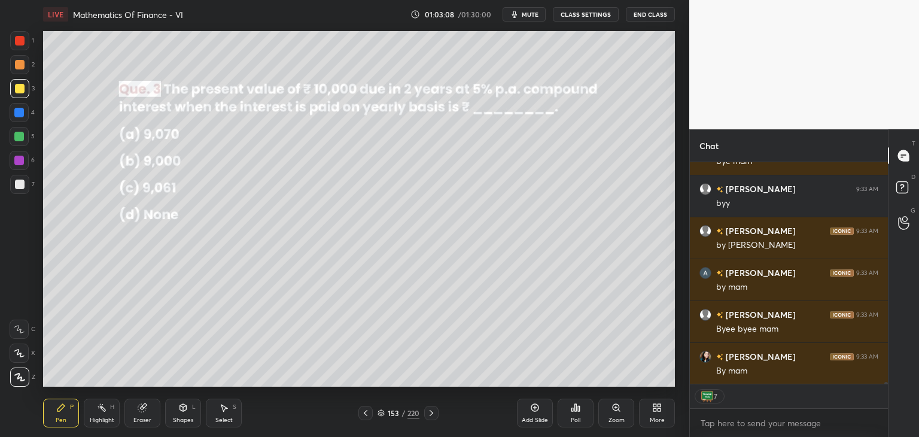
click at [655, 17] on button "End Class" at bounding box center [650, 14] width 49 height 14
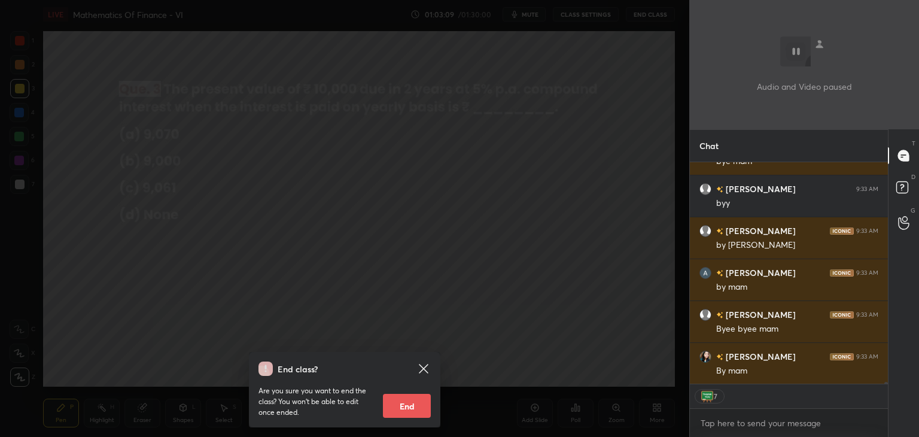
scroll to position [26936, 0]
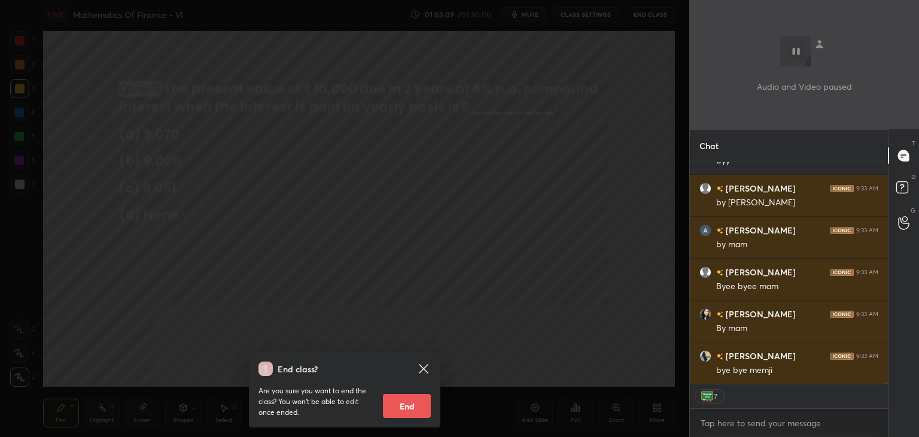
click at [400, 402] on button "End" at bounding box center [407, 406] width 48 height 24
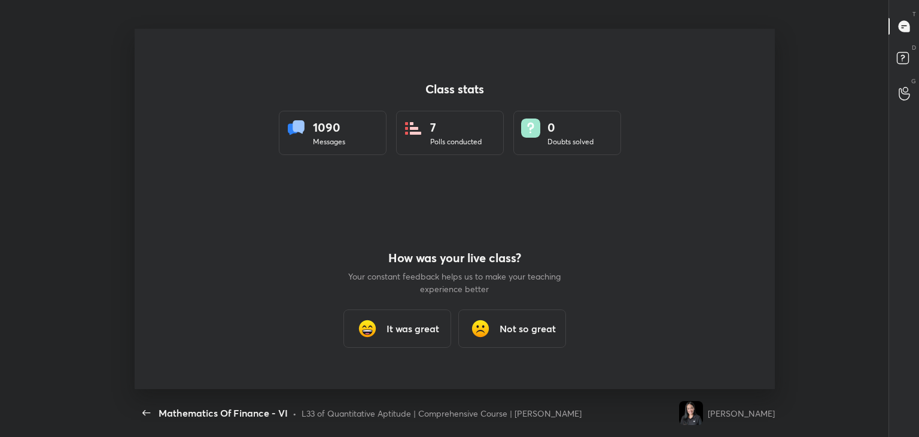
scroll to position [0, 0]
click at [399, 340] on div "It was great" at bounding box center [397, 328] width 108 height 38
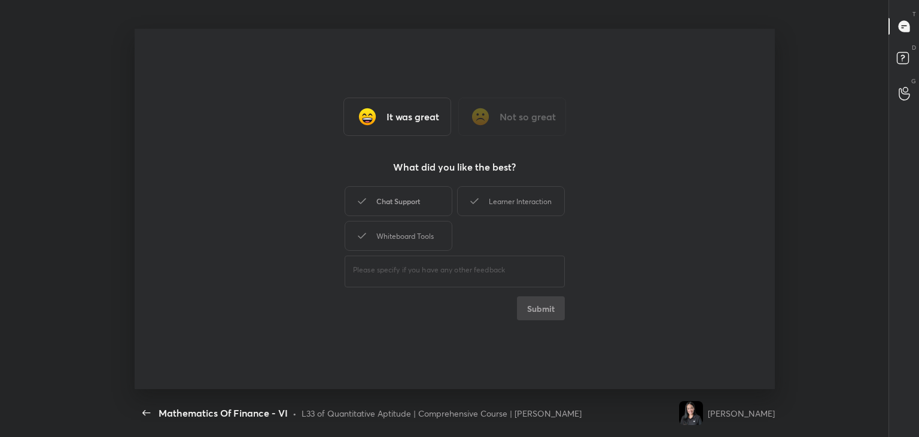
click at [413, 199] on div "Chat Support" at bounding box center [398, 201] width 108 height 30
type textarea "x"
drag, startPoint x: 419, startPoint y: 225, endPoint x: 513, endPoint y: 201, distance: 97.0
click at [513, 201] on div "Chat Support Learner Interaction Whiteboard Tools" at bounding box center [454, 218] width 220 height 69
